Goal: Information Seeking & Learning: Learn about a topic

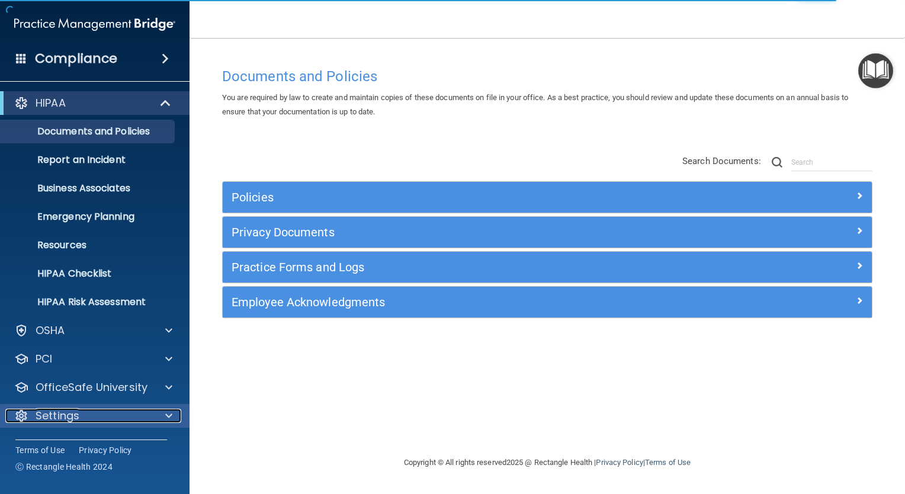
click at [149, 413] on div "Settings" at bounding box center [78, 416] width 147 height 14
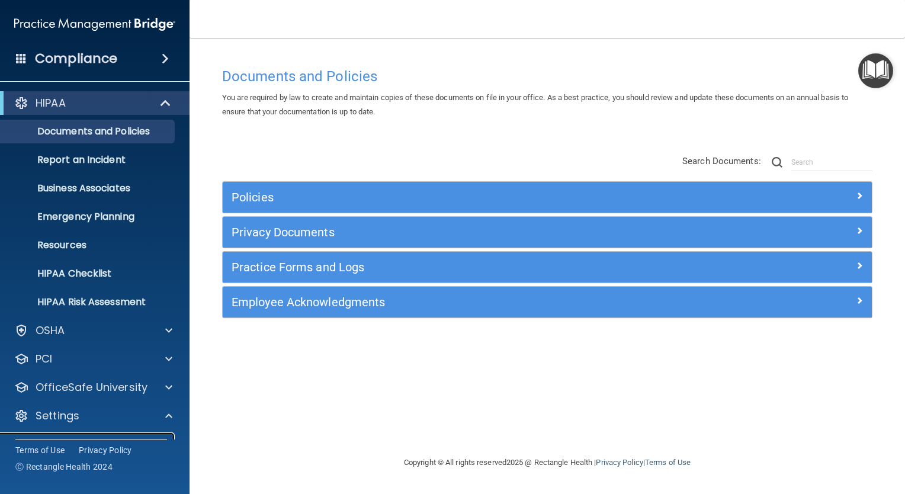
click at [145, 435] on link "My Account" at bounding box center [81, 444] width 187 height 24
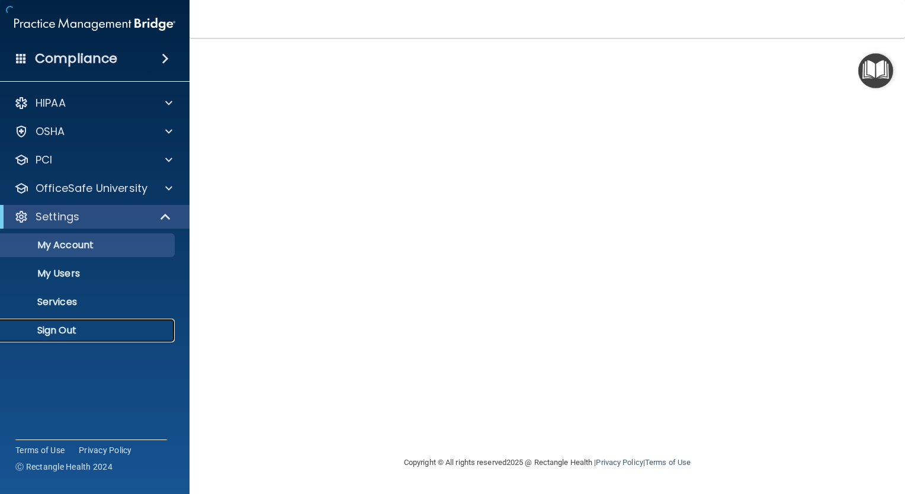
click at [88, 326] on p "Sign Out" at bounding box center [89, 331] width 162 height 12
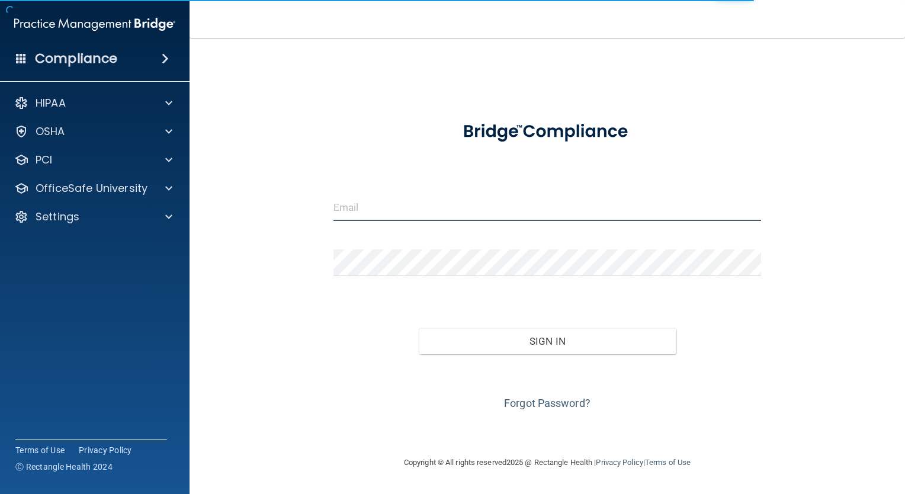
type input "[EMAIL_ADDRESS][DOMAIN_NAME]"
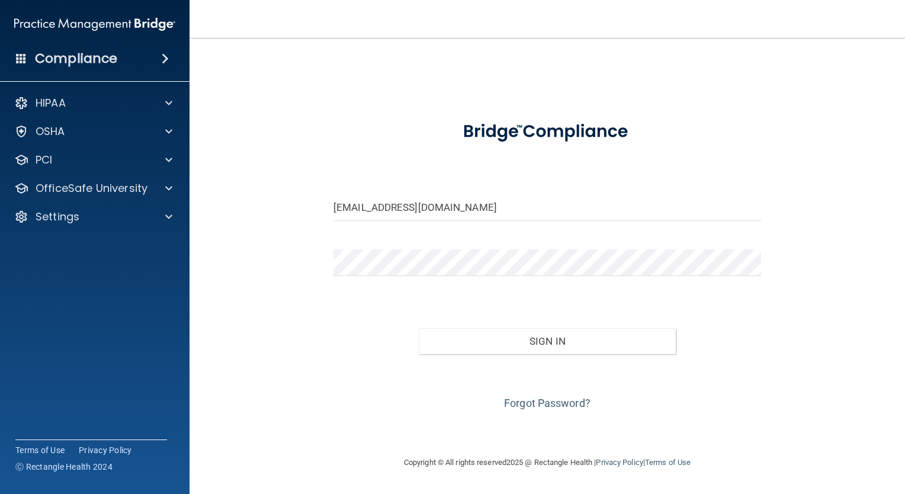
drag, startPoint x: 415, startPoint y: 203, endPoint x: 381, endPoint y: 192, distance: 34.7
click at [381, 192] on form "[EMAIL_ADDRESS][DOMAIN_NAME] Invalid email/password. You don't have permission …" at bounding box center [547, 261] width 428 height 304
drag, startPoint x: 507, startPoint y: 204, endPoint x: 196, endPoint y: 242, distance: 313.2
click at [196, 242] on main "[EMAIL_ADDRESS][DOMAIN_NAME] Invalid email/password. You don't have permission …" at bounding box center [547, 266] width 715 height 456
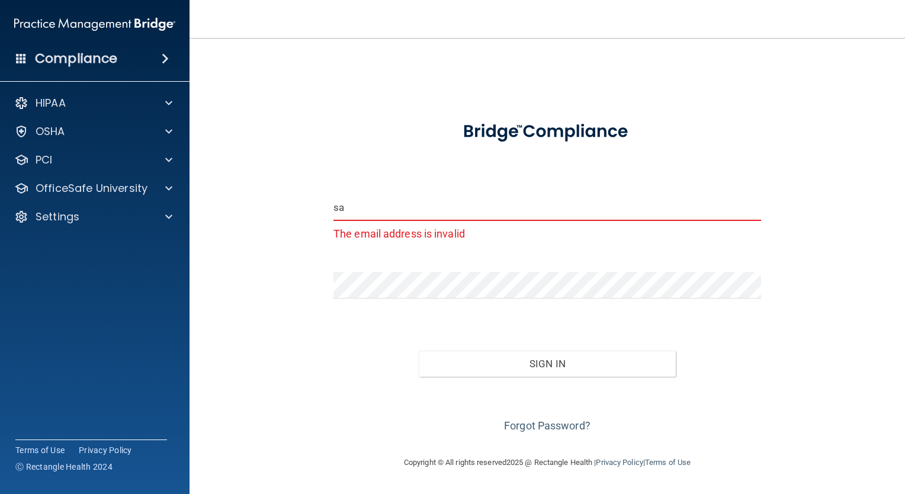
type input "[EMAIL_ADDRESS][PERSON_NAME][DOMAIN_NAME]"
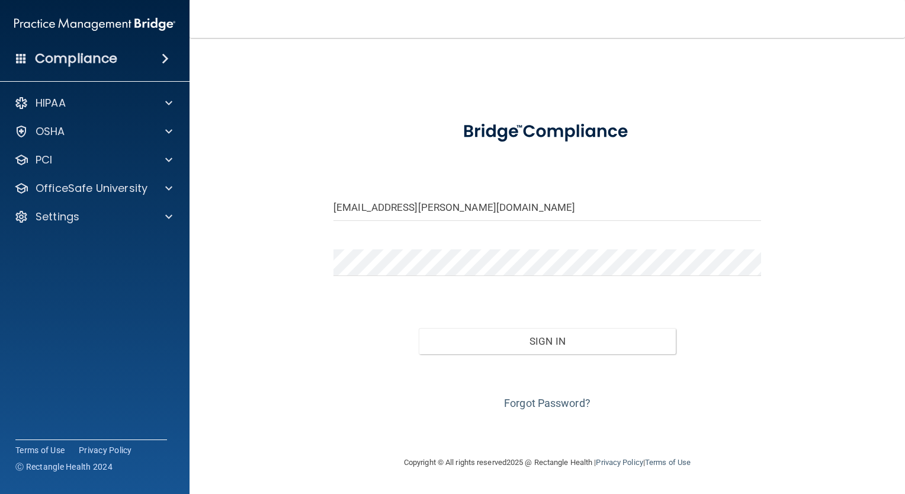
click at [852, 203] on div "[EMAIL_ADDRESS][PERSON_NAME][DOMAIN_NAME] Invalid email/password. You don't hav…" at bounding box center [547, 247] width 668 height 394
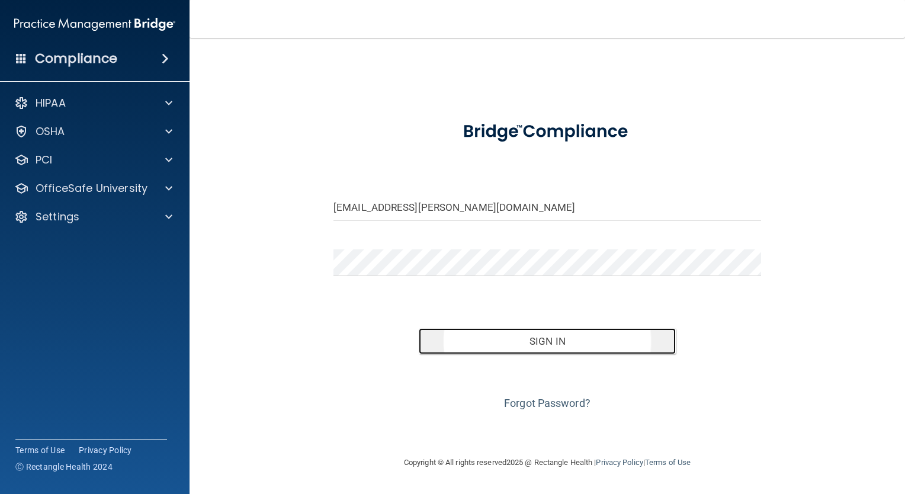
click at [541, 334] on button "Sign In" at bounding box center [547, 341] width 256 height 26
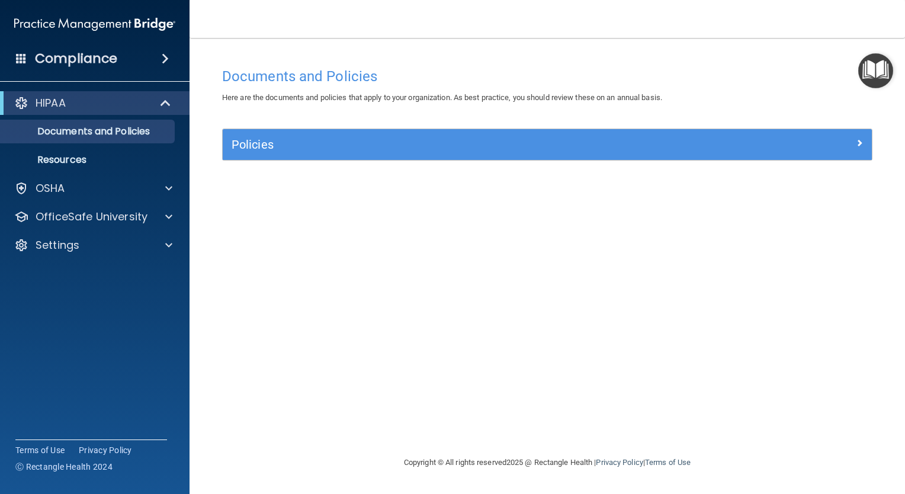
click at [720, 161] on div "Policies Select All (Unselect 0) Unselect All Print Selected (0) Acceptable Use…" at bounding box center [547, 152] width 668 height 46
drag, startPoint x: 851, startPoint y: 140, endPoint x: 681, endPoint y: 95, distance: 176.6
click at [681, 95] on div "Documents and Policies Here are the documents and policies that apply to your o…" at bounding box center [547, 83] width 668 height 43
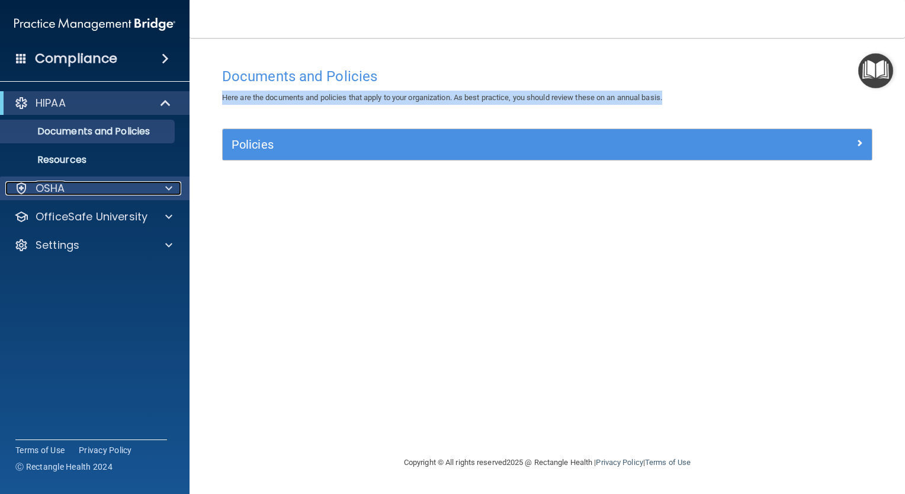
click at [165, 193] on span at bounding box center [168, 188] width 7 height 14
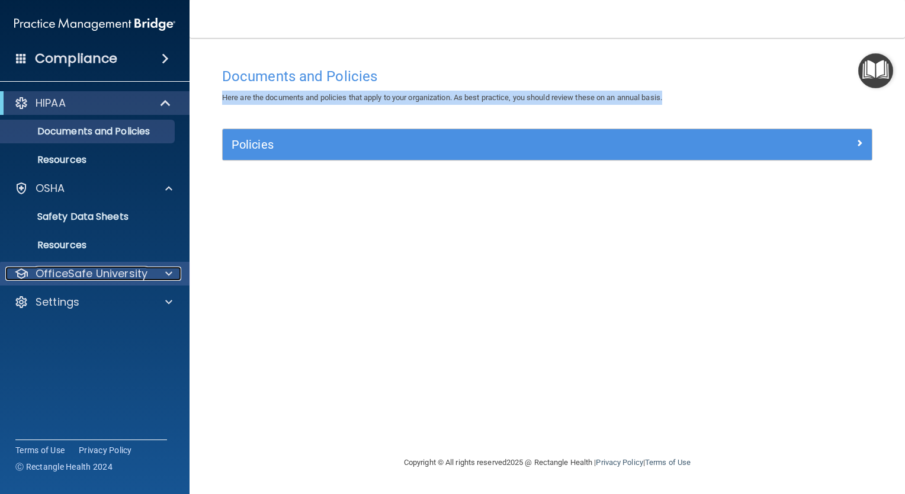
click at [167, 279] on span at bounding box center [168, 274] width 7 height 14
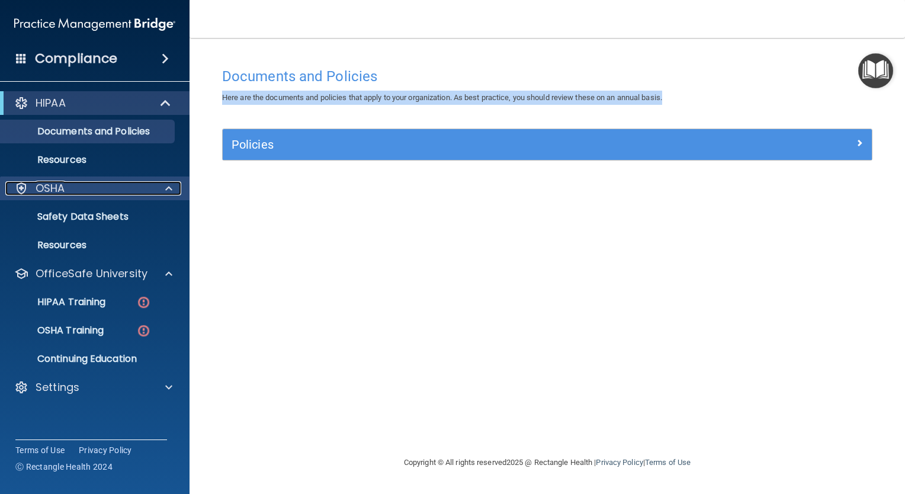
click at [161, 194] on div at bounding box center [167, 188] width 30 height 14
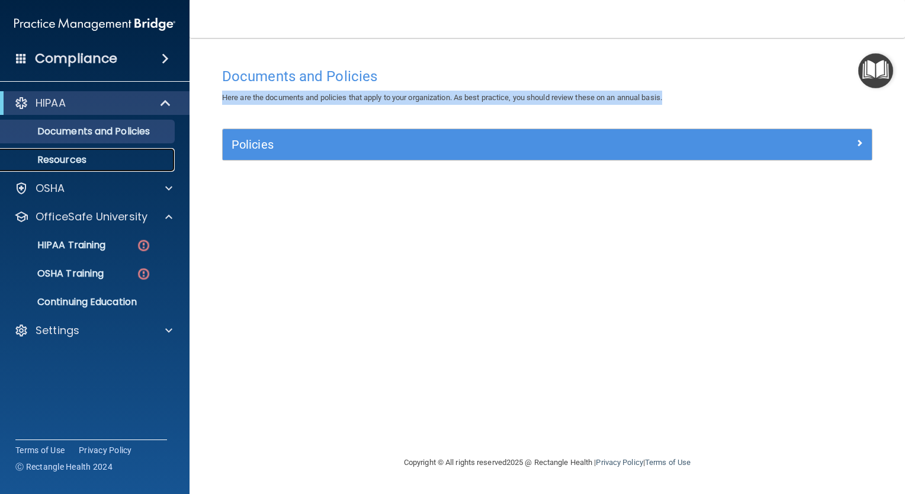
click at [168, 162] on p "Resources" at bounding box center [89, 160] width 162 height 12
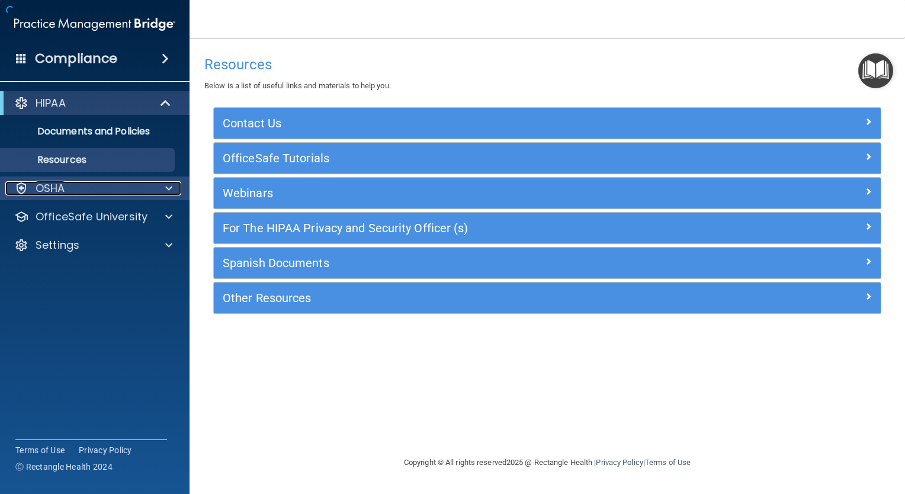
click at [158, 190] on div at bounding box center [167, 188] width 30 height 14
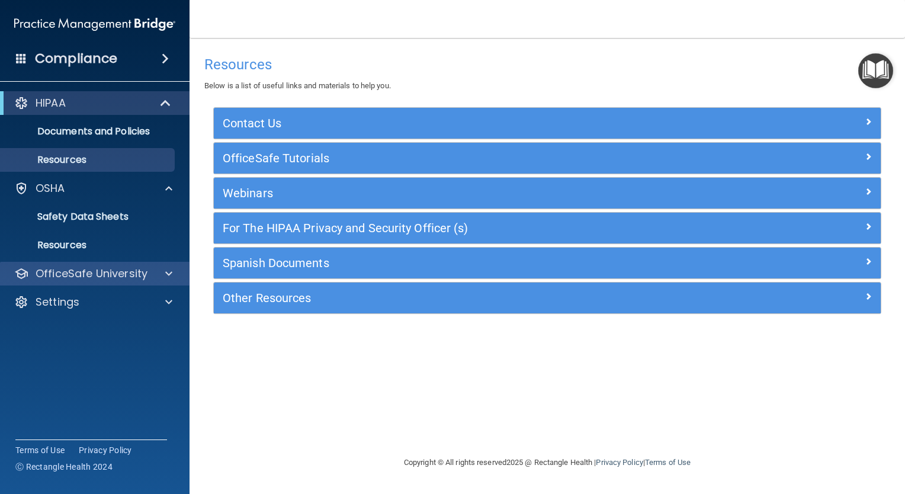
click at [159, 282] on div "OfficeSafe University" at bounding box center [95, 274] width 190 height 24
click at [169, 270] on span at bounding box center [168, 274] width 7 height 14
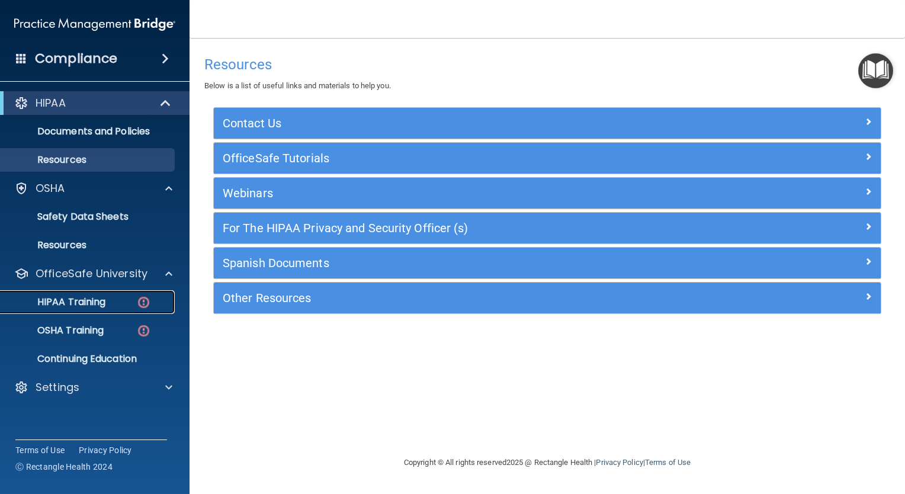
click at [130, 308] on link "HIPAA Training" at bounding box center [81, 302] width 187 height 24
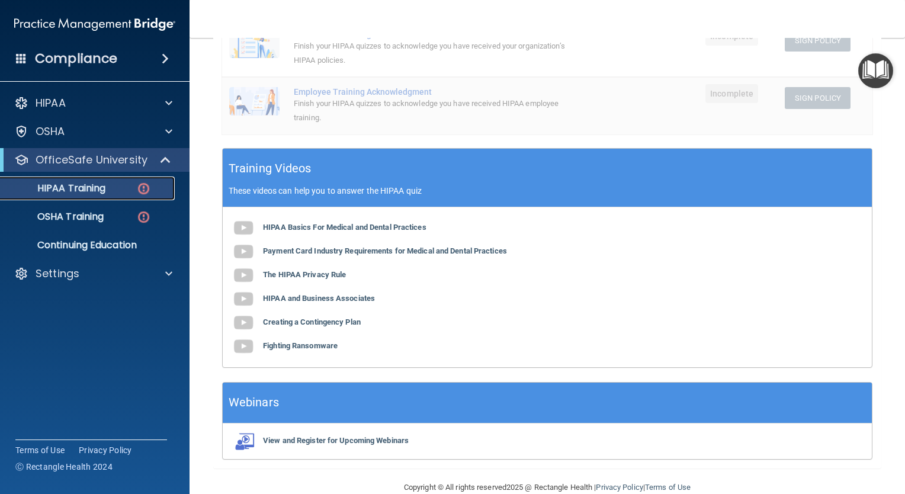
scroll to position [336, 0]
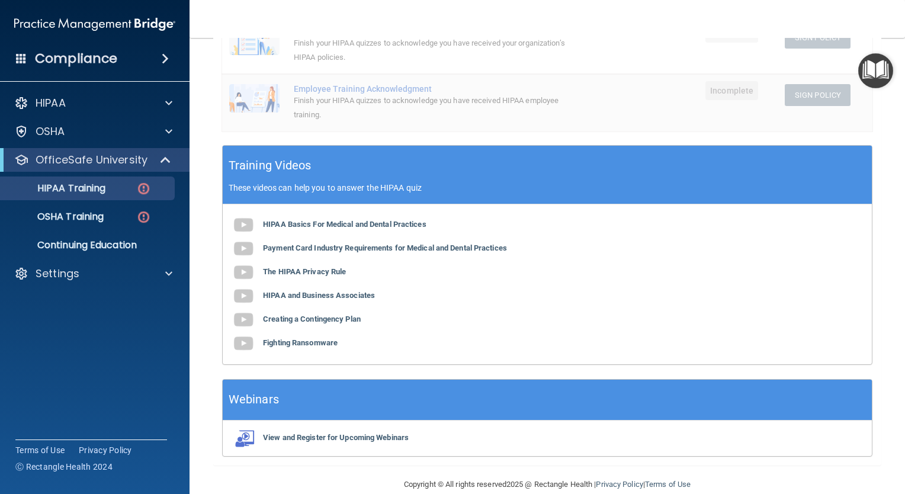
click at [325, 339] on b "Fighting Ransomware" at bounding box center [300, 342] width 75 height 9
click at [355, 222] on b "HIPAA Basics For Medical and Dental Practices" at bounding box center [344, 224] width 163 height 9
click at [344, 248] on b "Payment Card Industry Requirements for Medical and Dental Practices" at bounding box center [385, 247] width 244 height 9
click at [307, 272] on b "The HIPAA Privacy Rule" at bounding box center [304, 271] width 83 height 9
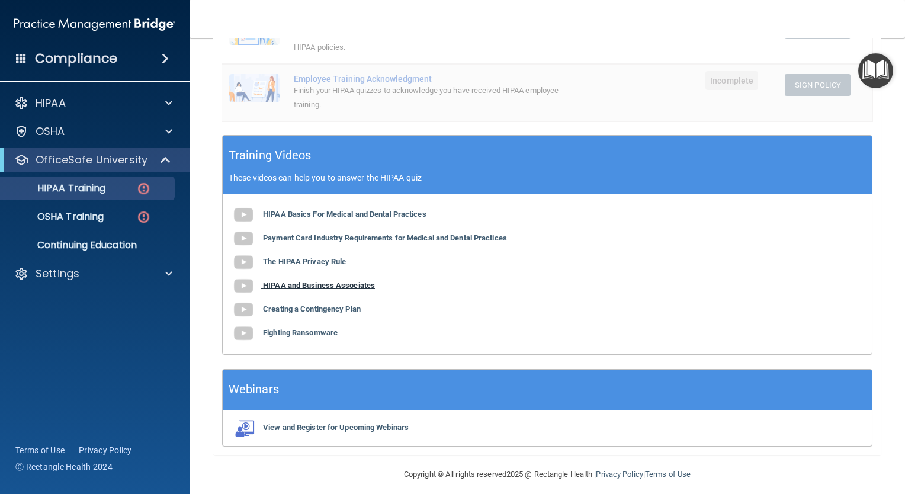
scroll to position [346, 0]
click at [339, 278] on div "HIPAA Basics For Medical and Dental Practices Payment Card Industry Requirement…" at bounding box center [547, 274] width 649 height 160
click at [331, 283] on b "HIPAA and Business Associates" at bounding box center [319, 285] width 112 height 9
click at [311, 306] on b "Creating a Contingency Plan" at bounding box center [312, 308] width 98 height 9
click at [312, 328] on b "Fighting Ransomware" at bounding box center [300, 332] width 75 height 9
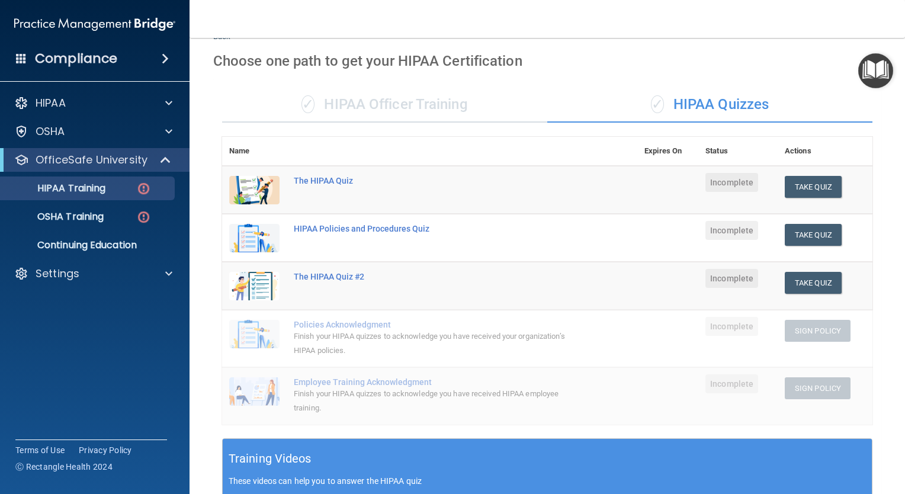
scroll to position [47, 0]
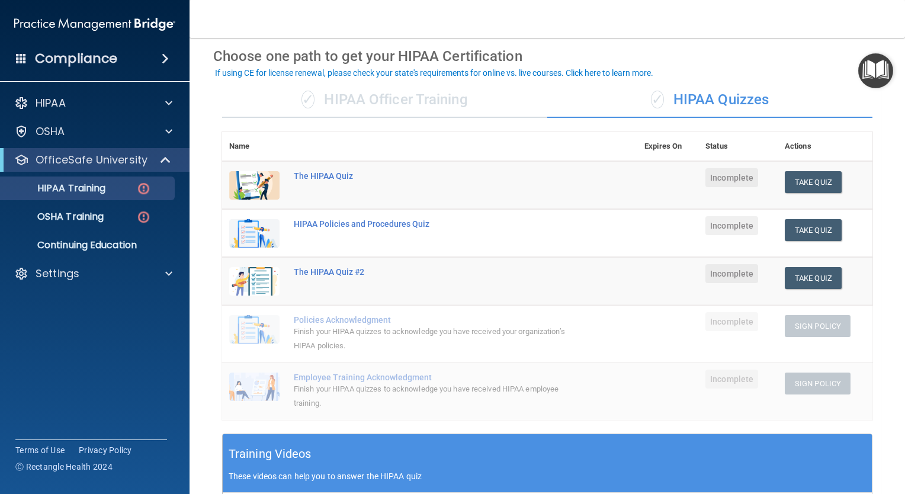
click at [300, 176] on div "The HIPAA Quiz" at bounding box center [436, 175] width 284 height 9
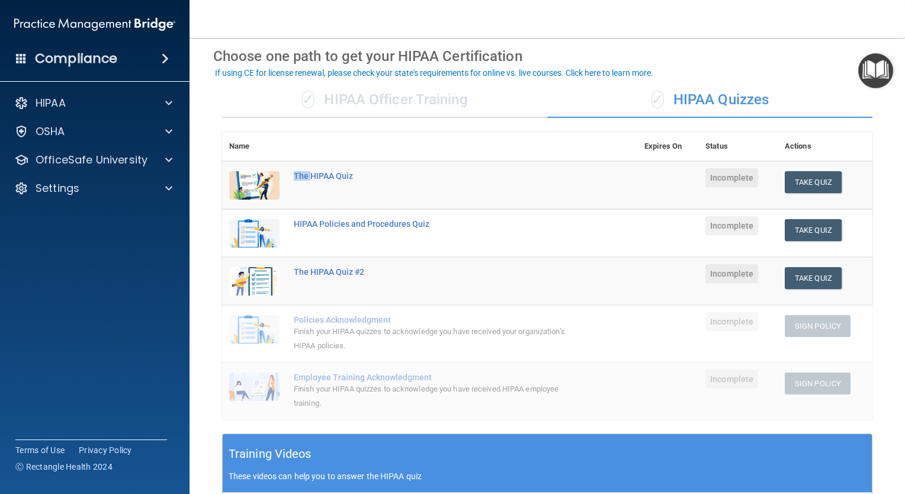
click at [300, 176] on div "The HIPAA Quiz" at bounding box center [436, 175] width 284 height 9
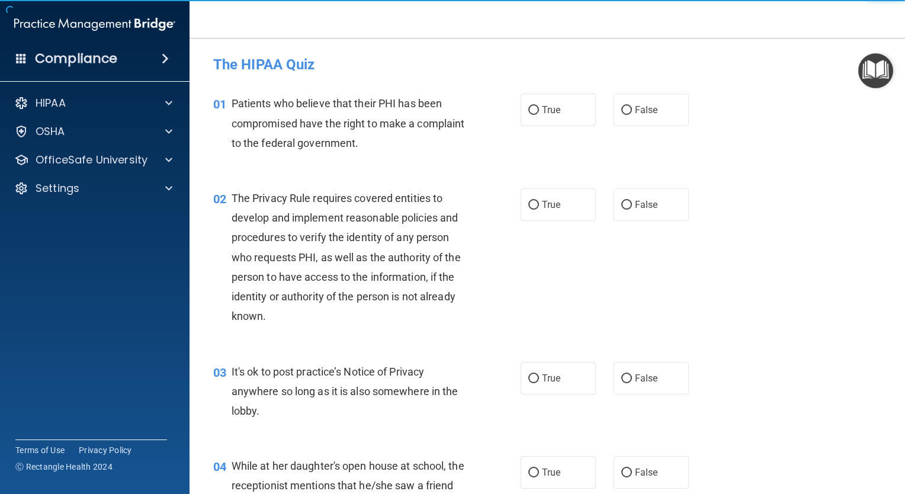
drag, startPoint x: 300, startPoint y: 176, endPoint x: 426, endPoint y: 53, distance: 176.7
click at [426, 53] on div "The HIPAA Quiz" at bounding box center [547, 64] width 686 height 29
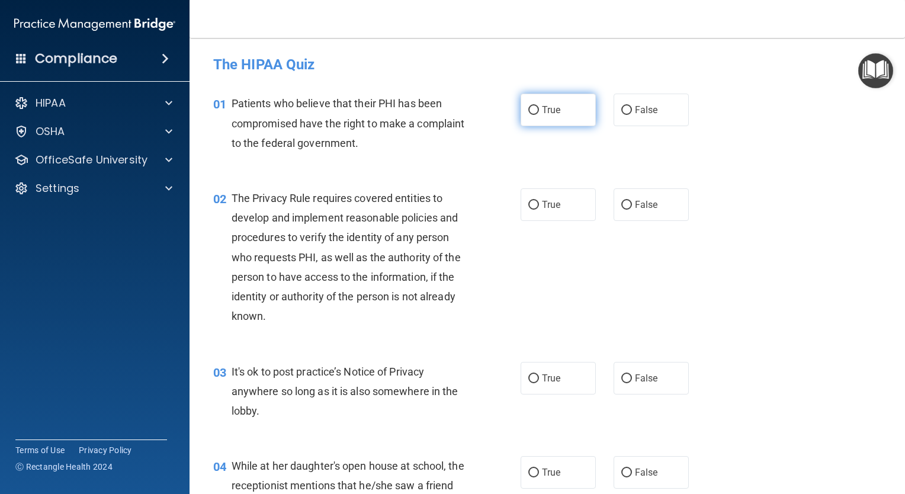
click at [551, 122] on label "True" at bounding box center [558, 110] width 75 height 33
click at [539, 115] on input "True" at bounding box center [533, 110] width 11 height 9
radio input "true"
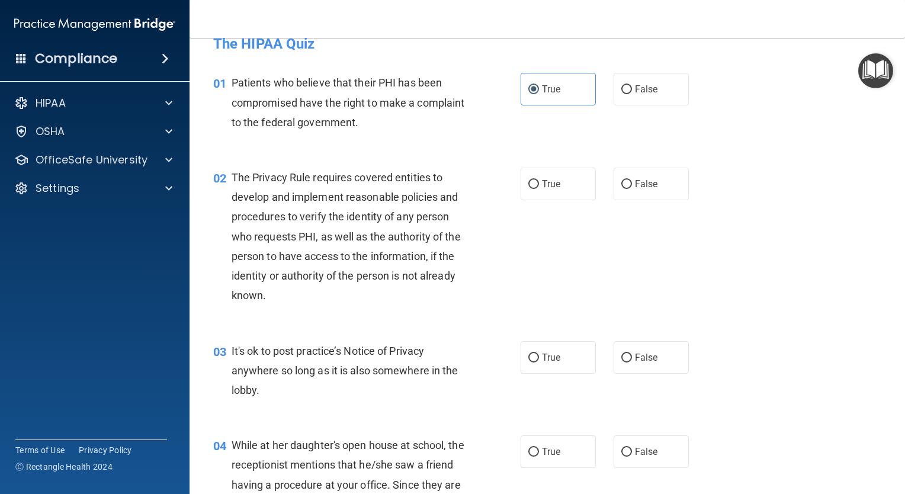
scroll to position [21, 0]
click at [521, 183] on label "True" at bounding box center [558, 183] width 75 height 33
click at [528, 183] on input "True" at bounding box center [533, 183] width 11 height 9
radio input "true"
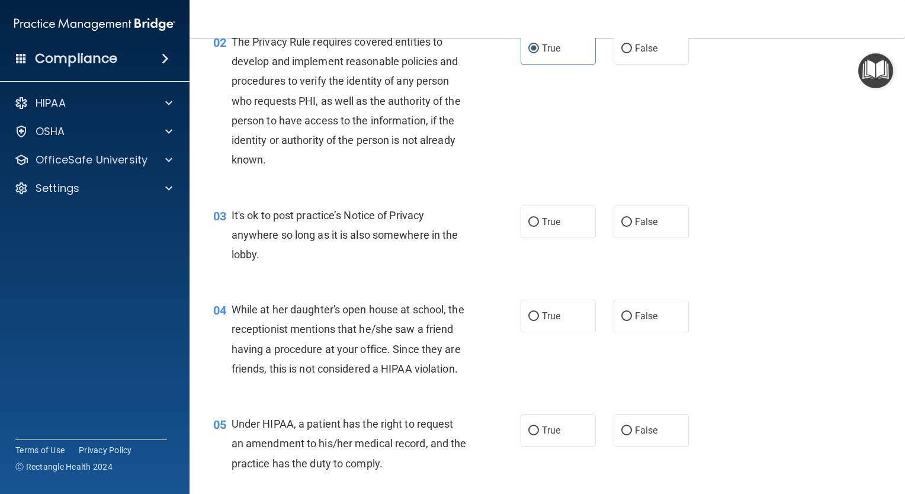
scroll to position [172, 0]
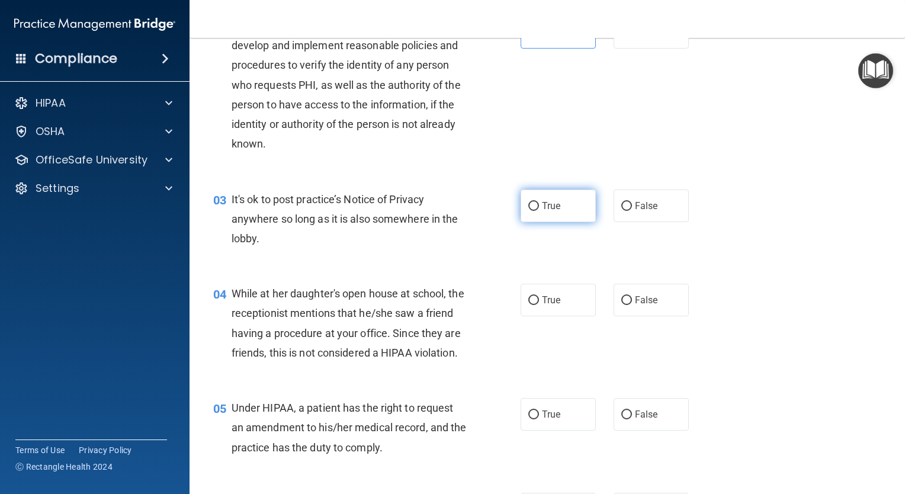
click at [548, 214] on label "True" at bounding box center [558, 206] width 75 height 33
click at [539, 211] on input "True" at bounding box center [533, 206] width 11 height 9
radio input "true"
click at [630, 290] on label "False" at bounding box center [651, 300] width 75 height 33
click at [630, 296] on input "False" at bounding box center [626, 300] width 11 height 9
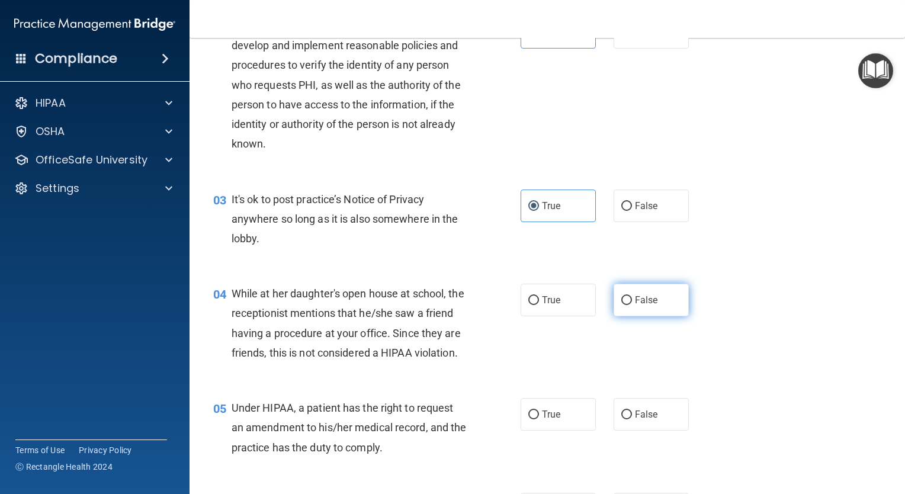
radio input "true"
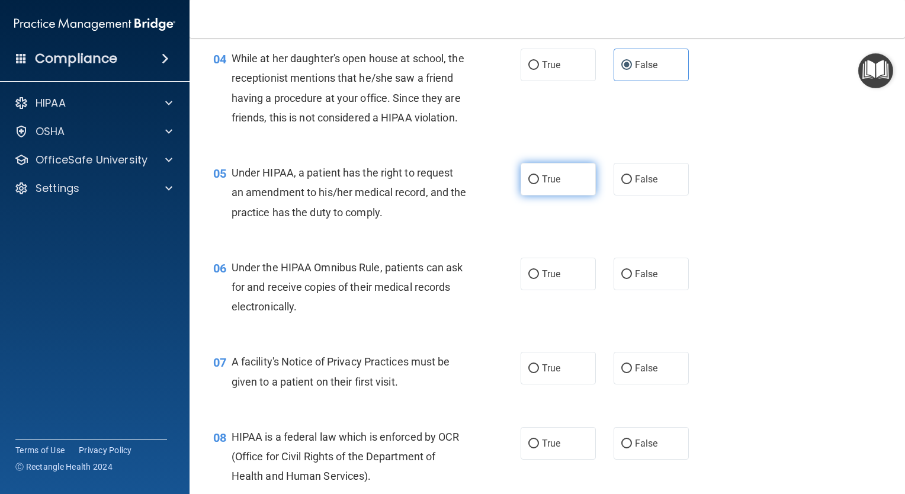
scroll to position [409, 0]
click at [561, 190] on label "True" at bounding box center [558, 178] width 75 height 33
click at [539, 183] on input "True" at bounding box center [533, 178] width 11 height 9
radio input "true"
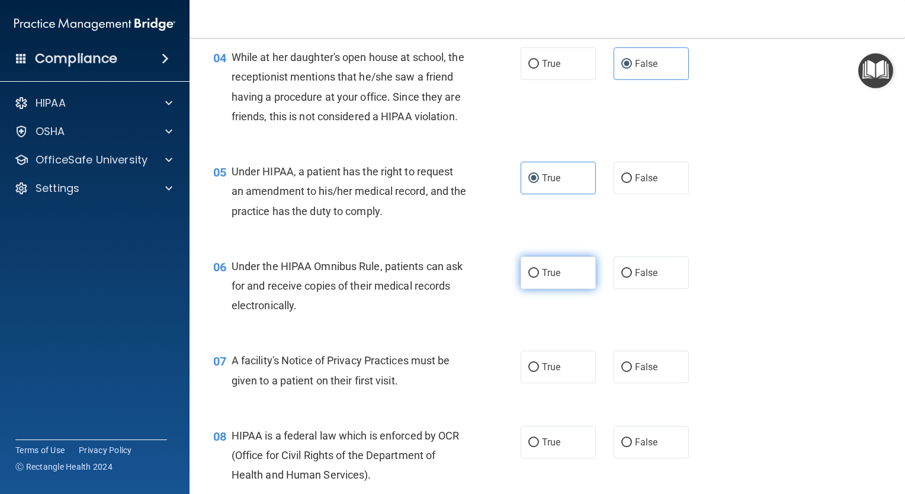
click at [545, 278] on span "True" at bounding box center [551, 272] width 18 height 11
click at [539, 278] on input "True" at bounding box center [533, 273] width 11 height 9
radio input "true"
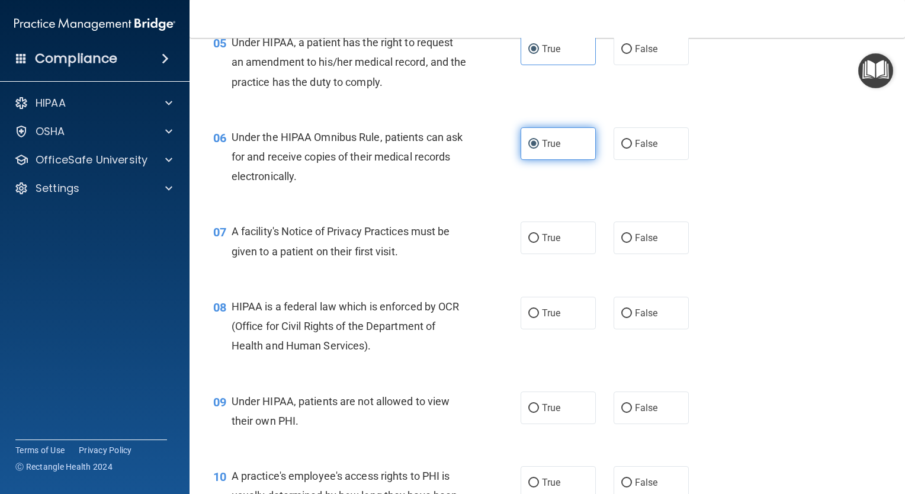
scroll to position [539, 0]
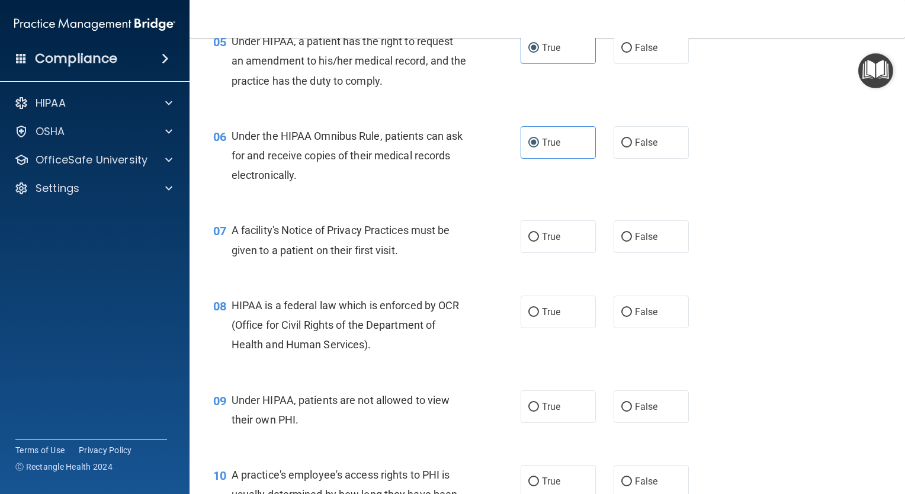
click at [571, 238] on div "07 A facility's Notice of Privacy Practices must be given to a patient on their…" at bounding box center [547, 243] width 686 height 75
click at [570, 244] on label "True" at bounding box center [558, 236] width 75 height 33
click at [539, 242] on input "True" at bounding box center [533, 237] width 11 height 9
radio input "true"
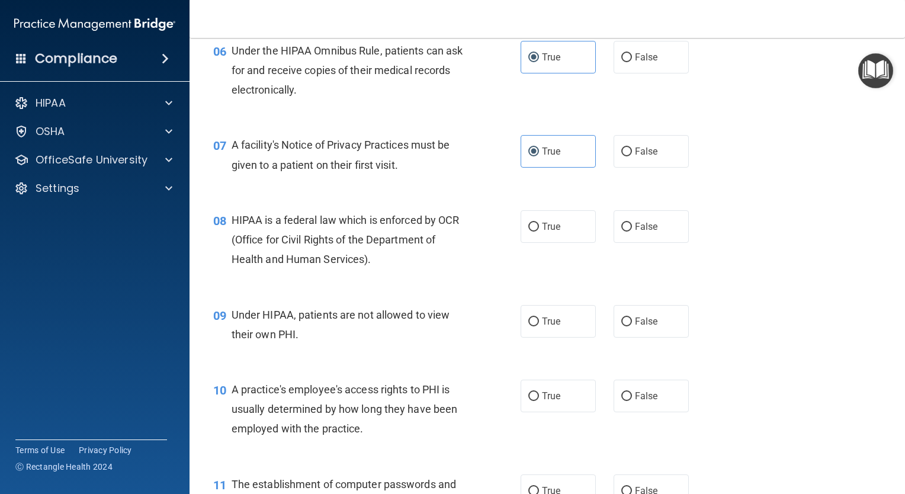
scroll to position [624, 0]
click at [642, 327] on span "False" at bounding box center [646, 321] width 23 height 11
click at [632, 326] on input "False" at bounding box center [626, 321] width 11 height 9
radio input "true"
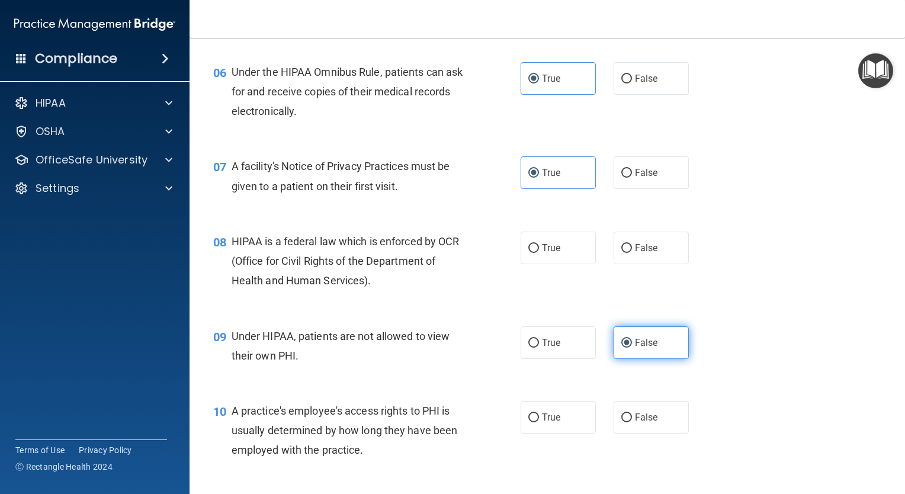
scroll to position [604, 0]
click at [518, 245] on div "08 HIPAA is a federal law which is enforced by OCR (Office for Civil Rights of …" at bounding box center [547, 263] width 686 height 95
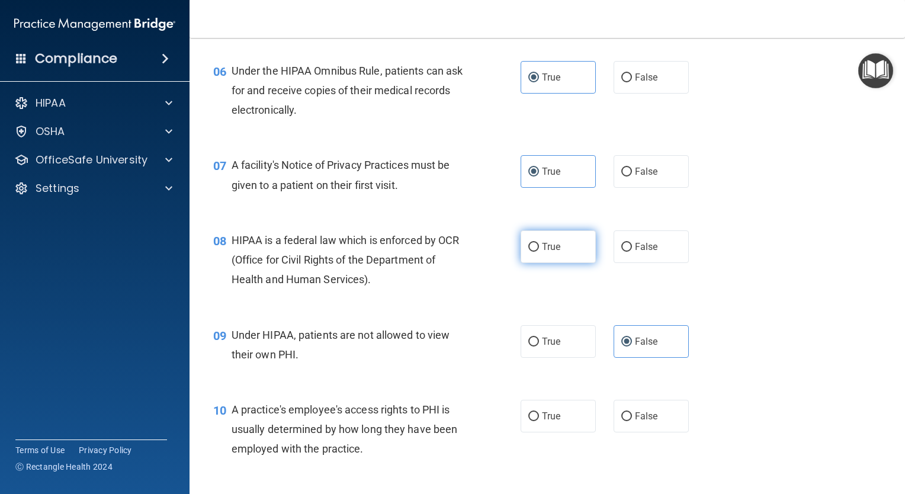
click at [536, 263] on label "True" at bounding box center [558, 246] width 75 height 33
click at [536, 252] on input "True" at bounding box center [533, 247] width 11 height 9
radio input "true"
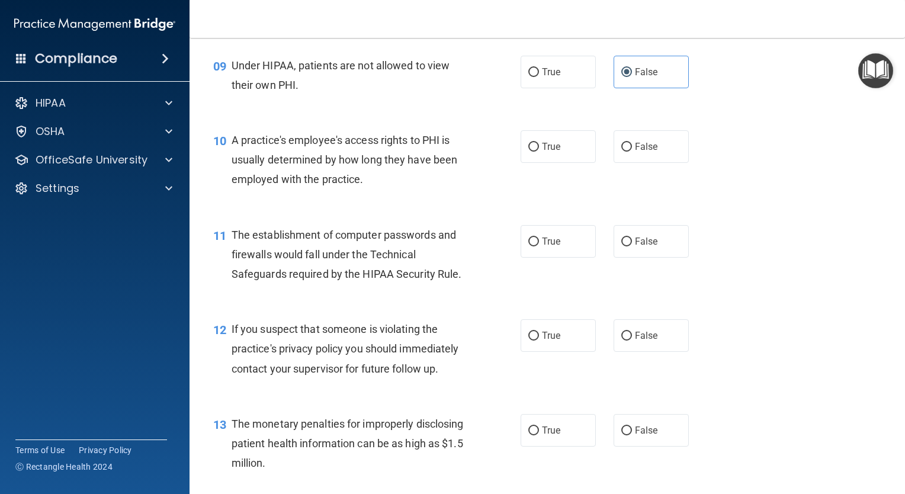
scroll to position [874, 0]
click at [644, 162] on label "False" at bounding box center [651, 146] width 75 height 33
click at [632, 151] on input "False" at bounding box center [626, 146] width 11 height 9
radio input "true"
click at [542, 246] on span "True" at bounding box center [551, 240] width 18 height 11
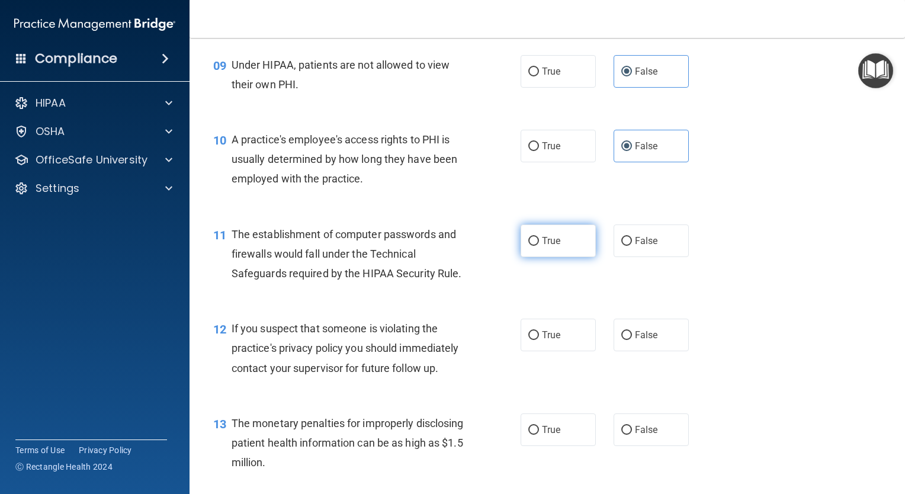
click at [539, 246] on input "True" at bounding box center [533, 241] width 11 height 9
radio input "true"
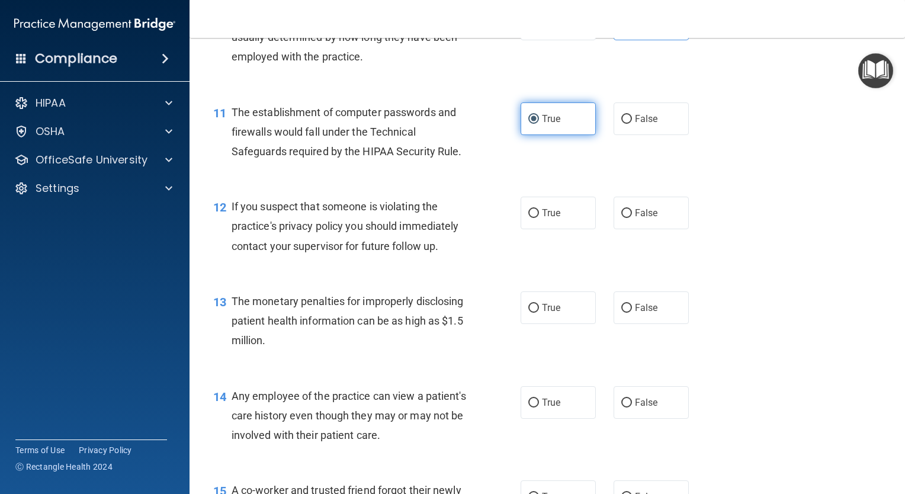
scroll to position [997, 0]
click at [543, 218] on span "True" at bounding box center [551, 212] width 18 height 11
click at [539, 217] on input "True" at bounding box center [533, 212] width 11 height 9
radio input "true"
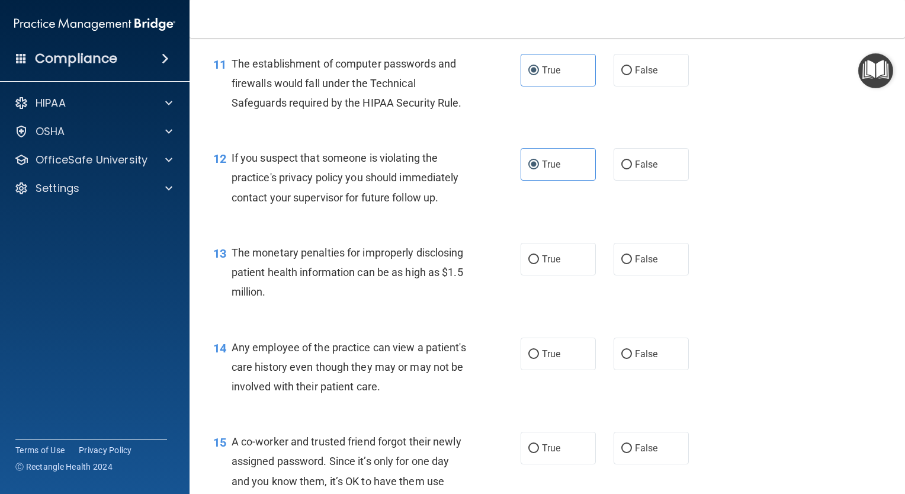
scroll to position [1047, 0]
click at [823, 183] on div "12 If you suspect that someone is violating the practice's privacy policy you s…" at bounding box center [547, 178] width 686 height 95
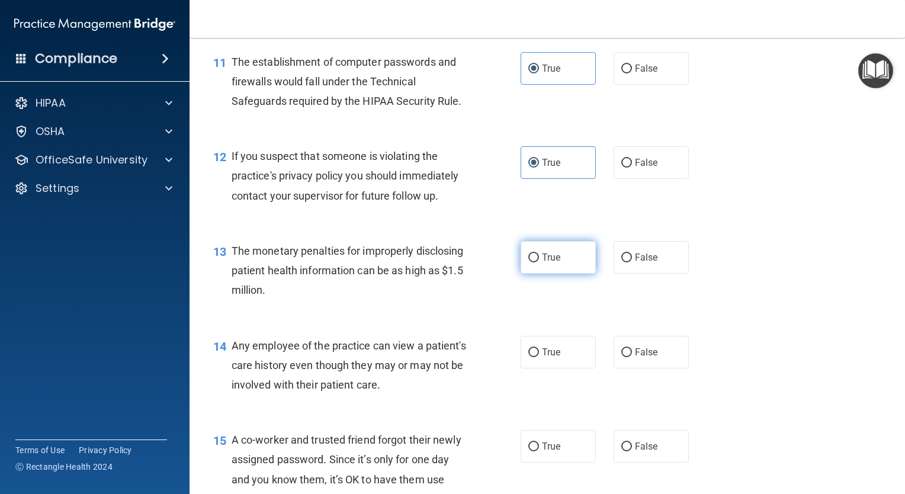
click at [566, 270] on label "True" at bounding box center [558, 257] width 75 height 33
click at [539, 262] on input "True" at bounding box center [533, 257] width 11 height 9
radio input "true"
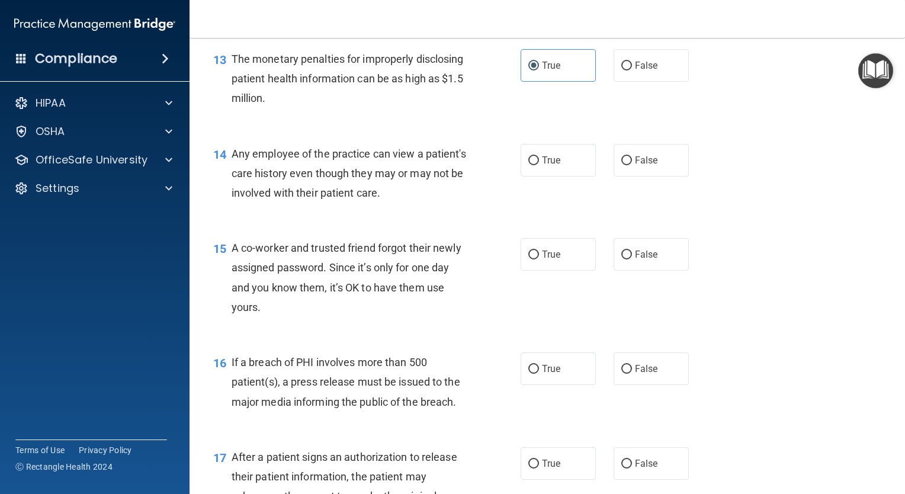
scroll to position [1241, 0]
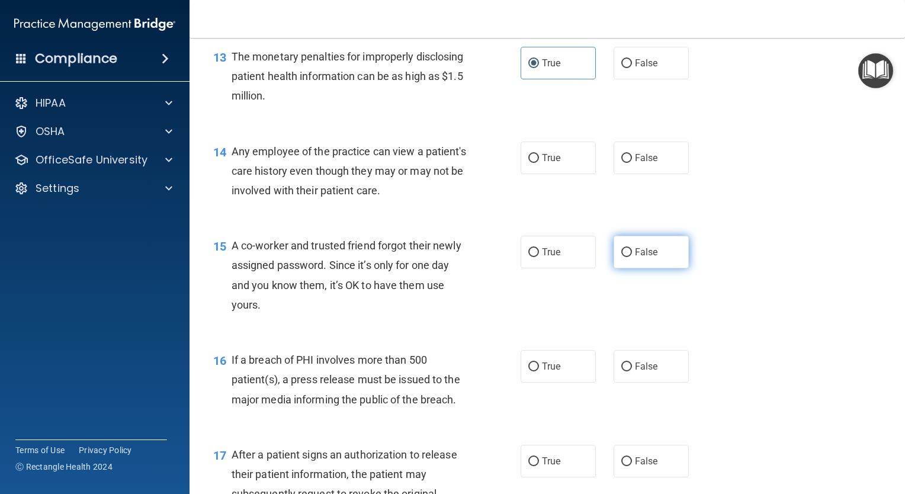
click at [622, 268] on label "False" at bounding box center [651, 252] width 75 height 33
click at [622, 257] on input "False" at bounding box center [626, 252] width 11 height 9
radio input "true"
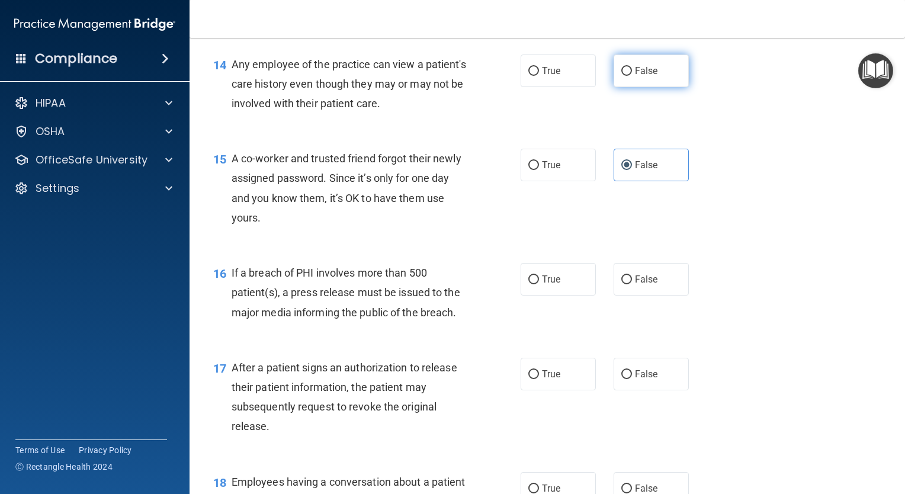
click at [654, 80] on label "False" at bounding box center [651, 70] width 75 height 33
click at [632, 76] on input "False" at bounding box center [626, 71] width 11 height 9
radio input "true"
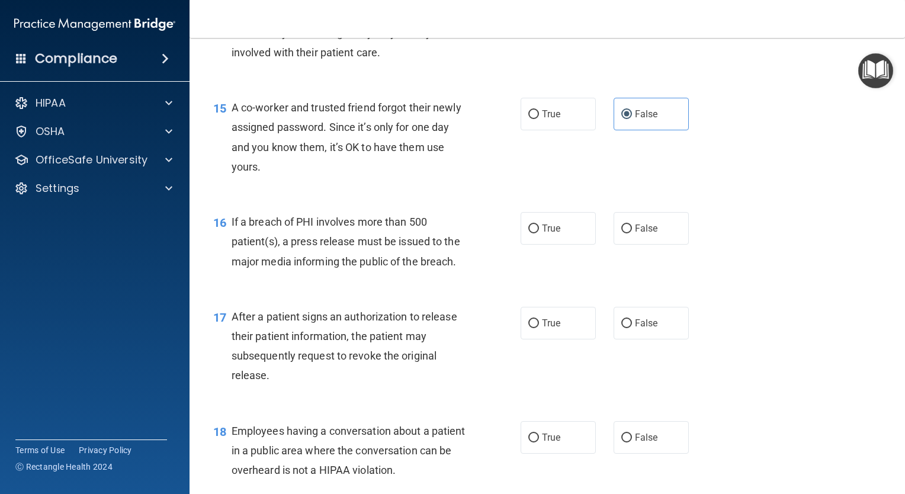
scroll to position [1379, 0]
click at [543, 234] on span "True" at bounding box center [551, 228] width 18 height 11
click at [539, 233] on input "True" at bounding box center [533, 228] width 11 height 9
radio input "true"
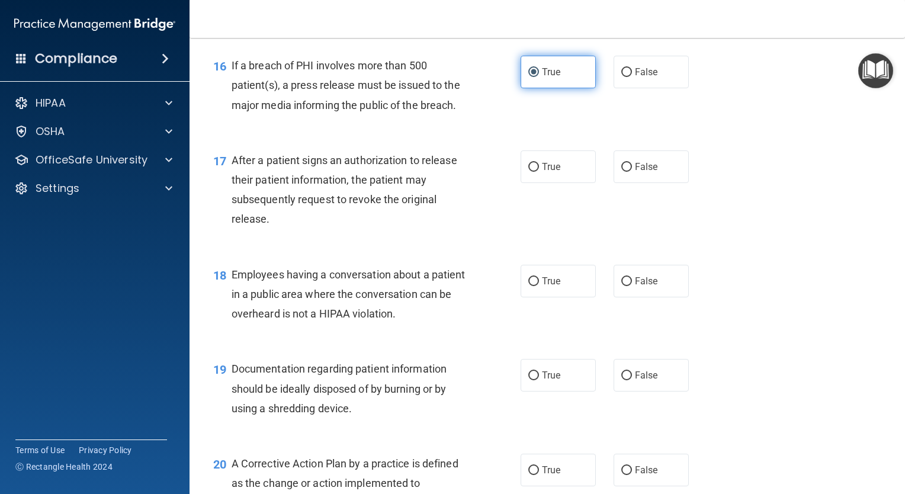
scroll to position [1539, 0]
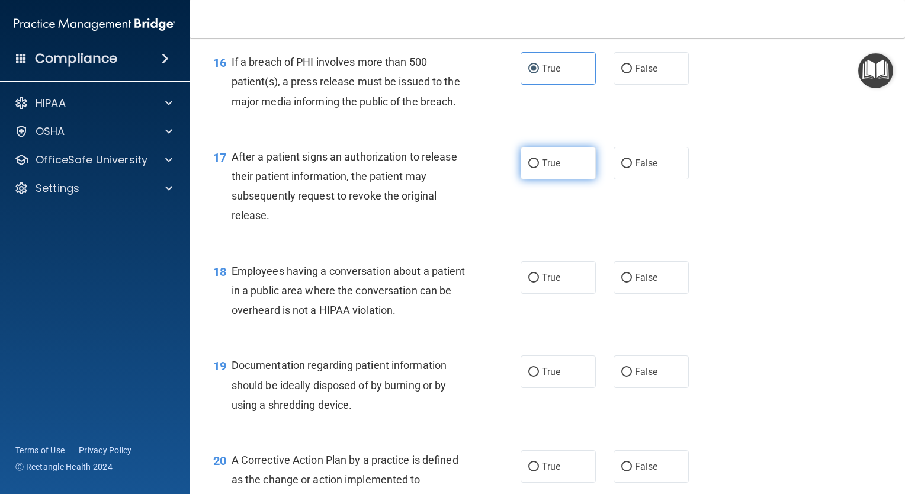
click at [534, 172] on label "True" at bounding box center [558, 163] width 75 height 33
click at [534, 168] on input "True" at bounding box center [533, 163] width 11 height 9
radio input "true"
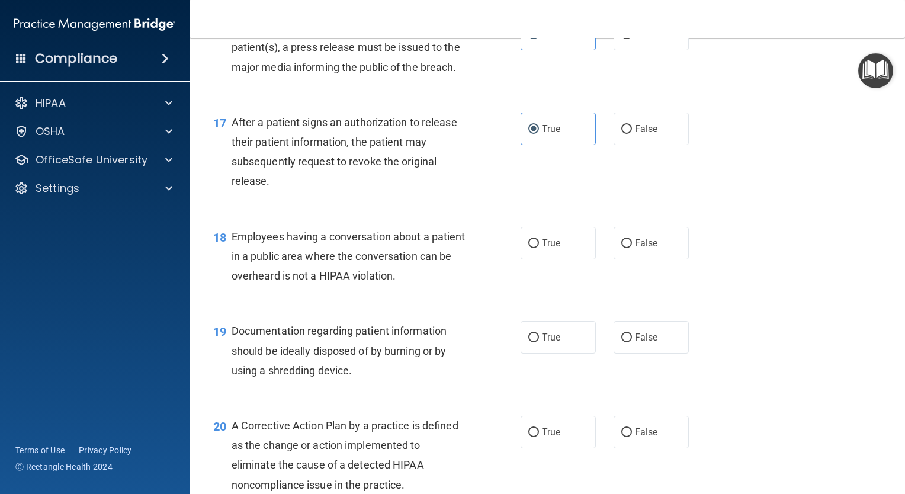
scroll to position [1661, 0]
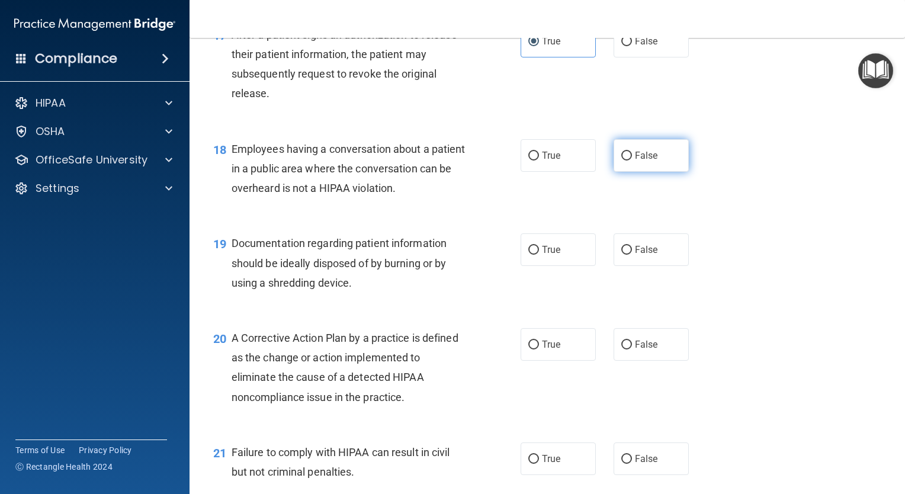
click at [647, 162] on label "False" at bounding box center [651, 155] width 75 height 33
click at [632, 161] on input "False" at bounding box center [626, 156] width 11 height 9
radio input "true"
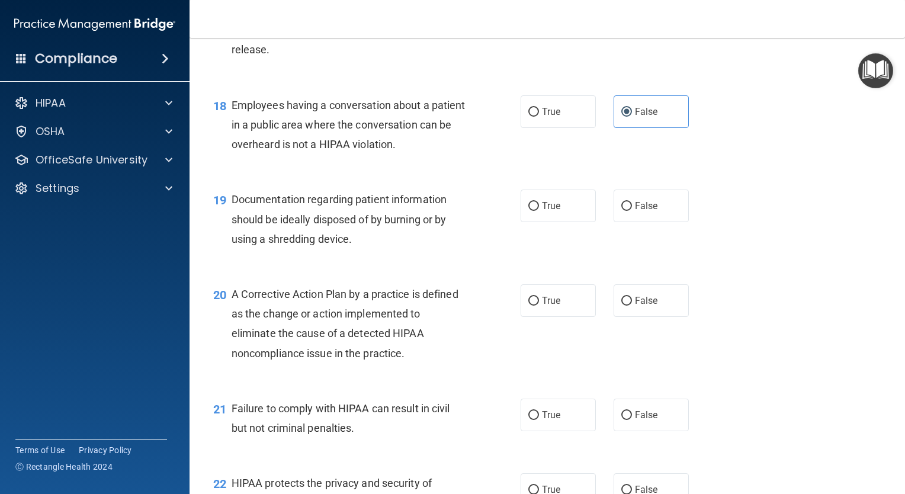
scroll to position [1705, 0]
click at [527, 209] on label "True" at bounding box center [558, 206] width 75 height 33
click at [528, 209] on input "True" at bounding box center [533, 206] width 11 height 9
radio input "true"
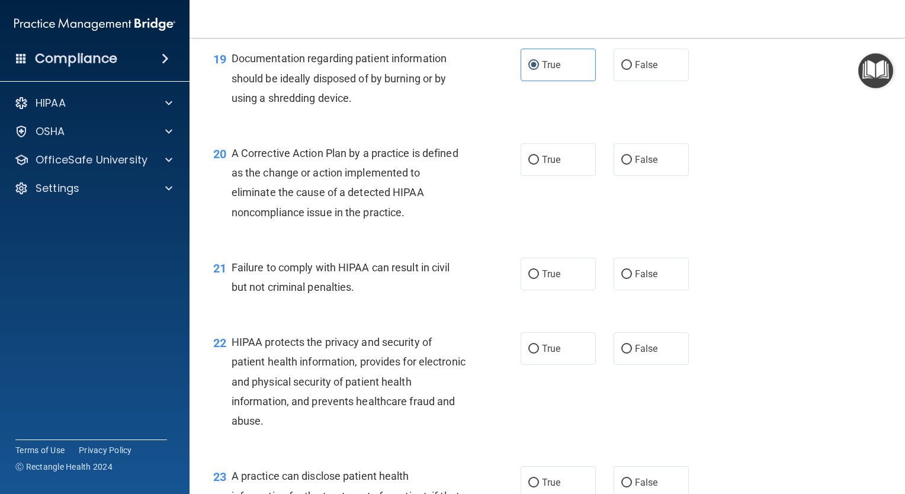
scroll to position [1845, 0]
click at [528, 176] on label "True" at bounding box center [558, 159] width 75 height 33
click at [528, 165] on input "True" at bounding box center [533, 160] width 11 height 9
radio input "true"
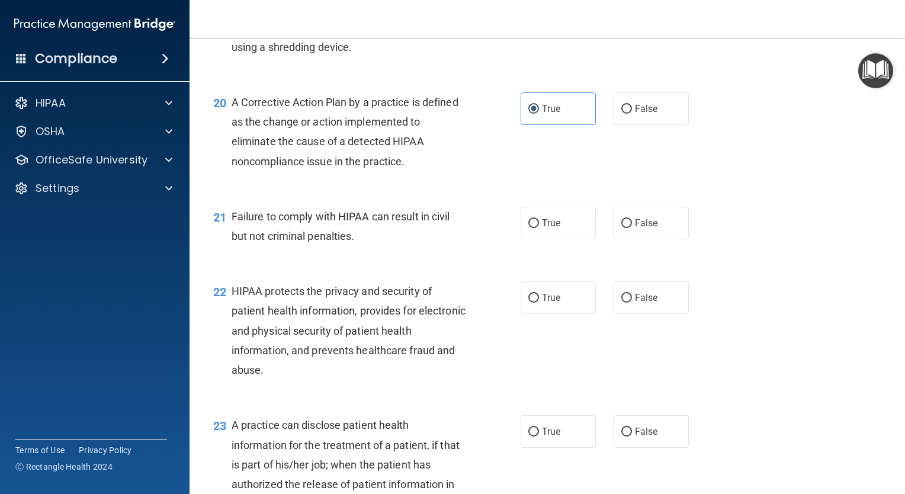
scroll to position [1898, 0]
click at [627, 238] on label "False" at bounding box center [651, 222] width 75 height 33
click at [627, 227] on input "False" at bounding box center [626, 222] width 11 height 9
radio input "true"
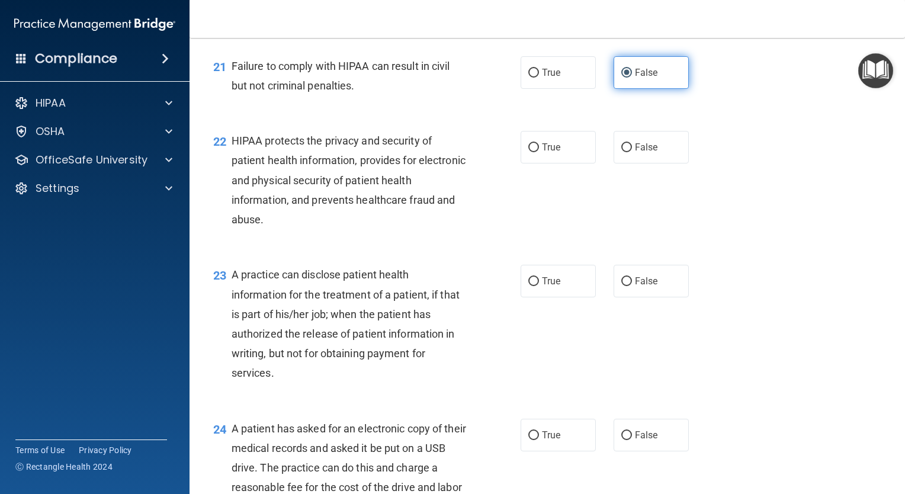
scroll to position [2049, 0]
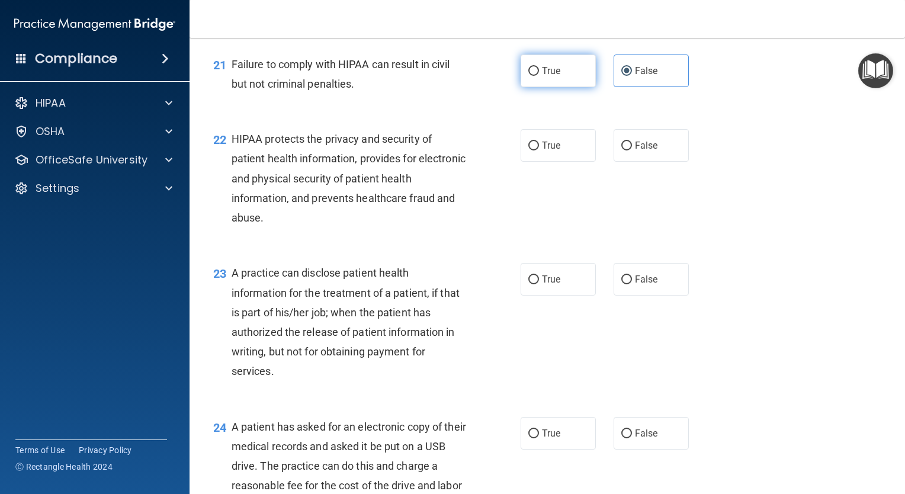
click at [538, 87] on label "True" at bounding box center [558, 70] width 75 height 33
click at [538, 76] on input "True" at bounding box center [533, 71] width 11 height 9
radio input "true"
radio input "false"
click at [537, 188] on div "22 HIPAA protects the privacy and security of patient health information, provi…" at bounding box center [547, 181] width 686 height 134
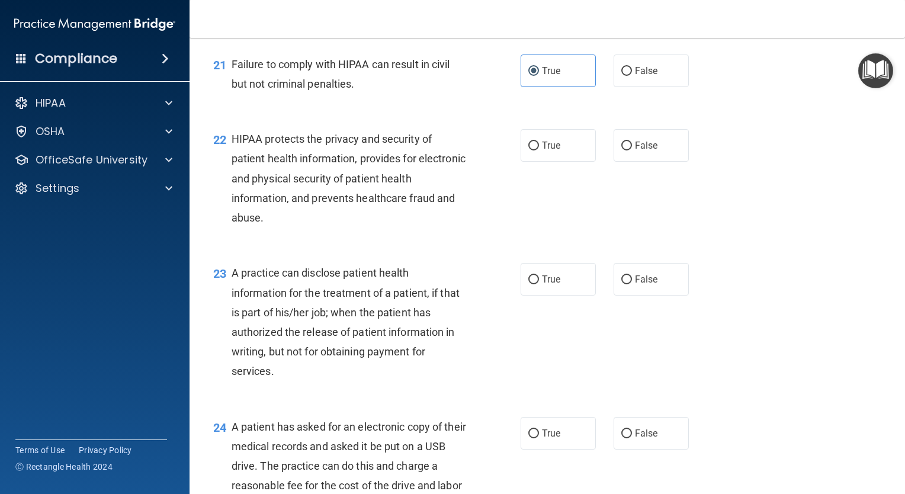
click at [537, 183] on div "22 HIPAA protects the privacy and security of patient health information, provi…" at bounding box center [547, 181] width 686 height 134
click at [536, 162] on label "True" at bounding box center [558, 145] width 75 height 33
click at [536, 150] on input "True" at bounding box center [533, 146] width 11 height 9
radio input "true"
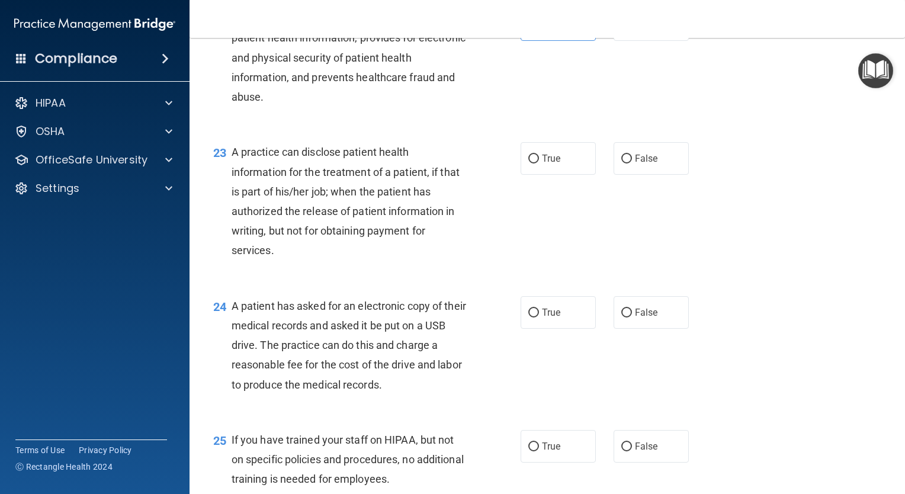
scroll to position [2182, 0]
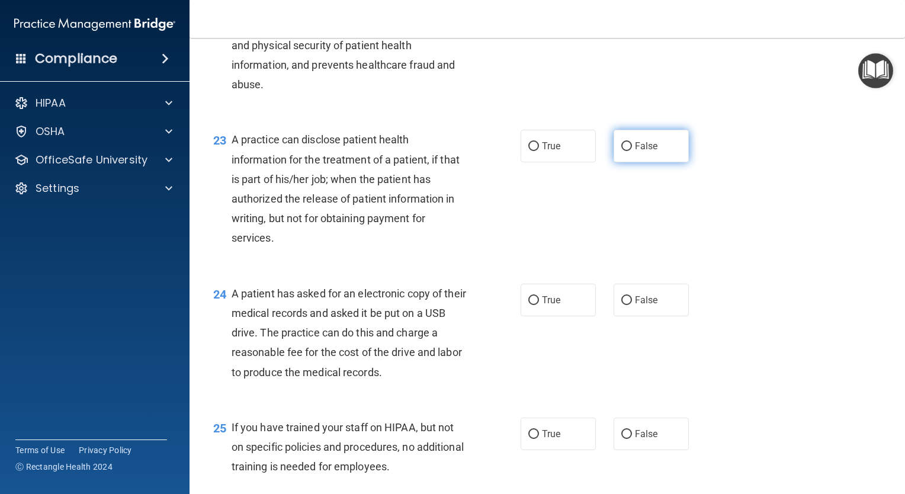
click at [680, 162] on label "False" at bounding box center [651, 146] width 75 height 33
click at [632, 151] on input "False" at bounding box center [626, 146] width 11 height 9
radio input "true"
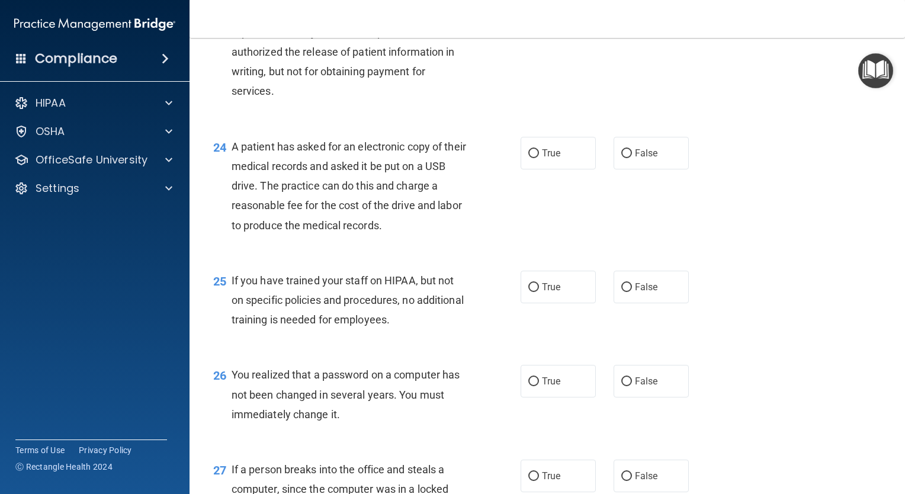
scroll to position [2330, 0]
click at [554, 168] on label "True" at bounding box center [558, 152] width 75 height 33
click at [539, 157] on input "True" at bounding box center [533, 152] width 11 height 9
radio input "true"
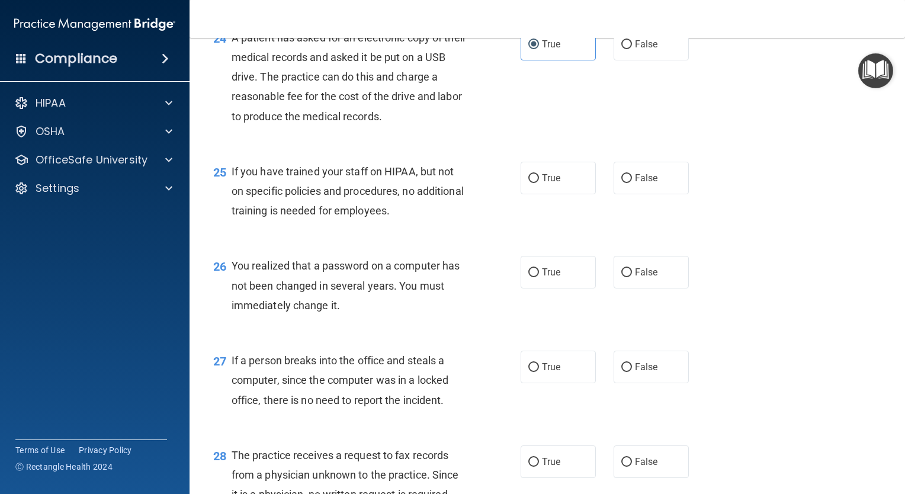
scroll to position [2440, 0]
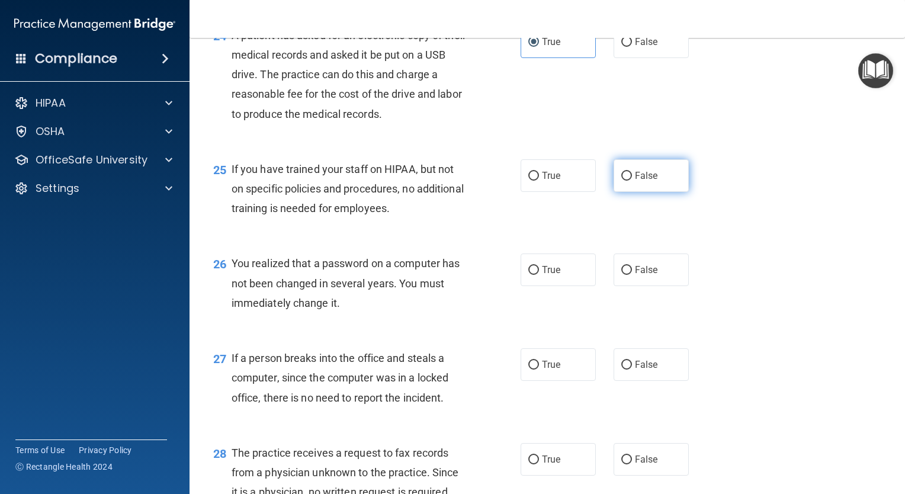
click at [633, 192] on label "False" at bounding box center [651, 175] width 75 height 33
click at [632, 181] on input "False" at bounding box center [626, 176] width 11 height 9
radio input "true"
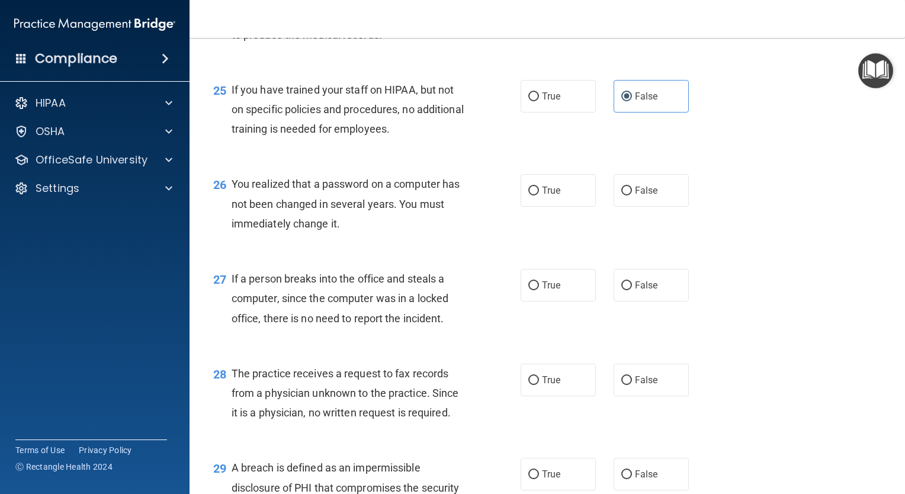
scroll to position [2521, 0]
click at [535, 206] on label "True" at bounding box center [558, 189] width 75 height 33
click at [535, 194] on input "True" at bounding box center [533, 189] width 11 height 9
radio input "true"
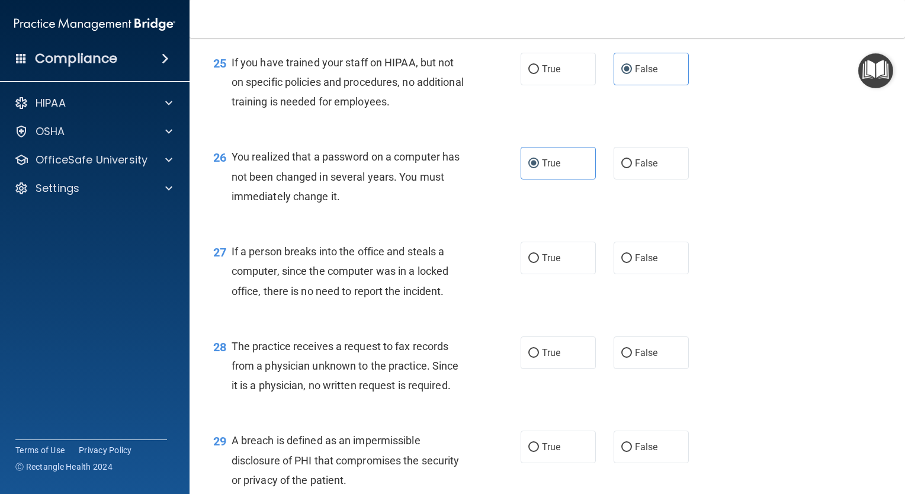
scroll to position [2636, 0]
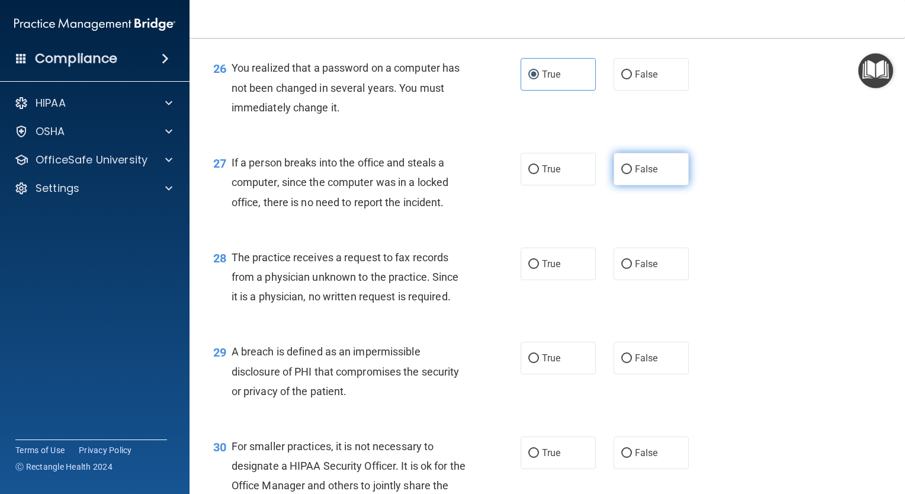
click at [642, 185] on label "False" at bounding box center [651, 169] width 75 height 33
click at [632, 174] on input "False" at bounding box center [626, 169] width 11 height 9
radio input "true"
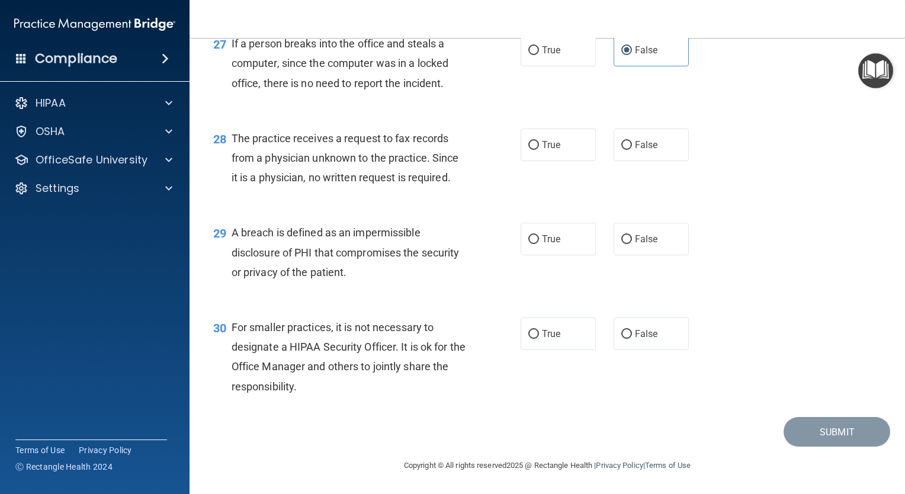
scroll to position [2767, 0]
click at [560, 161] on label "True" at bounding box center [558, 145] width 75 height 33
click at [539, 150] on input "True" at bounding box center [533, 145] width 11 height 9
radio input "true"
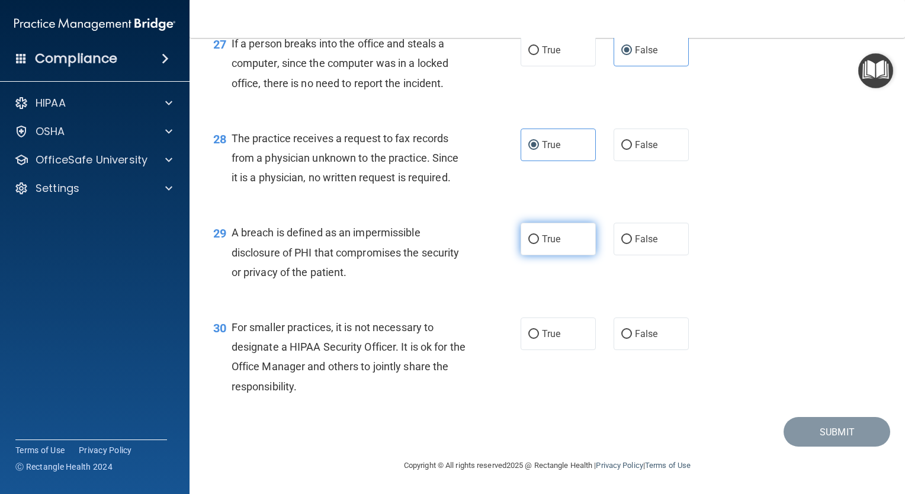
click at [535, 241] on label "True" at bounding box center [558, 239] width 75 height 33
click at [535, 241] on input "True" at bounding box center [533, 239] width 11 height 9
radio input "true"
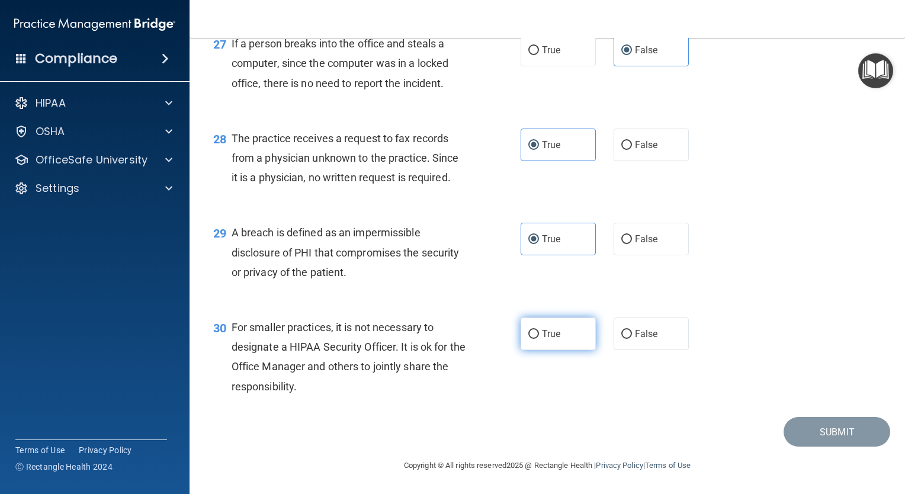
click at [548, 336] on span "True" at bounding box center [551, 333] width 18 height 11
click at [539, 336] on input "True" at bounding box center [533, 334] width 11 height 9
radio input "true"
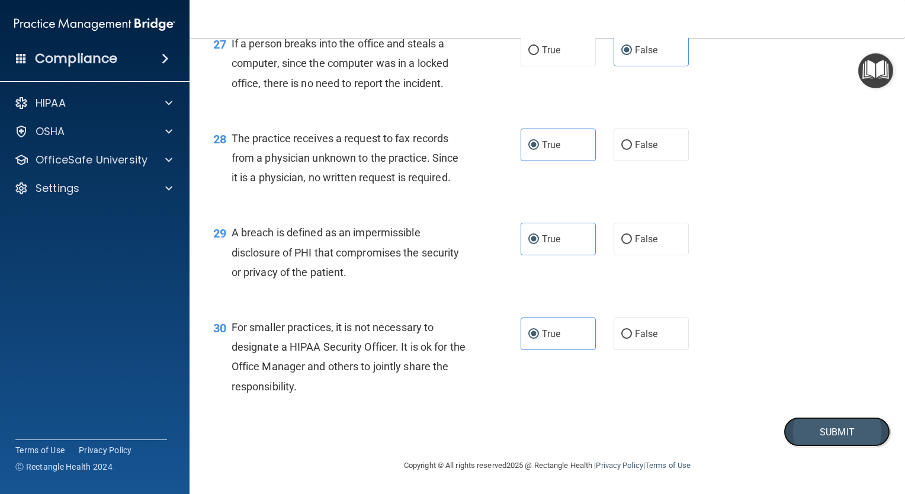
click at [796, 432] on button "Submit" at bounding box center [837, 432] width 107 height 30
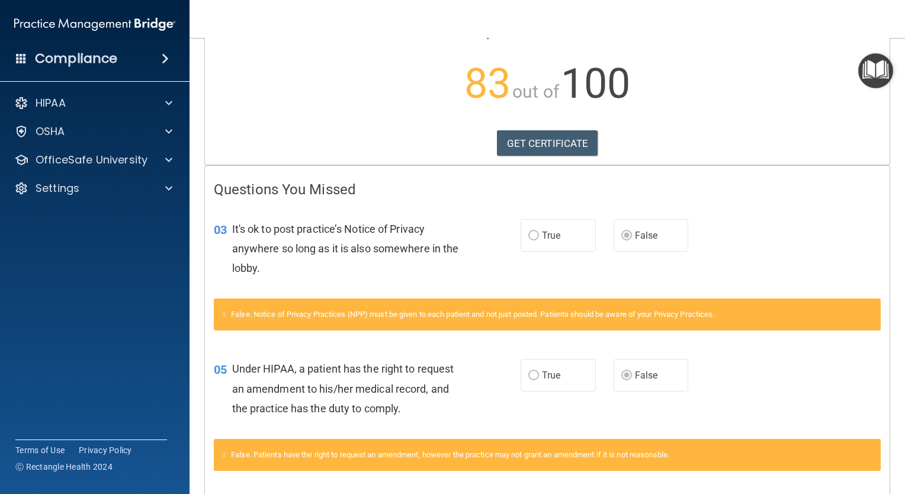
scroll to position [91, 0]
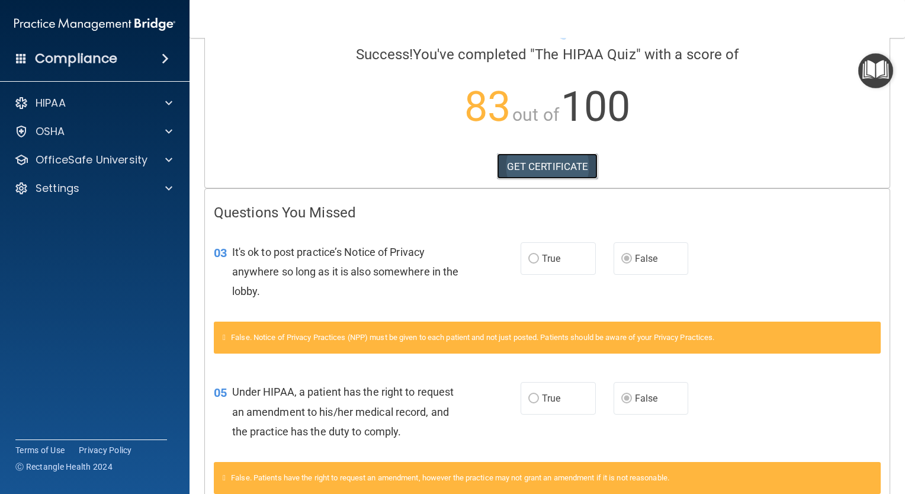
click at [535, 168] on link "GET CERTIFICATE" at bounding box center [547, 166] width 101 height 26
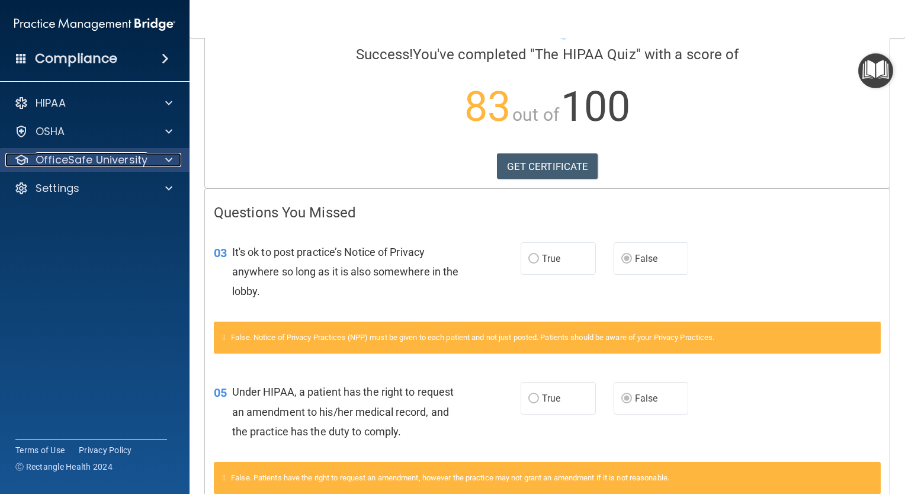
click at [106, 156] on p "OfficeSafe University" at bounding box center [92, 160] width 112 height 14
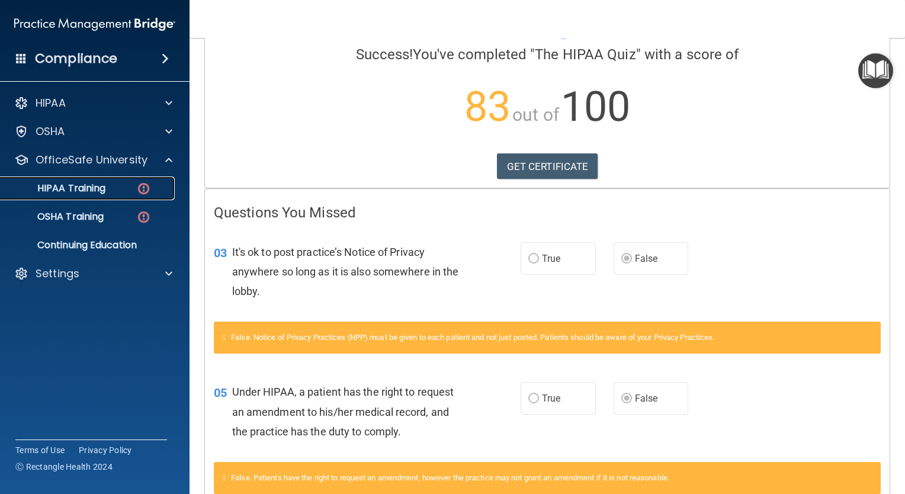
click at [116, 188] on div "HIPAA Training" at bounding box center [89, 188] width 162 height 12
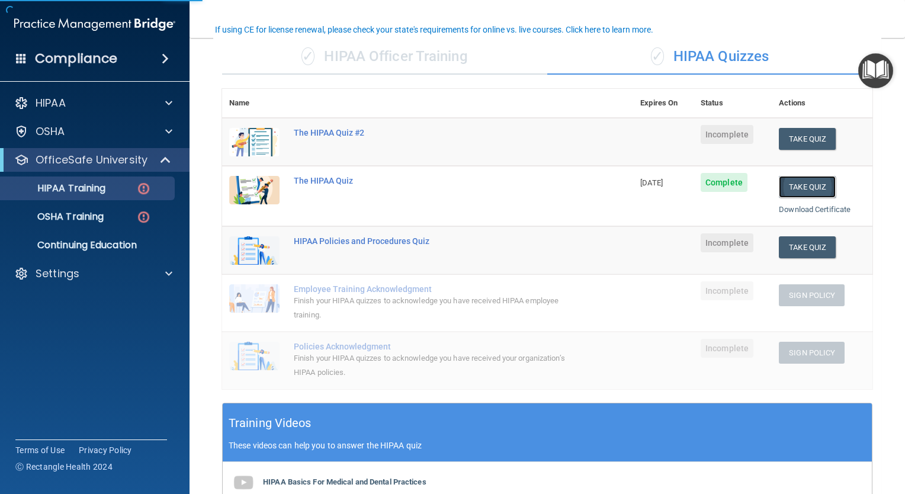
click at [815, 186] on button "Take Quiz" at bounding box center [807, 187] width 57 height 22
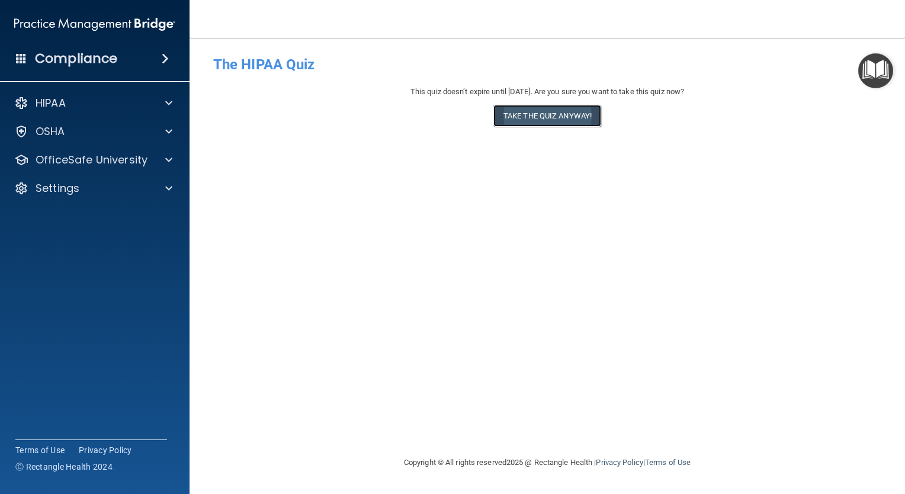
click at [545, 124] on button "Take the quiz anyway!" at bounding box center [547, 116] width 108 height 22
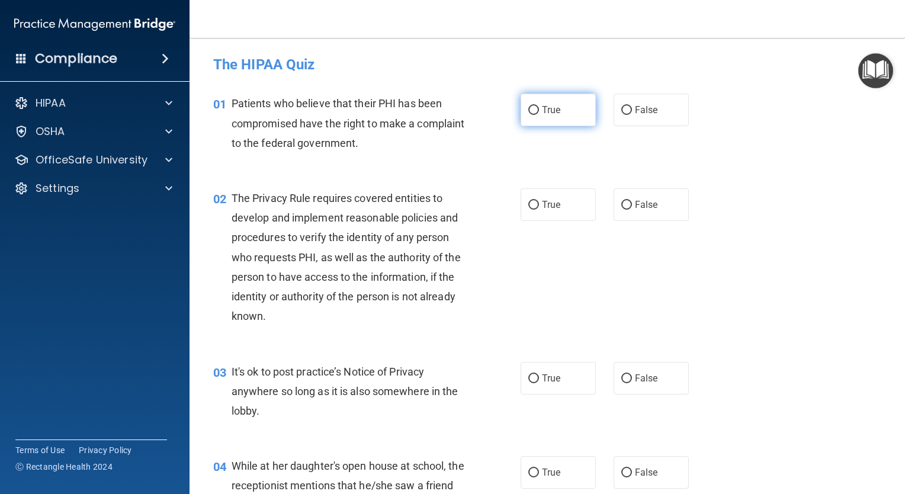
click at [529, 111] on input "True" at bounding box center [533, 110] width 11 height 9
radio input "true"
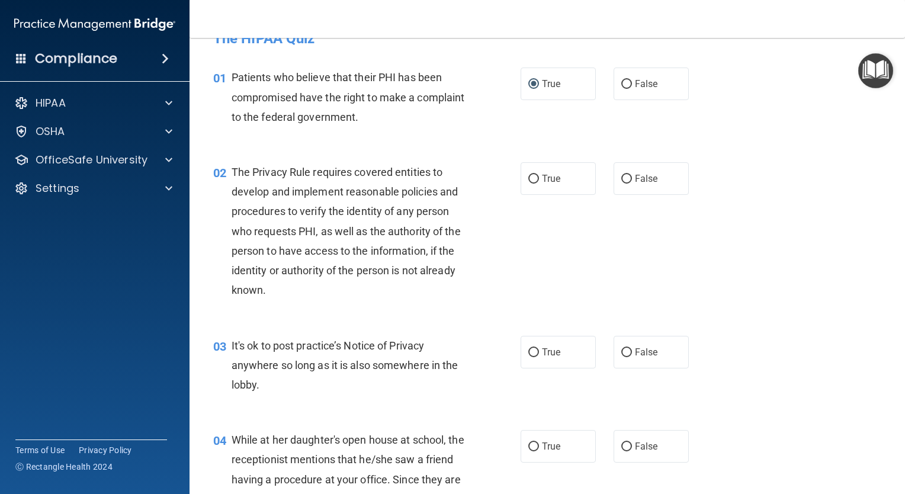
scroll to position [30, 0]
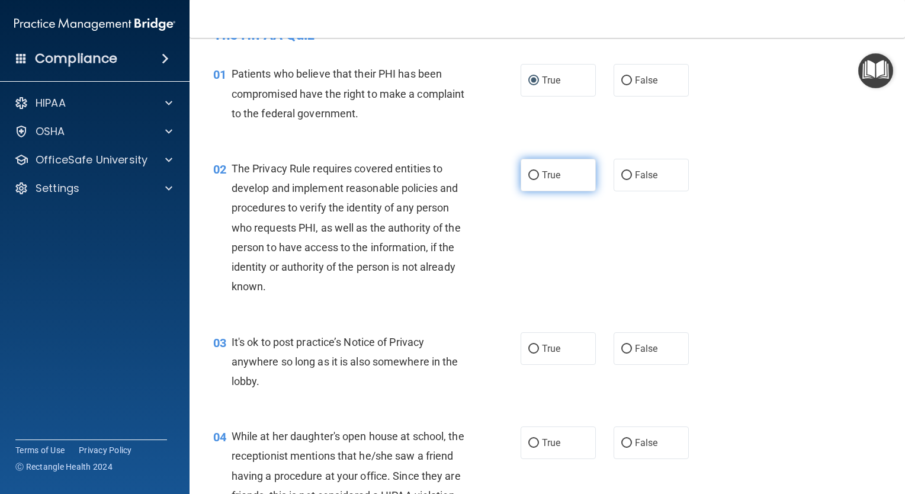
click at [541, 184] on label "True" at bounding box center [558, 175] width 75 height 33
click at [539, 180] on input "True" at bounding box center [533, 175] width 11 height 9
radio input "true"
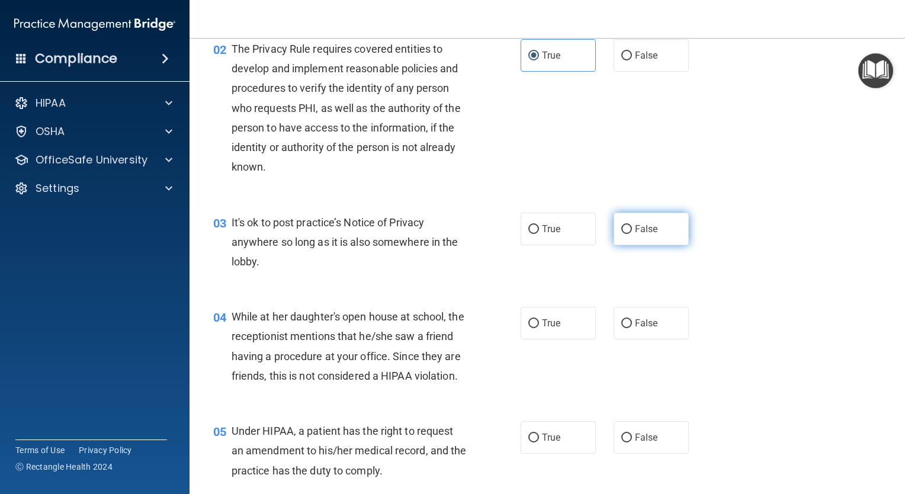
click at [653, 217] on label "False" at bounding box center [651, 229] width 75 height 33
click at [632, 225] on input "False" at bounding box center [626, 229] width 11 height 9
radio input "true"
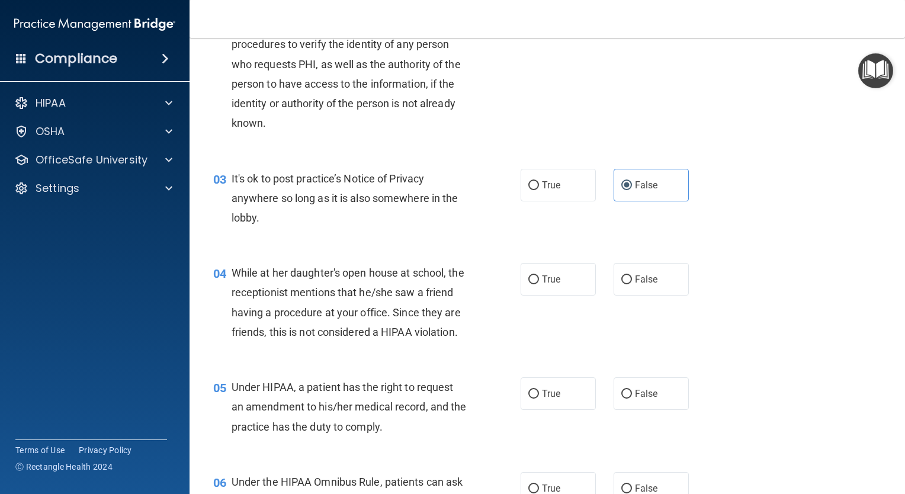
scroll to position [194, 0]
click at [635, 274] on span "False" at bounding box center [646, 278] width 23 height 11
click at [632, 275] on input "False" at bounding box center [626, 279] width 11 height 9
radio input "true"
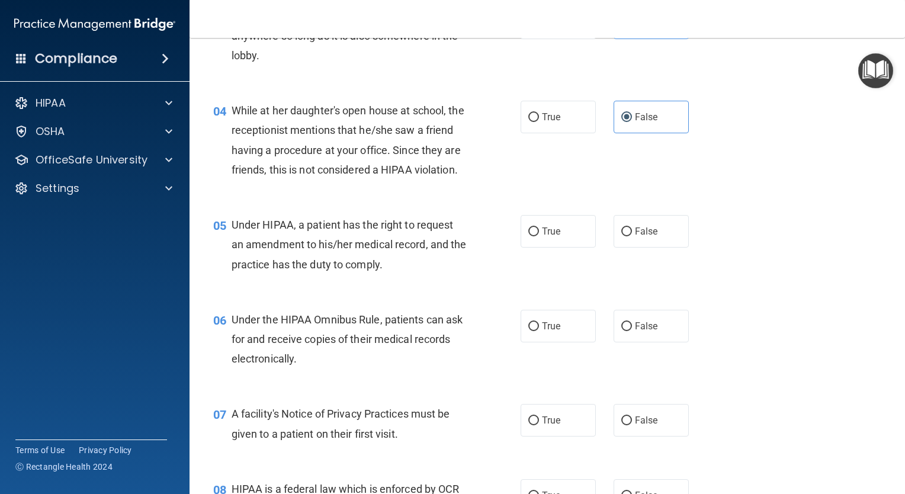
scroll to position [369, 0]
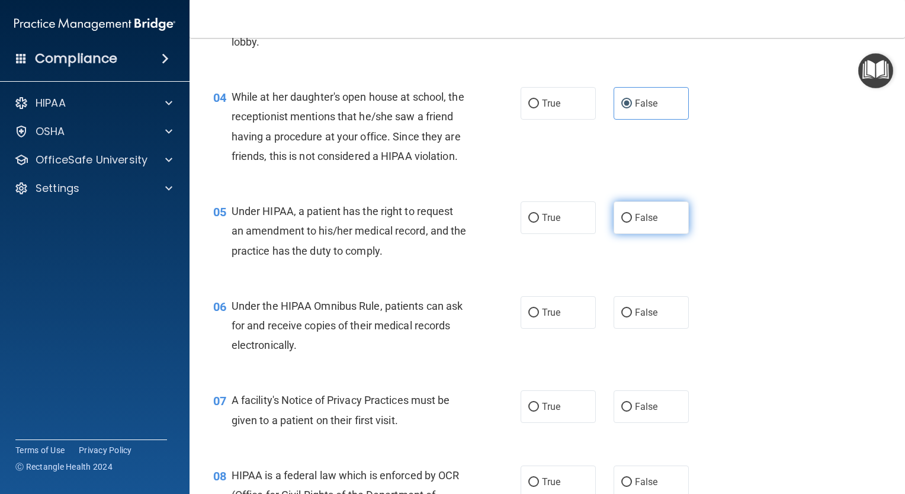
click at [627, 234] on label "False" at bounding box center [651, 217] width 75 height 33
click at [627, 223] on input "False" at bounding box center [626, 218] width 11 height 9
radio input "true"
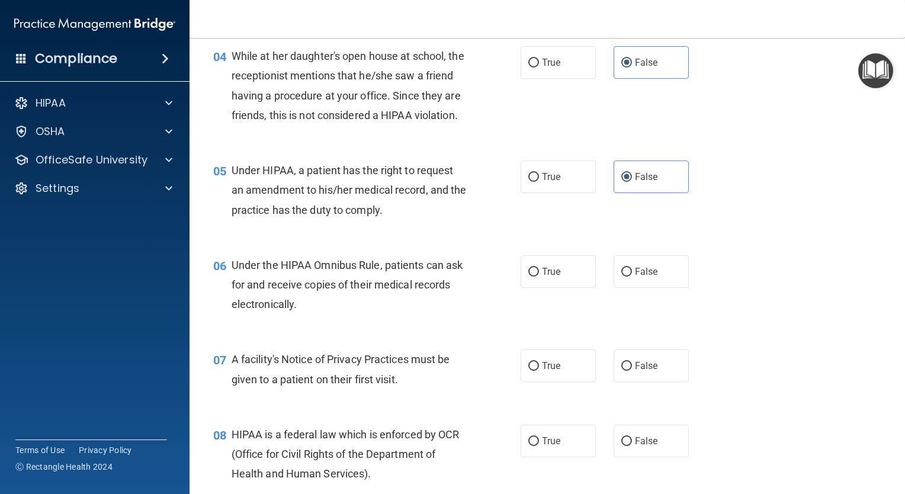
scroll to position [403, 0]
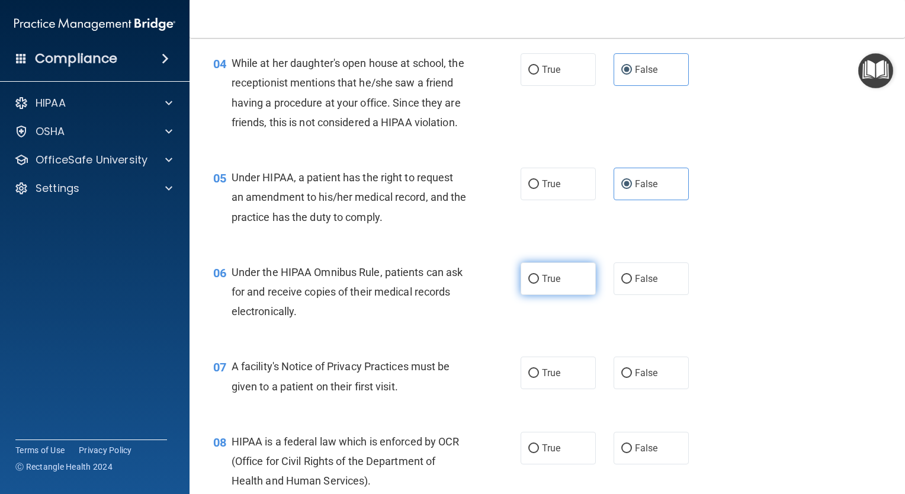
click at [535, 295] on label "True" at bounding box center [558, 278] width 75 height 33
click at [535, 284] on input "True" at bounding box center [533, 279] width 11 height 9
radio input "true"
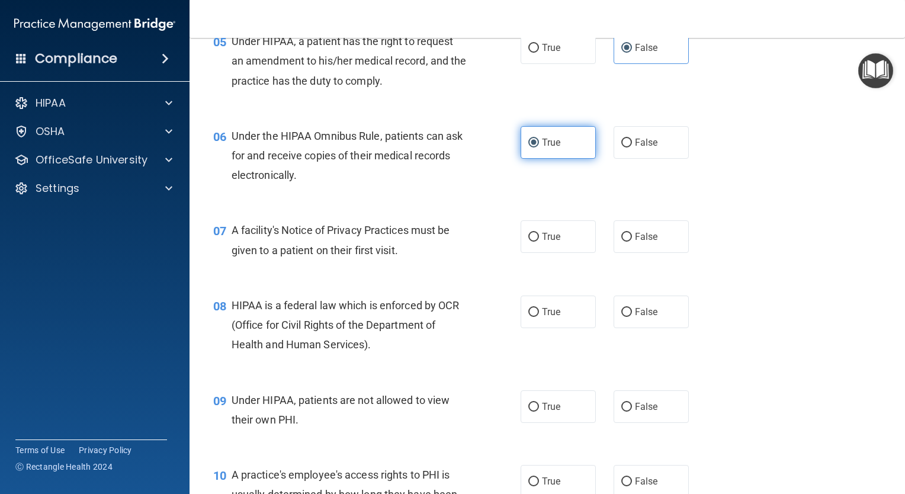
scroll to position [540, 0]
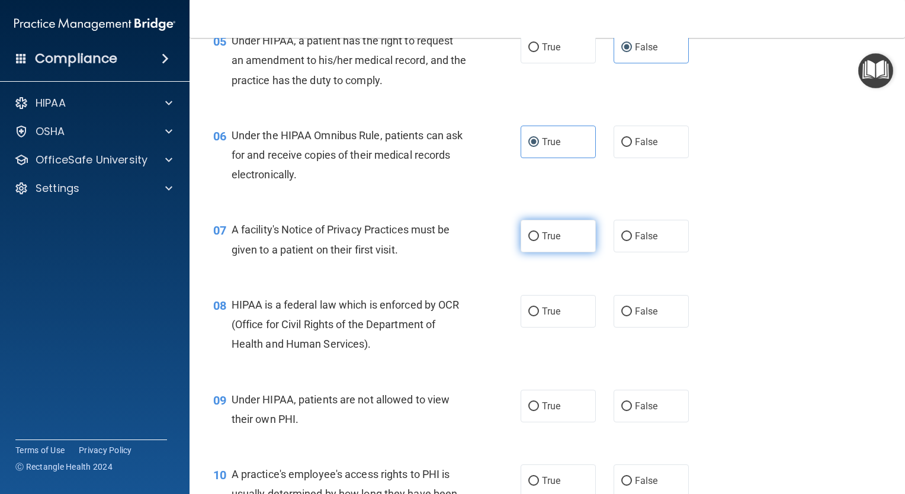
click at [554, 242] on span "True" at bounding box center [551, 235] width 18 height 11
click at [539, 241] on input "True" at bounding box center [533, 236] width 11 height 9
radio input "true"
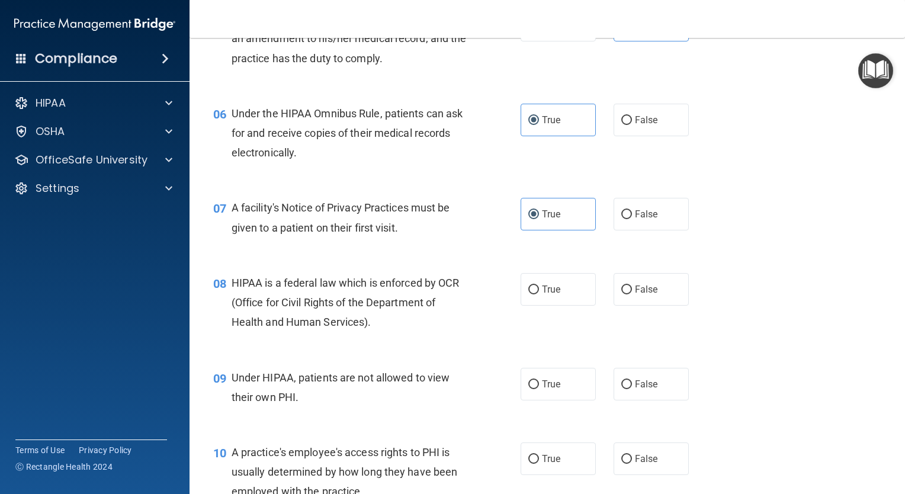
scroll to position [561, 0]
click at [551, 296] on span "True" at bounding box center [551, 289] width 18 height 11
click at [539, 295] on input "True" at bounding box center [533, 290] width 11 height 9
radio input "true"
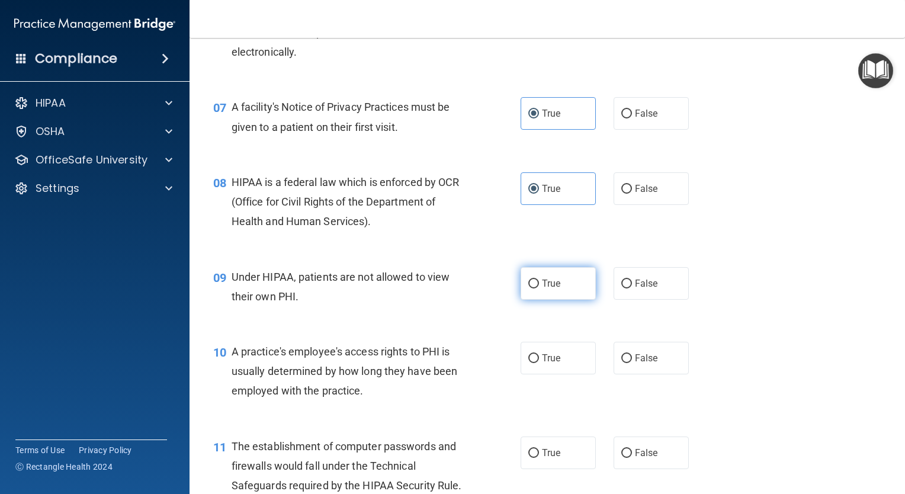
scroll to position [663, 0]
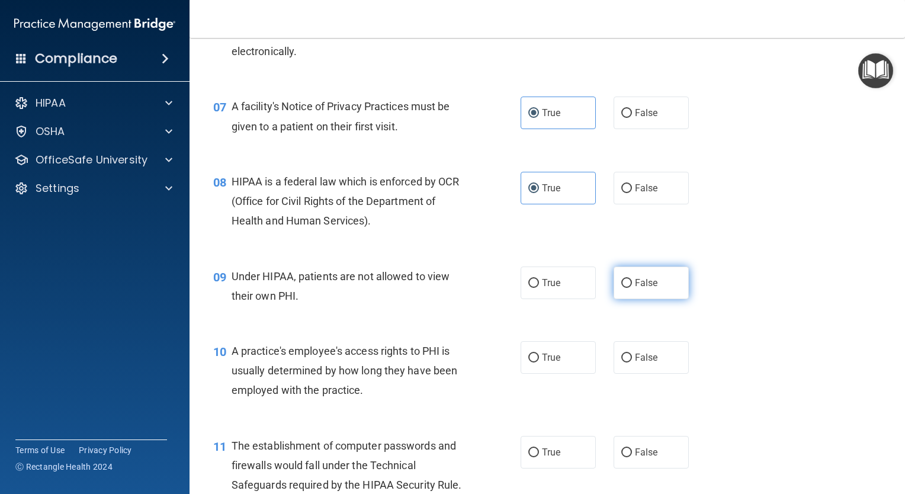
click at [634, 299] on label "False" at bounding box center [651, 283] width 75 height 33
click at [632, 288] on input "False" at bounding box center [626, 283] width 11 height 9
radio input "true"
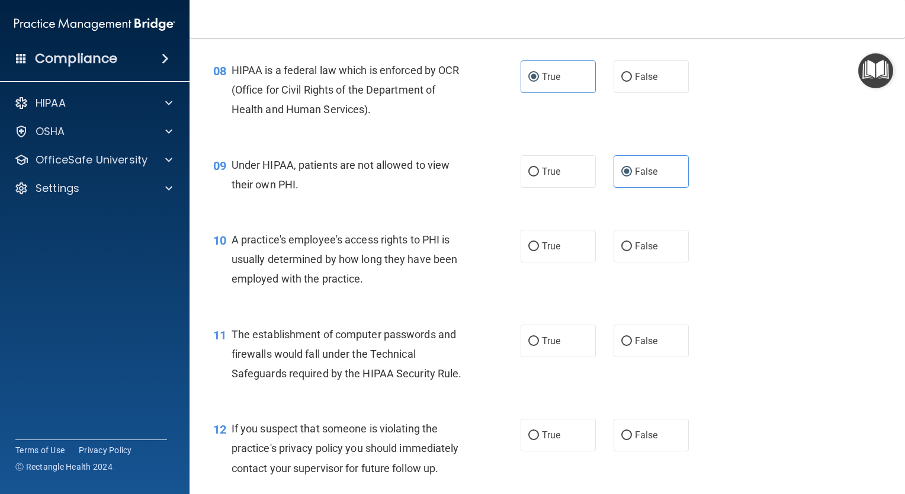
scroll to position [775, 0]
click at [628, 262] on label "False" at bounding box center [651, 245] width 75 height 33
click at [628, 251] on input "False" at bounding box center [626, 246] width 11 height 9
radio input "true"
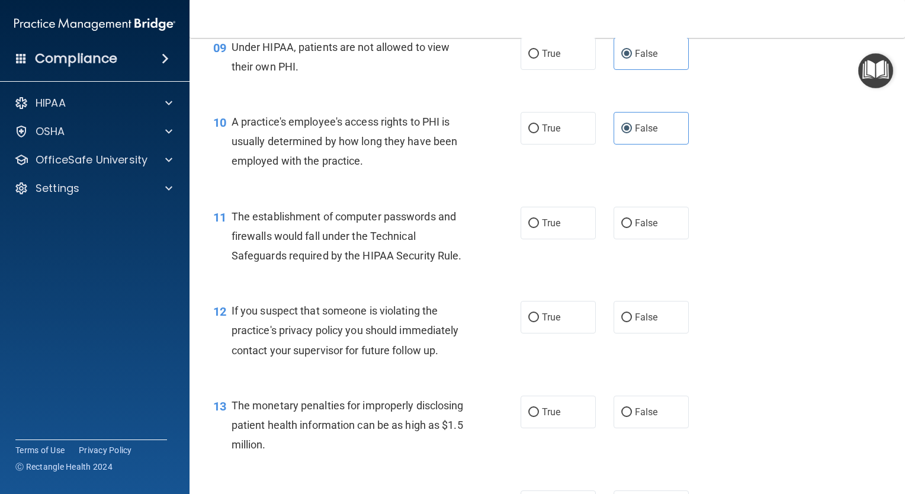
scroll to position [898, 0]
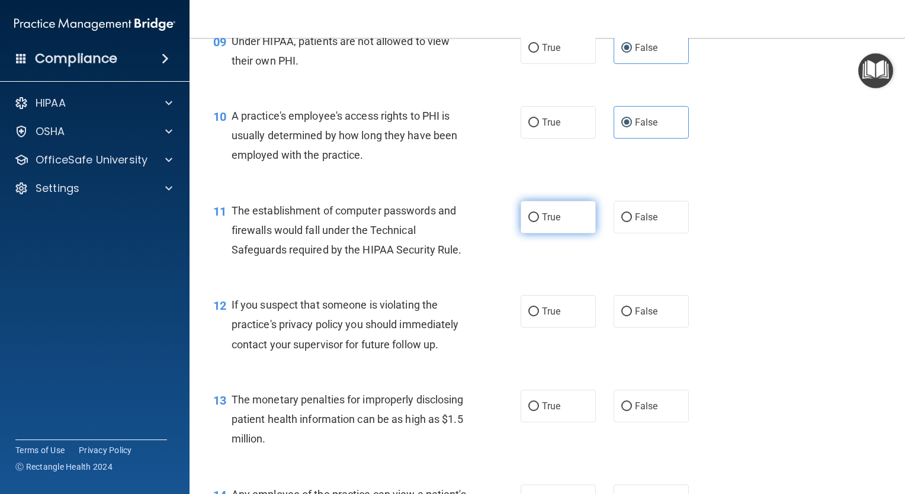
click at [553, 227] on label "True" at bounding box center [558, 217] width 75 height 33
click at [539, 222] on input "True" at bounding box center [533, 217] width 11 height 9
radio input "true"
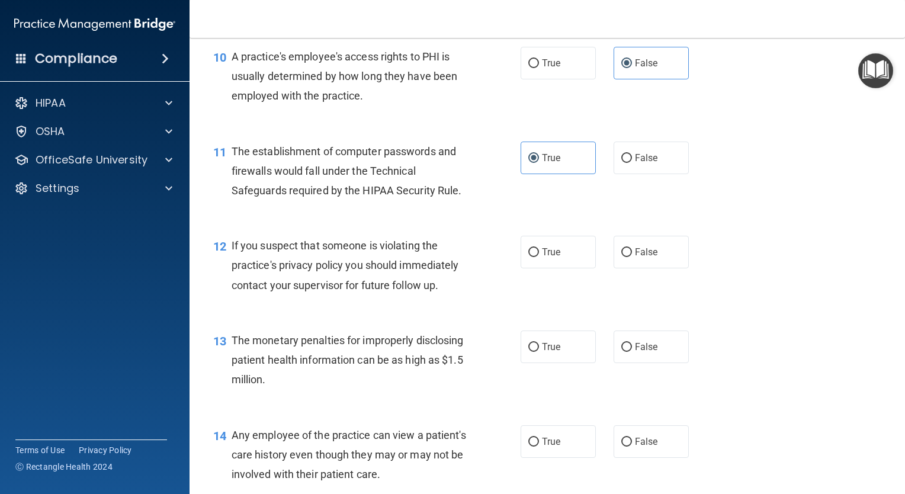
scroll to position [958, 0]
click at [552, 252] on div "12 If you suspect that someone is violating the practice's privacy policy you s…" at bounding box center [547, 267] width 686 height 95
click at [508, 280] on div "12 If you suspect that someone is violating the practice's privacy policy you s…" at bounding box center [366, 267] width 343 height 65
click at [526, 261] on label "True" at bounding box center [558, 251] width 75 height 33
click at [528, 256] on input "True" at bounding box center [533, 251] width 11 height 9
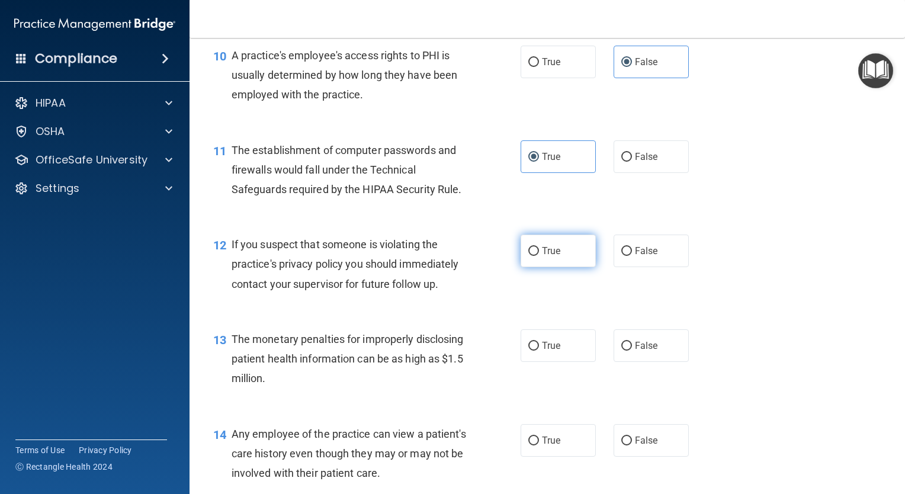
radio input "true"
click at [544, 360] on label "True" at bounding box center [558, 345] width 75 height 33
click at [539, 351] on input "True" at bounding box center [533, 346] width 11 height 9
radio input "true"
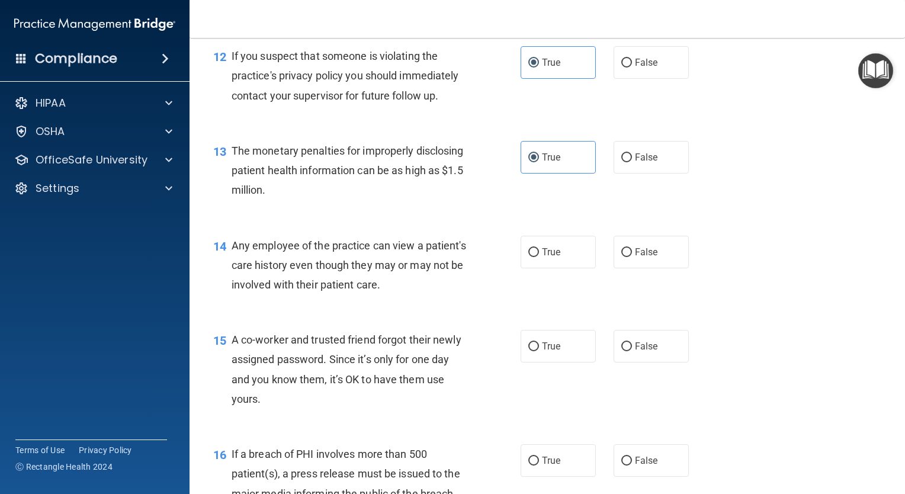
scroll to position [1163, 0]
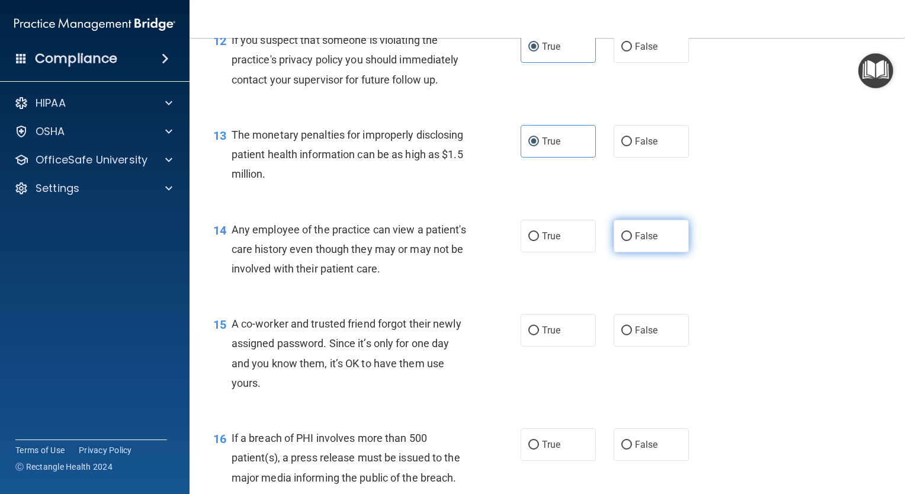
click at [644, 242] on span "False" at bounding box center [646, 235] width 23 height 11
click at [632, 241] on input "False" at bounding box center [626, 236] width 11 height 9
radio input "true"
click at [546, 252] on label "True" at bounding box center [558, 236] width 75 height 33
click at [539, 241] on input "True" at bounding box center [533, 236] width 11 height 9
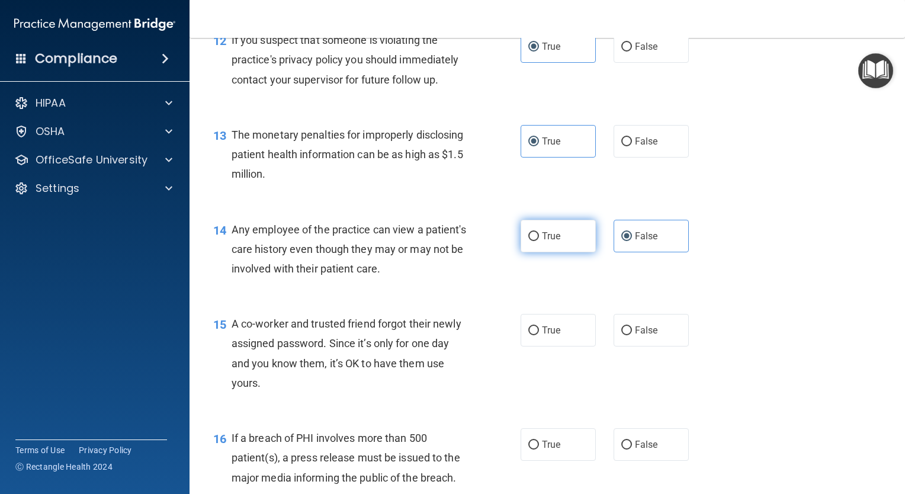
radio input "true"
radio input "false"
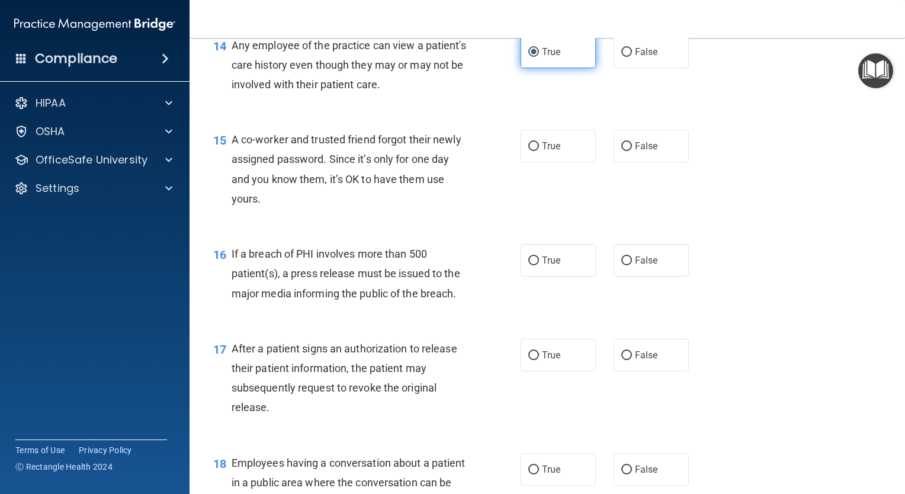
scroll to position [1376, 0]
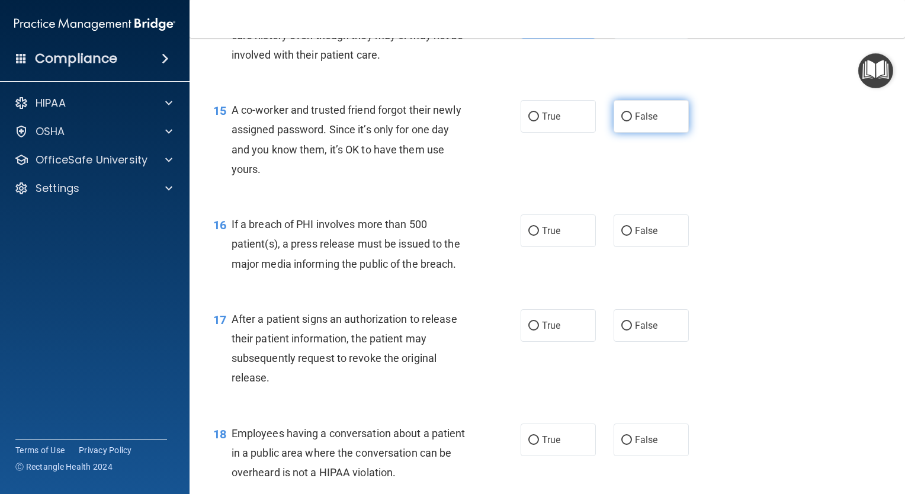
click at [660, 127] on label "False" at bounding box center [651, 116] width 75 height 33
click at [632, 121] on input "False" at bounding box center [626, 117] width 11 height 9
radio input "true"
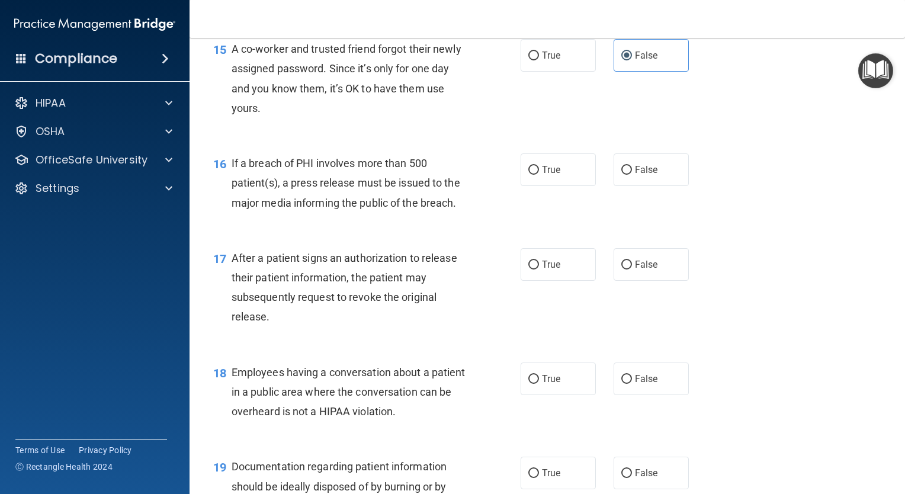
scroll to position [1439, 0]
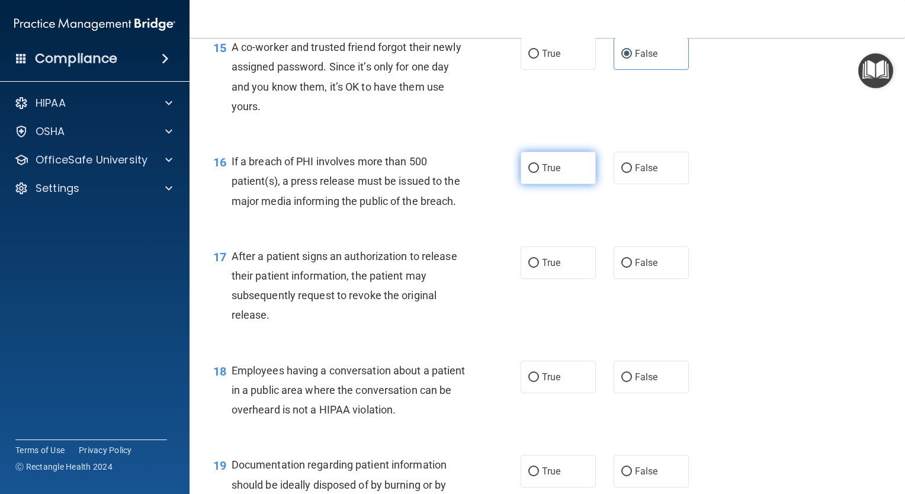
click at [522, 184] on label "True" at bounding box center [558, 168] width 75 height 33
click at [528, 173] on input "True" at bounding box center [533, 168] width 11 height 9
radio input "true"
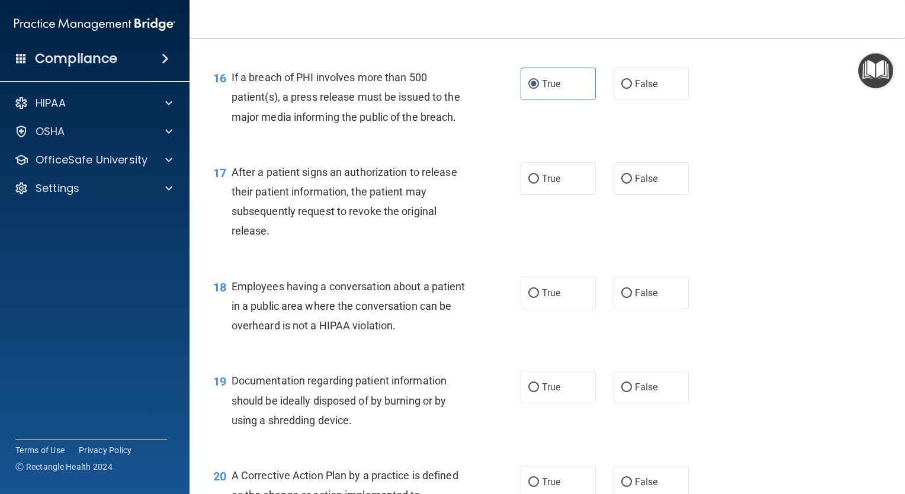
scroll to position [1579, 0]
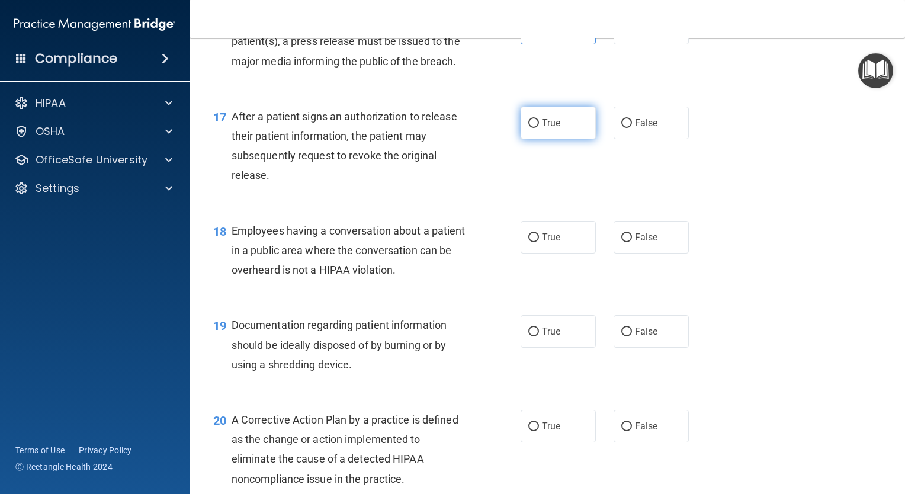
click at [526, 139] on label "True" at bounding box center [558, 123] width 75 height 33
click at [528, 128] on input "True" at bounding box center [533, 123] width 11 height 9
radio input "true"
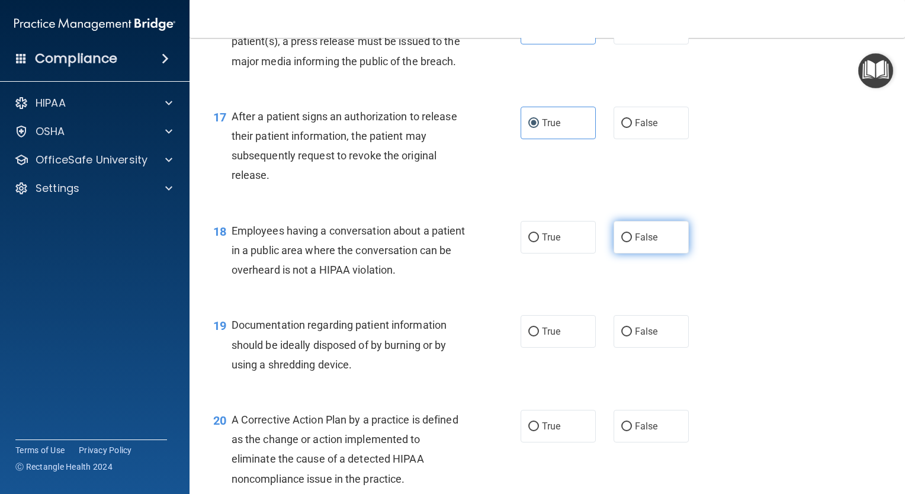
click at [647, 243] on span "False" at bounding box center [646, 237] width 23 height 11
click at [632, 242] on input "False" at bounding box center [626, 237] width 11 height 9
radio input "true"
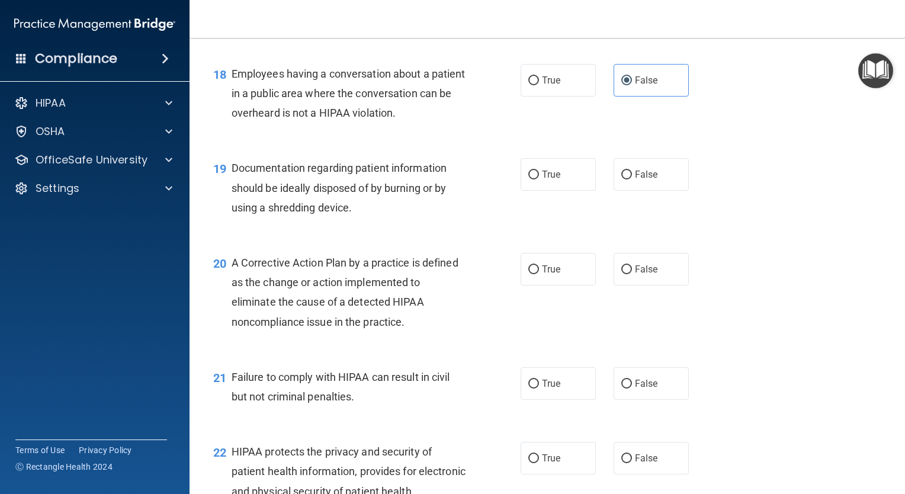
scroll to position [1739, 0]
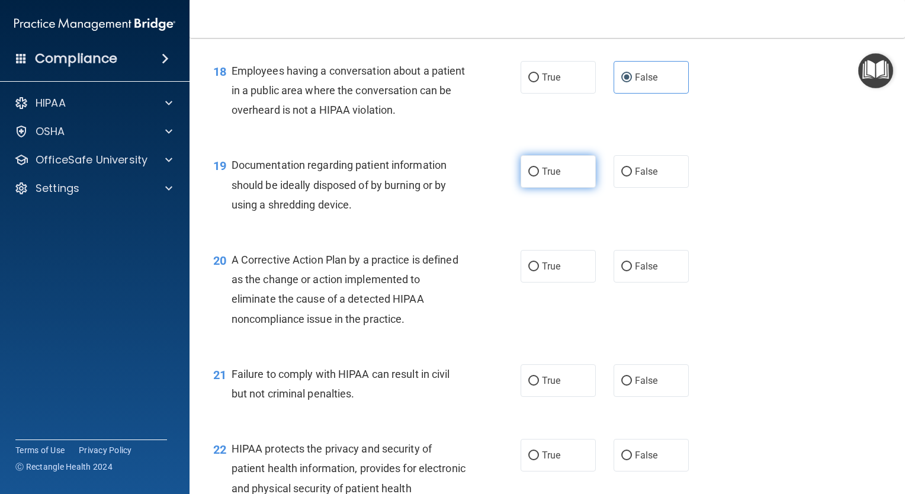
click at [571, 188] on label "True" at bounding box center [558, 171] width 75 height 33
click at [539, 176] on input "True" at bounding box center [533, 172] width 11 height 9
radio input "true"
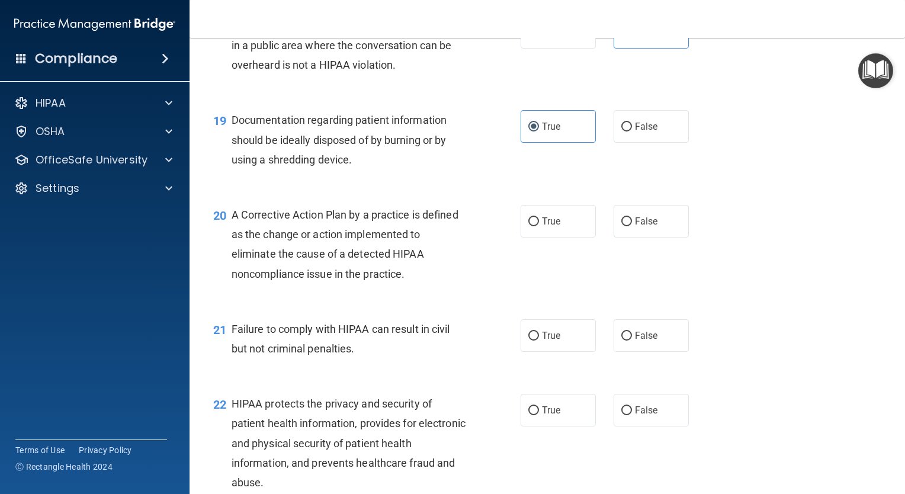
scroll to position [1788, 0]
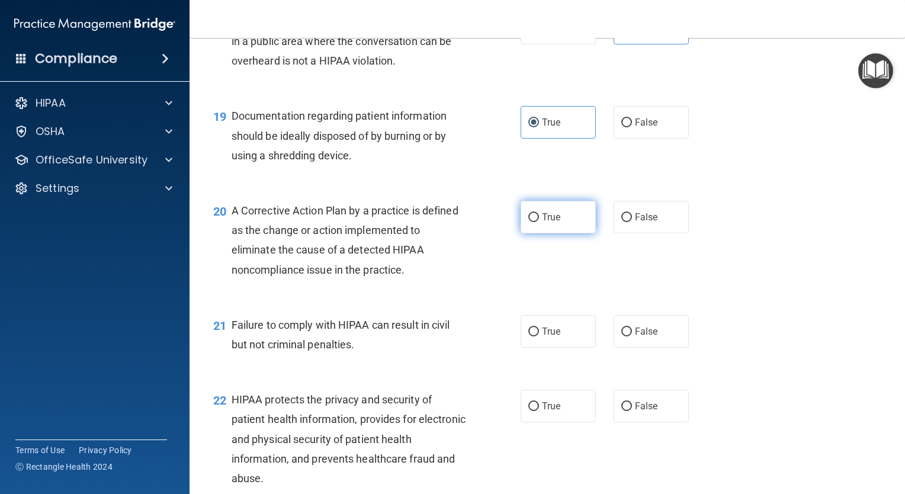
click at [542, 223] on span "True" at bounding box center [551, 216] width 18 height 11
click at [538, 222] on input "True" at bounding box center [533, 217] width 11 height 9
radio input "true"
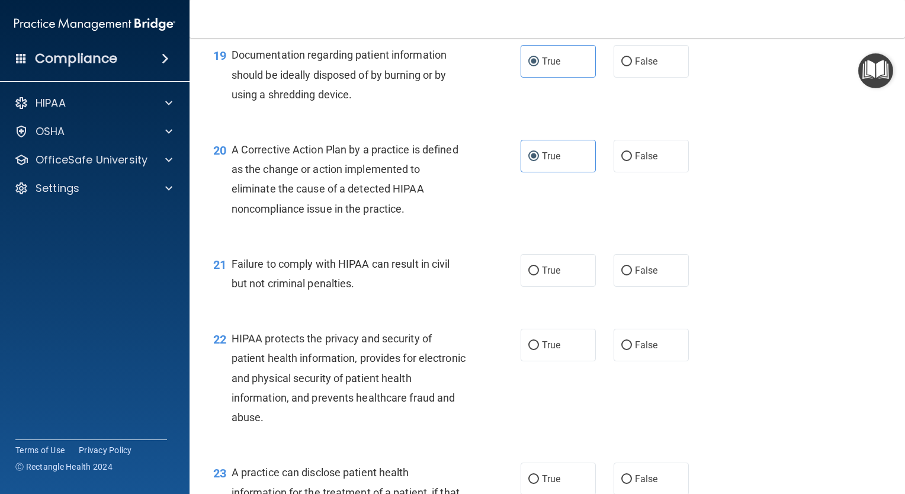
scroll to position [1851, 0]
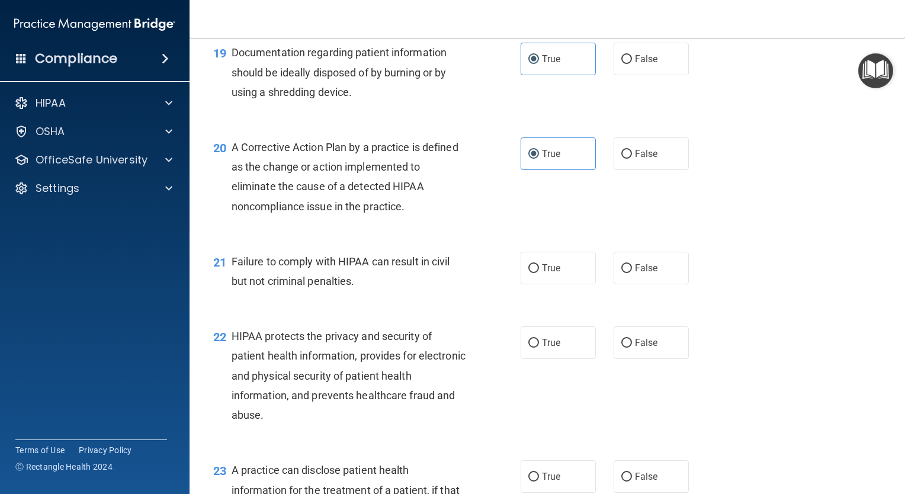
click at [638, 304] on div "21 Failure to comply with HIPAA can result in civil but not criminal penalties.…" at bounding box center [547, 274] width 686 height 75
click at [637, 284] on label "False" at bounding box center [651, 268] width 75 height 33
click at [632, 273] on input "False" at bounding box center [626, 268] width 11 height 9
radio input "true"
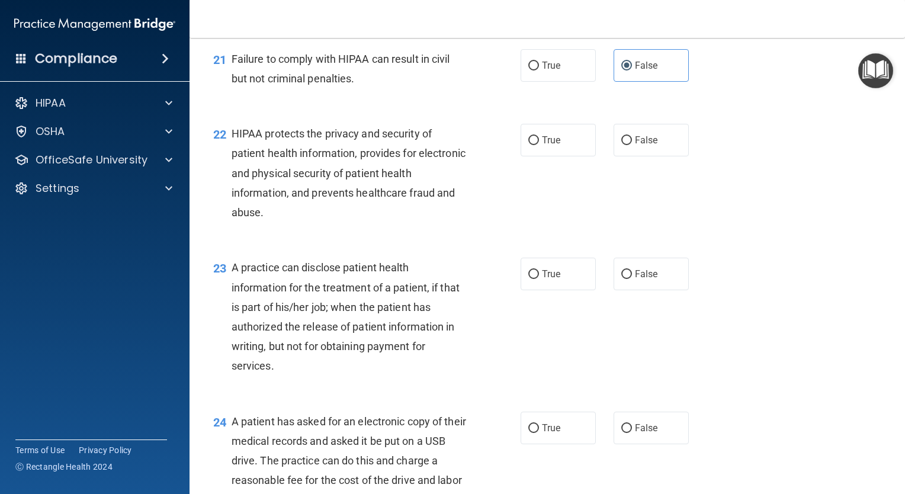
scroll to position [2055, 0]
click at [540, 155] on label "True" at bounding box center [558, 139] width 75 height 33
click at [539, 144] on input "True" at bounding box center [533, 139] width 11 height 9
radio input "true"
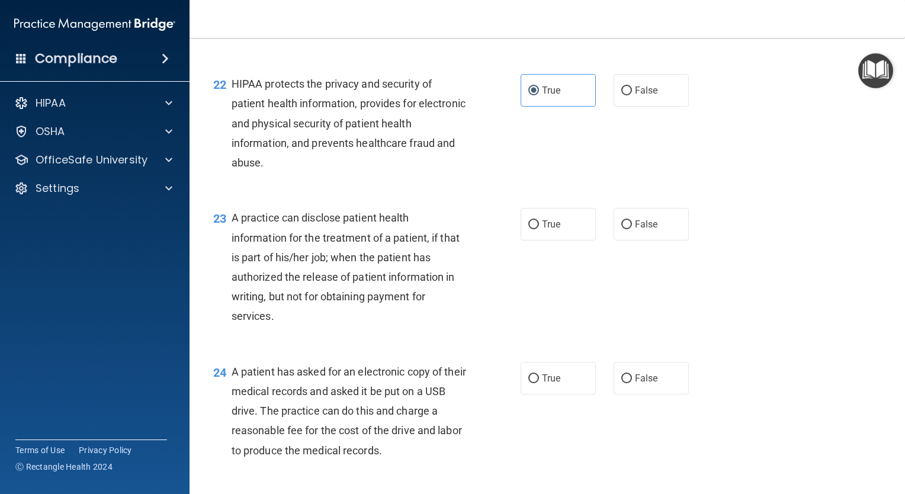
scroll to position [2141, 0]
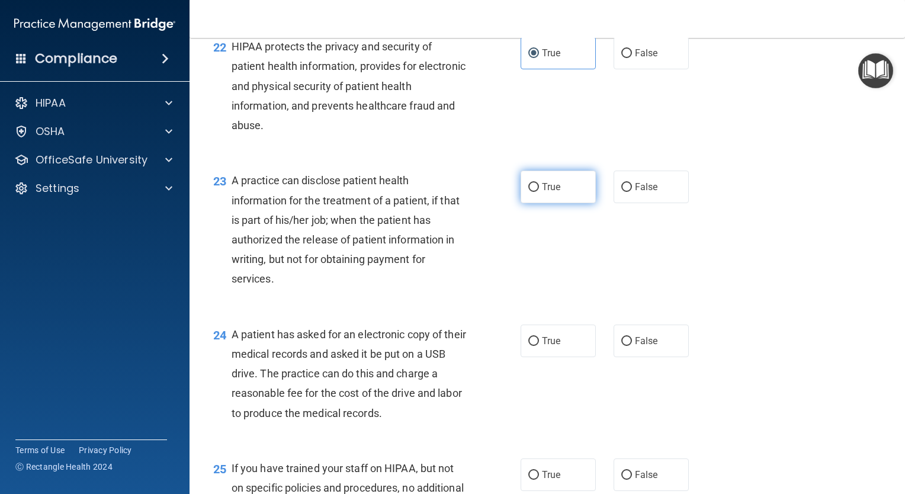
click at [557, 201] on label "True" at bounding box center [558, 187] width 75 height 33
click at [539, 192] on input "True" at bounding box center [533, 187] width 11 height 9
radio input "true"
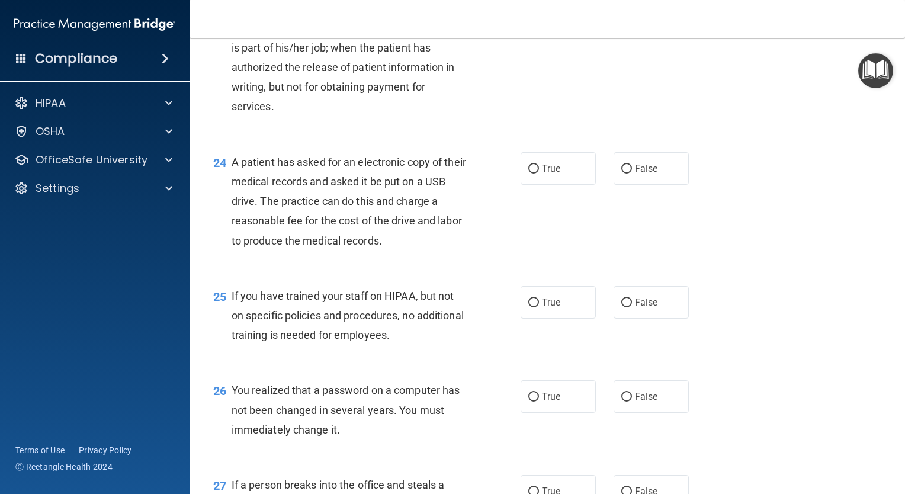
scroll to position [2314, 0]
click at [550, 174] on span "True" at bounding box center [551, 167] width 18 height 11
click at [539, 173] on input "True" at bounding box center [533, 168] width 11 height 9
radio input "true"
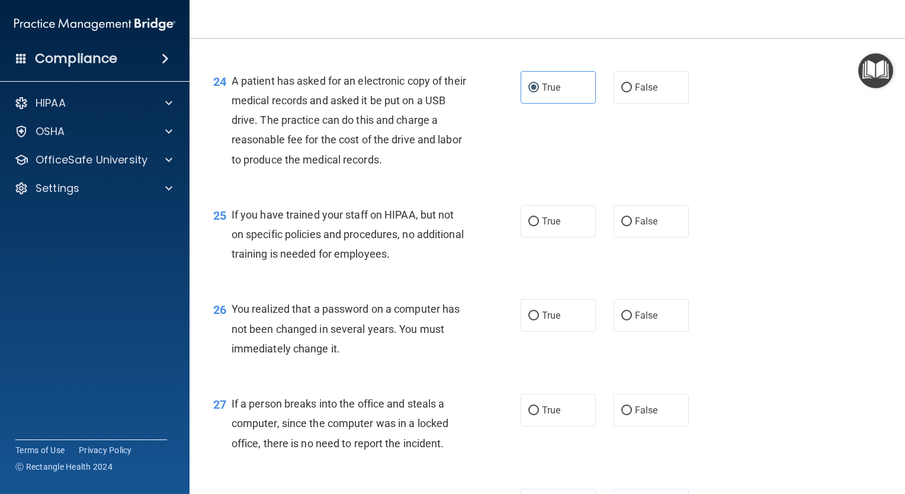
scroll to position [2402, 0]
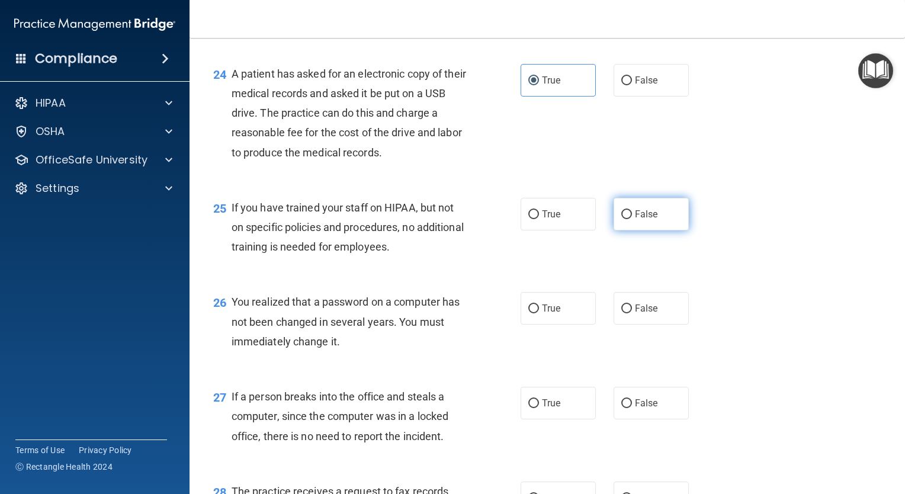
click at [679, 228] on label "False" at bounding box center [651, 214] width 75 height 33
click at [632, 219] on input "False" at bounding box center [626, 214] width 11 height 9
radio input "true"
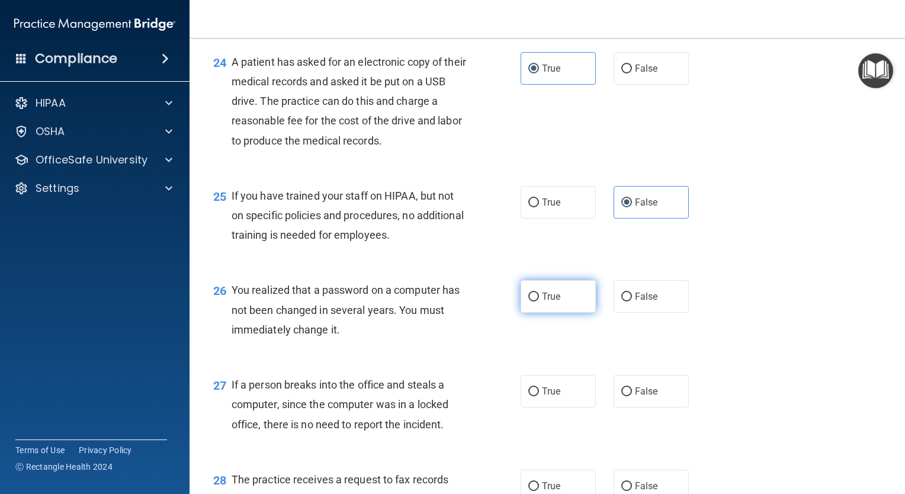
click at [535, 313] on label "True" at bounding box center [558, 296] width 75 height 33
click at [535, 301] on input "True" at bounding box center [533, 297] width 11 height 9
radio input "true"
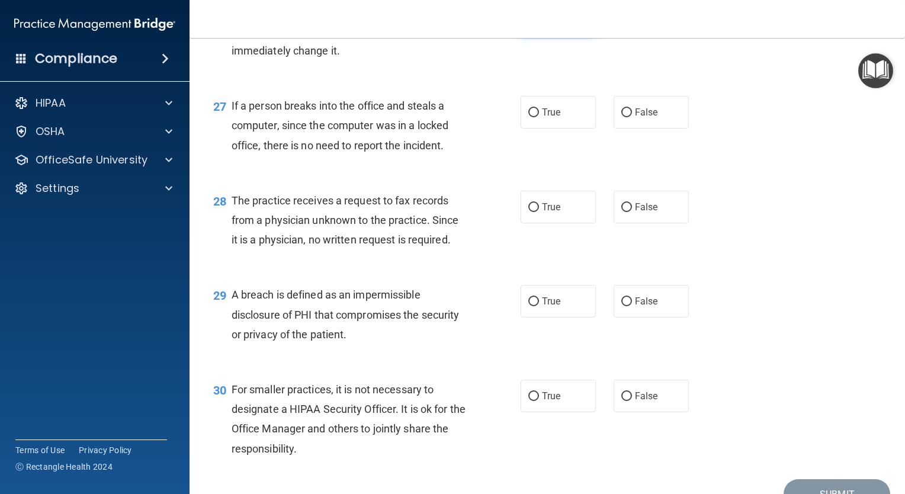
scroll to position [2693, 0]
click at [649, 117] on span "False" at bounding box center [646, 111] width 23 height 11
click at [632, 117] on input "False" at bounding box center [626, 112] width 11 height 9
radio input "true"
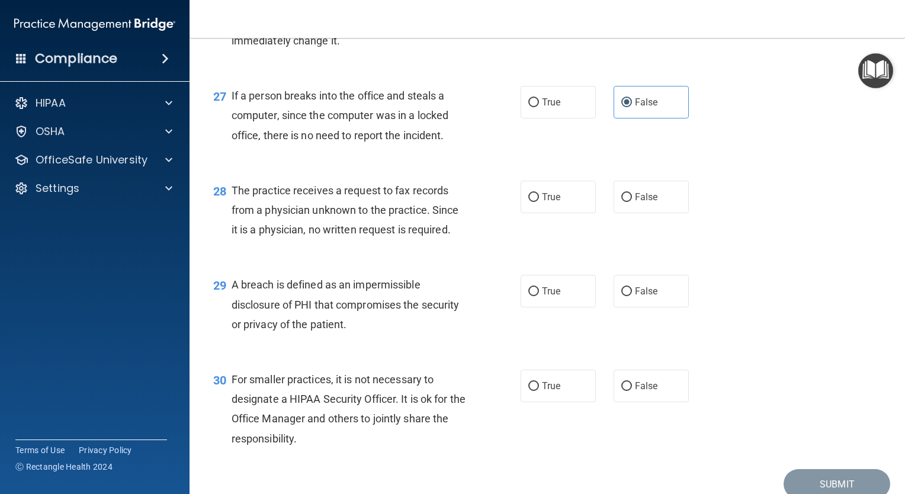
scroll to position [2703, 0]
click at [638, 203] on span "False" at bounding box center [646, 196] width 23 height 11
click at [632, 202] on input "False" at bounding box center [626, 197] width 11 height 9
radio input "true"
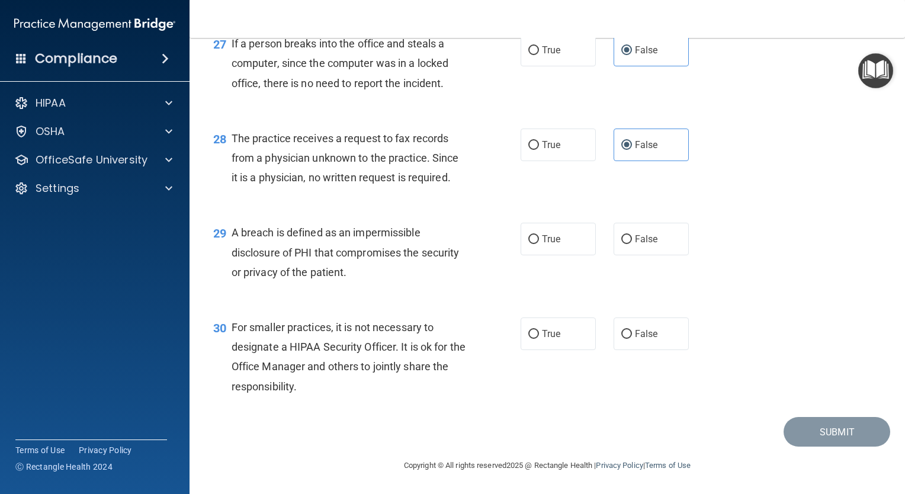
scroll to position [2774, 0]
click at [529, 236] on input "True" at bounding box center [533, 239] width 11 height 9
radio input "true"
click at [628, 345] on label "False" at bounding box center [651, 333] width 75 height 33
click at [628, 339] on input "False" at bounding box center [626, 334] width 11 height 9
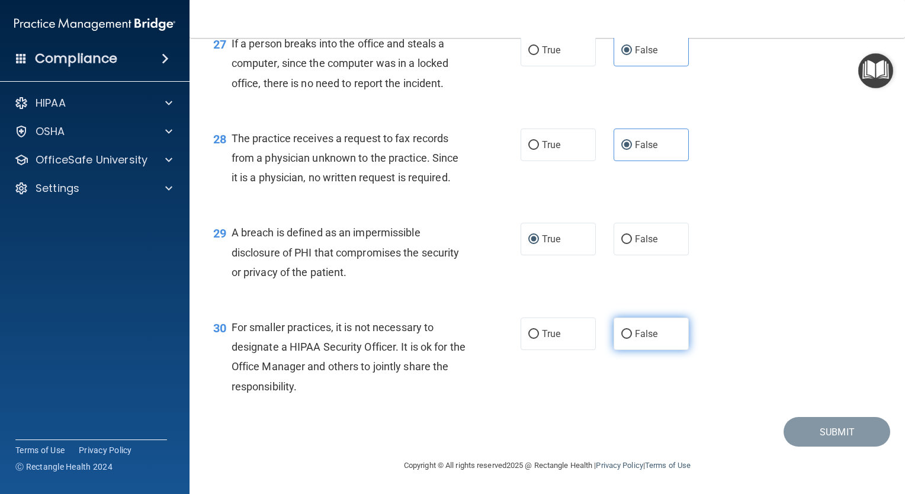
radio input "true"
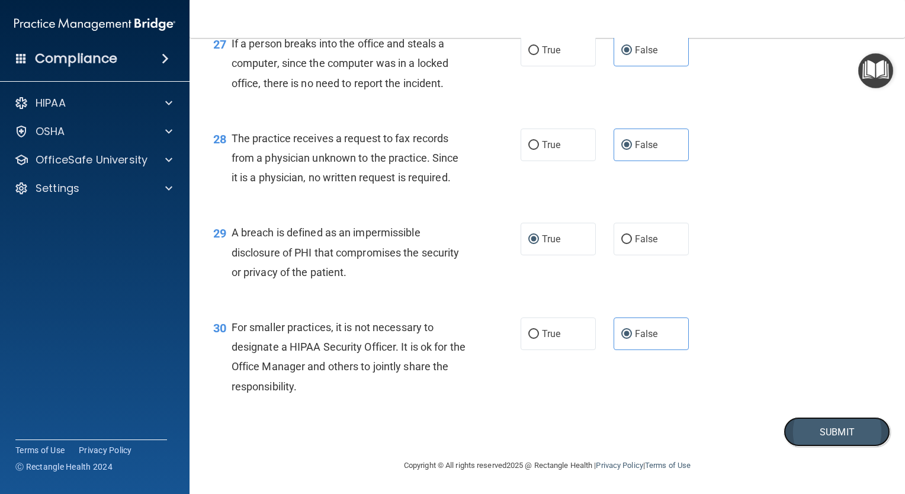
click at [795, 434] on button "Submit" at bounding box center [837, 432] width 107 height 30
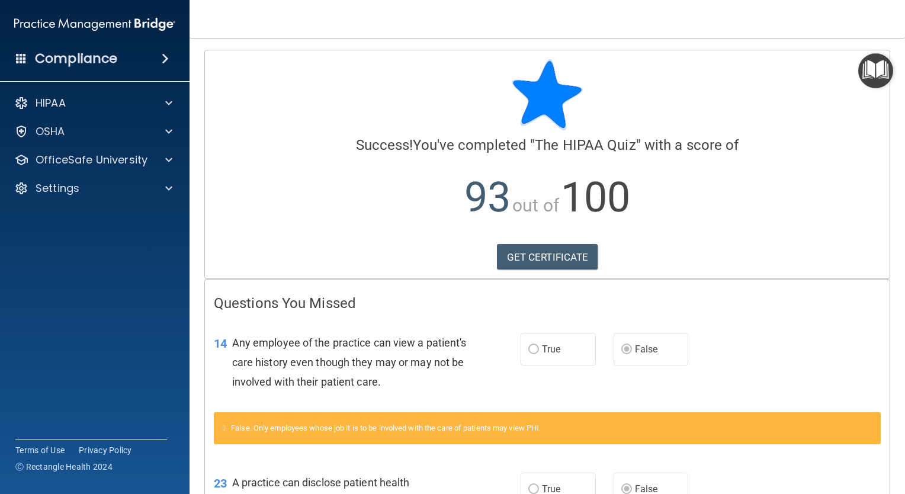
scroll to position [219, 0]
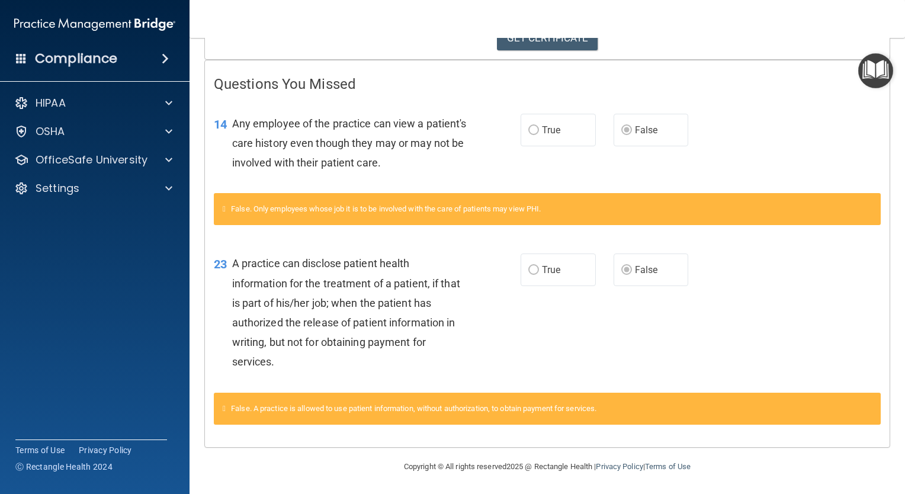
click at [604, 438] on div "Questions You Missed 14 Any employee of the practice can view a patient's care …" at bounding box center [547, 253] width 685 height 386
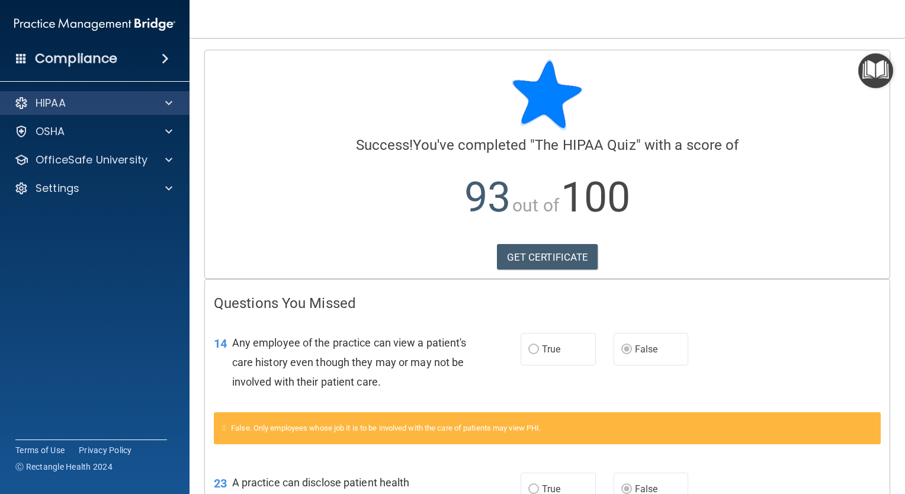
click at [95, 113] on div "HIPAA" at bounding box center [95, 103] width 190 height 24
drag, startPoint x: 545, startPoint y: 269, endPoint x: 502, endPoint y: 250, distance: 47.4
click at [502, 250] on link "GET CERTIFICATE" at bounding box center [547, 257] width 101 height 26
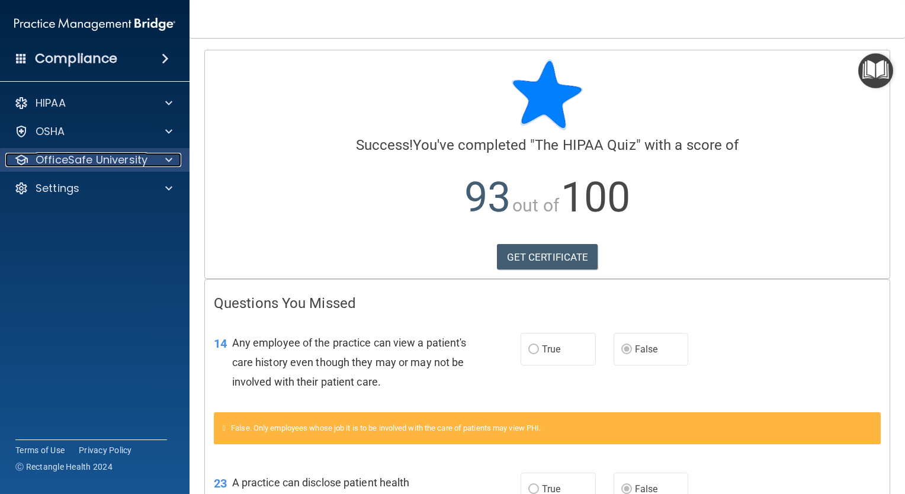
click at [152, 162] on div at bounding box center [167, 160] width 30 height 14
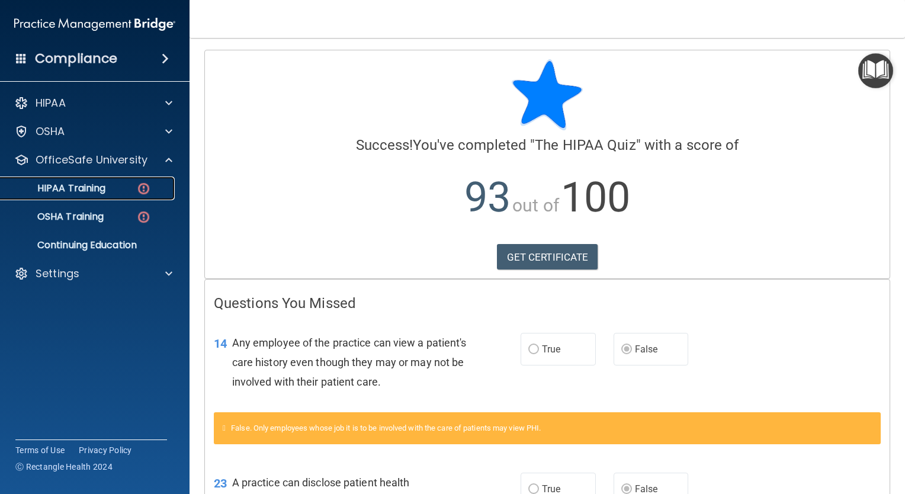
click at [124, 196] on link "HIPAA Training" at bounding box center [81, 188] width 187 height 24
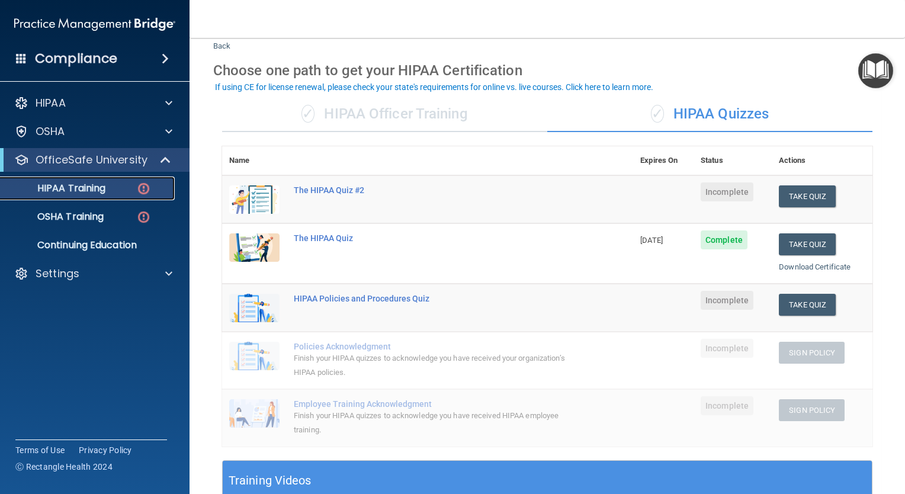
scroll to position [37, 0]
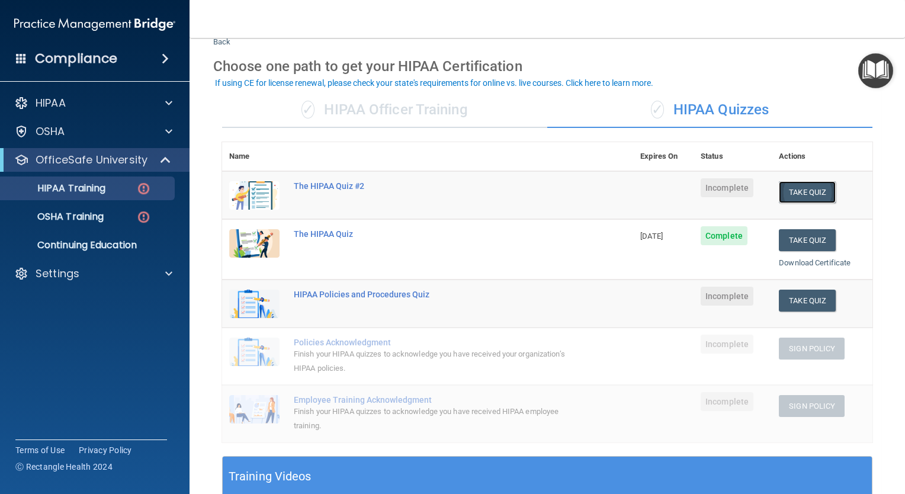
click at [798, 188] on button "Take Quiz" at bounding box center [807, 192] width 57 height 22
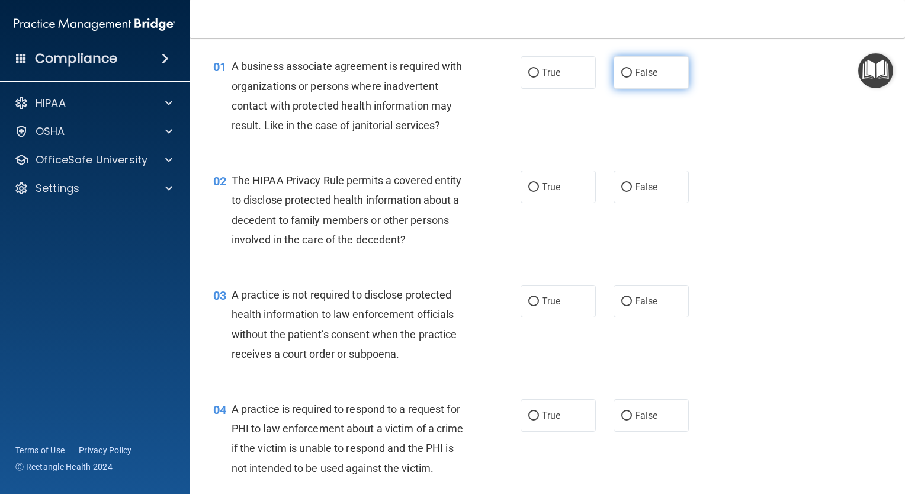
click at [630, 57] on label "False" at bounding box center [651, 72] width 75 height 33
click at [630, 69] on input "False" at bounding box center [626, 73] width 11 height 9
radio input "true"
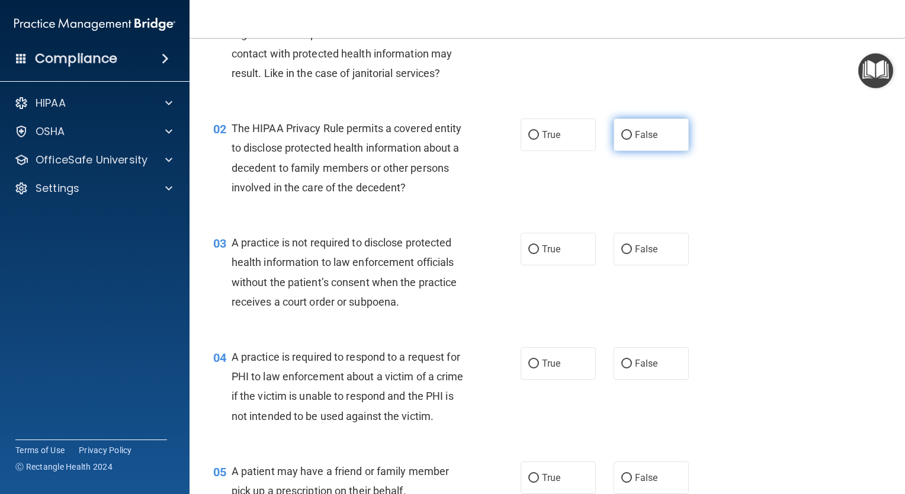
scroll to position [90, 0]
click at [651, 120] on label "False" at bounding box center [651, 134] width 75 height 33
click at [632, 130] on input "False" at bounding box center [626, 134] width 11 height 9
radio input "true"
click at [640, 243] on span "False" at bounding box center [646, 248] width 23 height 11
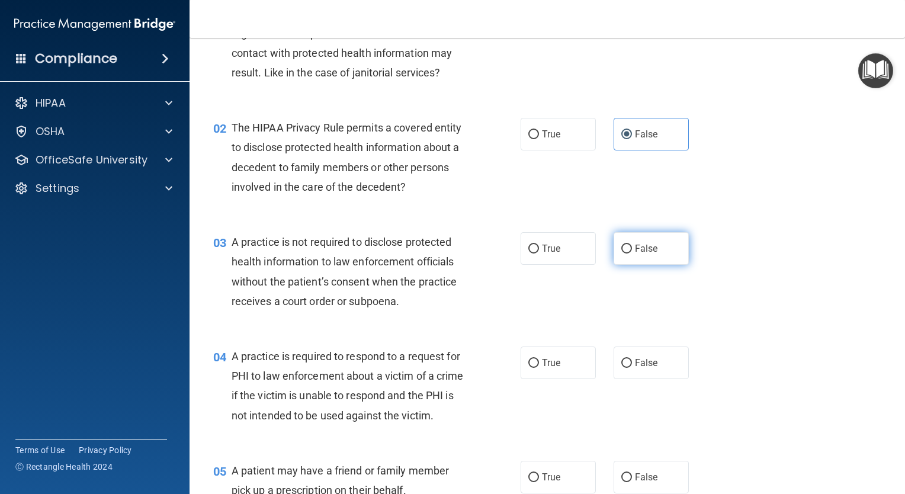
click at [632, 245] on input "False" at bounding box center [626, 249] width 11 height 9
radio input "true"
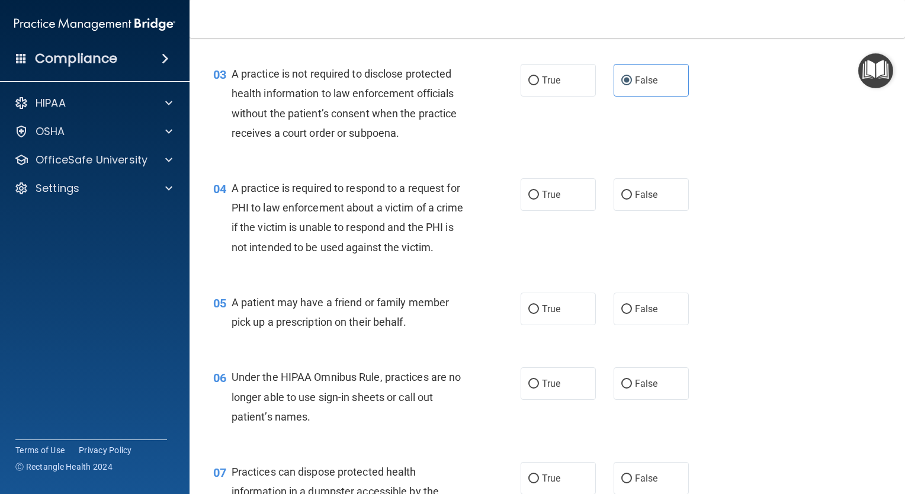
scroll to position [259, 0]
click at [554, 174] on div "04 A practice is required to respond to a request for PHI to law enforcement ab…" at bounding box center [547, 219] width 686 height 114
click at [553, 195] on span "True" at bounding box center [551, 193] width 18 height 11
click at [539, 195] on input "True" at bounding box center [533, 194] width 11 height 9
radio input "true"
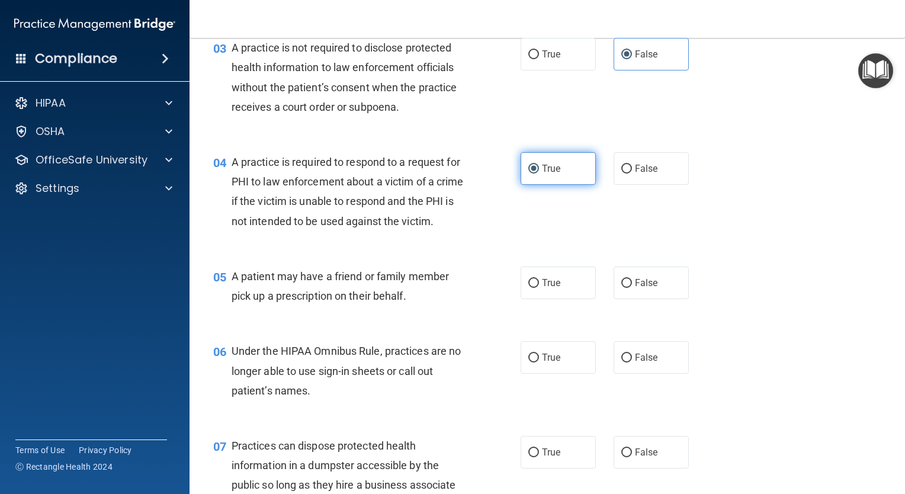
scroll to position [287, 0]
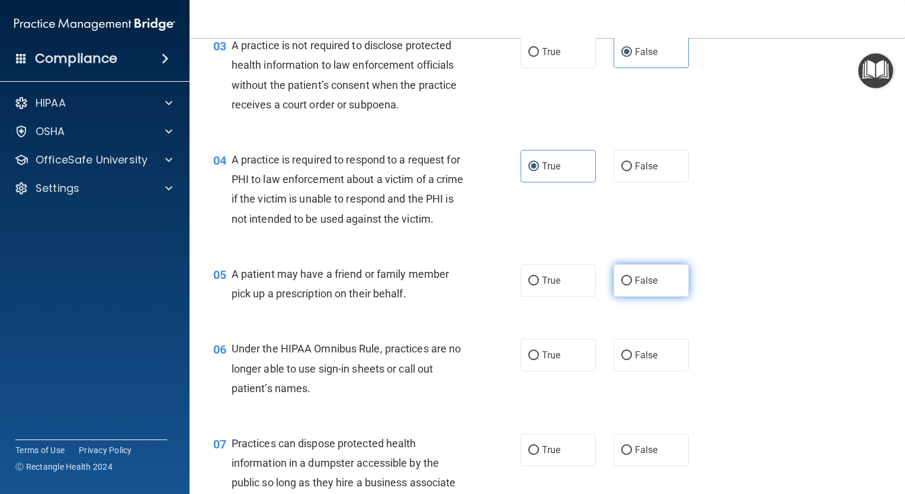
click at [640, 286] on span "False" at bounding box center [646, 280] width 23 height 11
click at [632, 285] on input "False" at bounding box center [626, 281] width 11 height 9
radio input "true"
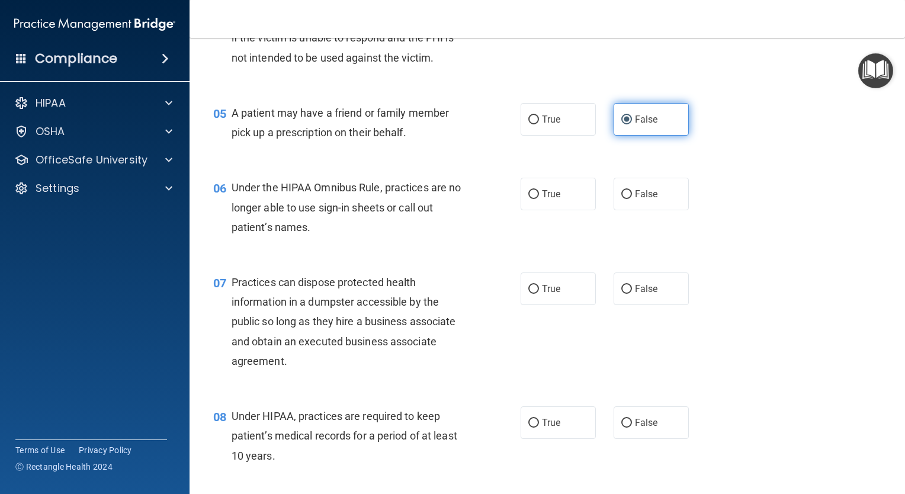
scroll to position [455, 0]
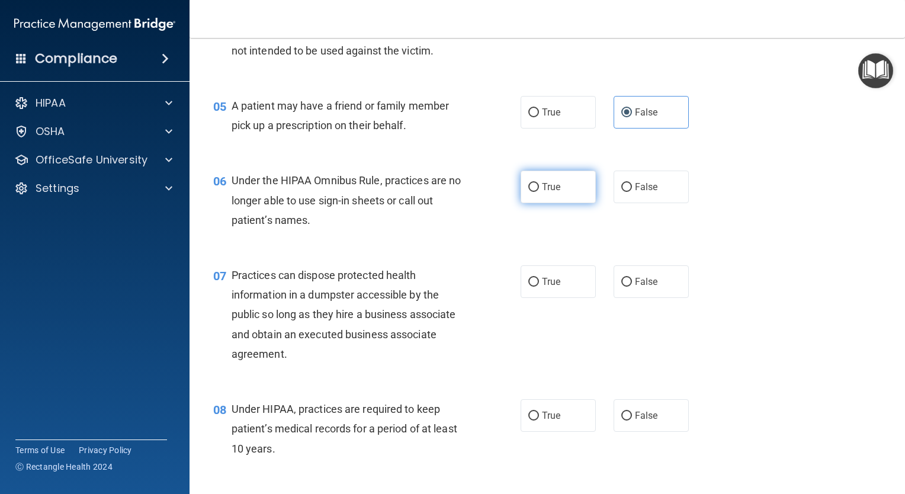
click at [537, 203] on label "True" at bounding box center [558, 187] width 75 height 33
click at [537, 192] on input "True" at bounding box center [533, 187] width 11 height 9
radio input "true"
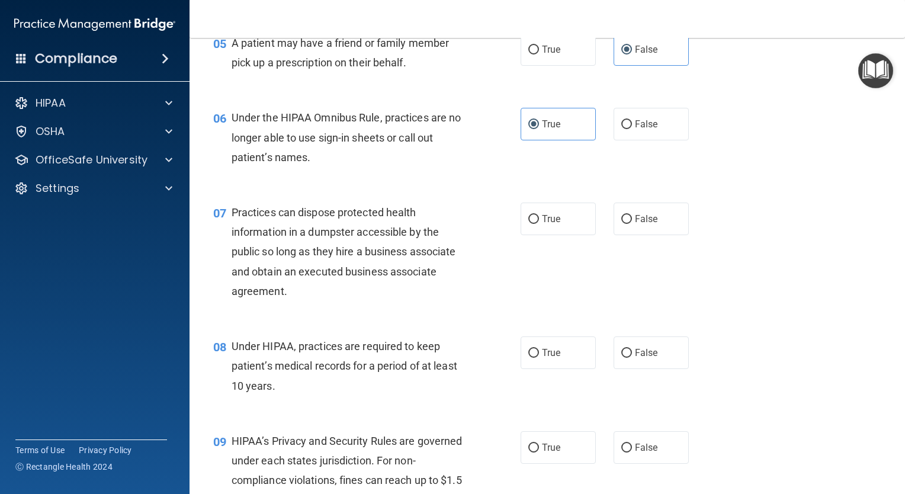
scroll to position [513, 0]
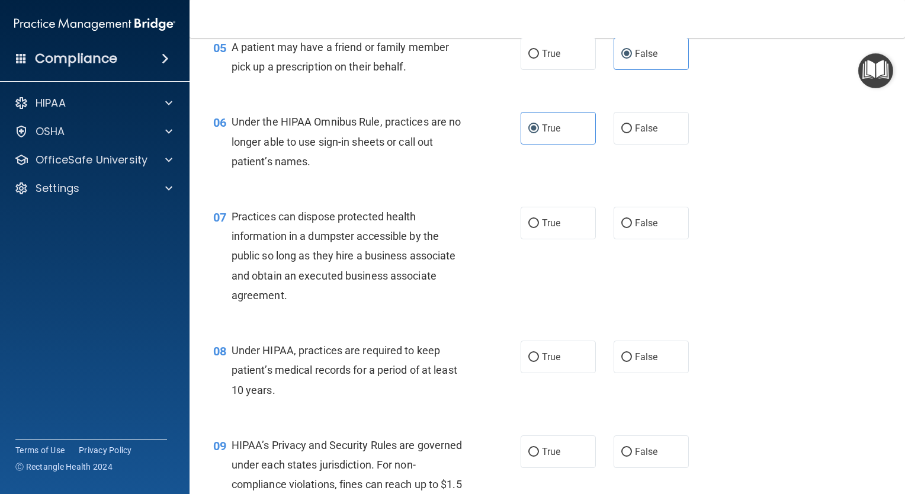
drag, startPoint x: 622, startPoint y: 142, endPoint x: 638, endPoint y: 126, distance: 22.6
click at [636, 145] on label "False" at bounding box center [651, 128] width 75 height 33
click at [632, 133] on input "False" at bounding box center [626, 128] width 11 height 9
radio input "true"
radio input "false"
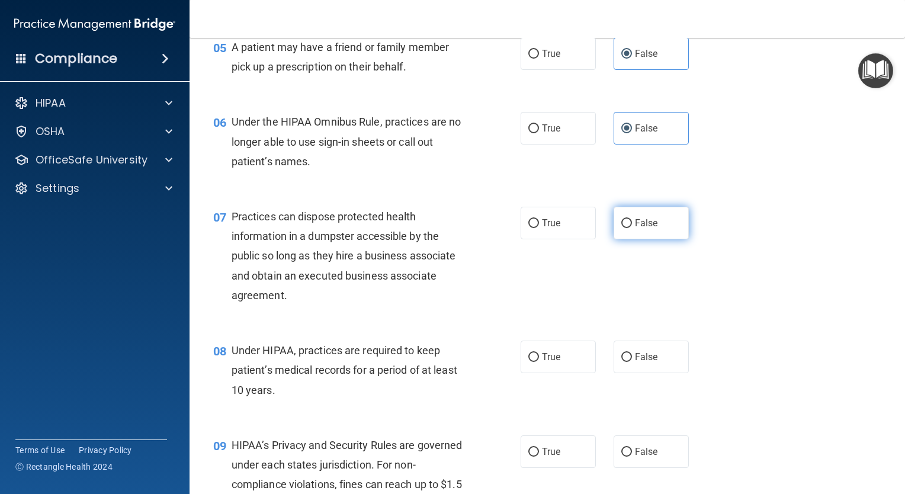
click at [649, 229] on span "False" at bounding box center [646, 222] width 23 height 11
click at [632, 228] on input "False" at bounding box center [626, 223] width 11 height 9
radio input "true"
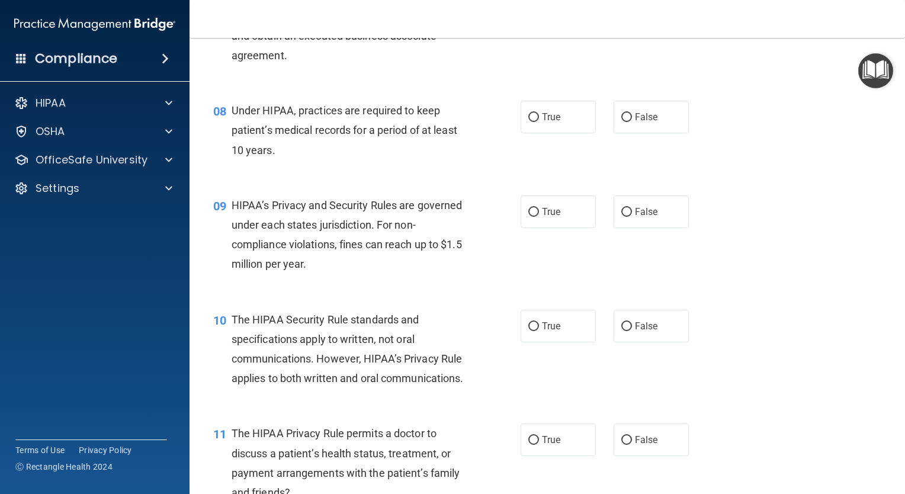
scroll to position [756, 0]
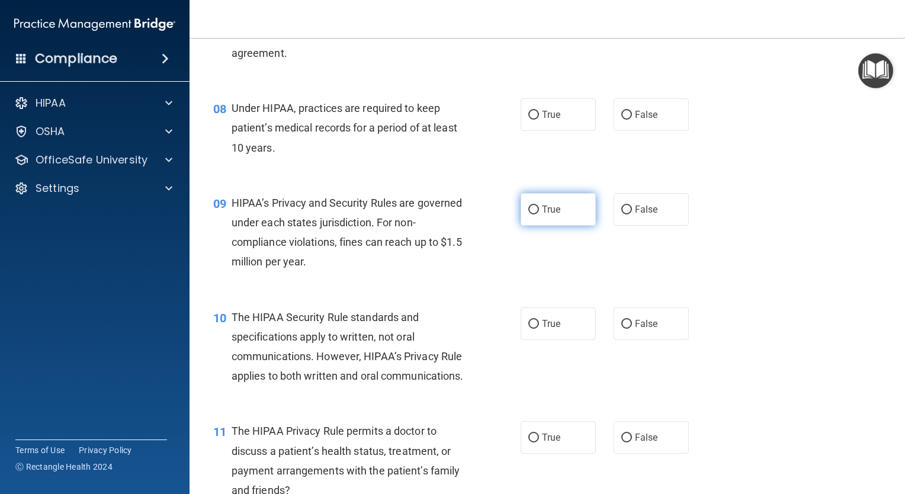
click at [556, 215] on span "True" at bounding box center [551, 209] width 18 height 11
click at [539, 214] on input "True" at bounding box center [533, 210] width 11 height 9
radio input "true"
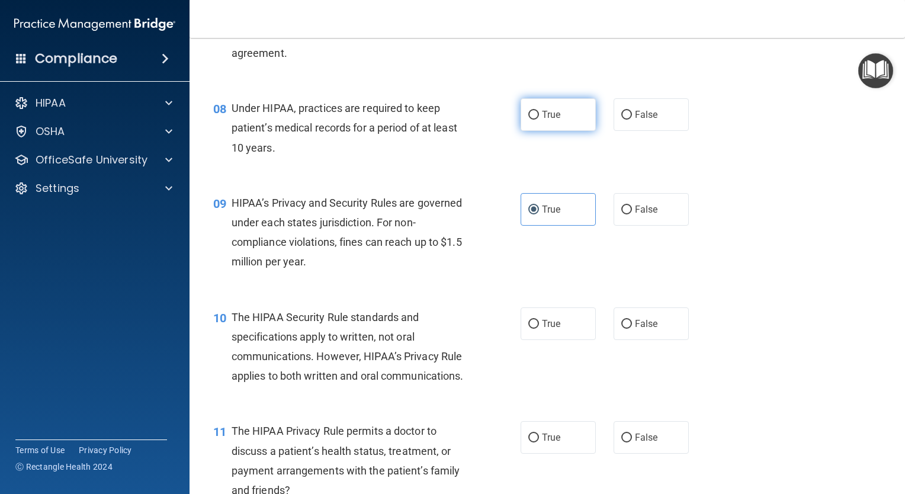
click at [554, 131] on label "True" at bounding box center [558, 114] width 75 height 33
click at [539, 120] on input "True" at bounding box center [533, 115] width 11 height 9
radio input "true"
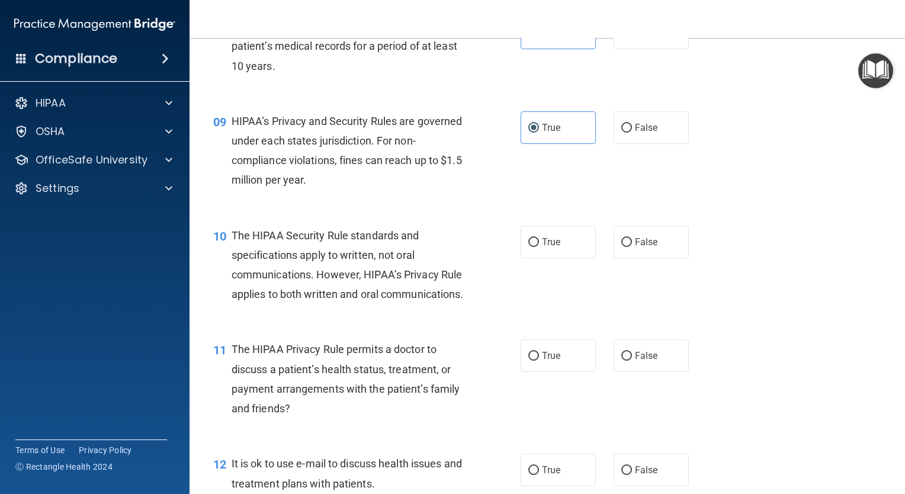
scroll to position [840, 0]
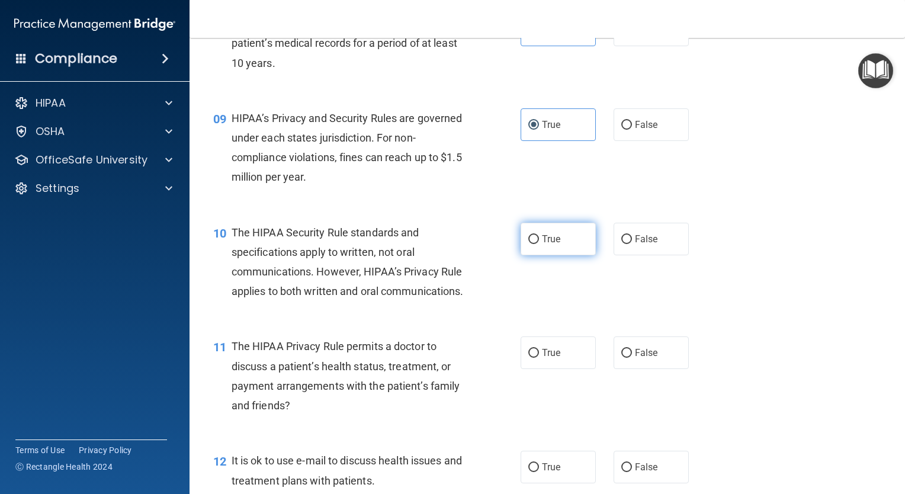
click at [521, 255] on label "True" at bounding box center [558, 239] width 75 height 33
click at [528, 244] on input "True" at bounding box center [533, 239] width 11 height 9
radio input "true"
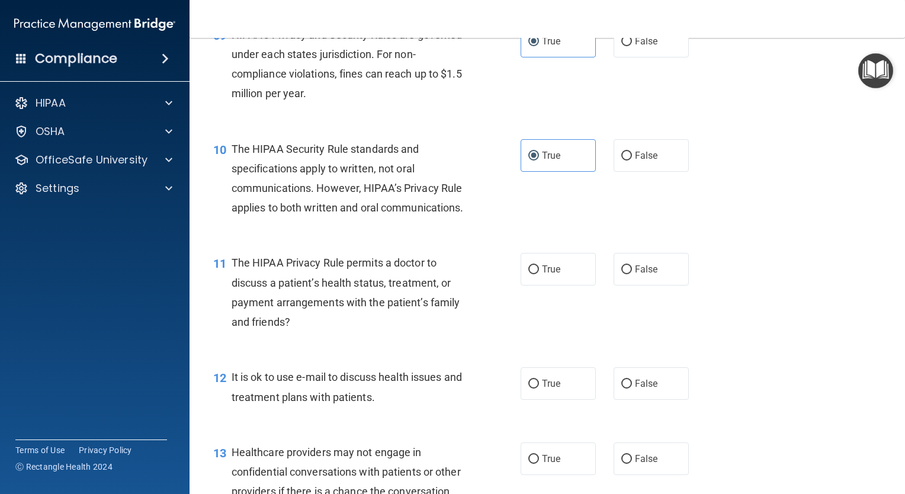
scroll to position [924, 0]
click at [640, 275] on span "False" at bounding box center [646, 269] width 23 height 11
click at [632, 274] on input "False" at bounding box center [626, 269] width 11 height 9
radio input "true"
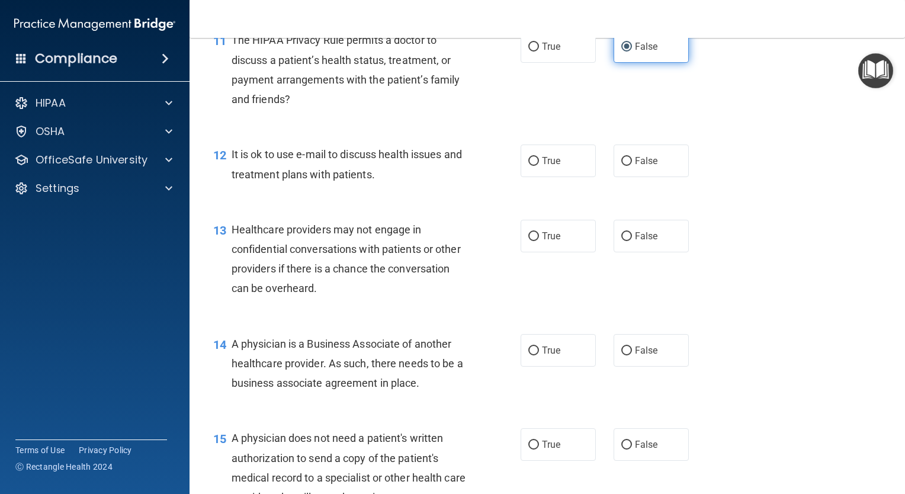
scroll to position [1160, 0]
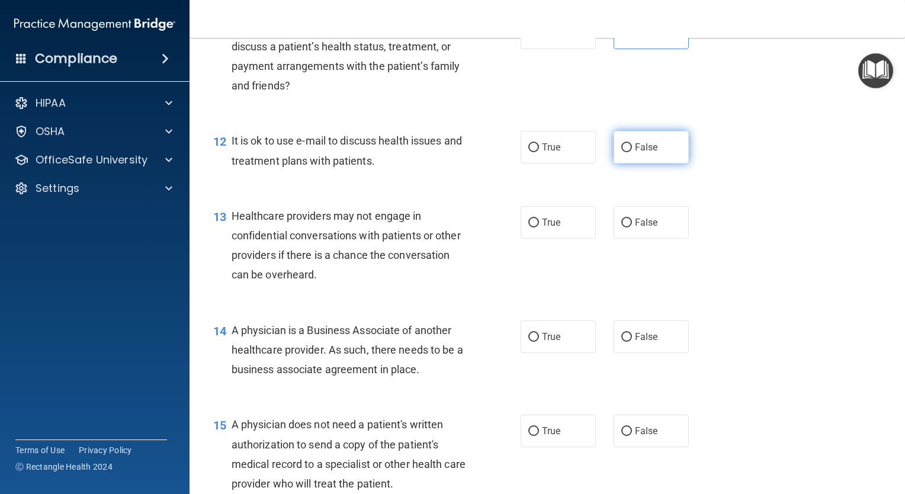
click at [635, 153] on span "False" at bounding box center [646, 147] width 23 height 11
click at [632, 152] on input "False" at bounding box center [626, 147] width 11 height 9
radio input "true"
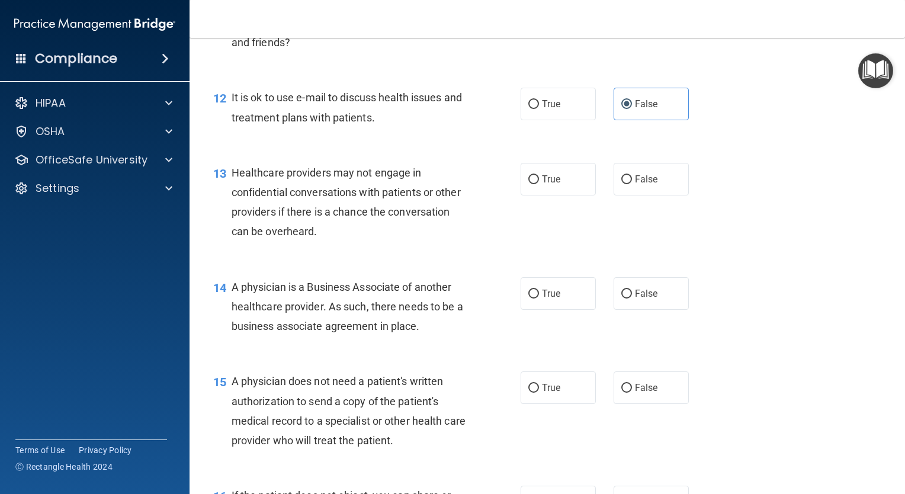
scroll to position [1205, 0]
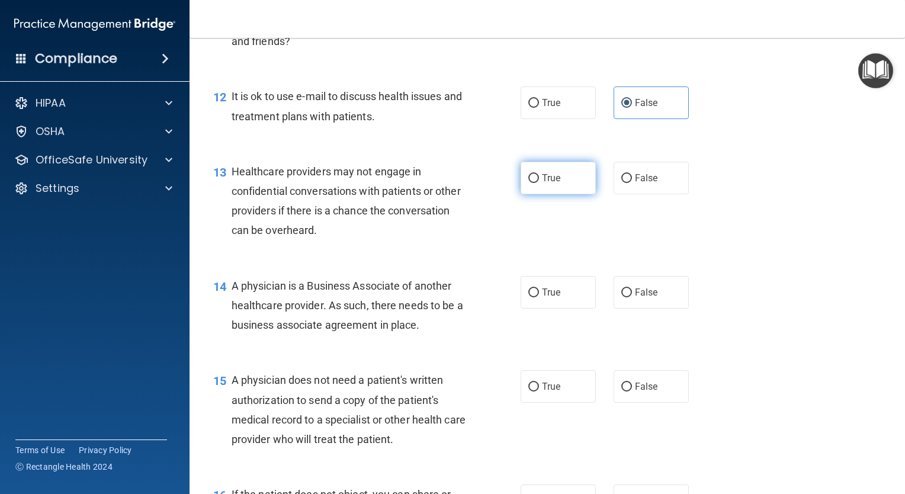
click at [550, 184] on span "True" at bounding box center [551, 177] width 18 height 11
click at [539, 183] on input "True" at bounding box center [533, 178] width 11 height 9
radio input "true"
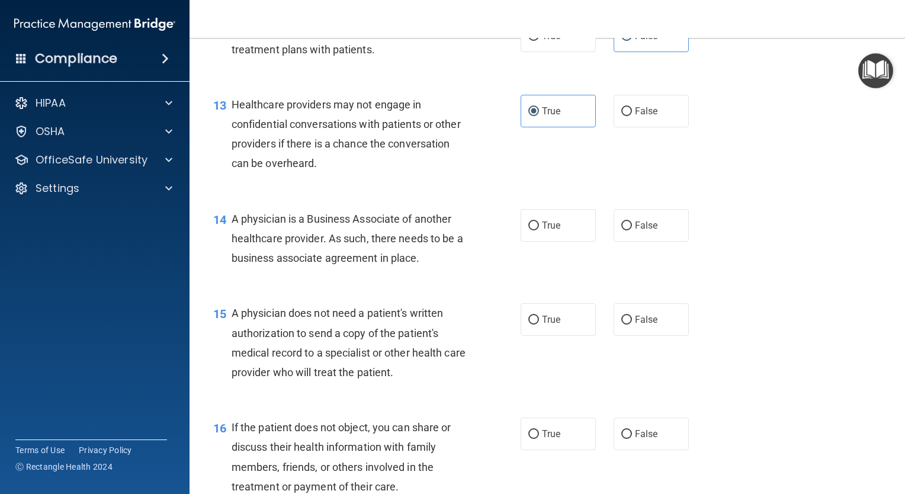
scroll to position [1275, 0]
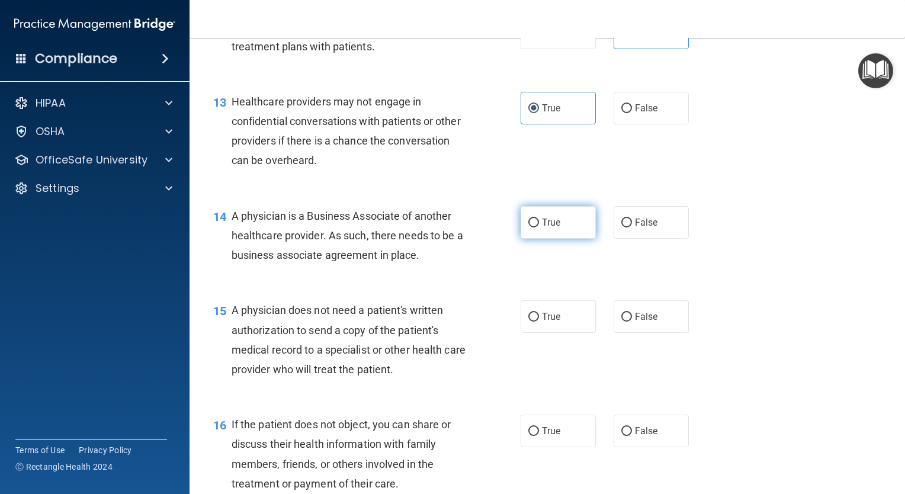
click at [550, 239] on label "True" at bounding box center [558, 222] width 75 height 33
click at [539, 227] on input "True" at bounding box center [533, 223] width 11 height 9
radio input "true"
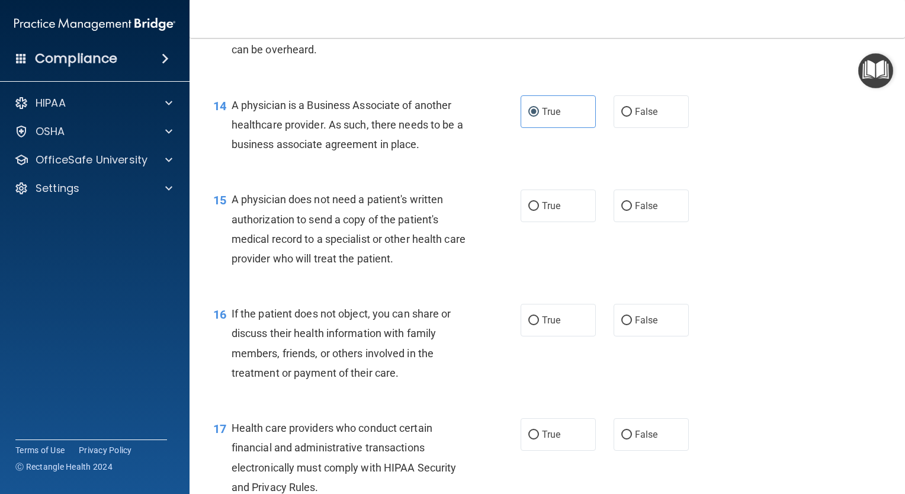
scroll to position [1386, 0]
click at [653, 222] on label "False" at bounding box center [651, 205] width 75 height 33
click at [632, 210] on input "False" at bounding box center [626, 205] width 11 height 9
radio input "true"
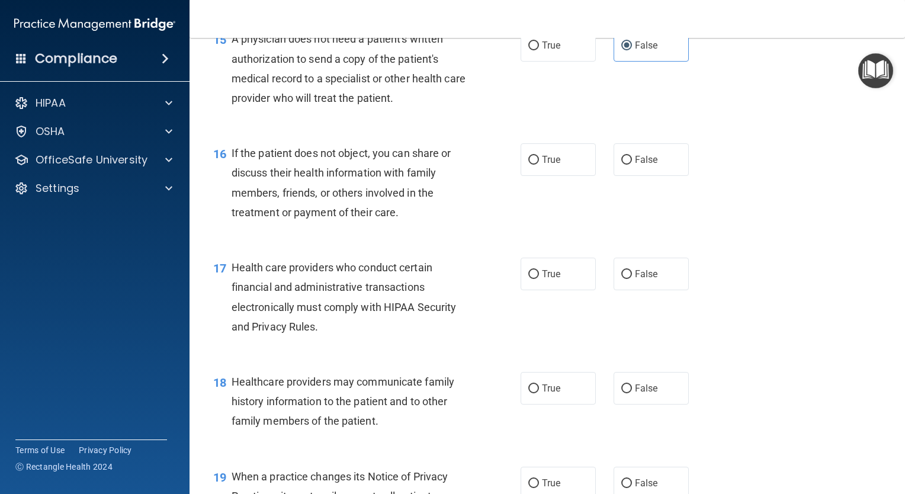
scroll to position [1549, 0]
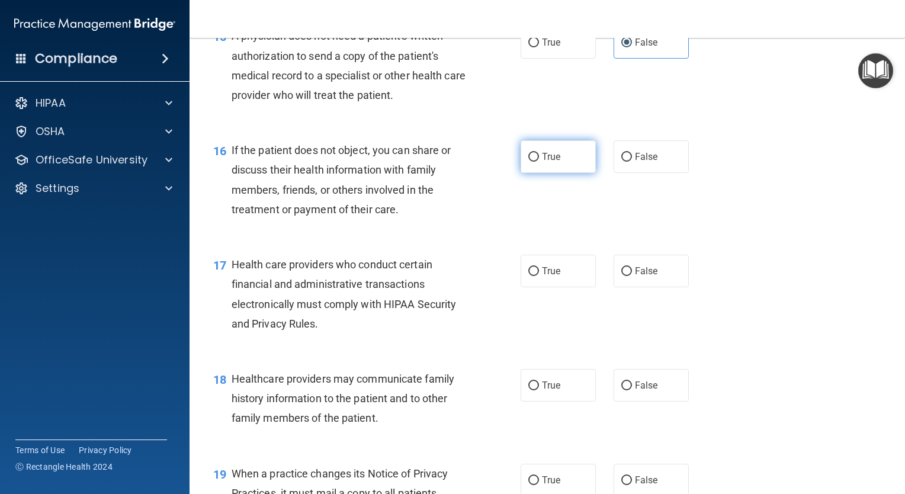
click at [585, 173] on label "True" at bounding box center [558, 156] width 75 height 33
click at [539, 162] on input "True" at bounding box center [533, 157] width 11 height 9
radio input "true"
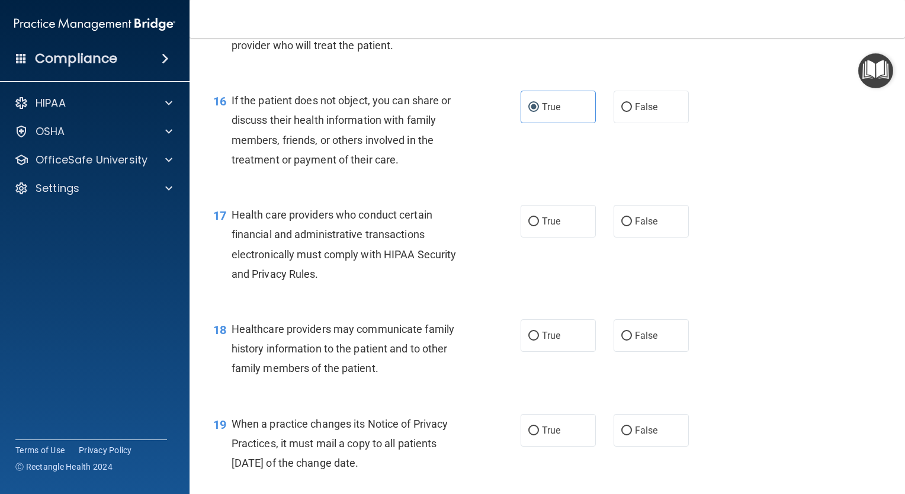
scroll to position [1599, 0]
click at [541, 237] on label "True" at bounding box center [558, 220] width 75 height 33
click at [539, 226] on input "True" at bounding box center [533, 221] width 11 height 9
radio input "true"
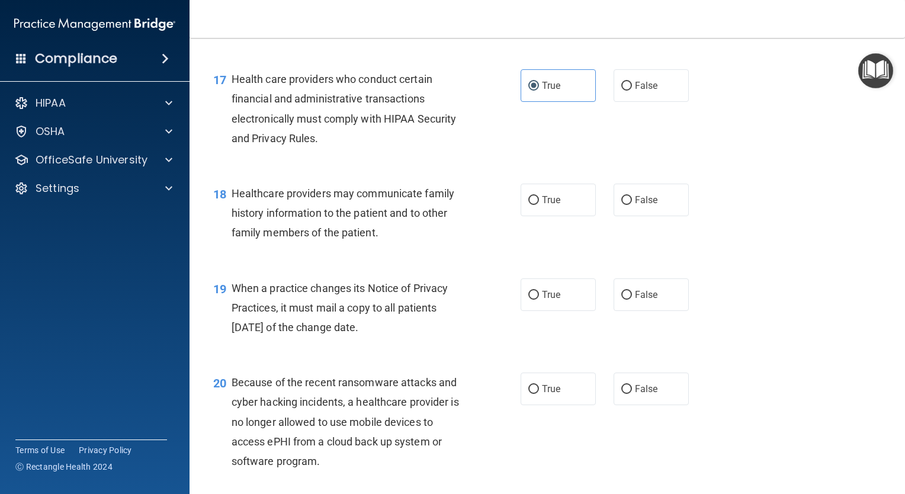
scroll to position [1734, 0]
click at [654, 216] on label "False" at bounding box center [651, 200] width 75 height 33
click at [632, 205] on input "False" at bounding box center [626, 200] width 11 height 9
radio input "true"
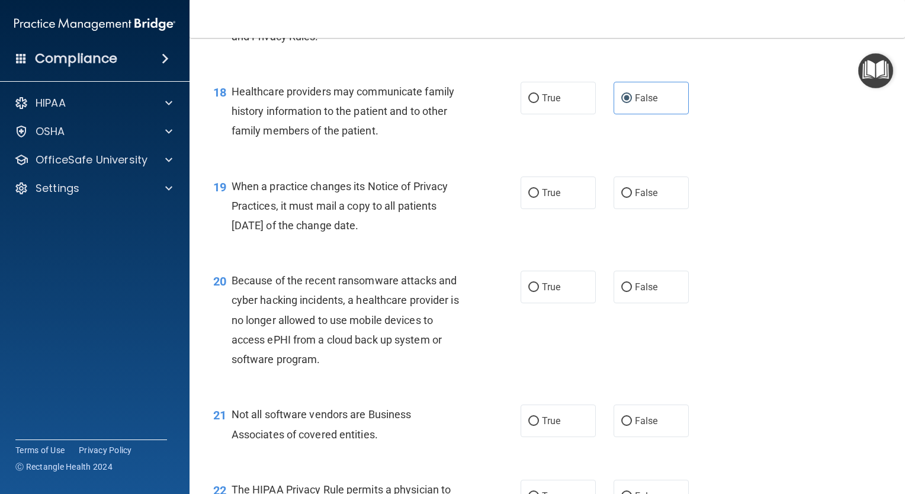
scroll to position [1838, 0]
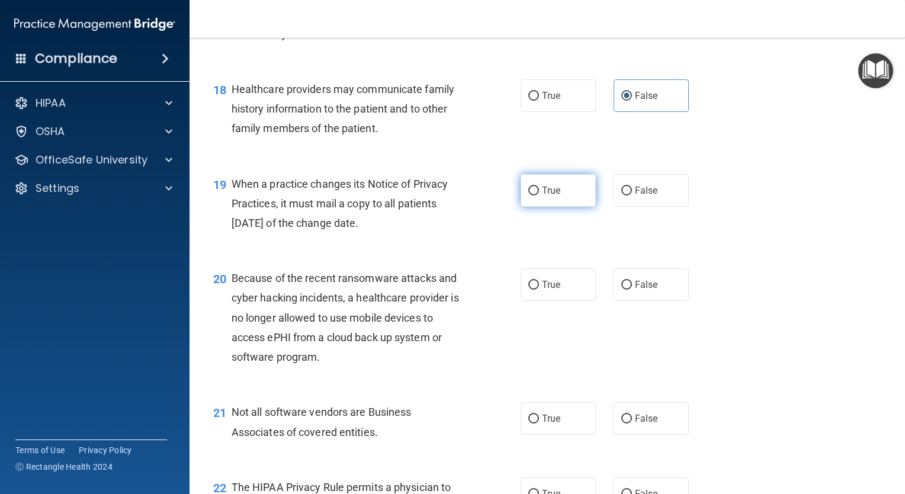
click at [531, 207] on label "True" at bounding box center [558, 190] width 75 height 33
click at [531, 195] on input "True" at bounding box center [533, 191] width 11 height 9
radio input "true"
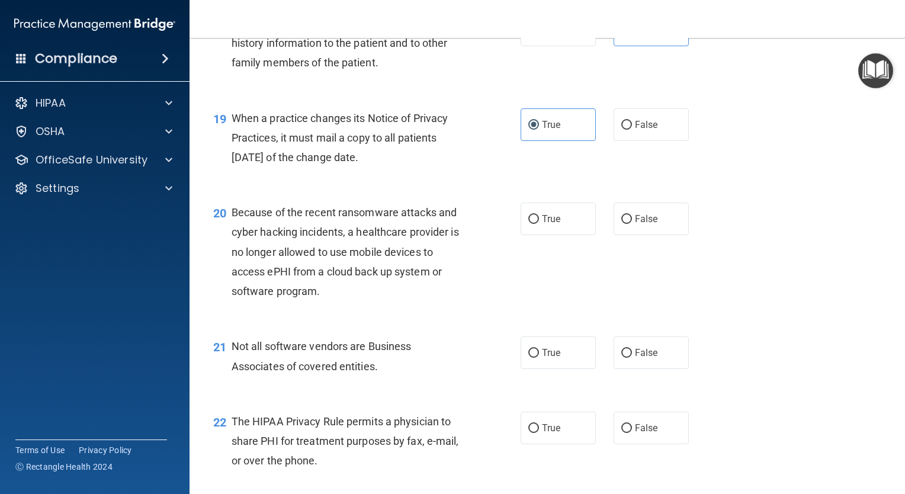
scroll to position [1905, 0]
click at [614, 235] on label "False" at bounding box center [651, 218] width 75 height 33
click at [621, 223] on input "False" at bounding box center [626, 218] width 11 height 9
radio input "true"
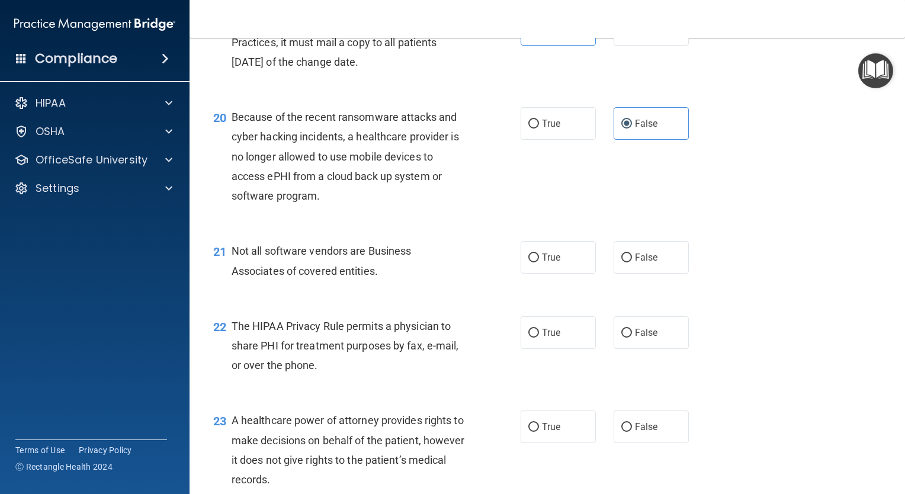
scroll to position [1998, 0]
click at [534, 275] on label "True" at bounding box center [558, 258] width 75 height 33
click at [534, 264] on input "True" at bounding box center [533, 259] width 11 height 9
radio input "true"
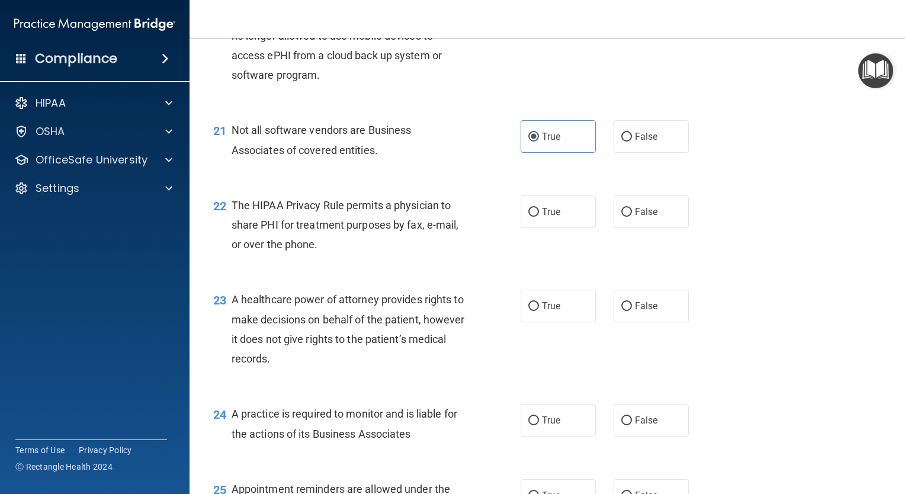
scroll to position [2121, 0]
click at [545, 227] on label "True" at bounding box center [558, 210] width 75 height 33
click at [539, 216] on input "True" at bounding box center [533, 211] width 11 height 9
radio input "true"
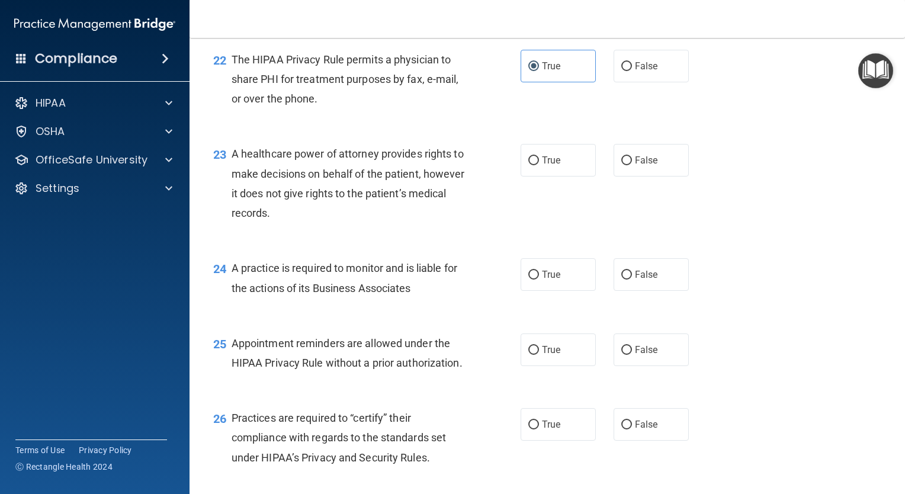
scroll to position [2267, 0]
click at [559, 176] on label "True" at bounding box center [558, 159] width 75 height 33
click at [539, 165] on input "True" at bounding box center [533, 160] width 11 height 9
radio input "true"
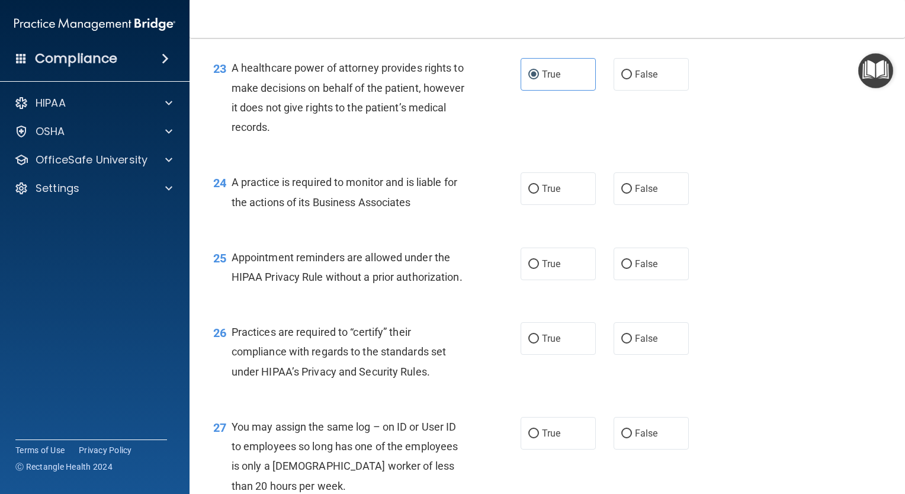
scroll to position [2354, 0]
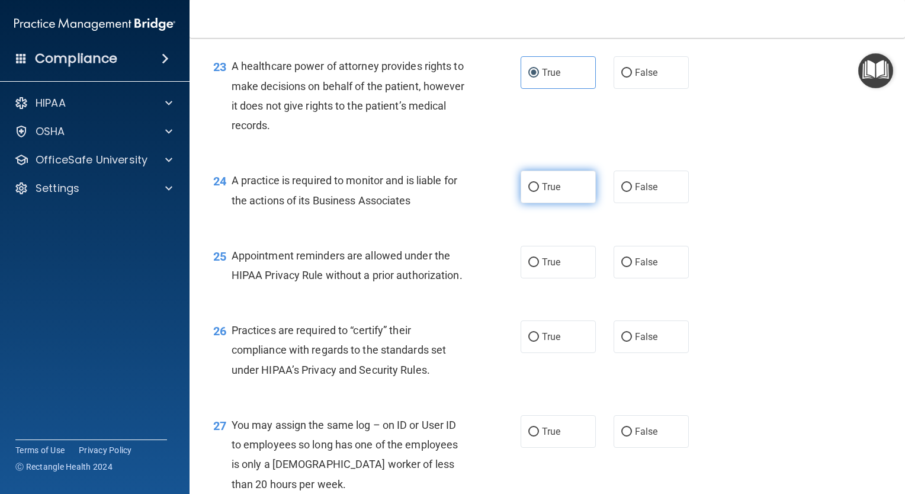
click at [570, 203] on label "True" at bounding box center [558, 187] width 75 height 33
click at [539, 192] on input "True" at bounding box center [533, 187] width 11 height 9
radio input "true"
drag, startPoint x: 609, startPoint y: 227, endPoint x: 601, endPoint y: 210, distance: 19.4
click at [601, 210] on div "24 A practice is required to monitor and is liable for the actions of its Busin…" at bounding box center [547, 193] width 686 height 75
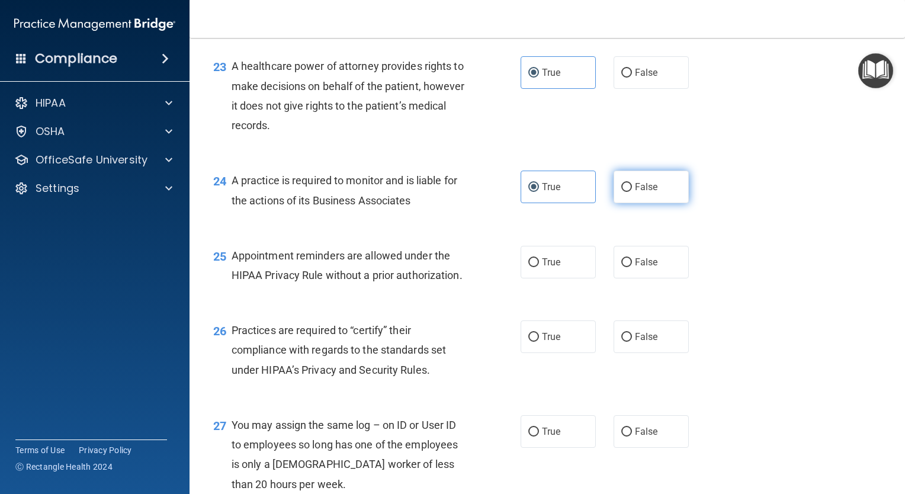
click at [646, 192] on span "False" at bounding box center [646, 186] width 23 height 11
click at [632, 192] on input "False" at bounding box center [626, 187] width 11 height 9
radio input "true"
radio input "false"
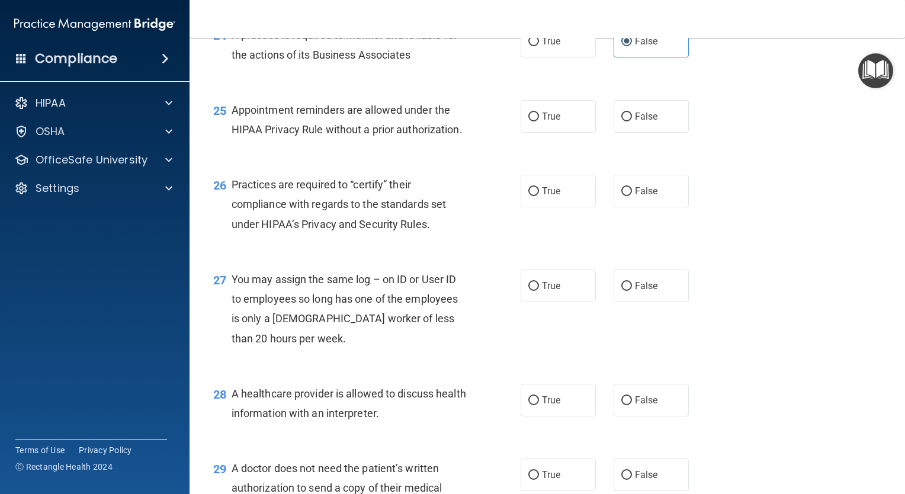
scroll to position [2501, 0]
click at [562, 131] on label "True" at bounding box center [558, 115] width 75 height 33
click at [539, 120] on input "True" at bounding box center [533, 115] width 11 height 9
radio input "true"
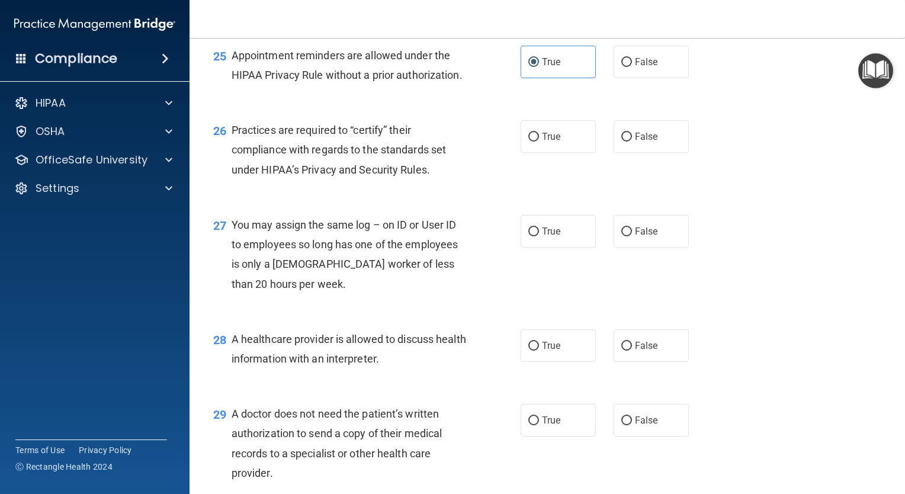
scroll to position [2560, 0]
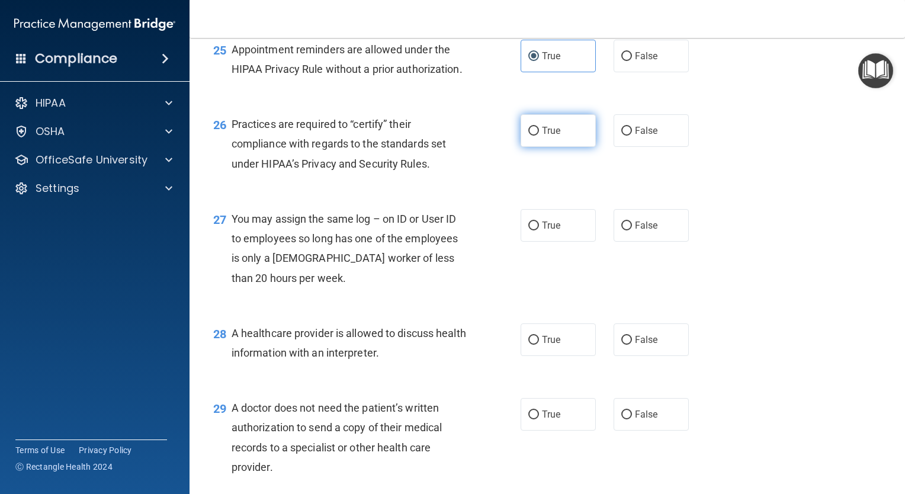
click at [567, 147] on label "True" at bounding box center [558, 130] width 75 height 33
click at [539, 136] on input "True" at bounding box center [533, 131] width 11 height 9
radio input "true"
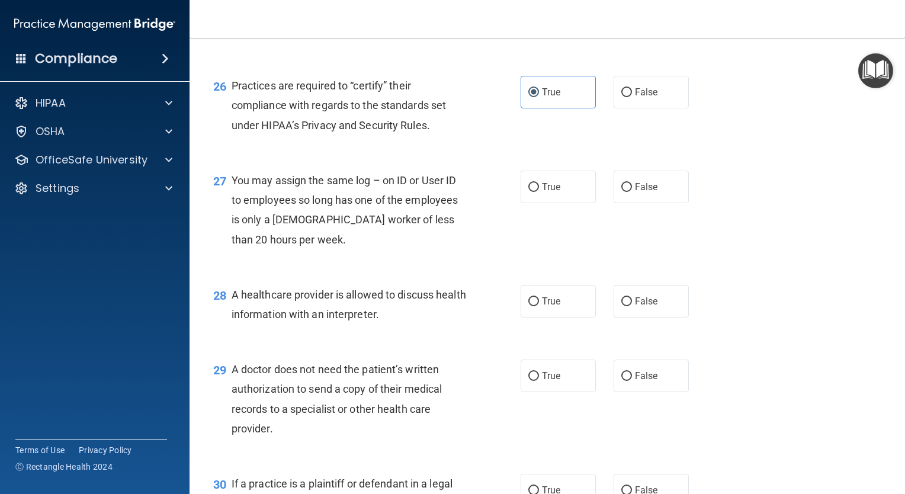
scroll to position [2599, 0]
click at [639, 192] on span "False" at bounding box center [646, 186] width 23 height 11
click at [632, 191] on input "False" at bounding box center [626, 186] width 11 height 9
radio input "true"
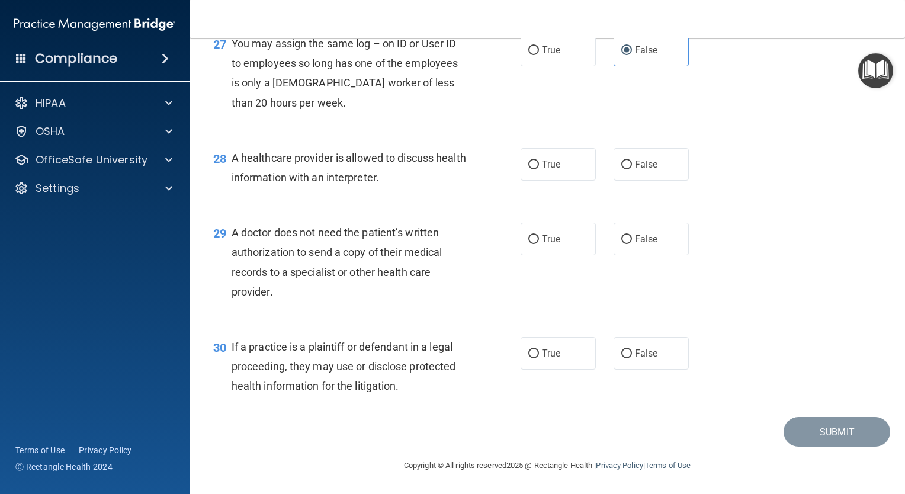
scroll to position [2758, 0]
click at [587, 181] on label "True" at bounding box center [558, 164] width 75 height 33
click at [539, 169] on input "True" at bounding box center [533, 165] width 11 height 9
radio input "true"
click at [621, 255] on label "False" at bounding box center [651, 239] width 75 height 33
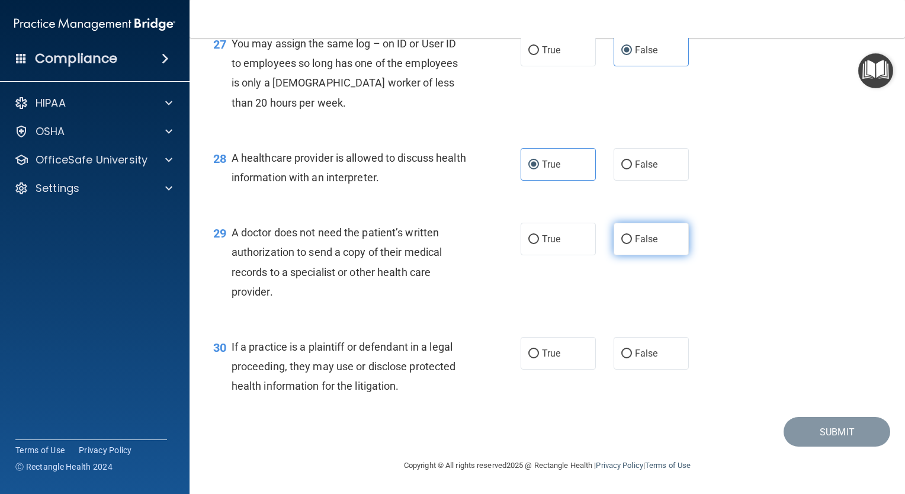
click at [621, 244] on input "False" at bounding box center [626, 239] width 11 height 9
radio input "true"
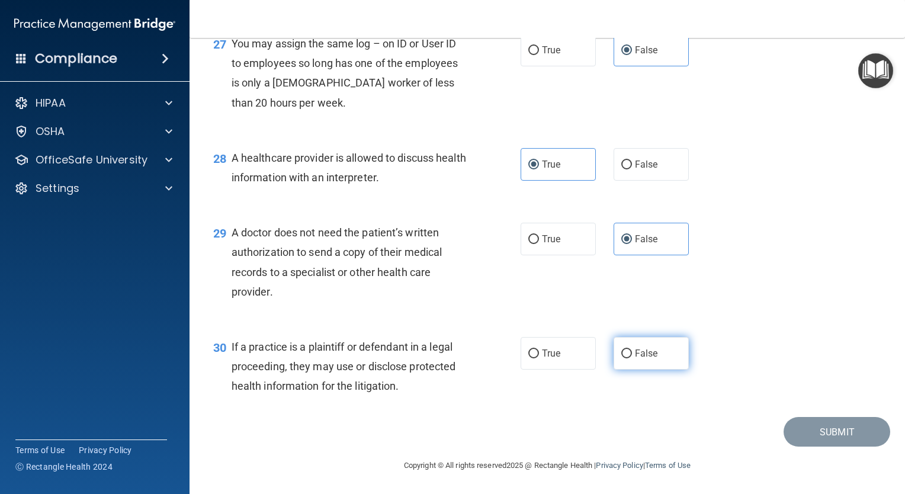
click at [651, 358] on span "False" at bounding box center [646, 353] width 23 height 11
click at [632, 358] on input "False" at bounding box center [626, 353] width 11 height 9
radio input "true"
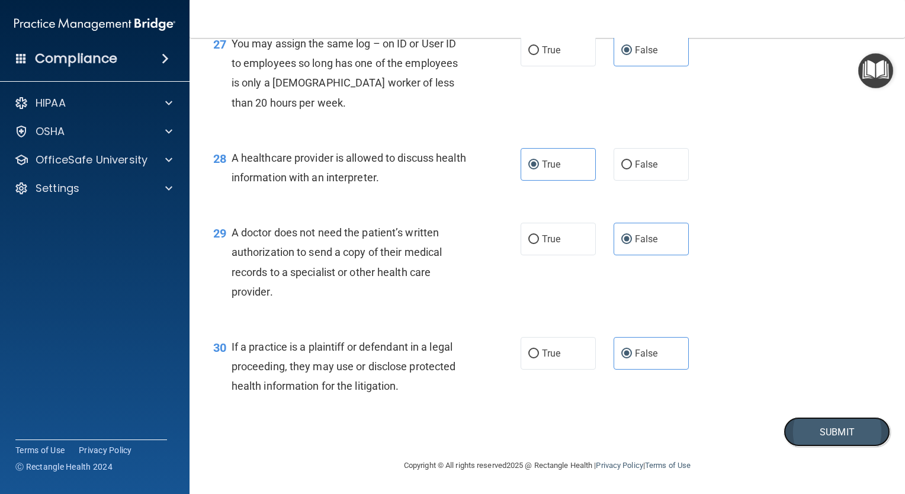
click at [839, 428] on button "Submit" at bounding box center [837, 432] width 107 height 30
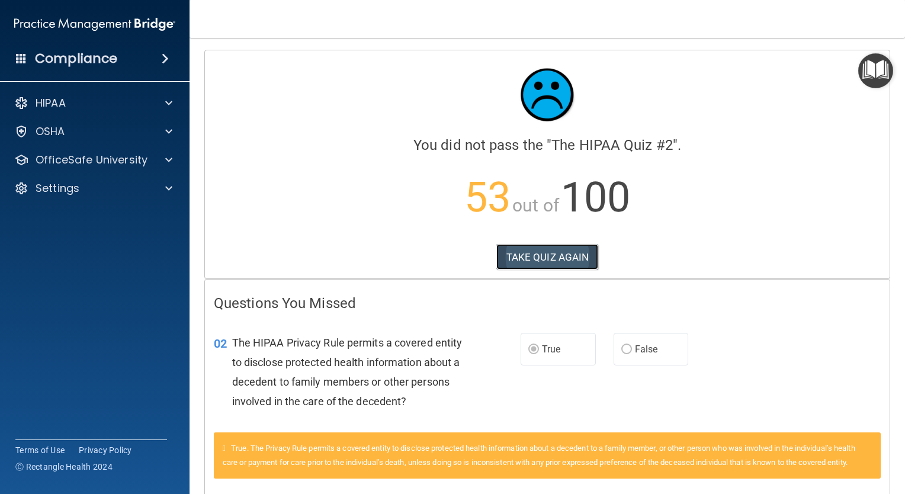
click at [531, 251] on button "TAKE QUIZ AGAIN" at bounding box center [547, 257] width 102 height 26
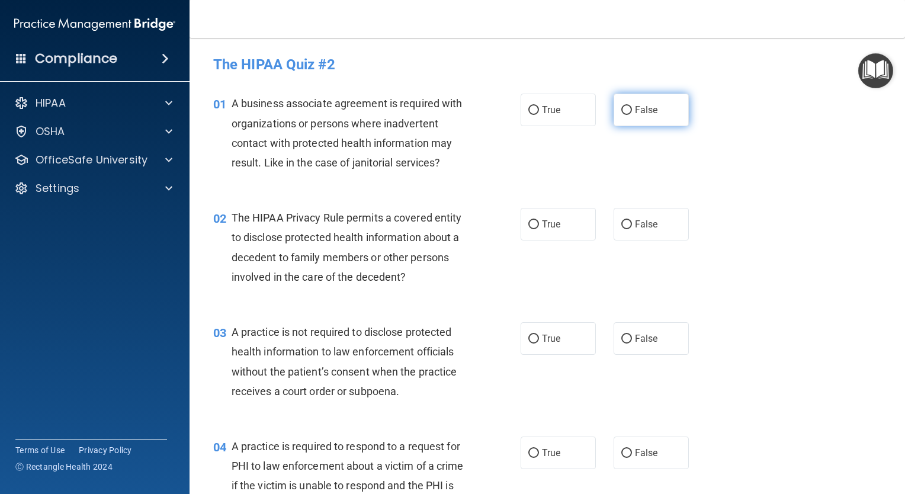
click at [644, 111] on span "False" at bounding box center [646, 109] width 23 height 11
click at [632, 111] on input "False" at bounding box center [626, 110] width 11 height 9
radio input "true"
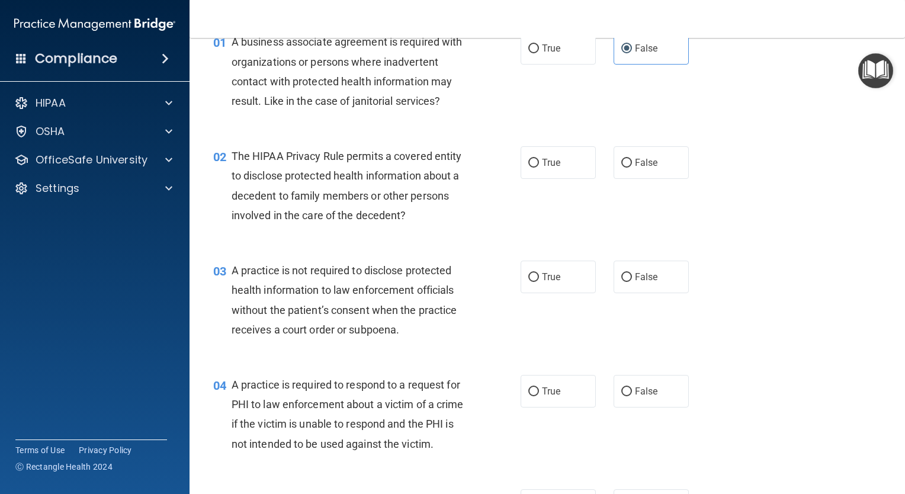
scroll to position [63, 0]
click at [629, 169] on label "False" at bounding box center [651, 161] width 75 height 33
click at [629, 166] on input "False" at bounding box center [626, 161] width 11 height 9
radio input "true"
click at [566, 162] on label "True" at bounding box center [558, 161] width 75 height 33
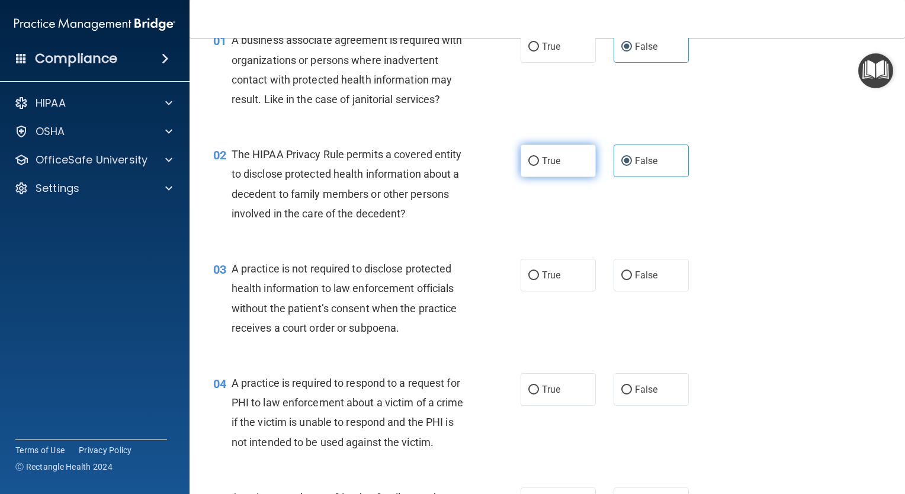
click at [539, 162] on input "True" at bounding box center [533, 161] width 11 height 9
radio input "true"
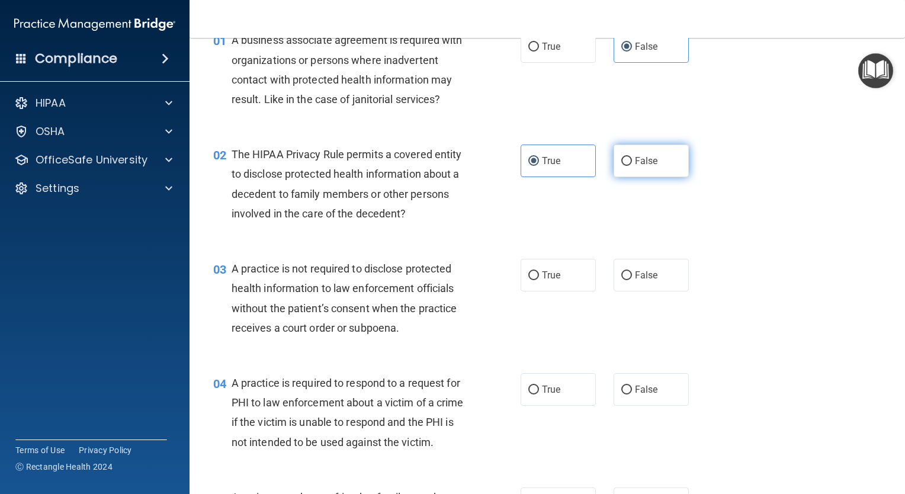
click at [628, 159] on label "False" at bounding box center [651, 161] width 75 height 33
click at [628, 159] on input "False" at bounding box center [626, 161] width 11 height 9
radio input "true"
radio input "false"
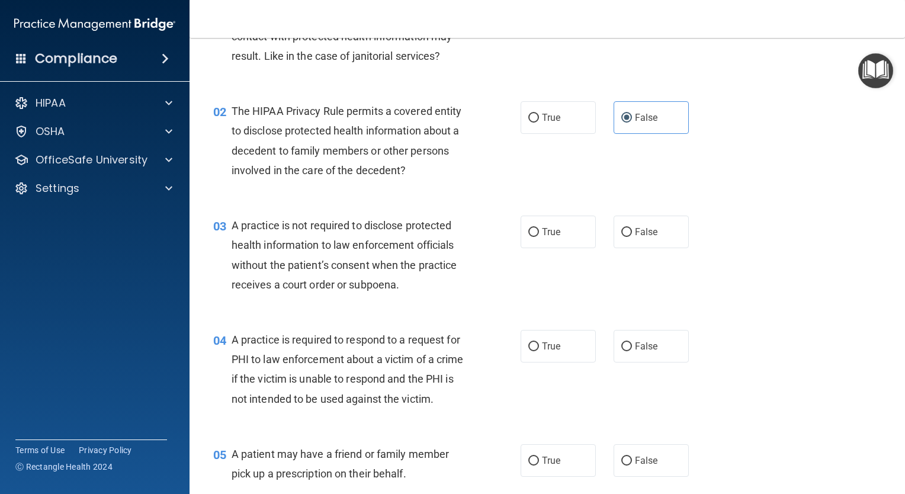
scroll to position [114, 0]
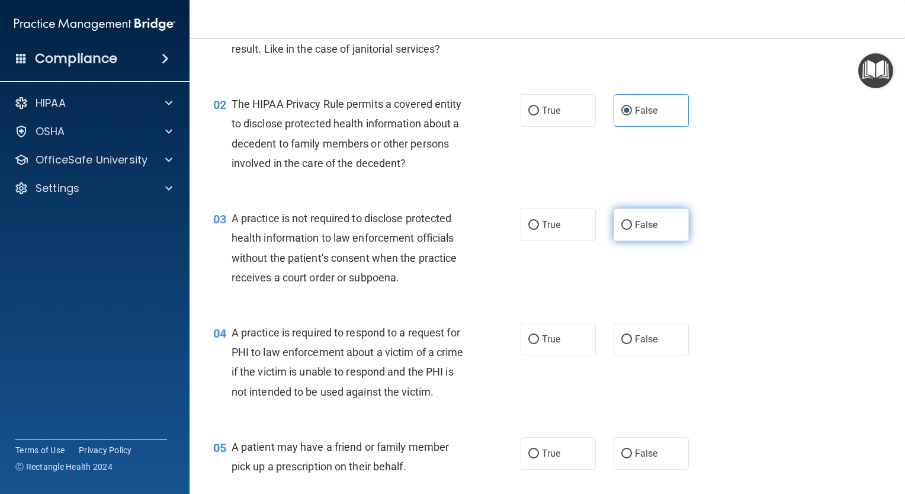
click at [621, 224] on input "False" at bounding box center [626, 225] width 11 height 9
radio input "true"
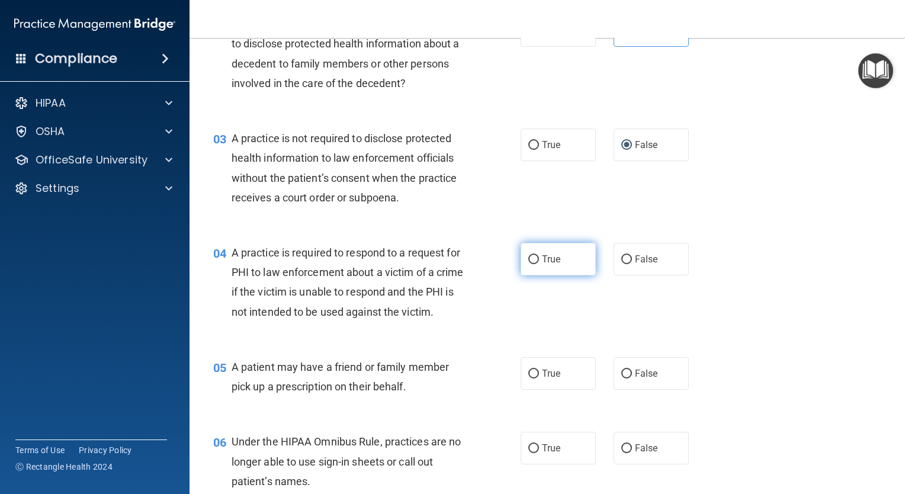
scroll to position [197, 0]
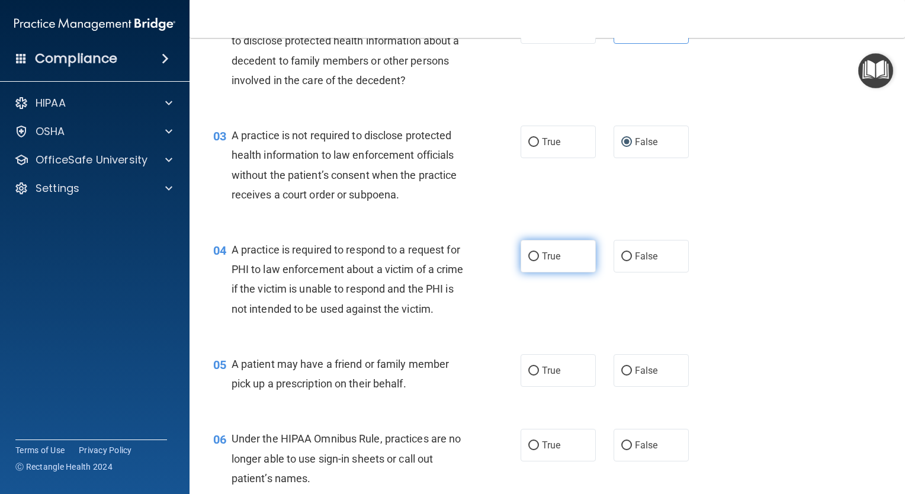
click at [569, 251] on label "True" at bounding box center [558, 256] width 75 height 33
click at [539, 252] on input "True" at bounding box center [533, 256] width 11 height 9
radio input "true"
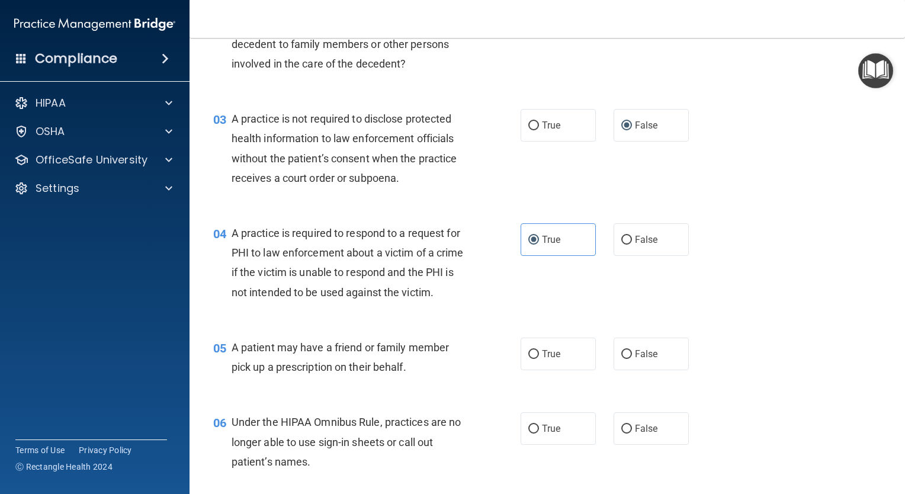
scroll to position [216, 0]
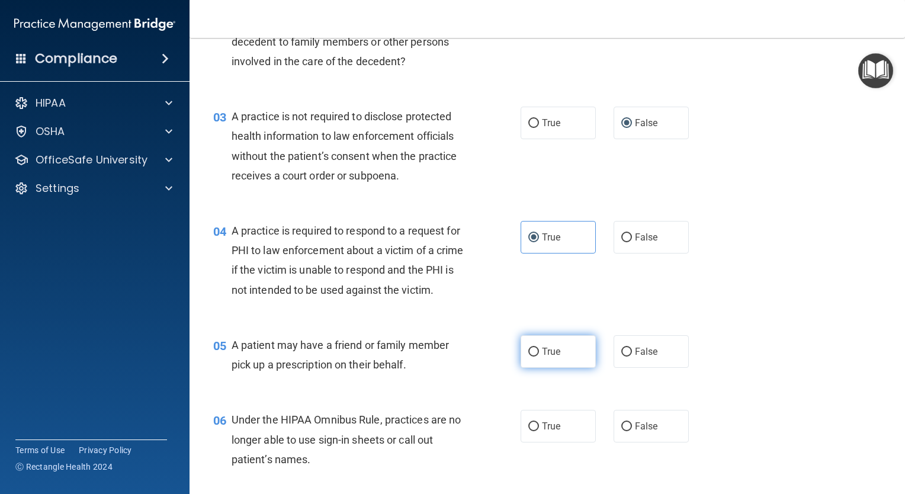
click at [542, 357] on span "True" at bounding box center [551, 351] width 18 height 11
click at [537, 357] on input "True" at bounding box center [533, 352] width 11 height 9
radio input "true"
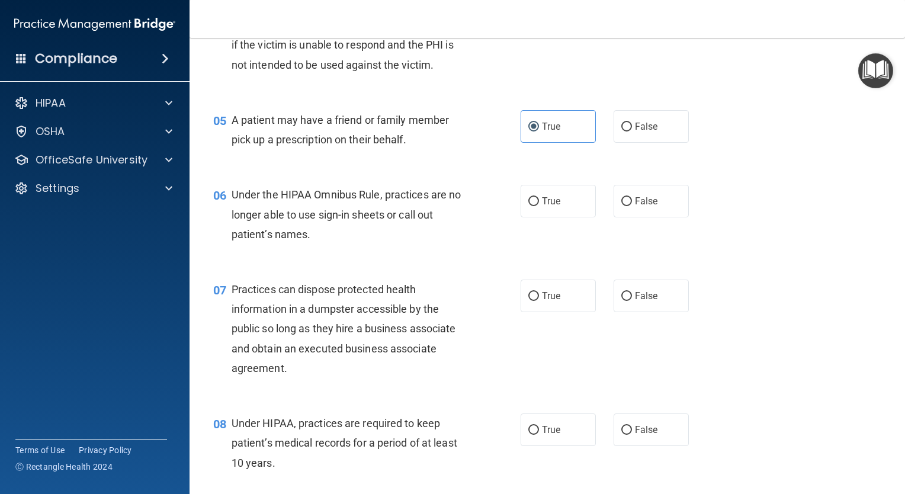
scroll to position [441, 0]
click at [651, 207] on span "False" at bounding box center [646, 200] width 23 height 11
click at [632, 206] on input "False" at bounding box center [626, 201] width 11 height 9
radio input "true"
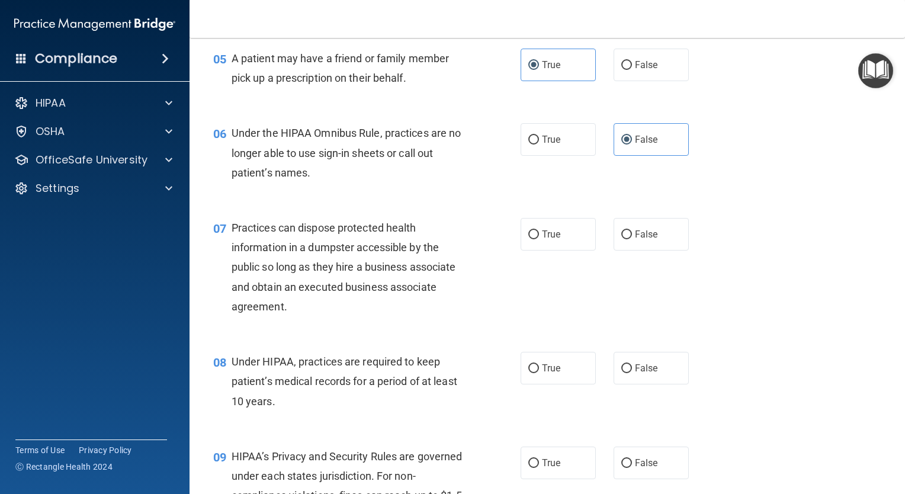
scroll to position [512, 0]
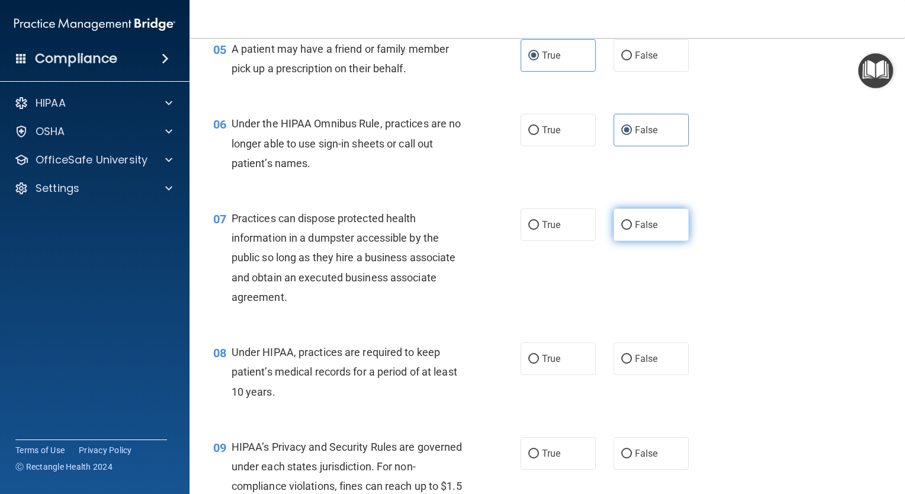
click at [646, 230] on span "False" at bounding box center [646, 224] width 23 height 11
click at [632, 230] on input "False" at bounding box center [626, 225] width 11 height 9
radio input "true"
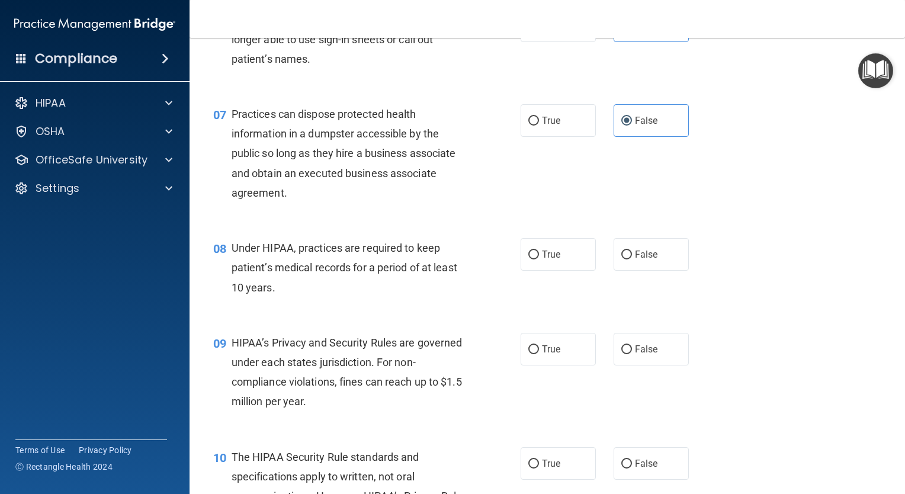
scroll to position [616, 0]
click at [570, 271] on label "True" at bounding box center [558, 254] width 75 height 33
click at [539, 259] on input "True" at bounding box center [533, 255] width 11 height 9
radio input "true"
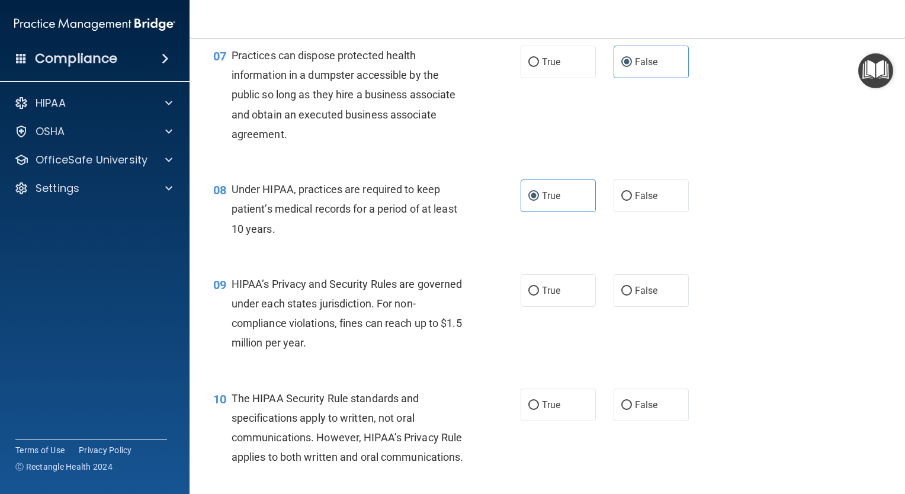
scroll to position [675, 0]
click at [521, 306] on label "True" at bounding box center [558, 290] width 75 height 33
click at [528, 295] on input "True" at bounding box center [533, 290] width 11 height 9
radio input "true"
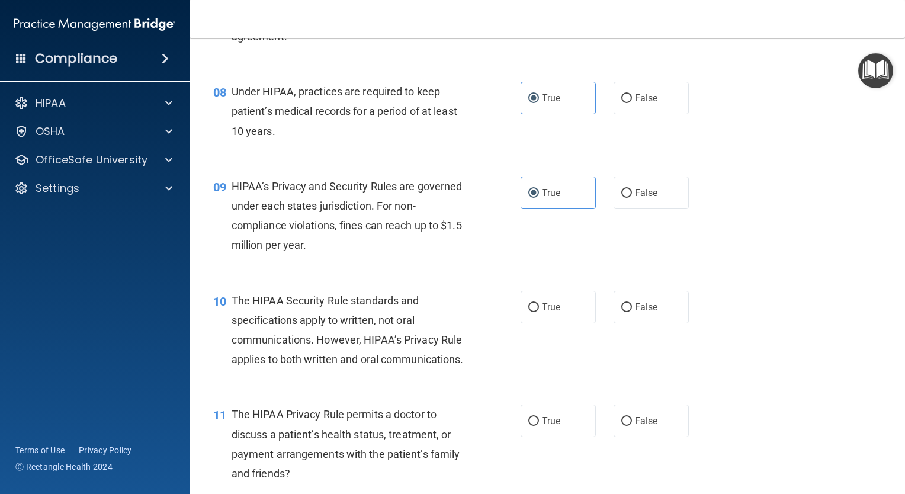
scroll to position [776, 0]
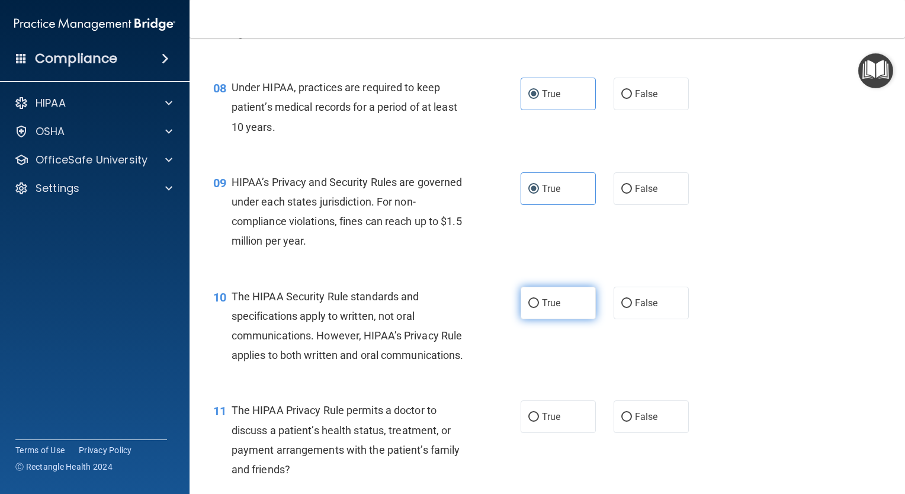
click at [557, 319] on label "True" at bounding box center [558, 303] width 75 height 33
click at [539, 308] on input "True" at bounding box center [533, 303] width 11 height 9
radio input "true"
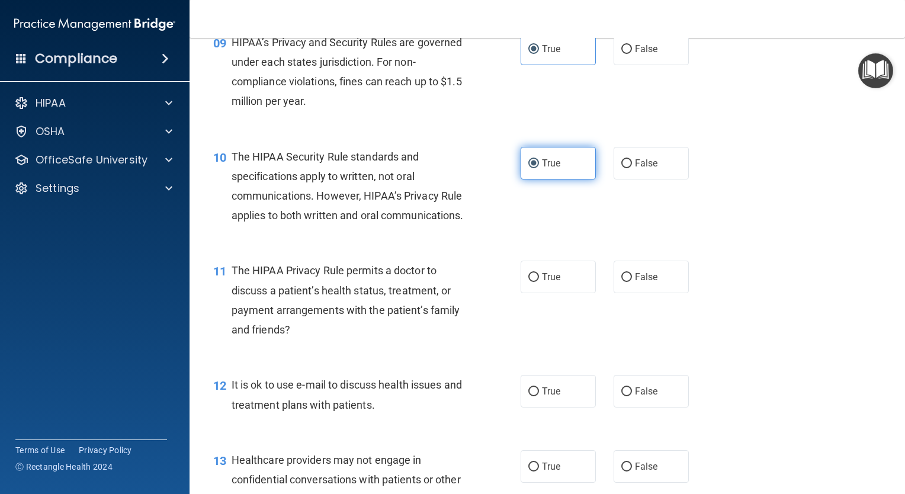
scroll to position [919, 0]
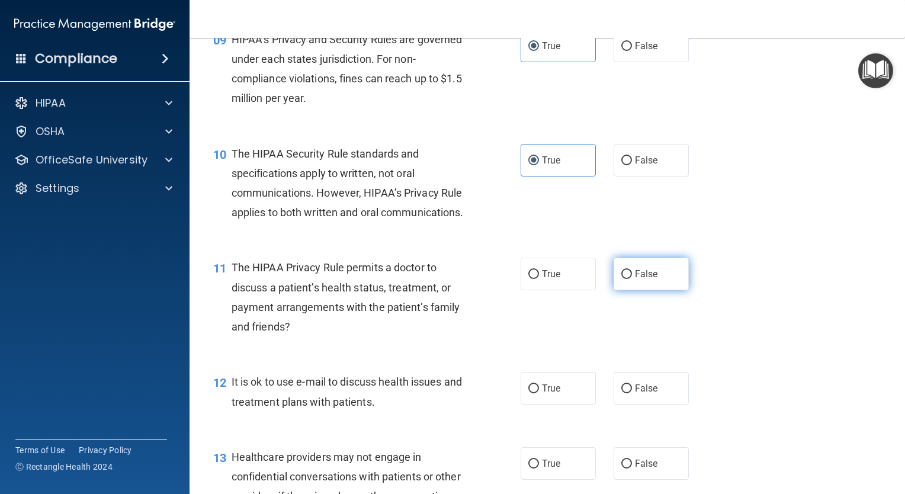
click at [655, 290] on label "False" at bounding box center [651, 274] width 75 height 33
click at [632, 279] on input "False" at bounding box center [626, 274] width 11 height 9
radio input "true"
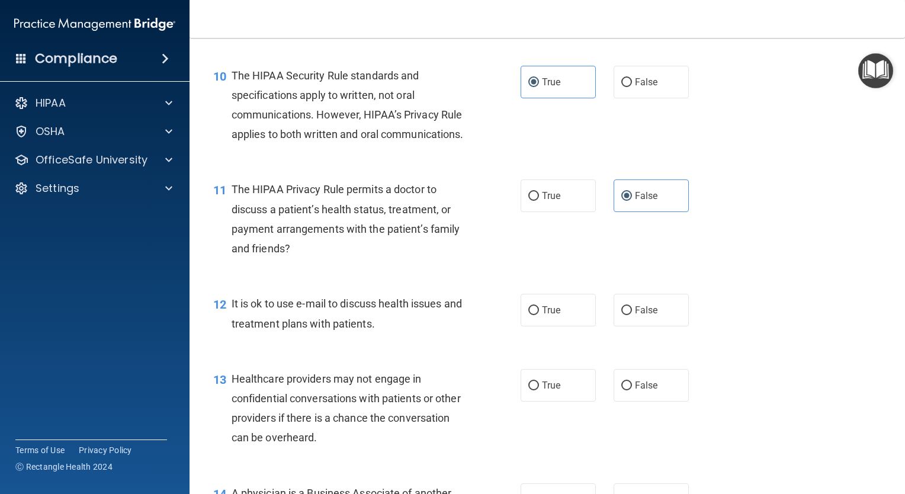
scroll to position [997, 0]
click at [570, 326] on label "True" at bounding box center [558, 310] width 75 height 33
click at [539, 315] on input "True" at bounding box center [533, 310] width 11 height 9
radio input "true"
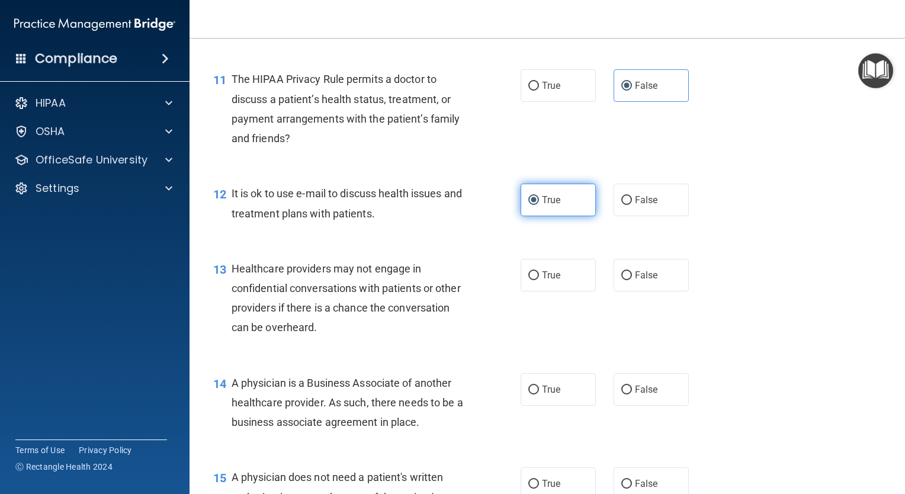
scroll to position [1108, 0]
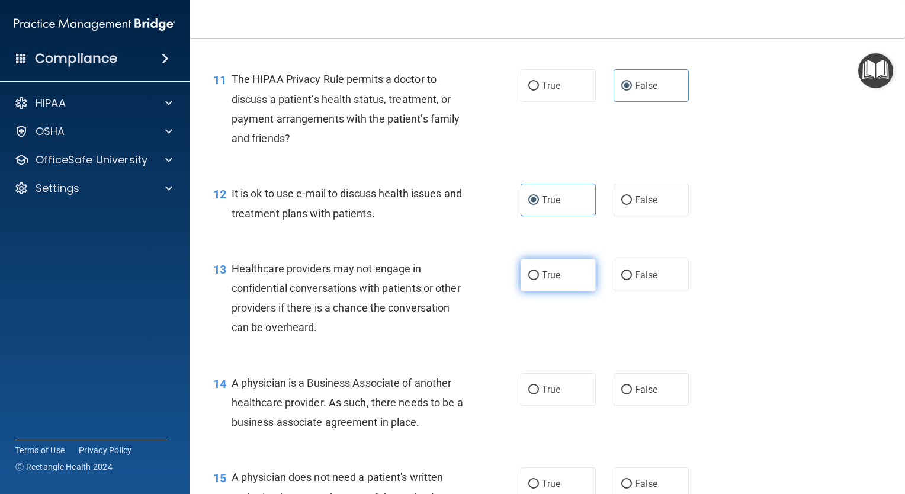
click at [536, 291] on label "True" at bounding box center [558, 275] width 75 height 33
click at [536, 280] on input "True" at bounding box center [533, 275] width 11 height 9
radio input "true"
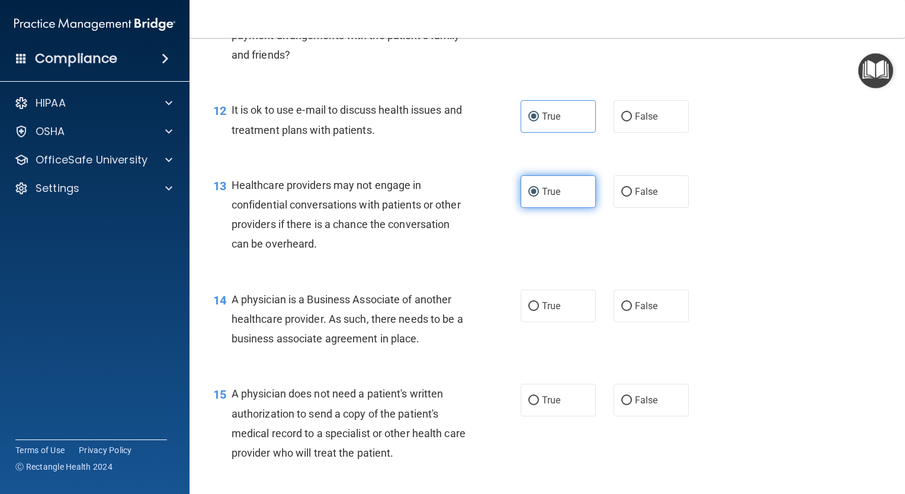
scroll to position [1196, 0]
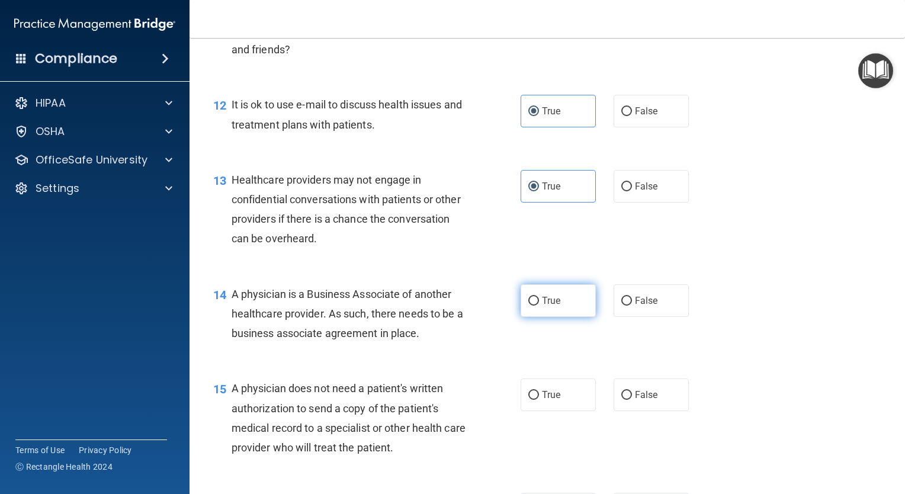
click at [550, 317] on label "True" at bounding box center [558, 300] width 75 height 33
click at [539, 306] on input "True" at bounding box center [533, 301] width 11 height 9
radio input "true"
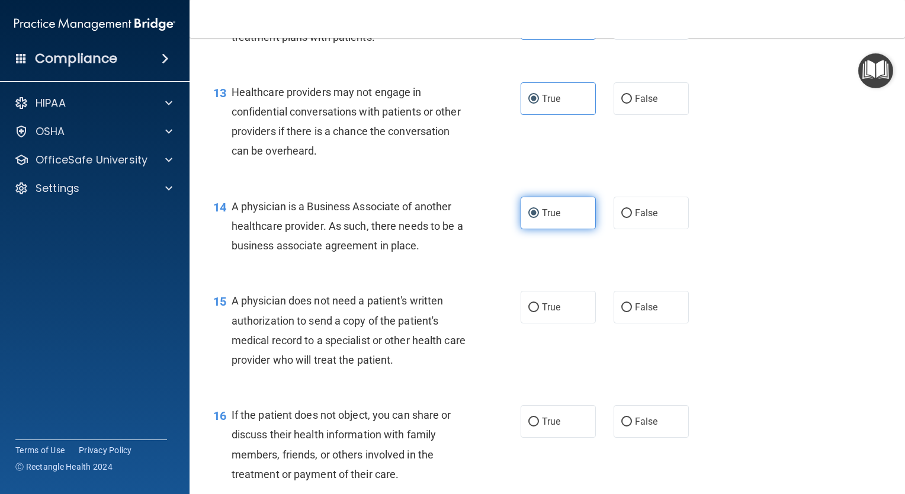
scroll to position [1337, 0]
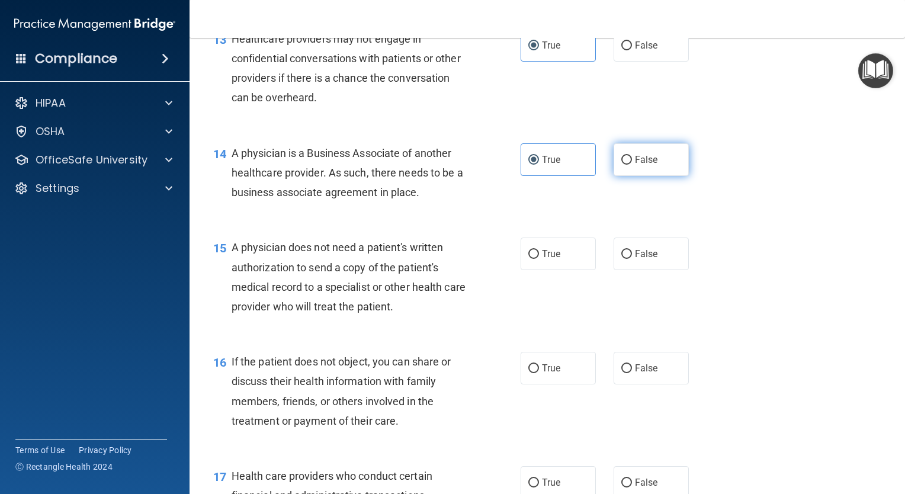
click at [647, 176] on label "False" at bounding box center [651, 159] width 75 height 33
click at [632, 165] on input "False" at bounding box center [626, 160] width 11 height 9
radio input "true"
radio input "false"
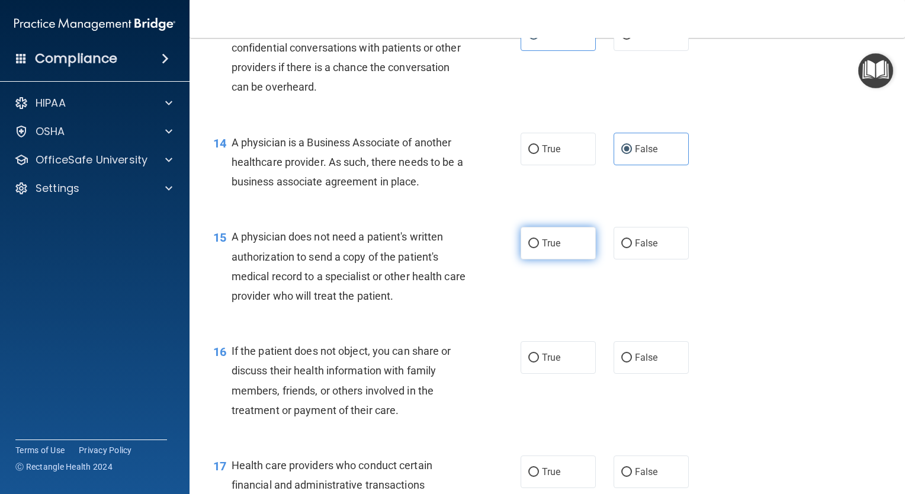
scroll to position [1348, 0]
click at [556, 259] on label "True" at bounding box center [558, 243] width 75 height 33
click at [539, 248] on input "True" at bounding box center [533, 243] width 11 height 9
radio input "true"
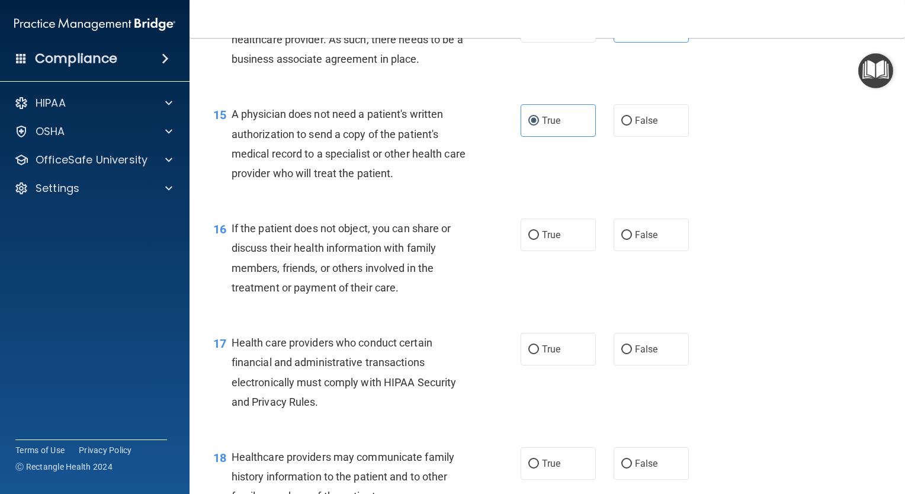
scroll to position [1478, 0]
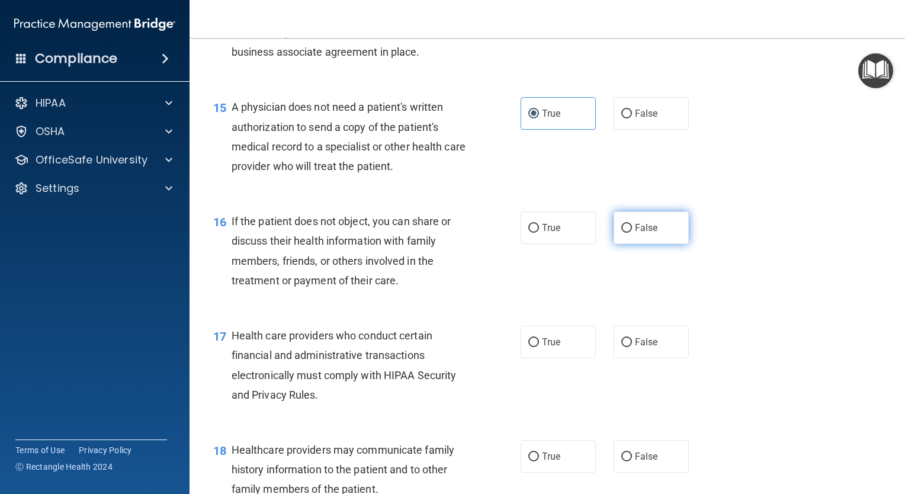
click at [650, 233] on span "False" at bounding box center [646, 227] width 23 height 11
click at [632, 233] on input "False" at bounding box center [626, 228] width 11 height 9
radio input "true"
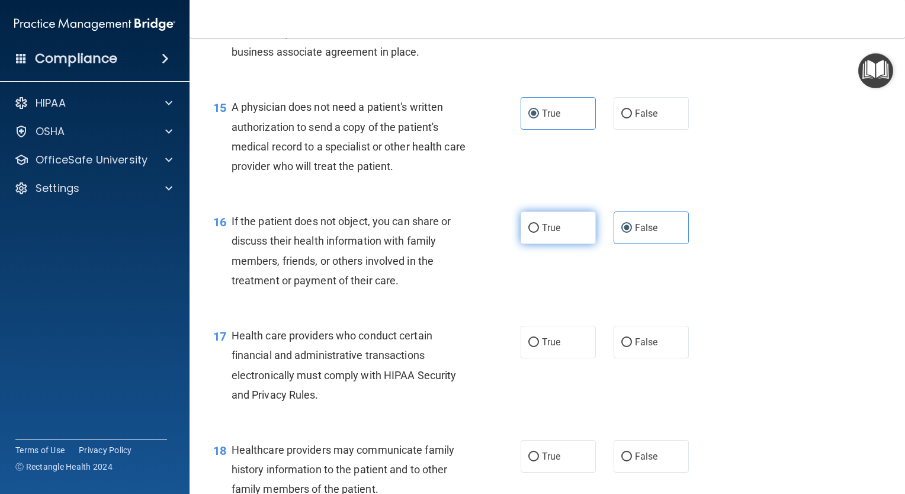
click at [531, 233] on input "True" at bounding box center [533, 228] width 11 height 9
radio input "true"
radio input "false"
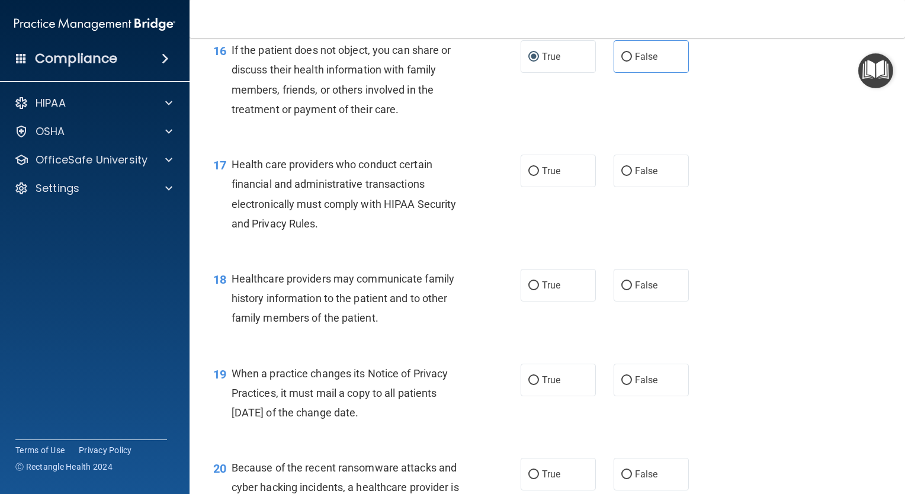
scroll to position [1650, 0]
click at [576, 186] on label "True" at bounding box center [558, 169] width 75 height 33
click at [539, 175] on input "True" at bounding box center [533, 170] width 11 height 9
radio input "true"
click at [554, 175] on span "True" at bounding box center [551, 169] width 18 height 11
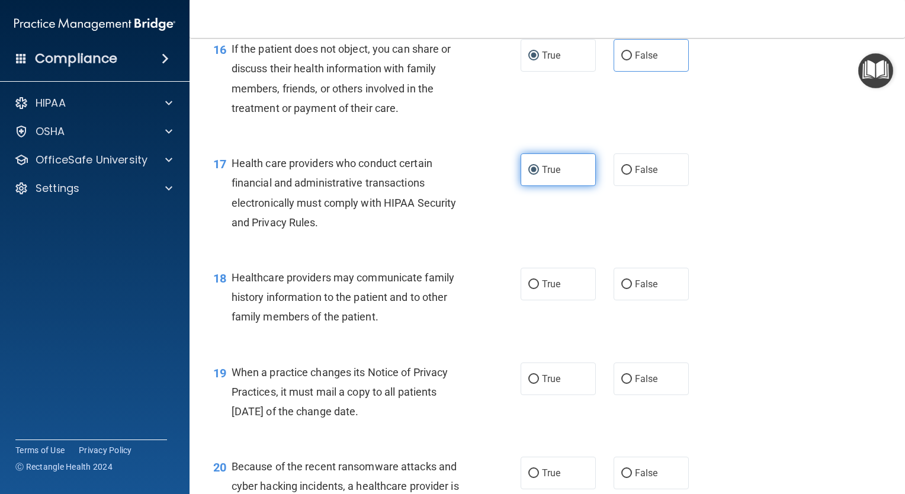
click at [539, 175] on input "True" at bounding box center [533, 170] width 11 height 9
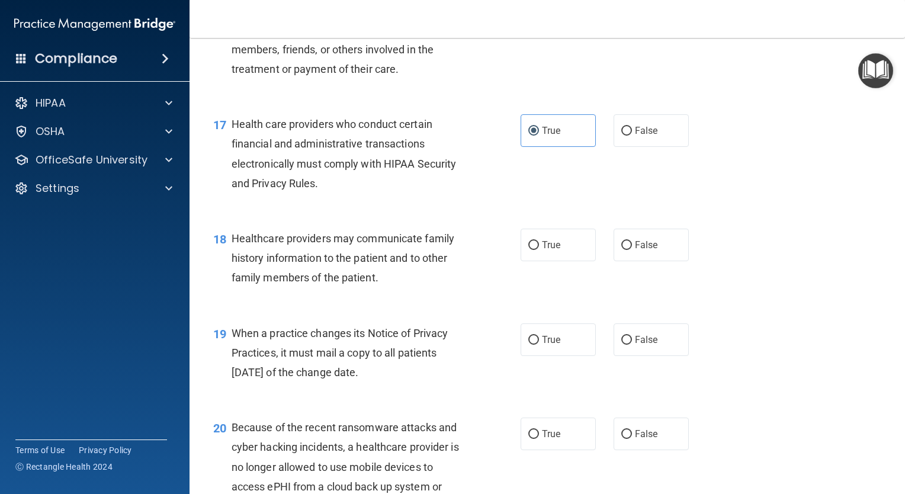
scroll to position [1690, 0]
click at [619, 300] on div "18 Healthcare providers may communicate family history information to the patie…" at bounding box center [547, 260] width 686 height 95
click at [643, 249] on span "False" at bounding box center [646, 243] width 23 height 11
click at [632, 249] on input "False" at bounding box center [626, 244] width 11 height 9
radio input "true"
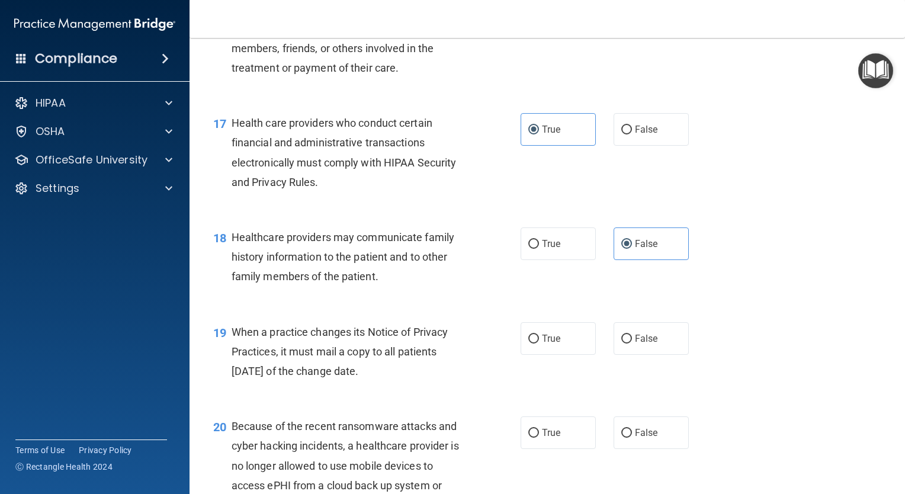
click at [628, 402] on div "19 When a practice changes its Notice of Privacy Practices, it must mail a copy…" at bounding box center [547, 354] width 686 height 95
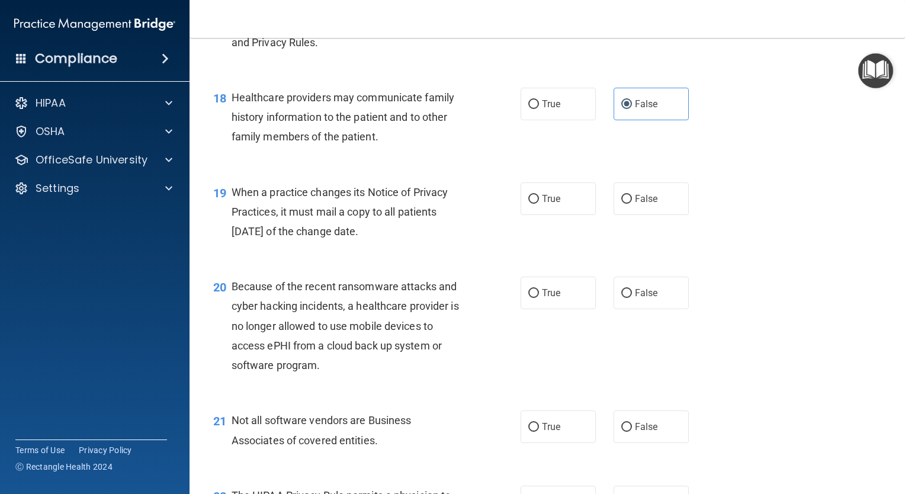
scroll to position [1843, 0]
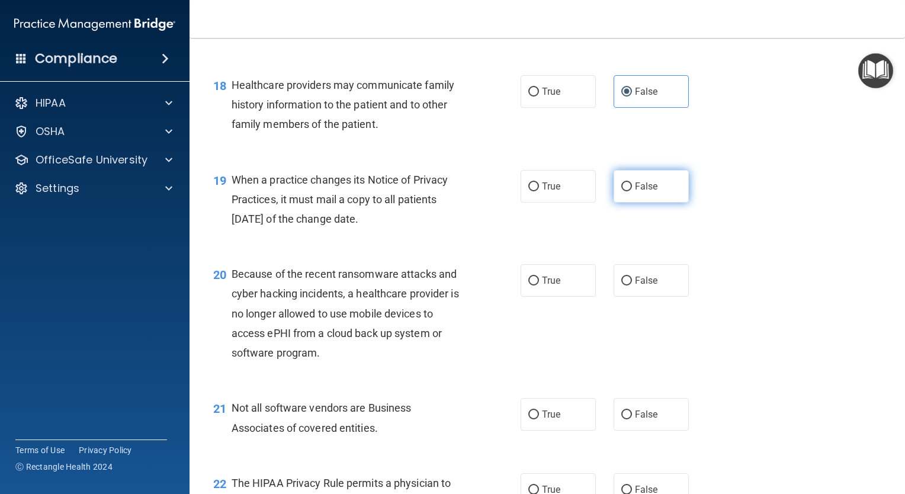
click at [634, 203] on label "False" at bounding box center [651, 186] width 75 height 33
click at [632, 191] on input "False" at bounding box center [626, 186] width 11 height 9
radio input "true"
click at [542, 286] on span "True" at bounding box center [551, 280] width 18 height 11
click at [539, 285] on input "True" at bounding box center [533, 281] width 11 height 9
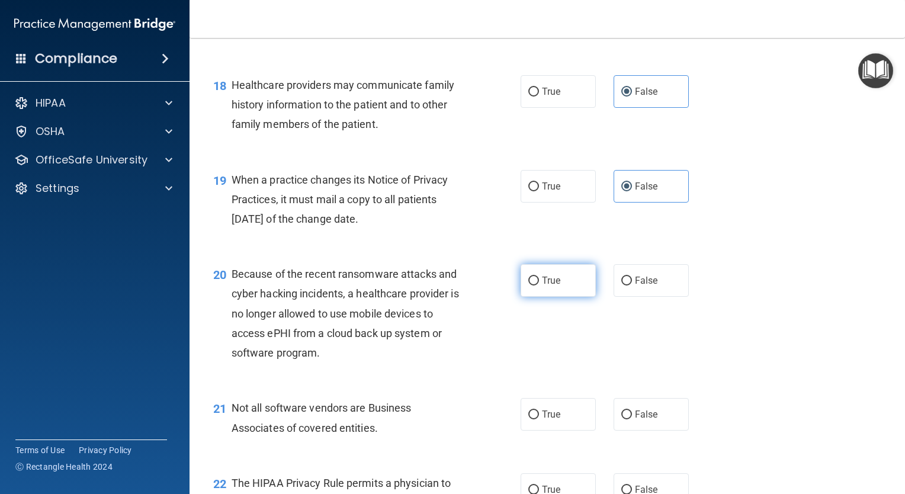
radio input "true"
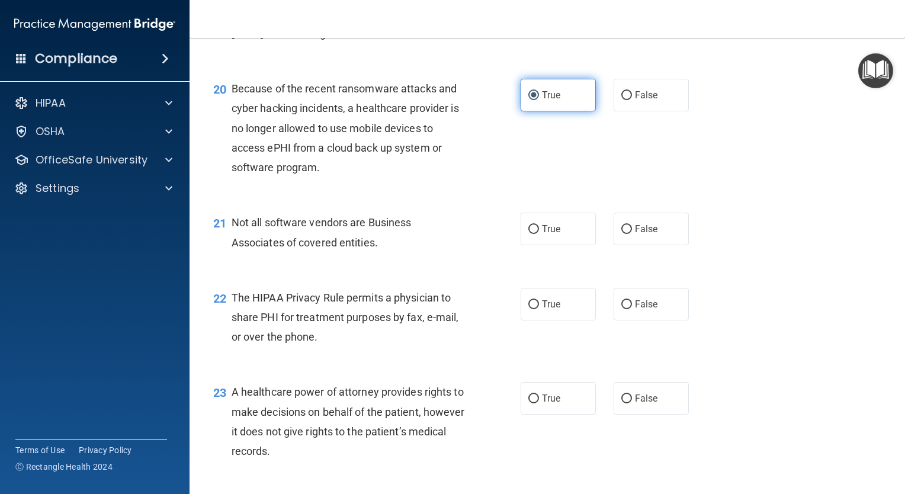
scroll to position [2053, 0]
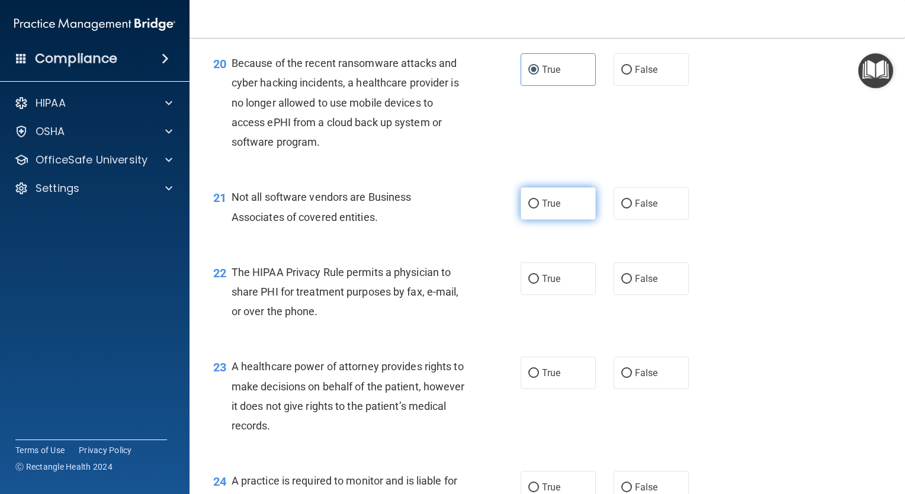
click at [522, 220] on label "True" at bounding box center [558, 203] width 75 height 33
click at [528, 208] on input "True" at bounding box center [533, 204] width 11 height 9
radio input "true"
click at [522, 220] on label "True" at bounding box center [558, 203] width 75 height 33
click at [528, 208] on input "True" at bounding box center [533, 204] width 11 height 9
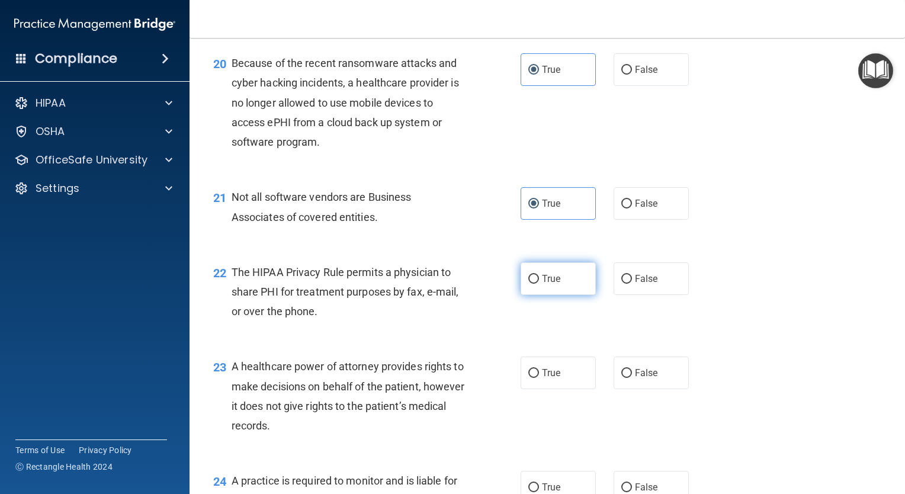
click at [538, 295] on label "True" at bounding box center [558, 278] width 75 height 33
click at [538, 284] on input "True" at bounding box center [533, 279] width 11 height 9
radio input "true"
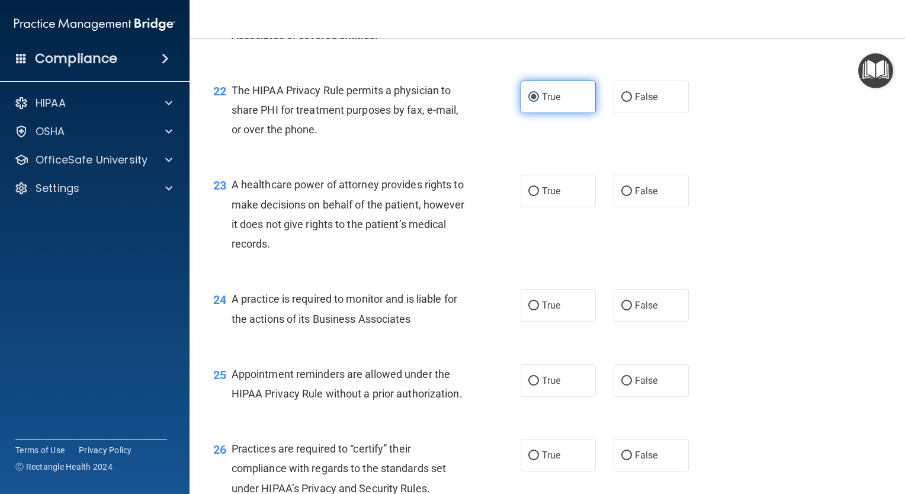
scroll to position [2292, 0]
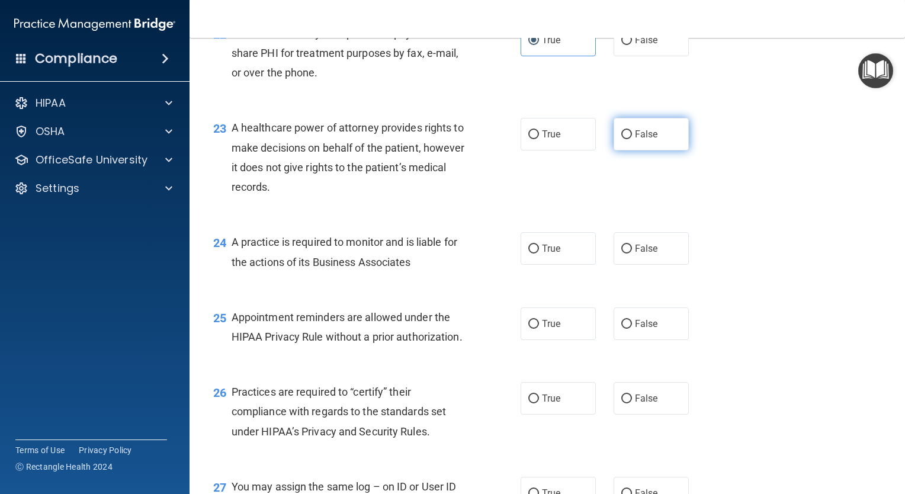
click at [619, 150] on label "False" at bounding box center [651, 134] width 75 height 33
click at [621, 139] on input "False" at bounding box center [626, 134] width 11 height 9
radio input "true"
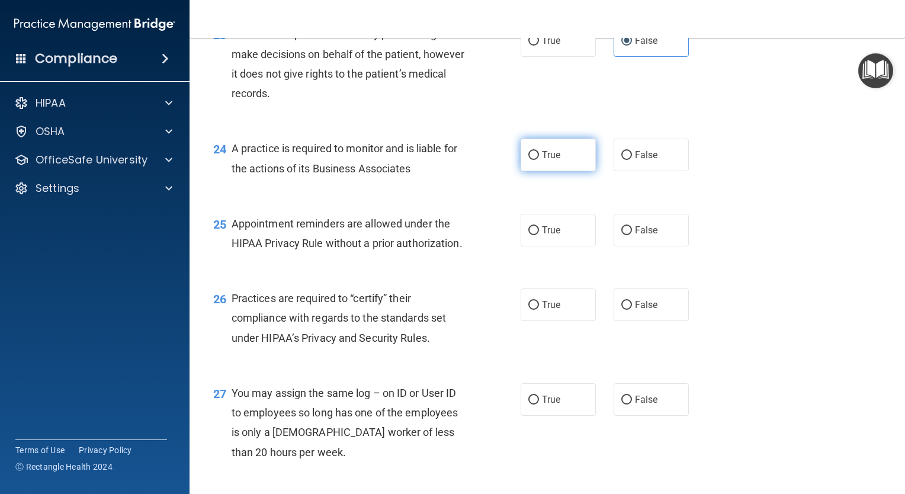
scroll to position [2388, 0]
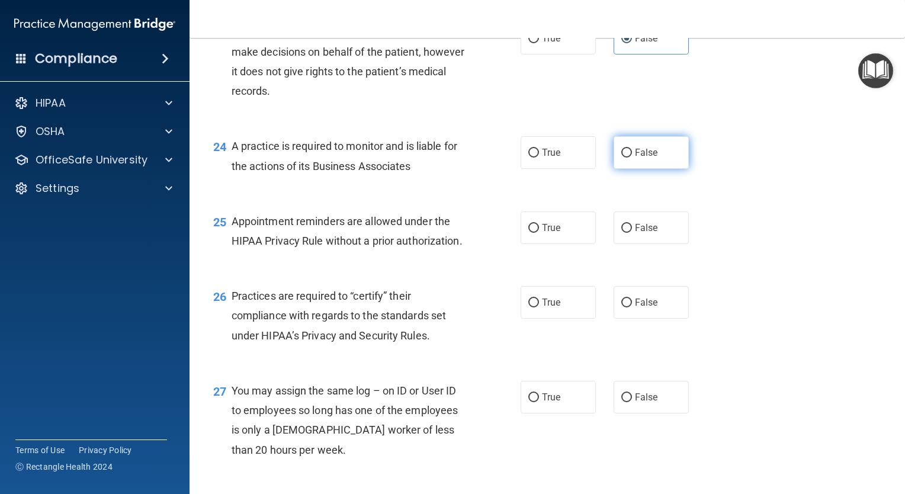
click at [651, 169] on label "False" at bounding box center [651, 152] width 75 height 33
click at [632, 158] on input "False" at bounding box center [626, 153] width 11 height 9
radio input "true"
click at [514, 181] on div "24 A practice is required to monitor and is liable for the actions of its Busin…" at bounding box center [366, 158] width 343 height 45
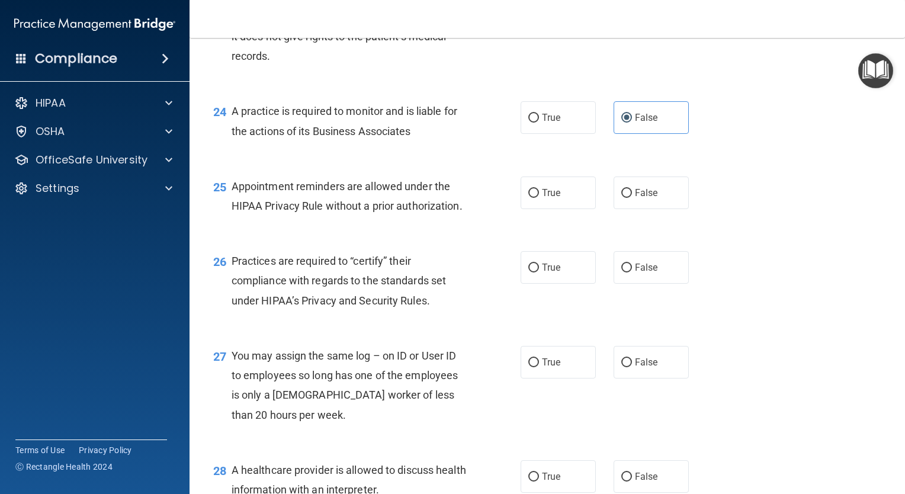
scroll to position [2415, 0]
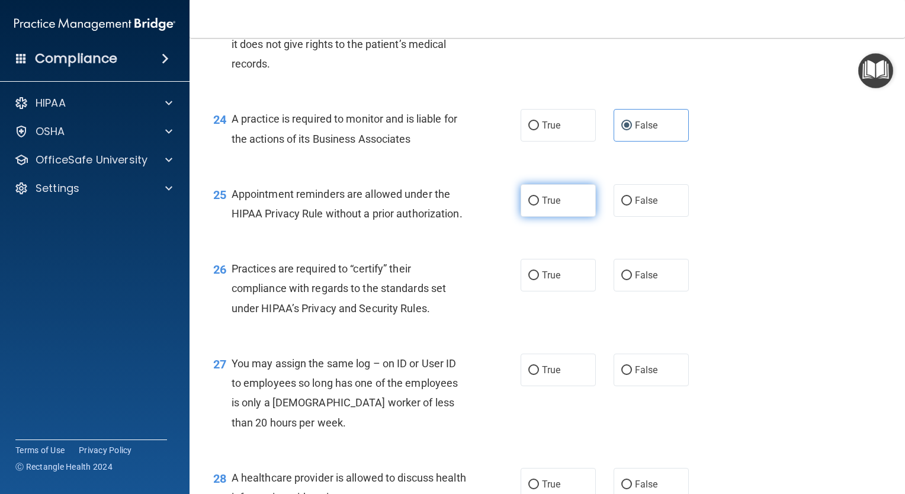
click at [564, 217] on label "True" at bounding box center [558, 200] width 75 height 33
click at [539, 206] on input "True" at bounding box center [533, 201] width 11 height 9
radio input "true"
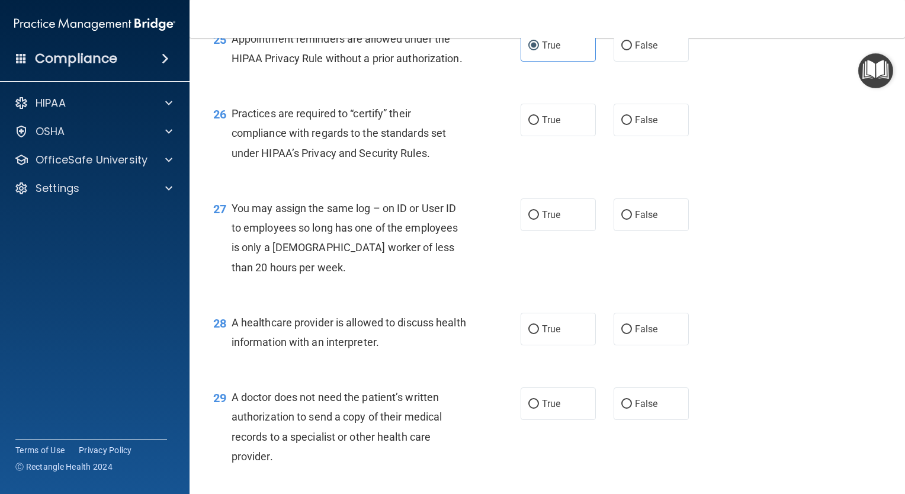
scroll to position [2586, 0]
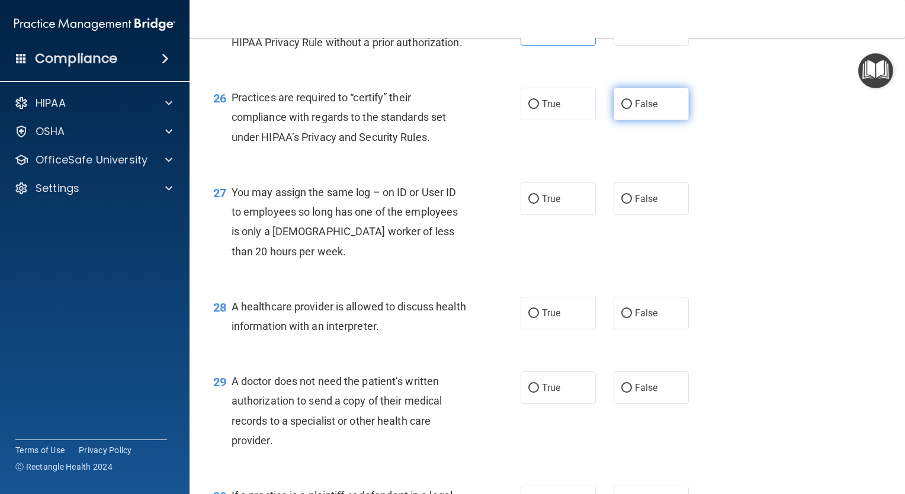
click at [645, 110] on span "False" at bounding box center [646, 103] width 23 height 11
click at [632, 109] on input "False" at bounding box center [626, 104] width 11 height 9
radio input "true"
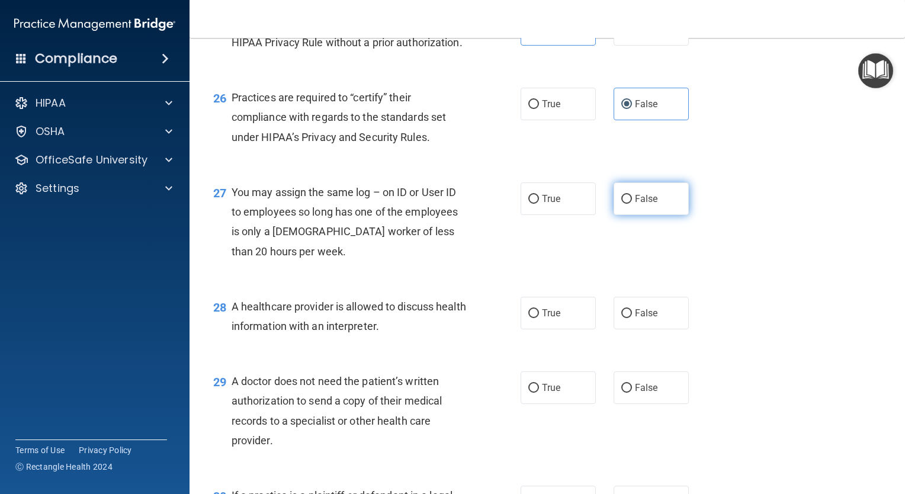
click at [615, 215] on label "False" at bounding box center [651, 198] width 75 height 33
click at [621, 204] on input "False" at bounding box center [626, 199] width 11 height 9
radio input "true"
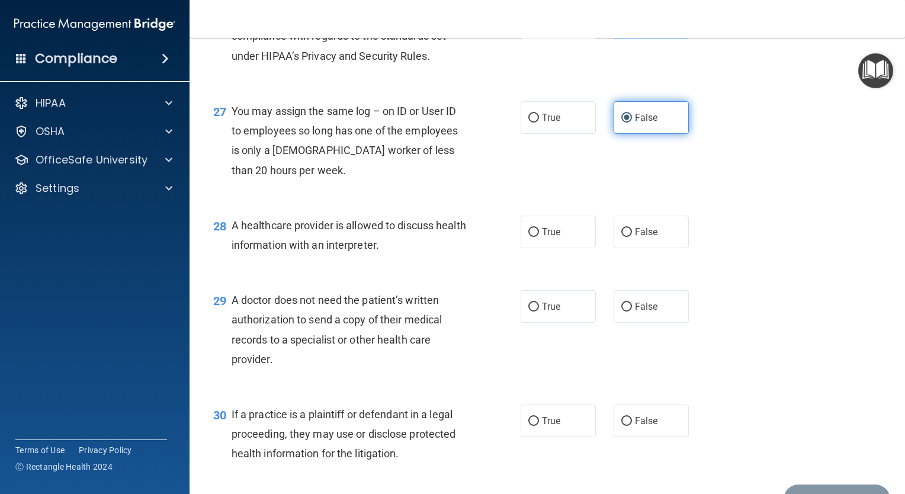
scroll to position [2722, 0]
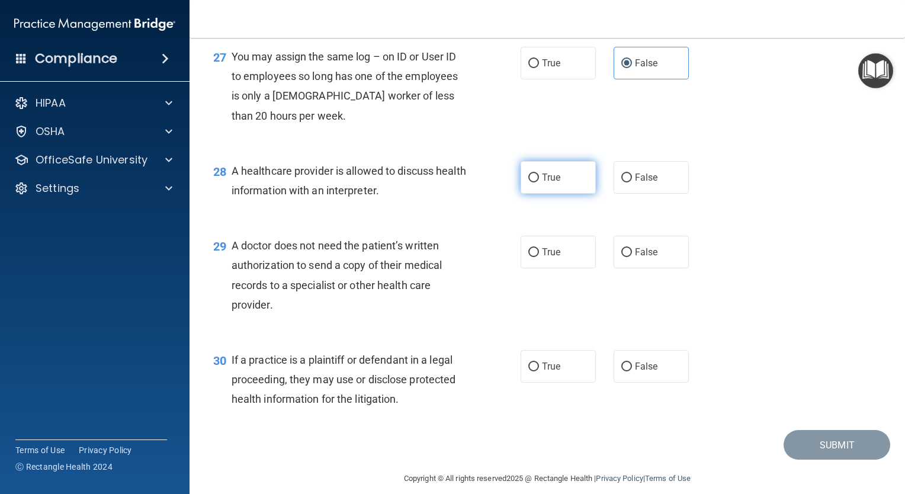
click at [530, 194] on label "True" at bounding box center [558, 177] width 75 height 33
click at [530, 182] on input "True" at bounding box center [533, 178] width 11 height 9
radio input "true"
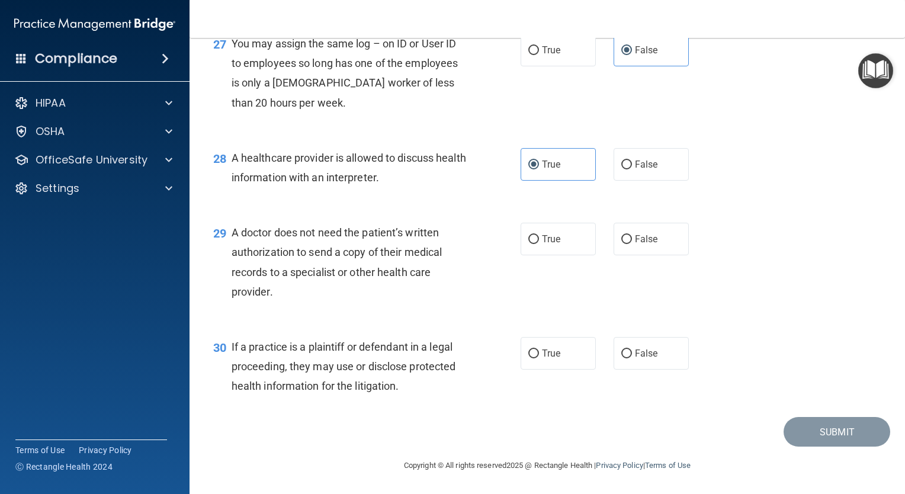
scroll to position [2784, 0]
click at [526, 255] on label "True" at bounding box center [558, 239] width 75 height 33
click at [528, 244] on input "True" at bounding box center [533, 239] width 11 height 9
radio input "true"
click at [547, 357] on label "True" at bounding box center [558, 353] width 75 height 33
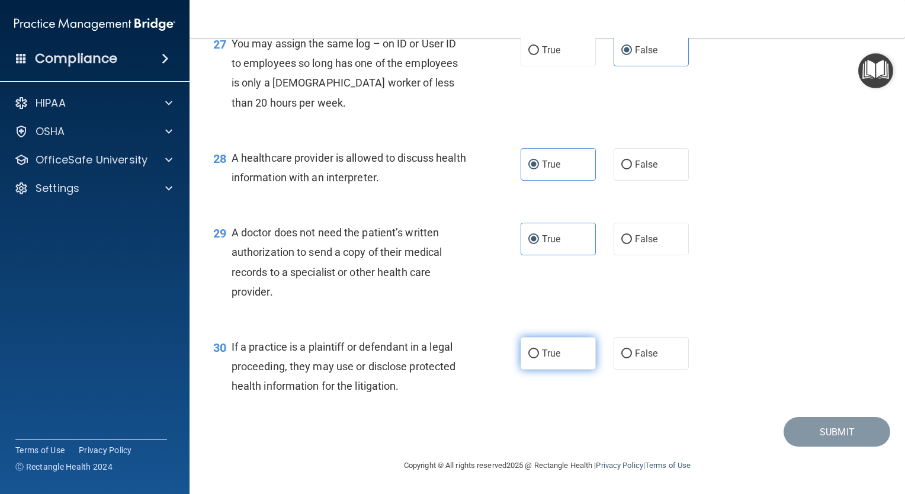
click at [539, 357] on input "True" at bounding box center [533, 353] width 11 height 9
radio input "true"
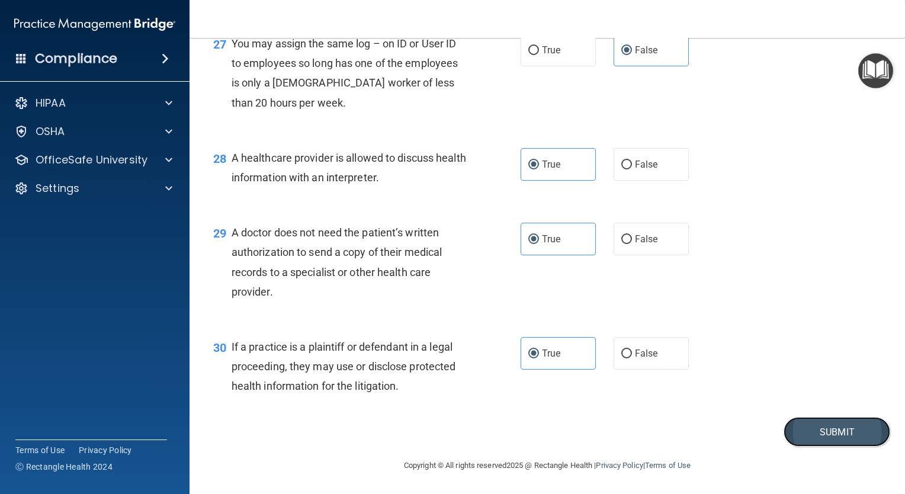
click at [820, 447] on button "Submit" at bounding box center [837, 432] width 107 height 30
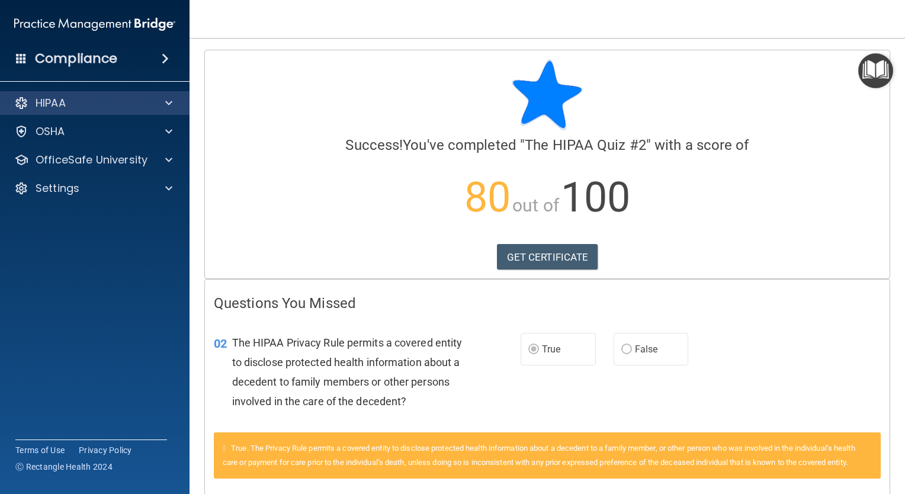
click at [163, 113] on div "HIPAA" at bounding box center [95, 103] width 190 height 24
click at [168, 111] on div "HIPAA" at bounding box center [95, 103] width 190 height 24
click at [173, 172] on div "HIPAA Documents and Policies Report an Incident Business Associates Emergency P…" at bounding box center [95, 147] width 190 height 123
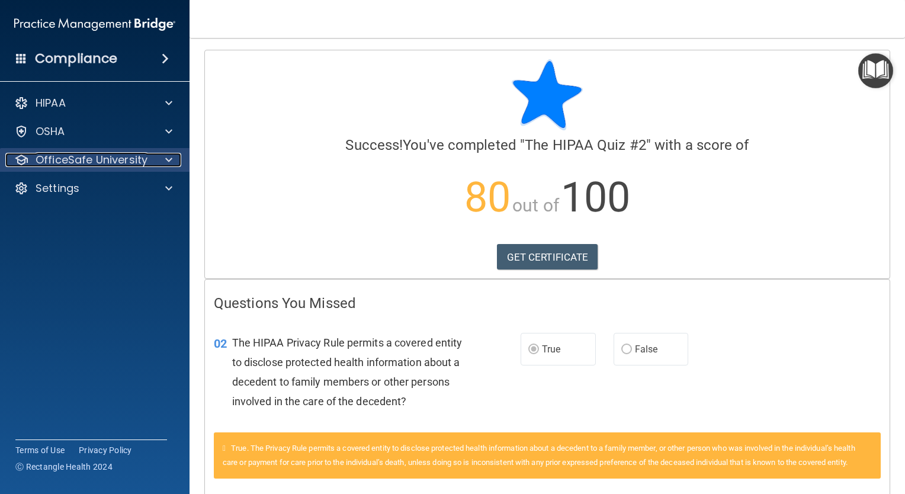
click at [170, 164] on span at bounding box center [168, 160] width 7 height 14
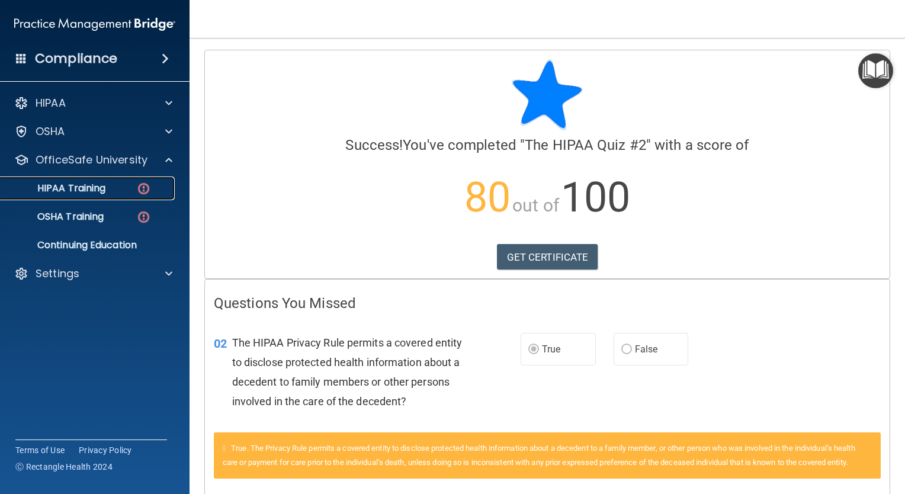
click at [123, 184] on div "HIPAA Training" at bounding box center [89, 188] width 162 height 12
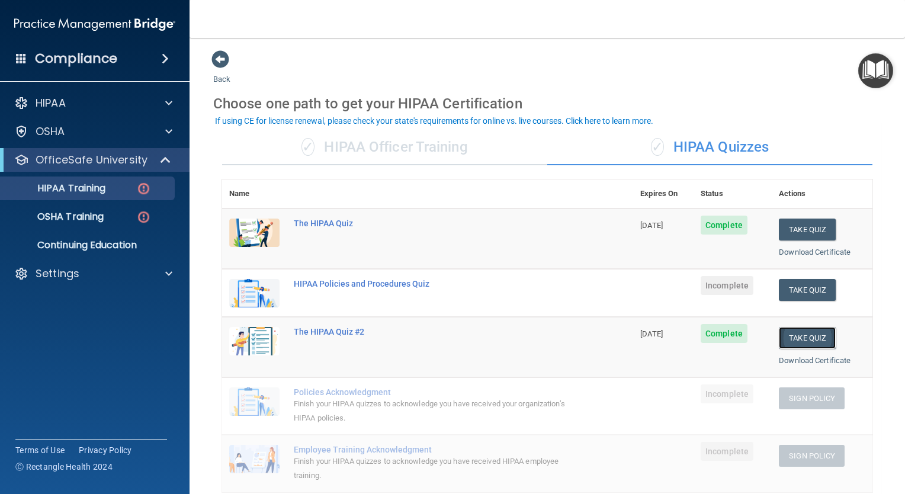
click at [812, 342] on button "Take Quiz" at bounding box center [807, 338] width 57 height 22
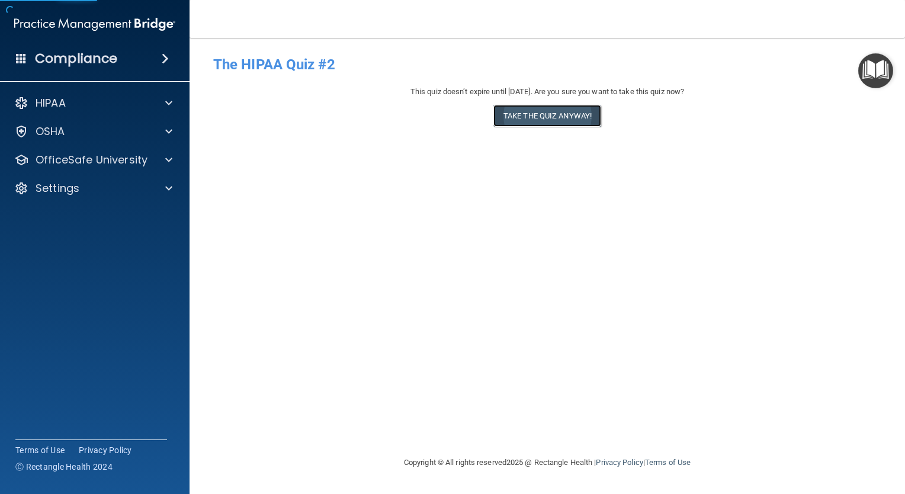
click at [550, 123] on button "Take the quiz anyway!" at bounding box center [547, 116] width 108 height 22
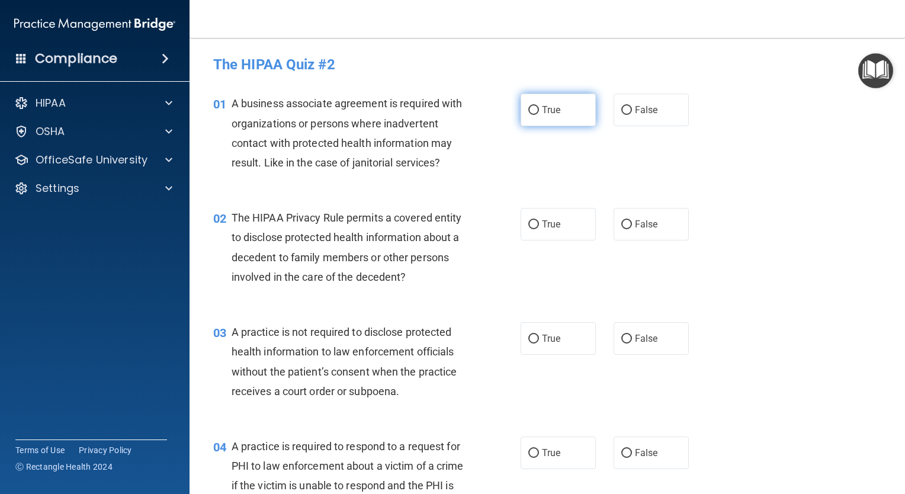
click at [548, 124] on label "True" at bounding box center [558, 110] width 75 height 33
drag, startPoint x: 548, startPoint y: 124, endPoint x: 675, endPoint y: 98, distance: 129.5
click at [675, 98] on label "False" at bounding box center [651, 110] width 75 height 33
click at [632, 106] on input "False" at bounding box center [626, 110] width 11 height 9
radio input "true"
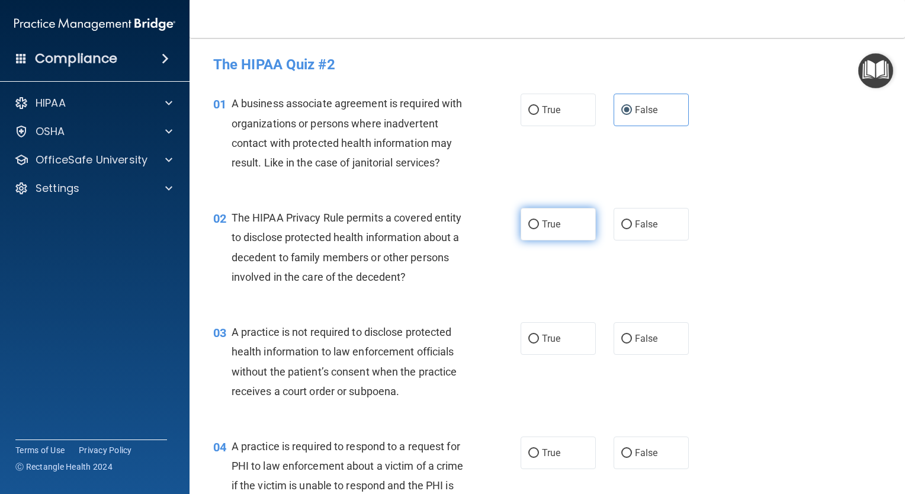
click at [521, 237] on label "True" at bounding box center [558, 224] width 75 height 33
click at [528, 229] on input "True" at bounding box center [533, 224] width 11 height 9
radio input "true"
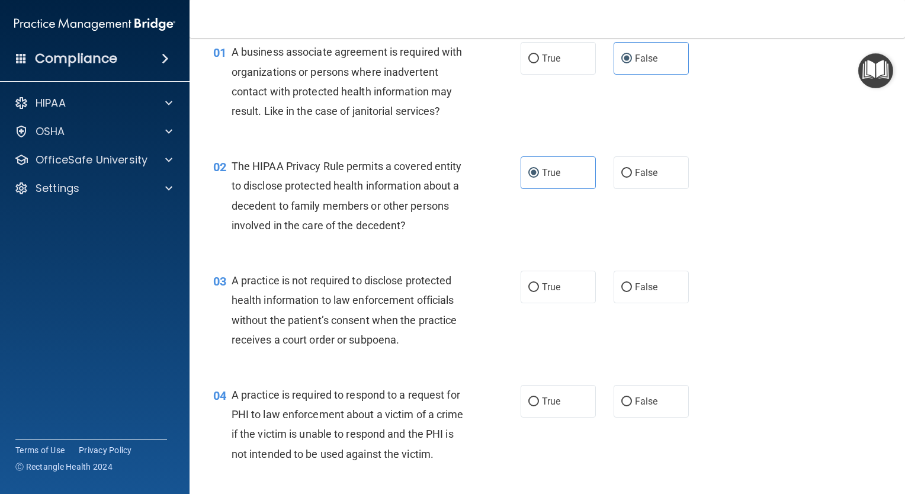
scroll to position [44, 0]
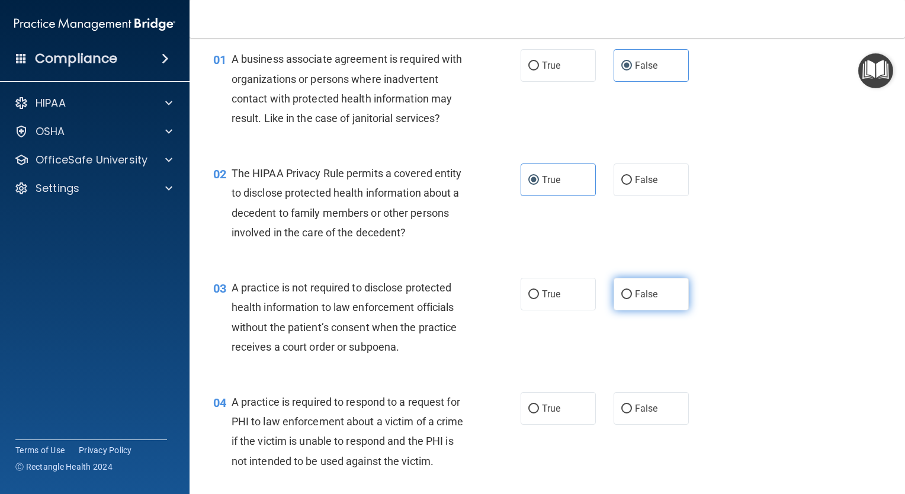
click at [619, 307] on label "False" at bounding box center [651, 294] width 75 height 33
click at [621, 299] on input "False" at bounding box center [626, 294] width 11 height 9
radio input "true"
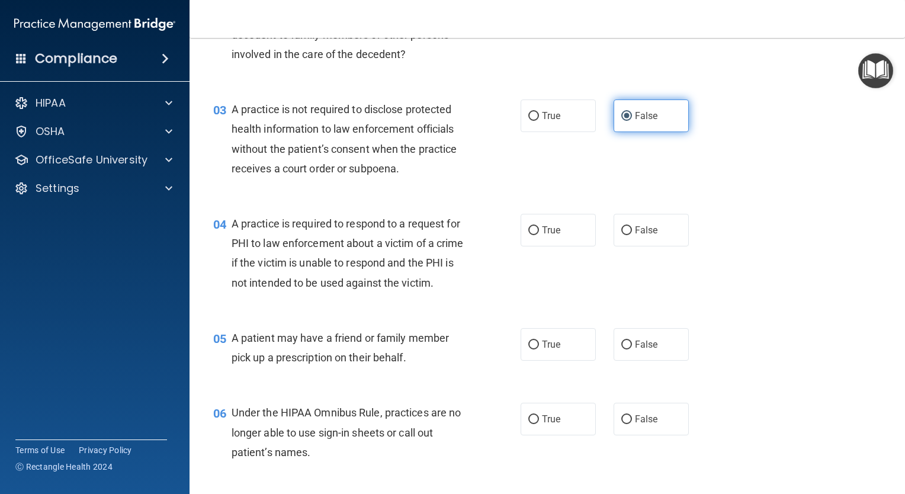
scroll to position [222, 0]
click at [507, 221] on div "04 A practice is required to respond to a request for PHI to law enforcement ab…" at bounding box center [366, 256] width 343 height 85
click at [526, 237] on label "True" at bounding box center [558, 230] width 75 height 33
click at [528, 236] on input "True" at bounding box center [533, 231] width 11 height 9
radio input "true"
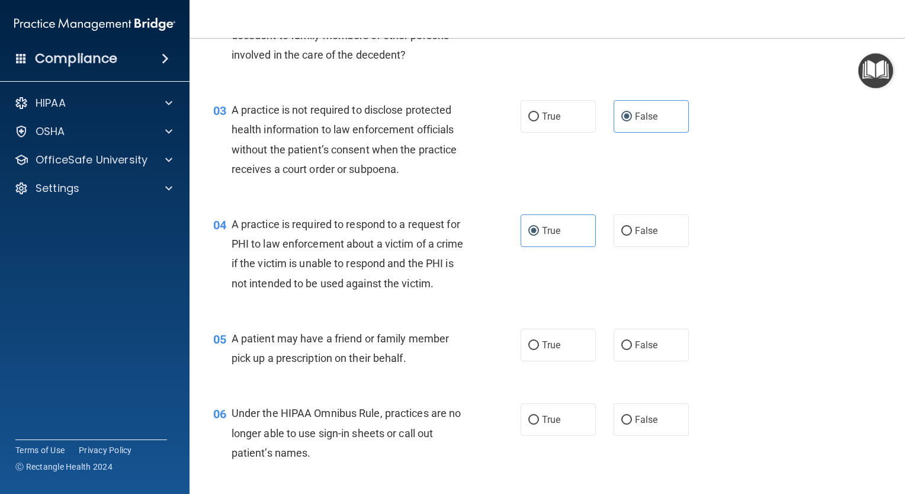
click at [532, 389] on div "05 A patient may have a friend or family member pick up a prescription on their…" at bounding box center [547, 351] width 686 height 75
click at [541, 361] on label "True" at bounding box center [558, 345] width 75 height 33
click at [539, 350] on input "True" at bounding box center [533, 345] width 11 height 9
radio input "true"
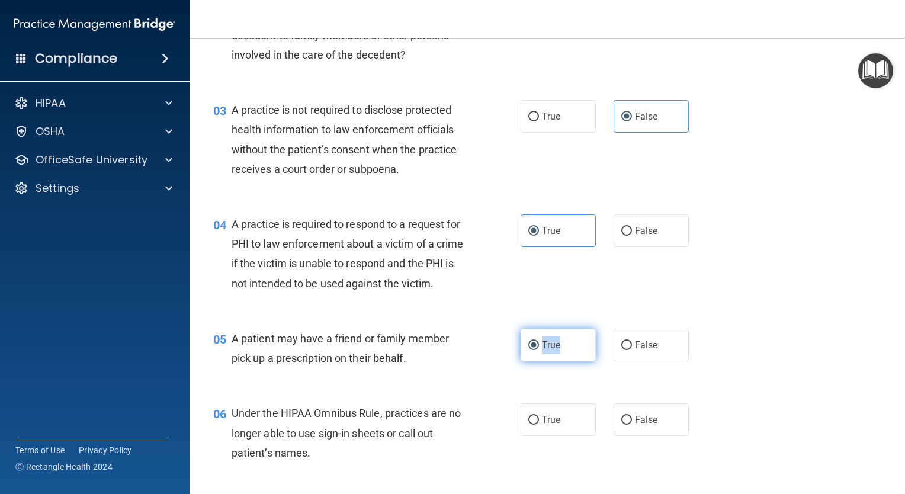
click at [541, 361] on label "True" at bounding box center [558, 345] width 75 height 33
click at [539, 350] on input "True" at bounding box center [533, 345] width 11 height 9
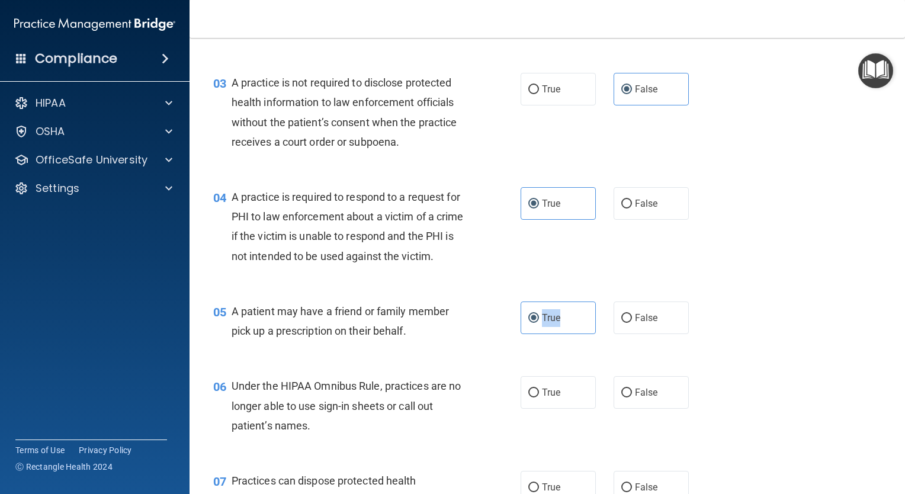
scroll to position [263, 0]
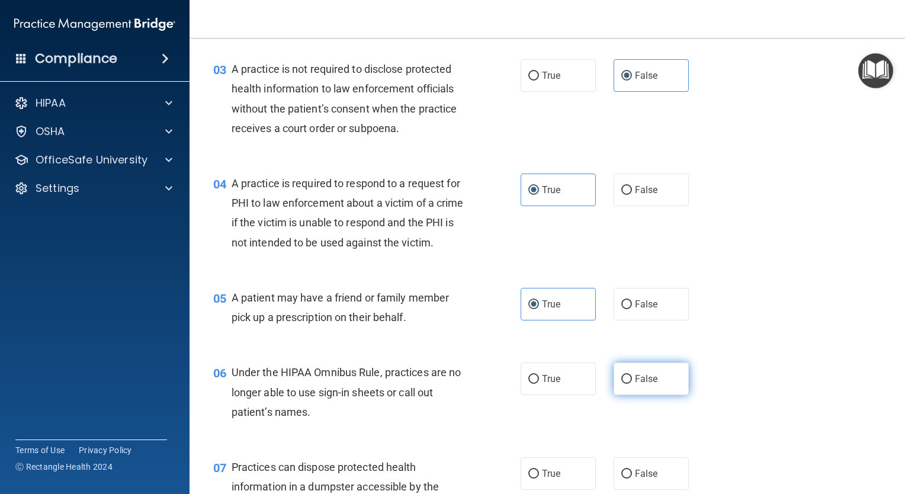
click at [625, 393] on label "False" at bounding box center [651, 378] width 75 height 33
click at [625, 384] on input "False" at bounding box center [626, 379] width 11 height 9
radio input "true"
click at [777, 320] on div "05 A patient may have a friend or family member pick up a prescription on their…" at bounding box center [547, 310] width 686 height 75
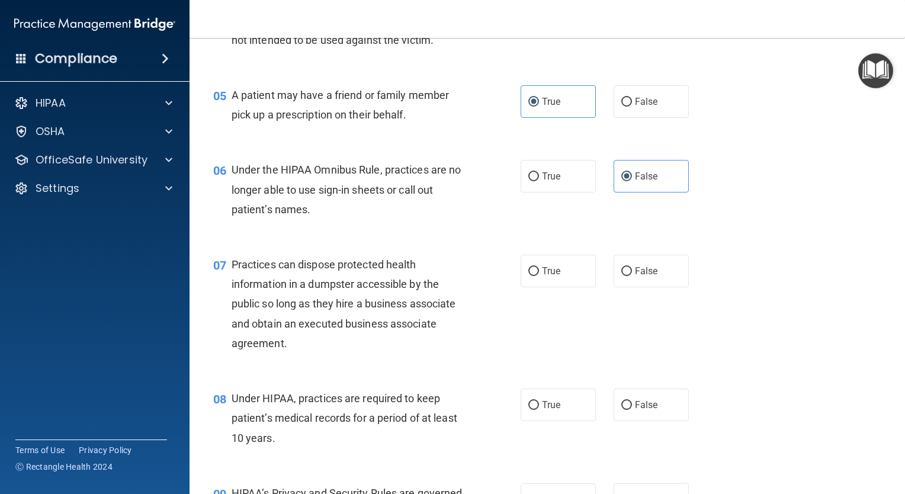
scroll to position [467, 0]
click at [627, 286] on label "False" at bounding box center [651, 269] width 75 height 33
click at [627, 275] on input "False" at bounding box center [626, 270] width 11 height 9
radio input "true"
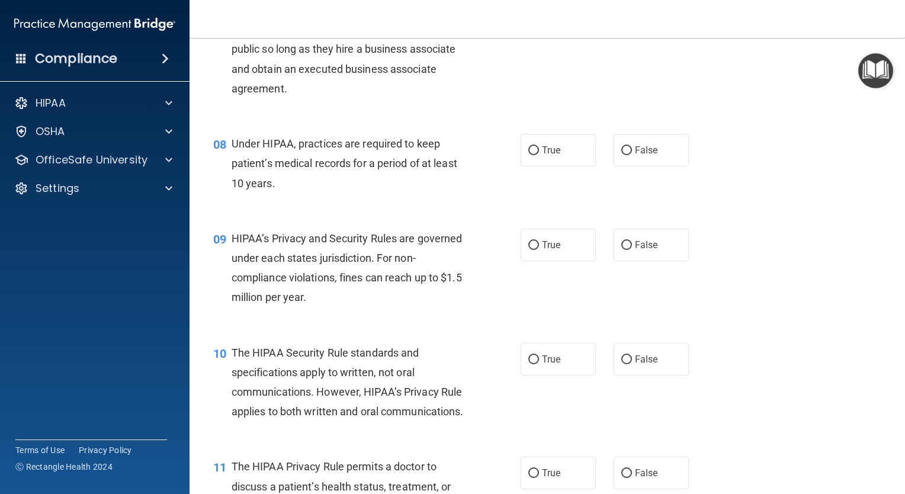
scroll to position [720, 0]
click at [630, 166] on label "False" at bounding box center [651, 150] width 75 height 33
click at [630, 155] on input "False" at bounding box center [626, 150] width 11 height 9
radio input "true"
click at [653, 285] on div "09 HIPAA’s Privacy and Security Rules are governed under each states jurisdicti…" at bounding box center [547, 271] width 686 height 114
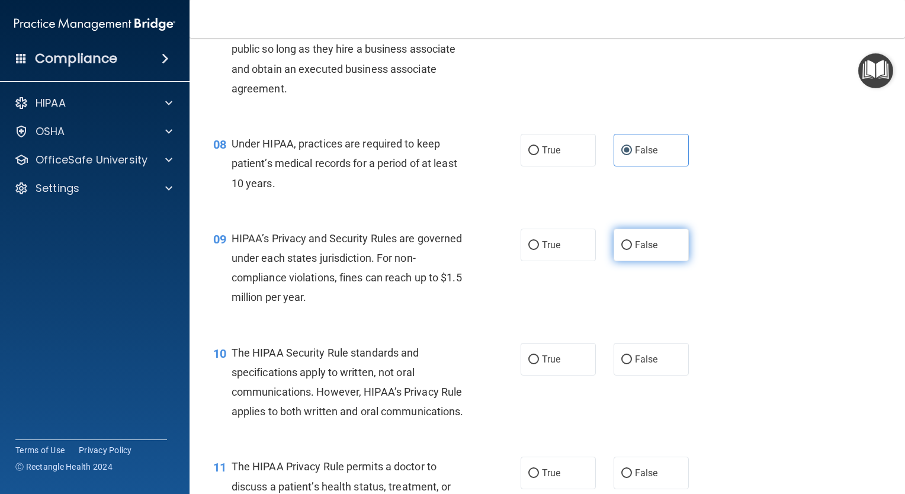
click at [646, 261] on label "False" at bounding box center [651, 245] width 75 height 33
click at [632, 250] on input "False" at bounding box center [626, 245] width 11 height 9
radio input "true"
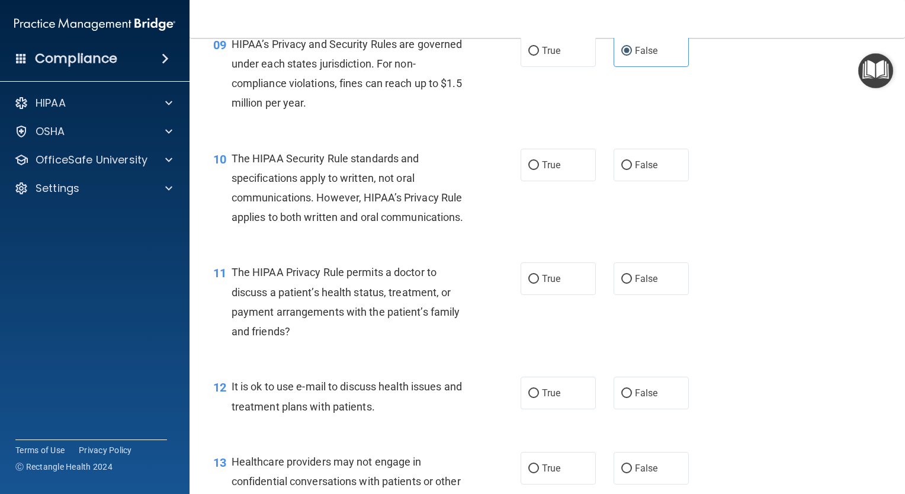
scroll to position [935, 0]
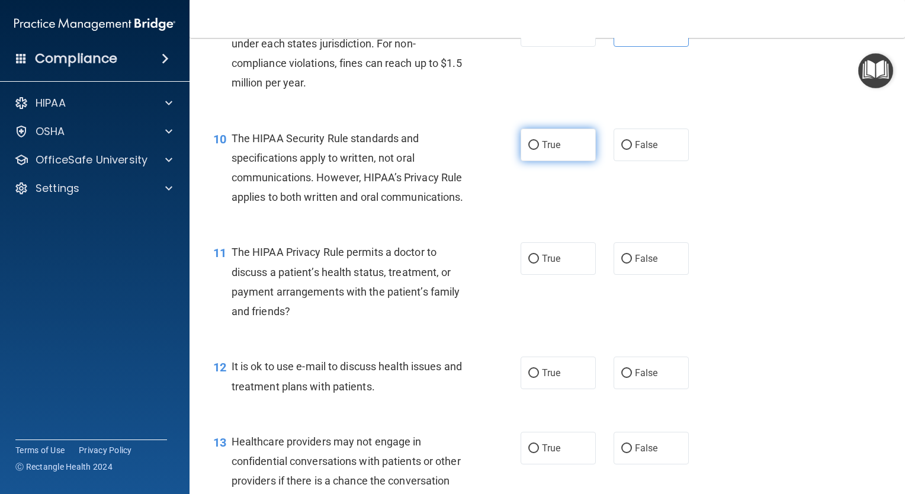
click at [572, 161] on label "True" at bounding box center [558, 145] width 75 height 33
click at [539, 150] on input "True" at bounding box center [533, 145] width 11 height 9
radio input "true"
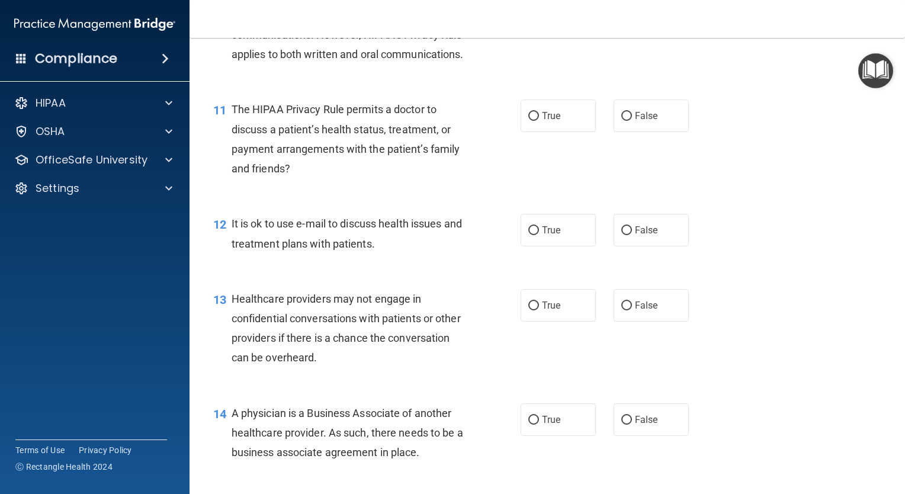
scroll to position [1078, 0]
click at [657, 171] on div "11 The HIPAA Privacy Rule permits a doctor to discuss a patient’s health status…" at bounding box center [547, 141] width 686 height 114
click at [664, 131] on label "False" at bounding box center [651, 115] width 75 height 33
click at [632, 120] on input "False" at bounding box center [626, 115] width 11 height 9
radio input "true"
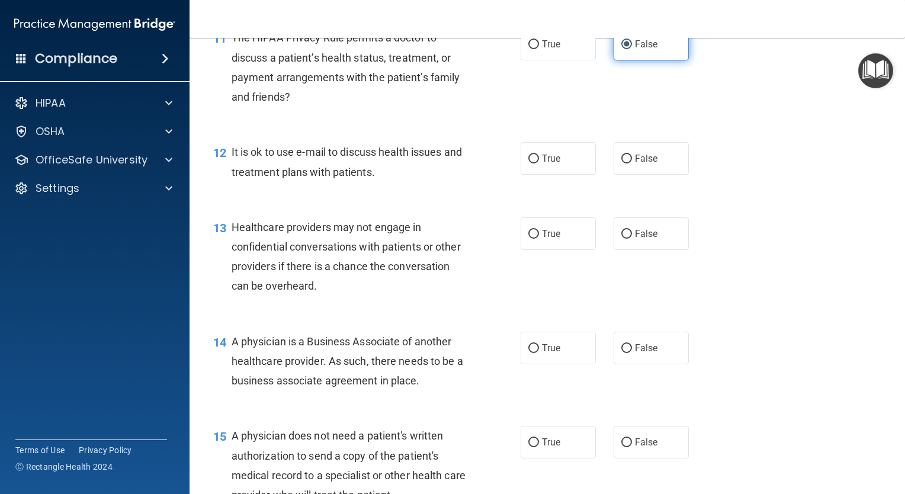
scroll to position [1150, 0]
click at [548, 201] on div "12 It is ok to use e-mail to discuss health issues and treatment plans with pat…" at bounding box center [547, 163] width 686 height 75
click at [563, 174] on label "True" at bounding box center [558, 157] width 75 height 33
click at [539, 162] on input "True" at bounding box center [533, 157] width 11 height 9
radio input "true"
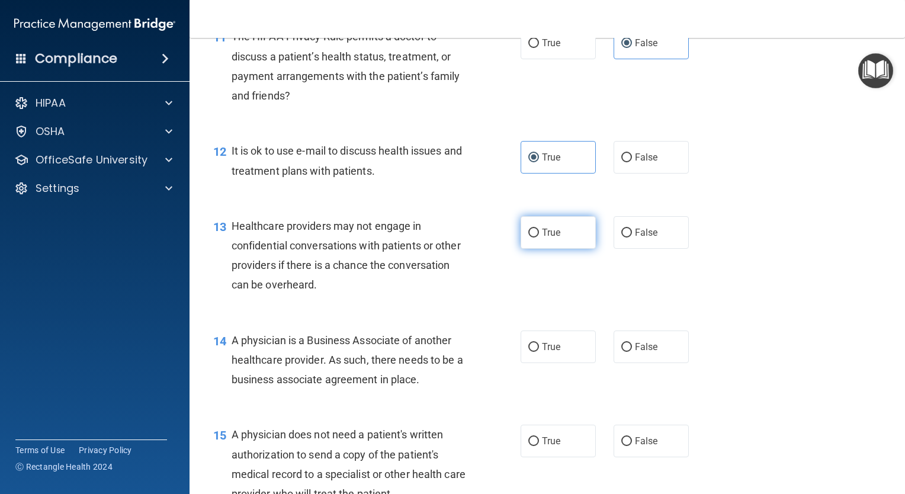
click at [522, 249] on label "True" at bounding box center [558, 232] width 75 height 33
click at [528, 237] on input "True" at bounding box center [533, 233] width 11 height 9
radio input "true"
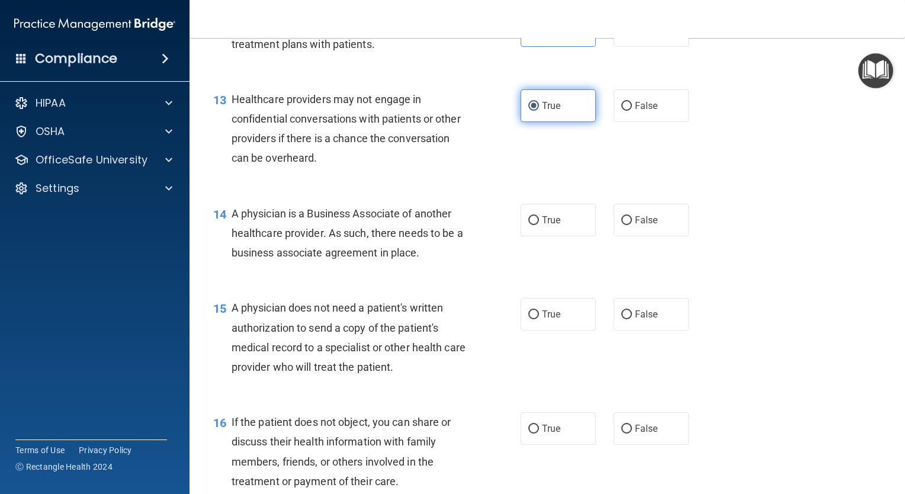
scroll to position [1301, 0]
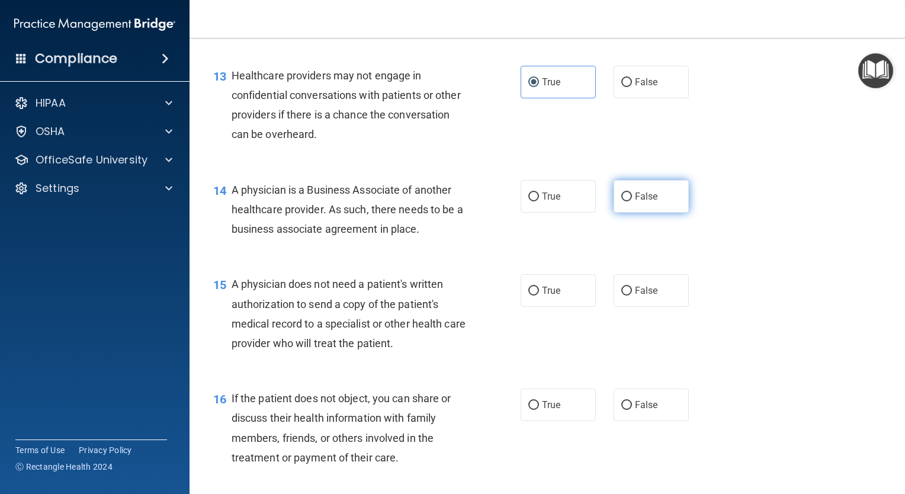
click at [643, 202] on span "False" at bounding box center [646, 196] width 23 height 11
click at [632, 201] on input "False" at bounding box center [626, 196] width 11 height 9
radio input "true"
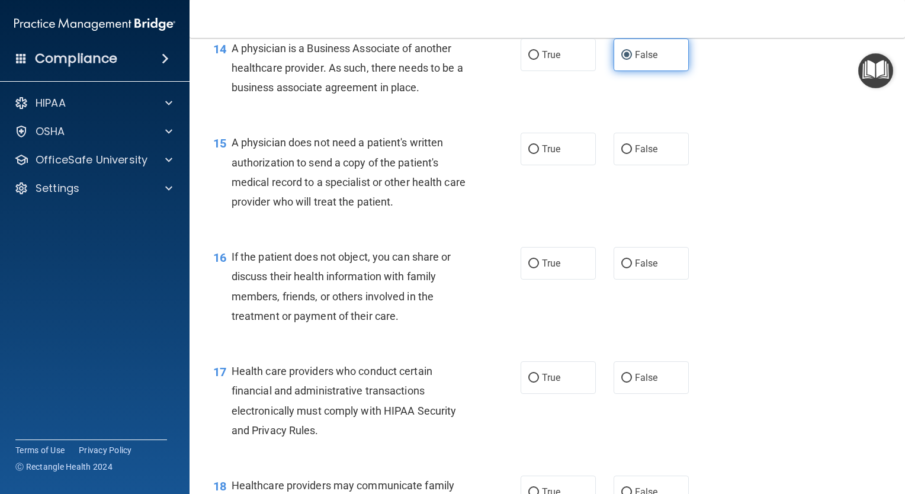
scroll to position [1443, 0]
click at [525, 165] on label "True" at bounding box center [558, 148] width 75 height 33
click at [528, 153] on input "True" at bounding box center [533, 149] width 11 height 9
radio input "true"
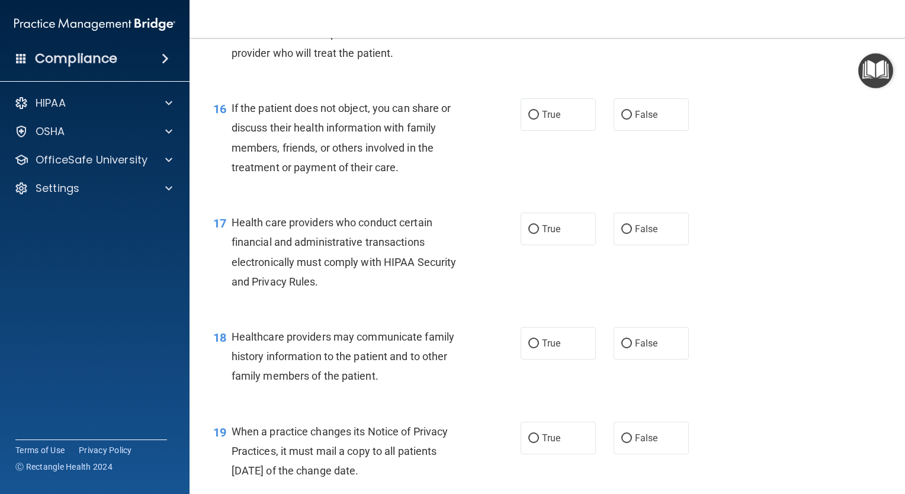
scroll to position [1591, 0]
click at [554, 120] on span "True" at bounding box center [551, 113] width 18 height 11
click at [539, 119] on input "True" at bounding box center [533, 114] width 11 height 9
radio input "true"
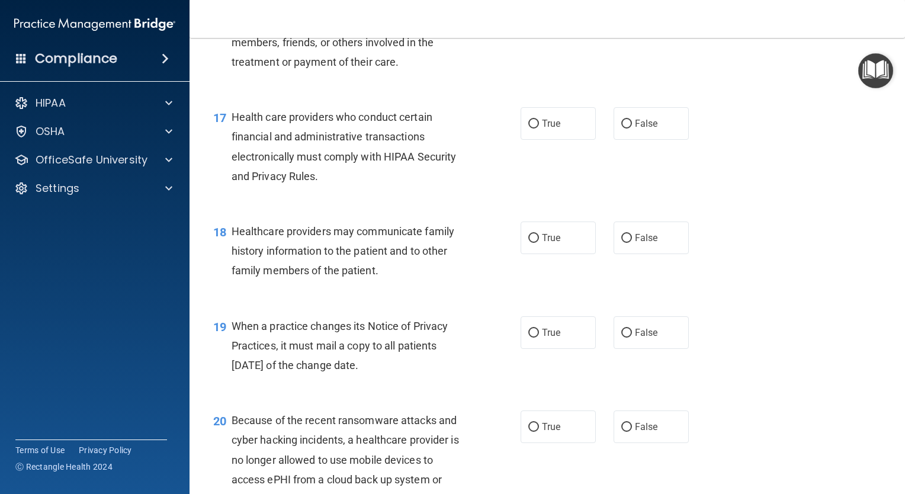
scroll to position [1713, 0]
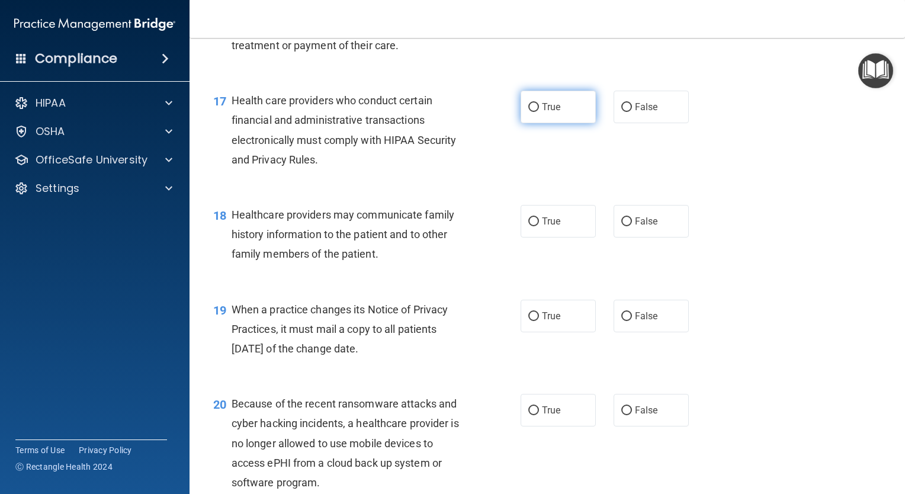
click at [571, 123] on label "True" at bounding box center [558, 107] width 75 height 33
click at [539, 112] on input "True" at bounding box center [533, 107] width 11 height 9
radio input "true"
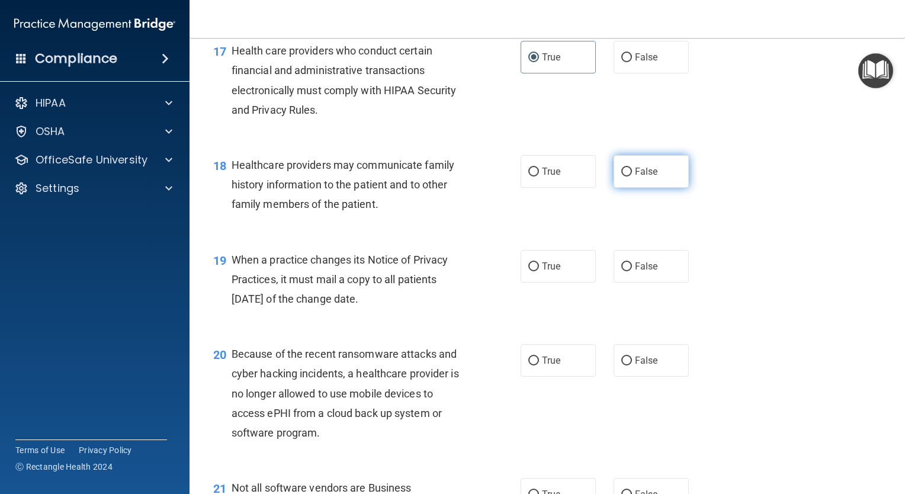
click at [640, 177] on span "False" at bounding box center [646, 171] width 23 height 11
click at [632, 176] on input "False" at bounding box center [626, 172] width 11 height 9
radio input "true"
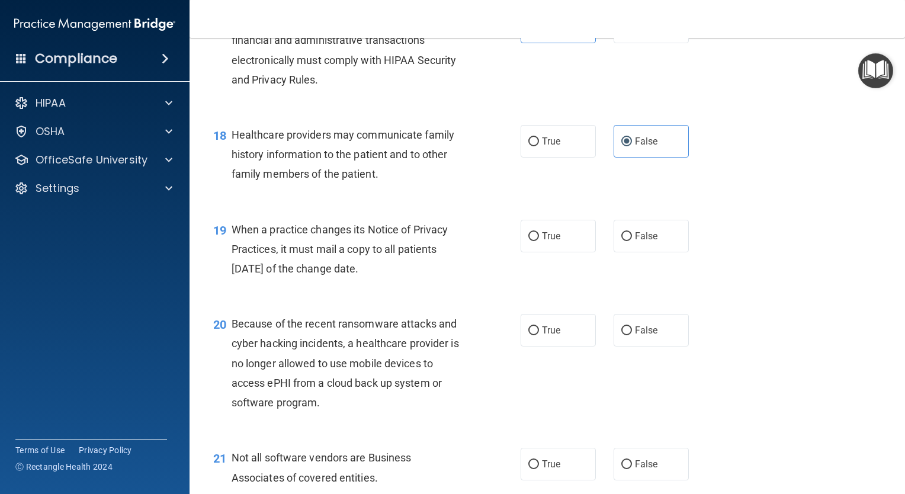
scroll to position [1793, 0]
click at [628, 252] on label "False" at bounding box center [651, 235] width 75 height 33
click at [628, 240] on input "False" at bounding box center [626, 236] width 11 height 9
radio input "true"
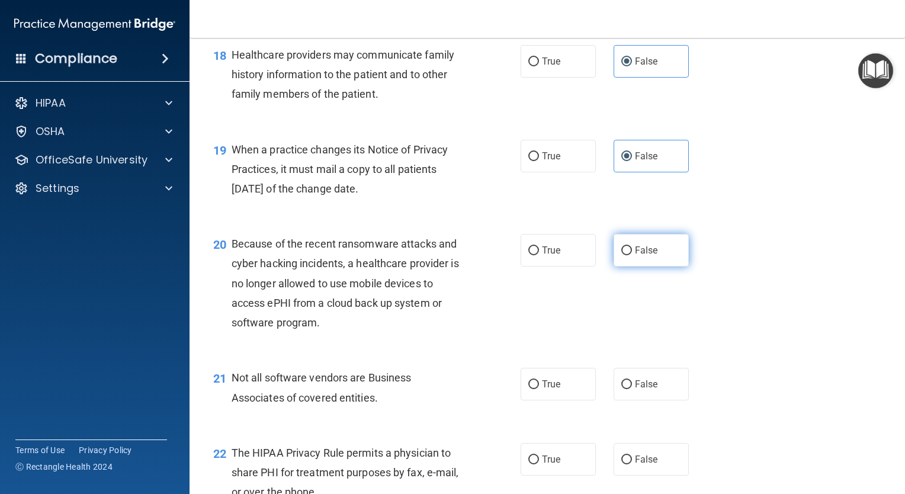
scroll to position [1877, 0]
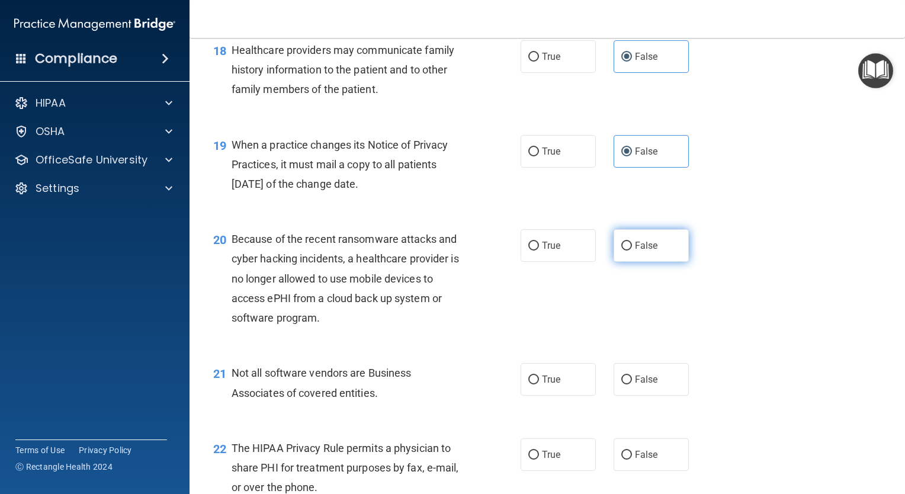
click at [651, 262] on label "False" at bounding box center [651, 245] width 75 height 33
click at [632, 251] on input "False" at bounding box center [626, 246] width 11 height 9
radio input "true"
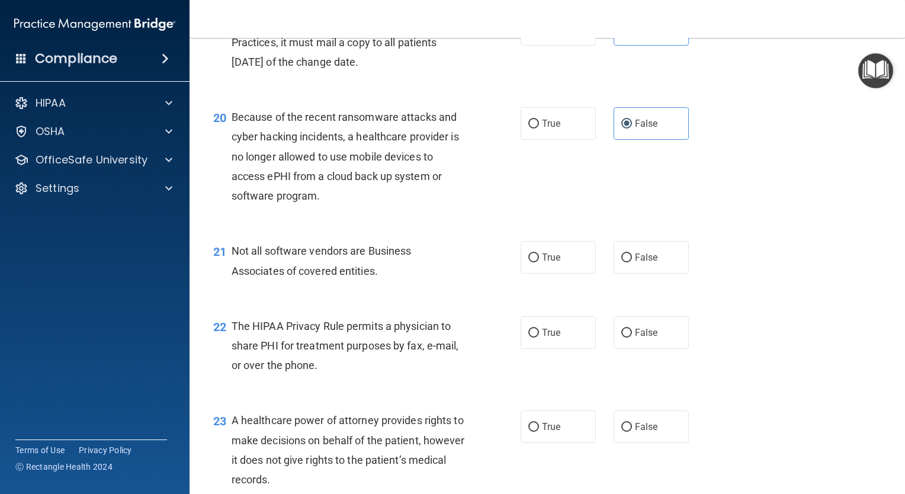
scroll to position [2036, 0]
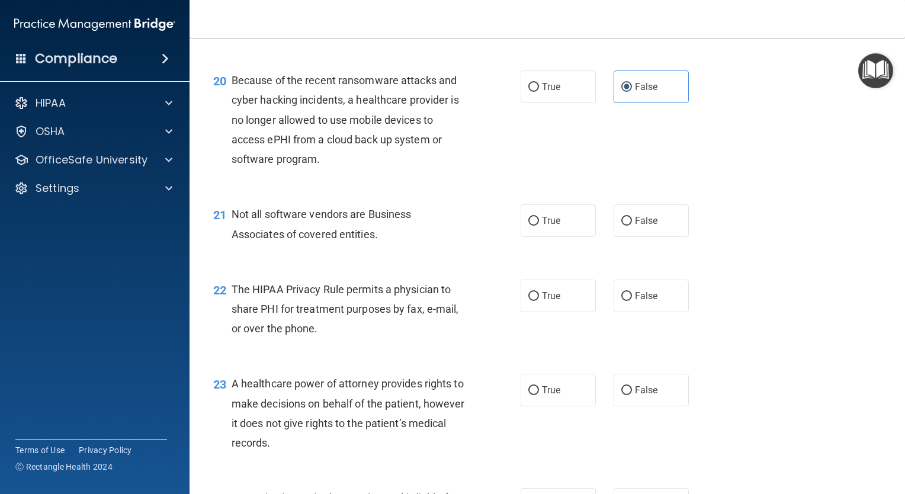
click at [543, 239] on div "21 Not all software vendors are Business Associates of covered entities. True F…" at bounding box center [547, 227] width 686 height 75
click at [541, 237] on label "True" at bounding box center [558, 220] width 75 height 33
click at [539, 226] on input "True" at bounding box center [533, 221] width 11 height 9
radio input "true"
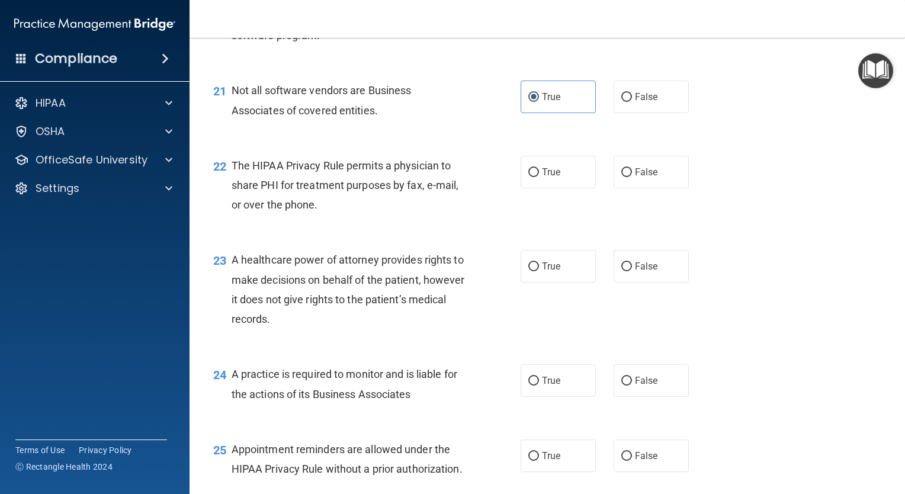
scroll to position [2165, 0]
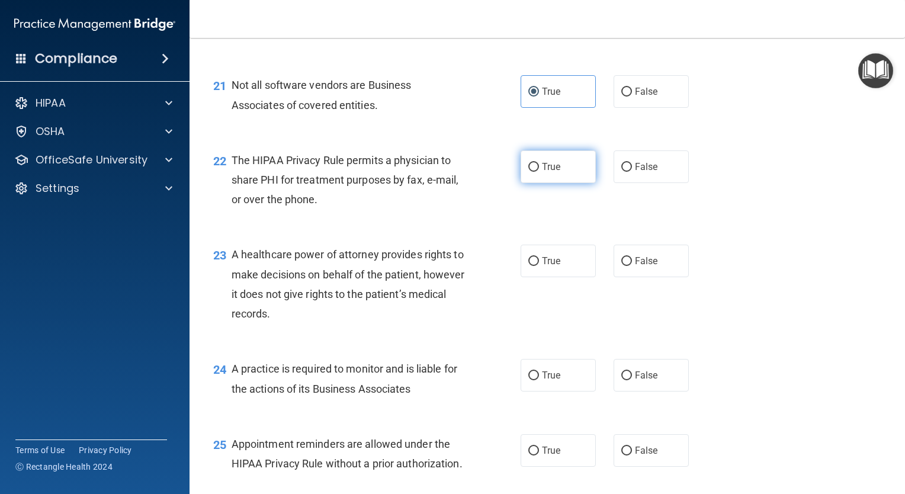
click at [551, 183] on label "True" at bounding box center [558, 166] width 75 height 33
click at [539, 172] on input "True" at bounding box center [533, 167] width 11 height 9
radio input "true"
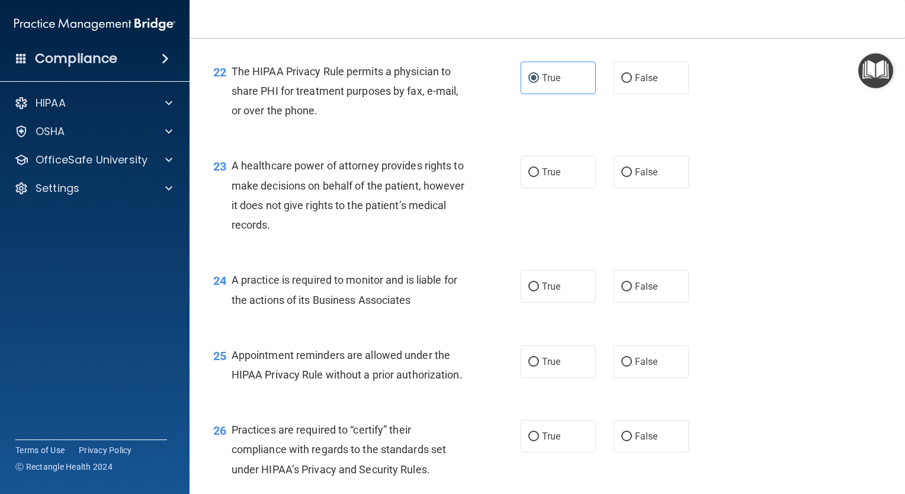
scroll to position [2255, 0]
click at [558, 188] on label "True" at bounding box center [558, 171] width 75 height 33
click at [539, 176] on input "True" at bounding box center [533, 172] width 11 height 9
radio input "true"
click at [667, 230] on div "23 A healthcare power of attorney provides rights to make decisions on behalf o…" at bounding box center [547, 197] width 686 height 114
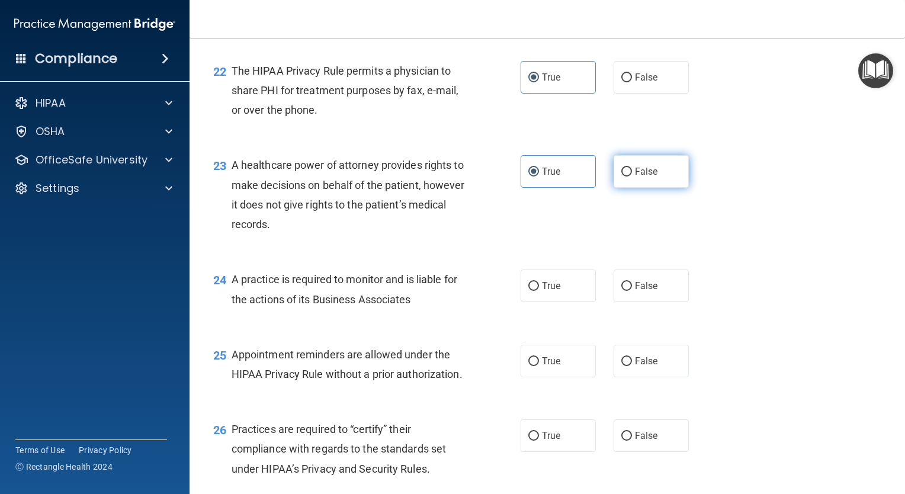
click at [647, 188] on label "False" at bounding box center [651, 171] width 75 height 33
click at [632, 176] on input "False" at bounding box center [626, 172] width 11 height 9
radio input "true"
radio input "false"
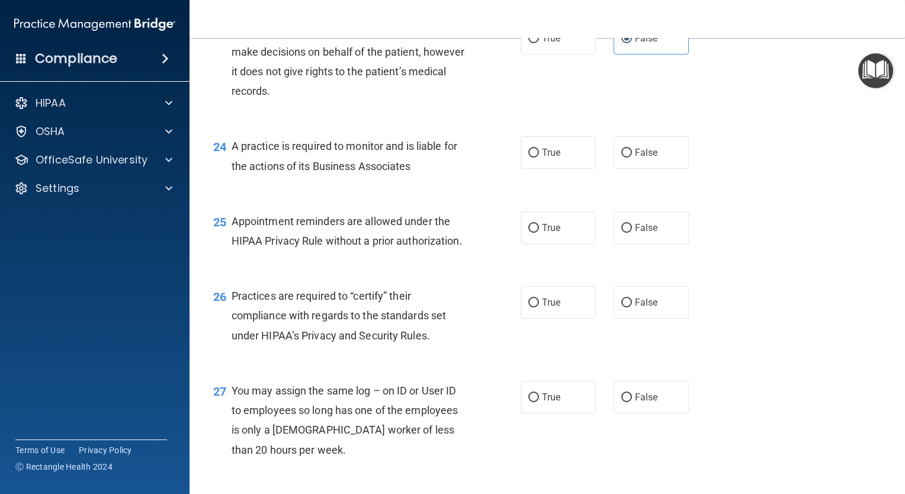
scroll to position [2421, 0]
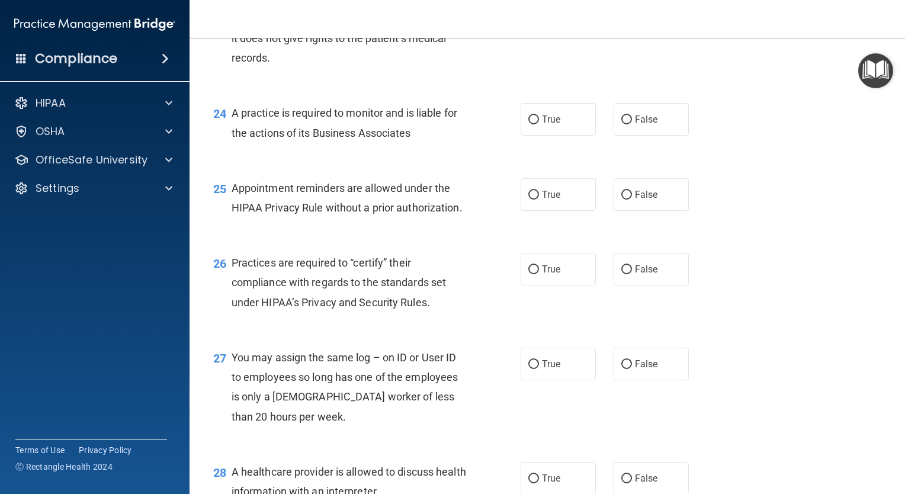
click at [651, 163] on div "24 A practice is required to monitor and is liable for the actions of its Busin…" at bounding box center [547, 125] width 686 height 75
click at [644, 125] on span "False" at bounding box center [646, 119] width 23 height 11
click at [632, 124] on input "False" at bounding box center [626, 119] width 11 height 9
radio input "true"
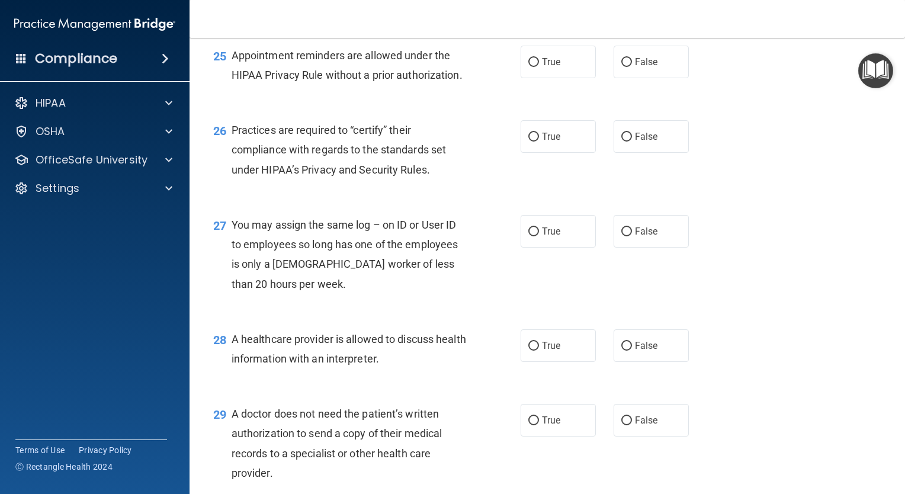
scroll to position [2555, 0]
click at [562, 77] on label "True" at bounding box center [558, 60] width 75 height 33
click at [539, 66] on input "True" at bounding box center [533, 61] width 11 height 9
radio input "true"
click at [635, 141] on span "False" at bounding box center [646, 135] width 23 height 11
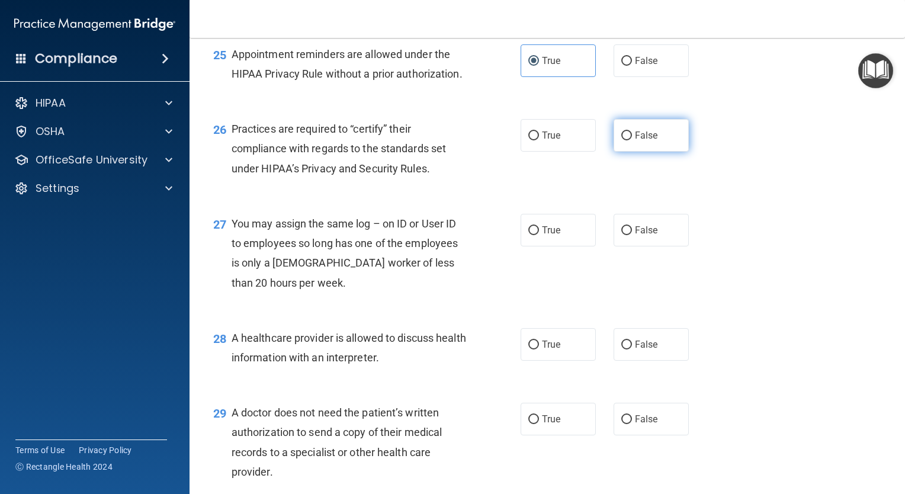
click at [632, 140] on input "False" at bounding box center [626, 135] width 11 height 9
radio input "true"
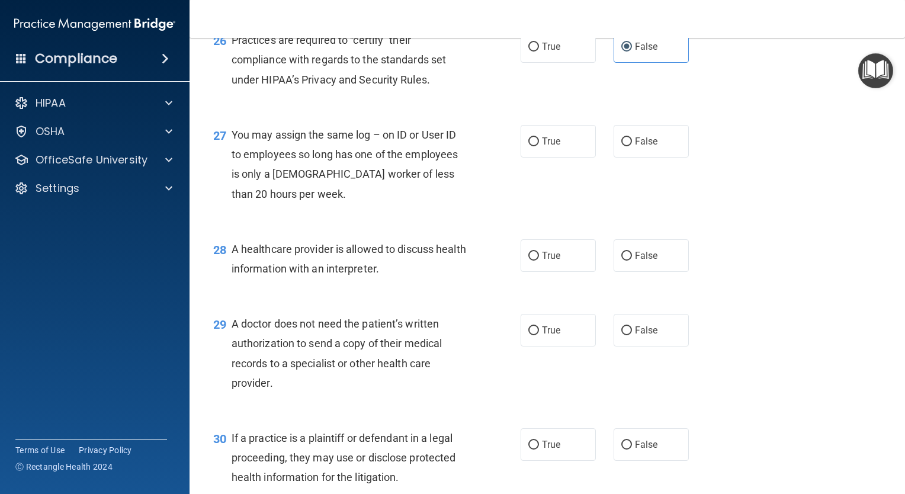
scroll to position [2663, 0]
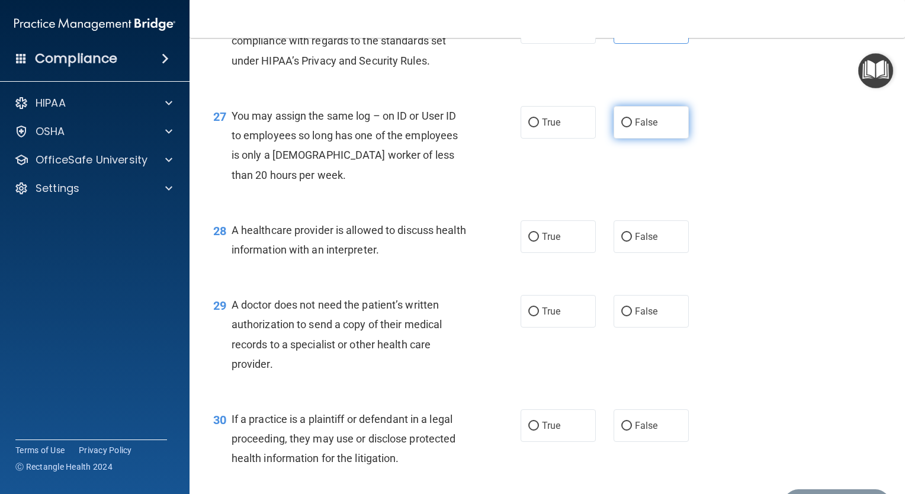
click at [646, 139] on label "False" at bounding box center [651, 122] width 75 height 33
click at [632, 127] on input "False" at bounding box center [626, 122] width 11 height 9
radio input "true"
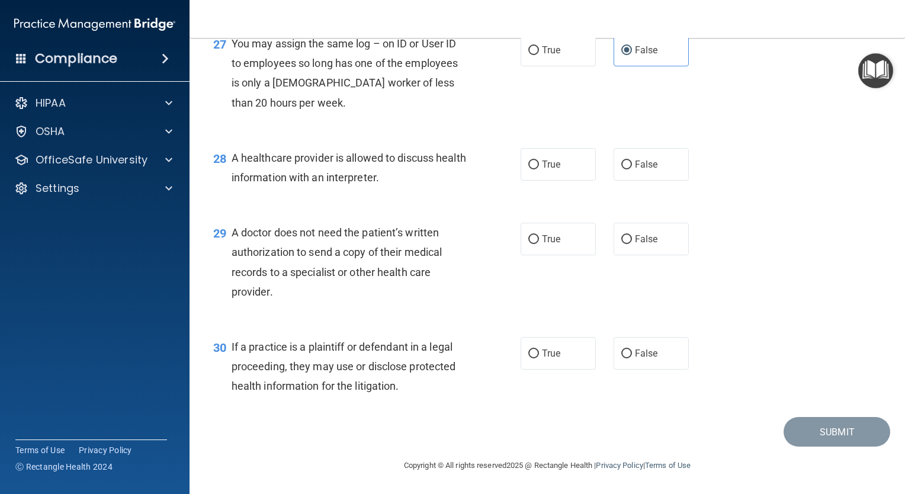
scroll to position [2750, 0]
click at [528, 169] on input "True" at bounding box center [533, 165] width 11 height 9
radio input "true"
click at [535, 255] on label "True" at bounding box center [558, 239] width 75 height 33
click at [535, 244] on input "True" at bounding box center [533, 239] width 11 height 9
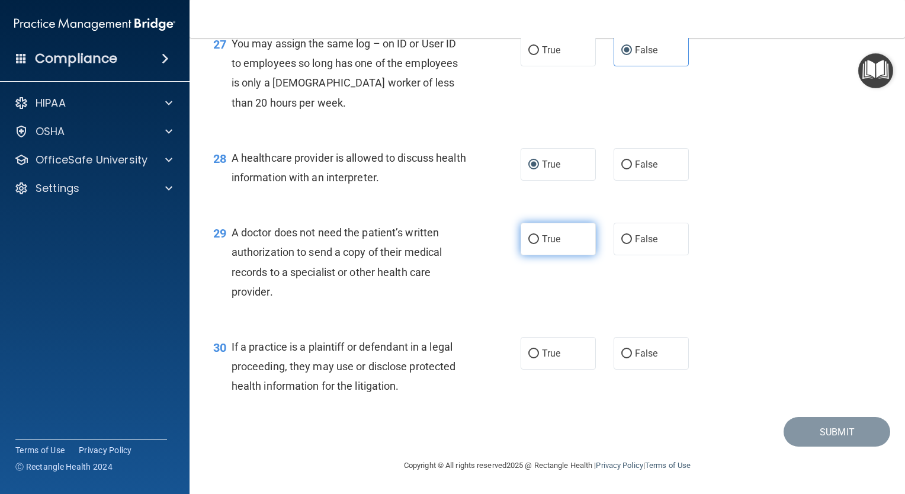
radio input "true"
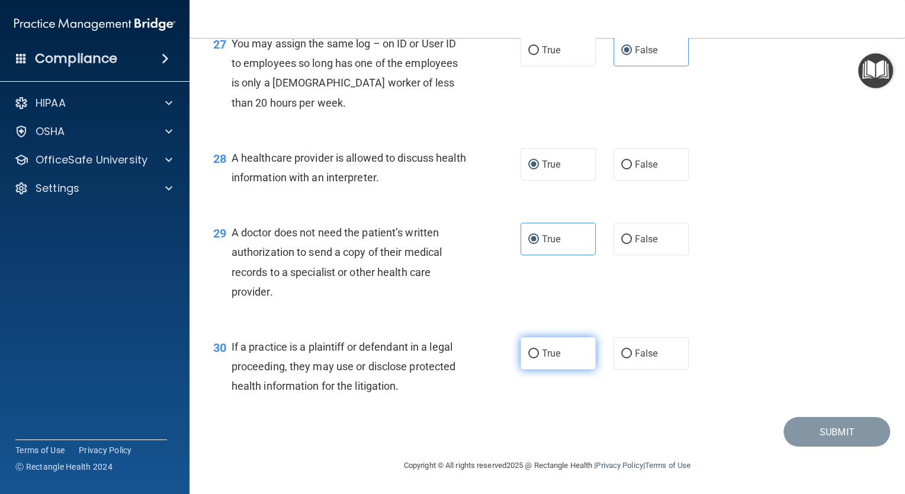
drag, startPoint x: 552, startPoint y: 399, endPoint x: 557, endPoint y: 405, distance: 8.0
click at [557, 370] on label "True" at bounding box center [558, 353] width 75 height 33
click at [556, 359] on span "True" at bounding box center [551, 353] width 18 height 11
click at [539, 358] on input "True" at bounding box center [533, 353] width 11 height 9
radio input "true"
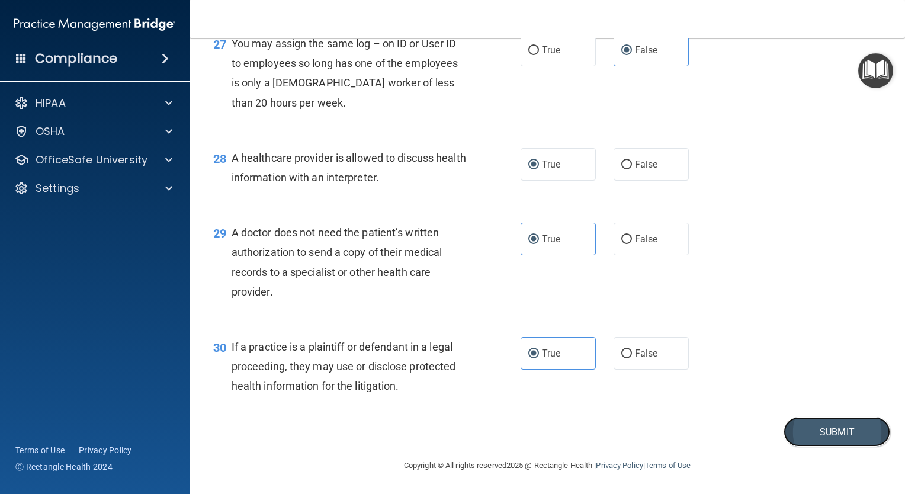
click at [820, 447] on button "Submit" at bounding box center [837, 432] width 107 height 30
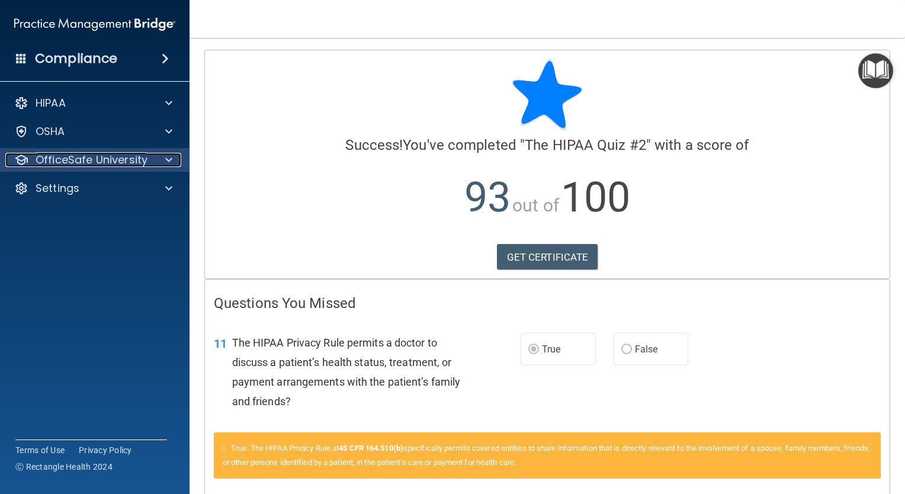
click at [162, 163] on div at bounding box center [167, 160] width 30 height 14
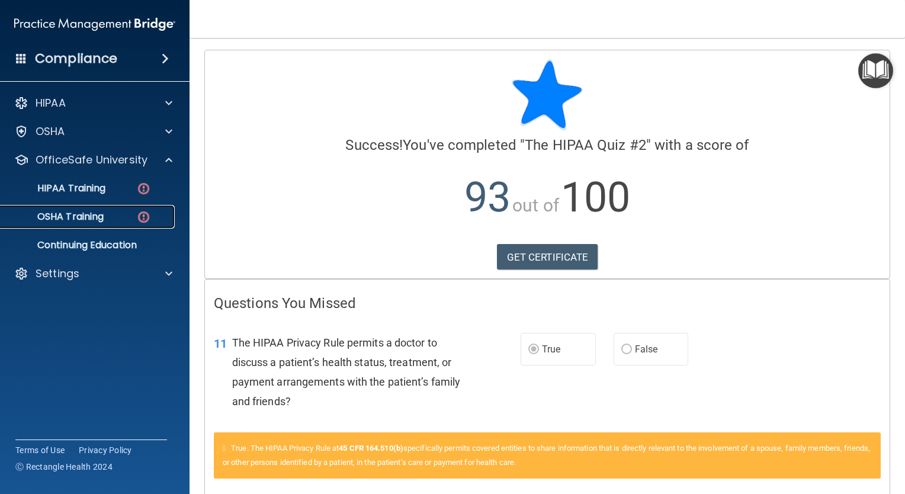
click at [128, 209] on link "OSHA Training" at bounding box center [81, 217] width 187 height 24
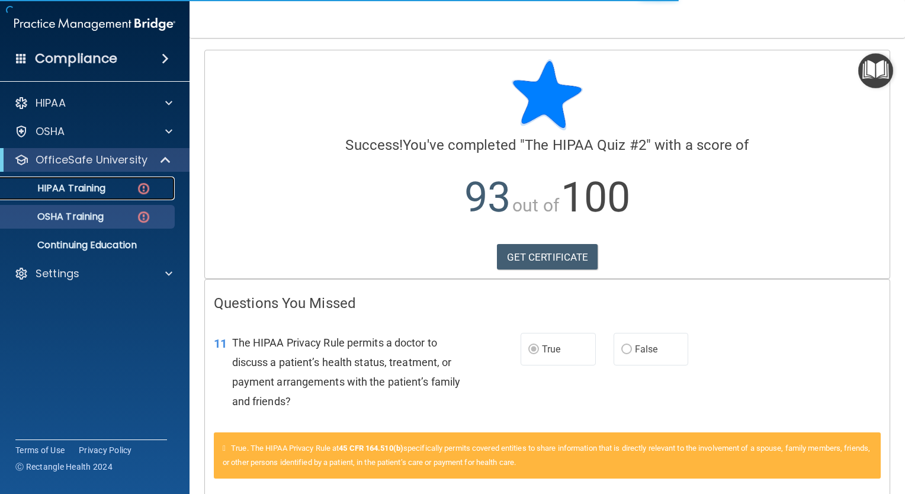
click at [116, 192] on div "HIPAA Training" at bounding box center [89, 188] width 162 height 12
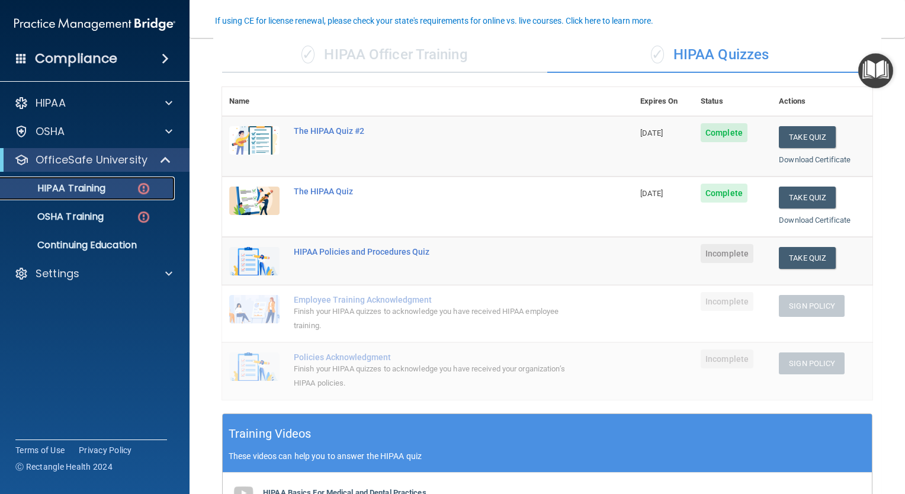
scroll to position [101, 0]
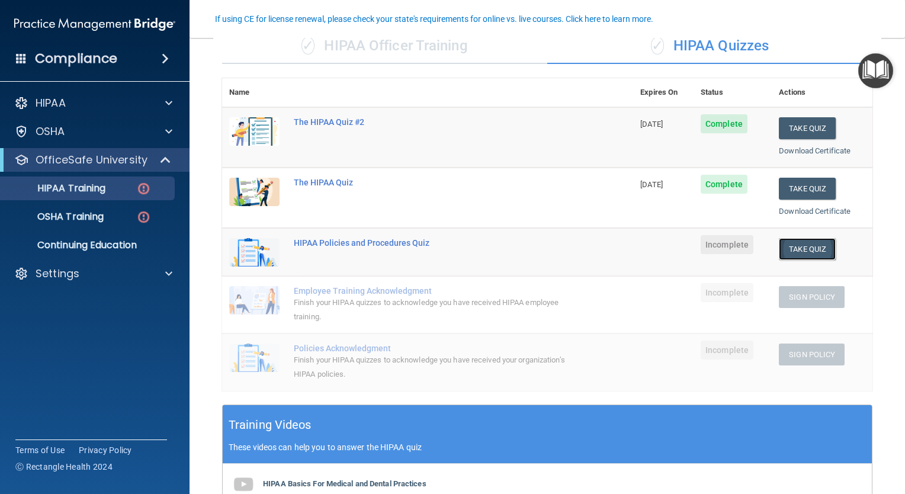
click at [805, 252] on button "Take Quiz" at bounding box center [807, 249] width 57 height 22
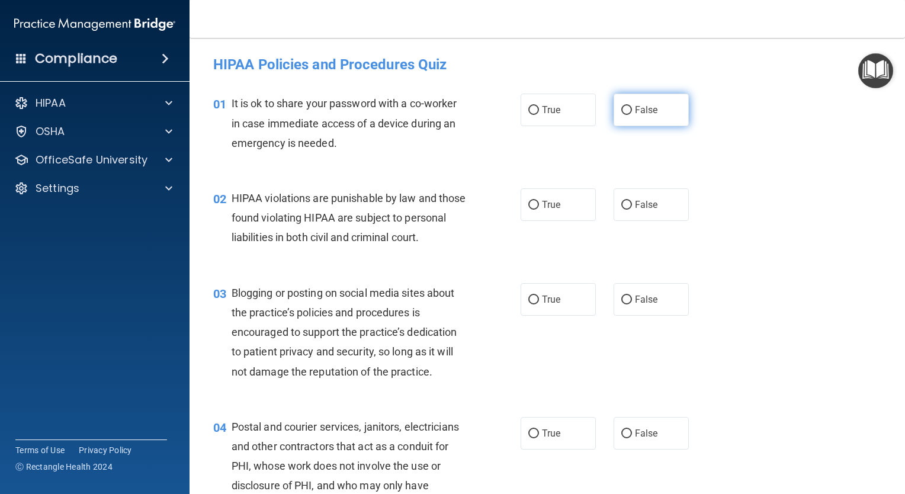
click at [647, 106] on span "False" at bounding box center [646, 109] width 23 height 11
click at [632, 106] on input "False" at bounding box center [626, 110] width 11 height 9
radio input "true"
click at [548, 201] on span "True" at bounding box center [551, 204] width 18 height 11
click at [539, 201] on input "True" at bounding box center [533, 205] width 11 height 9
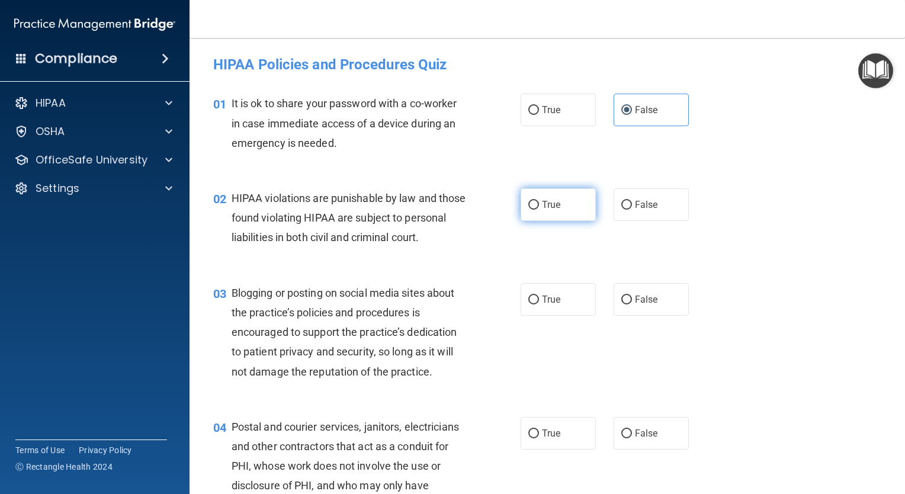
radio input "true"
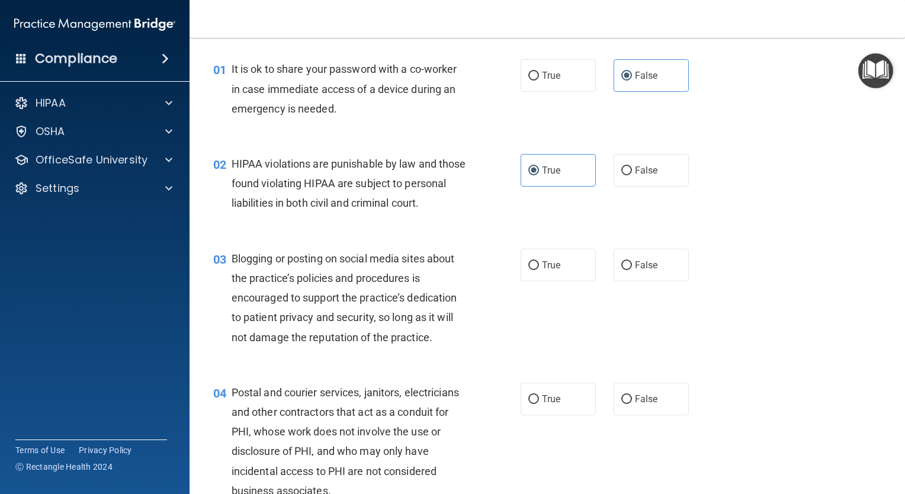
scroll to position [36, 0]
click at [626, 280] on label "False" at bounding box center [651, 264] width 75 height 33
click at [626, 269] on input "False" at bounding box center [626, 264] width 11 height 9
radio input "true"
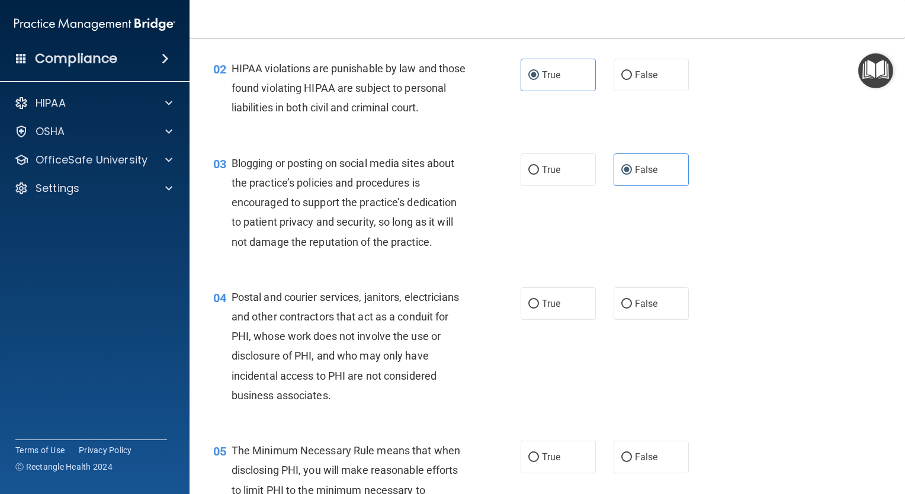
scroll to position [140, 0]
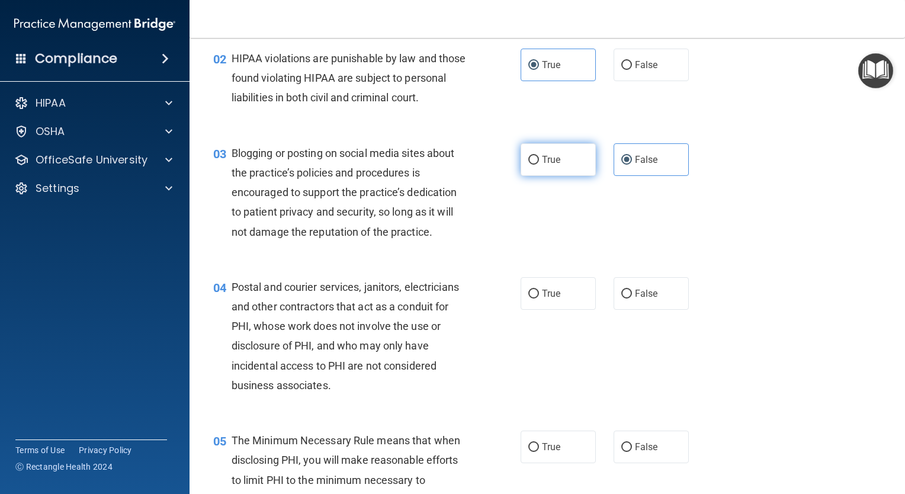
click at [564, 176] on label "True" at bounding box center [558, 159] width 75 height 33
click at [539, 165] on input "True" at bounding box center [533, 160] width 11 height 9
radio input "true"
radio input "false"
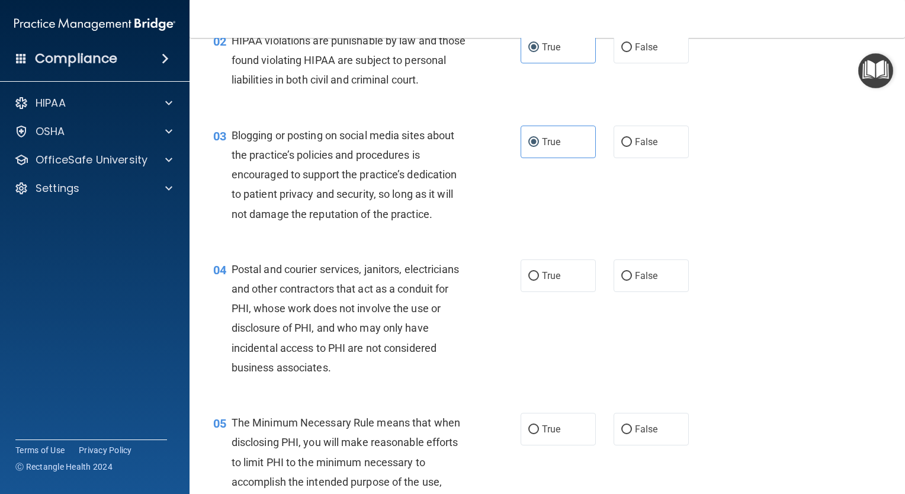
scroll to position [158, 0]
click at [550, 291] on label "True" at bounding box center [558, 275] width 75 height 33
click at [539, 280] on input "True" at bounding box center [533, 275] width 11 height 9
radio input "true"
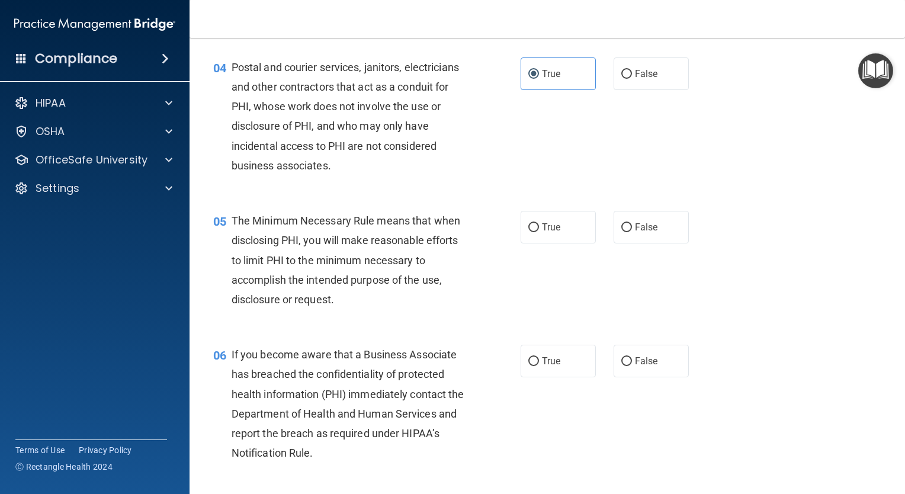
scroll to position [360, 0]
click at [549, 232] on span "True" at bounding box center [551, 226] width 18 height 11
click at [539, 232] on input "True" at bounding box center [533, 227] width 11 height 9
radio input "true"
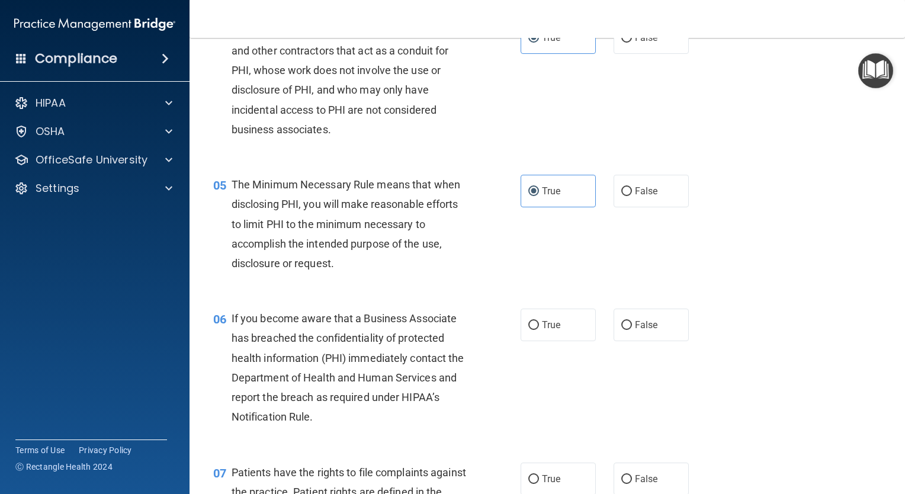
scroll to position [400, 0]
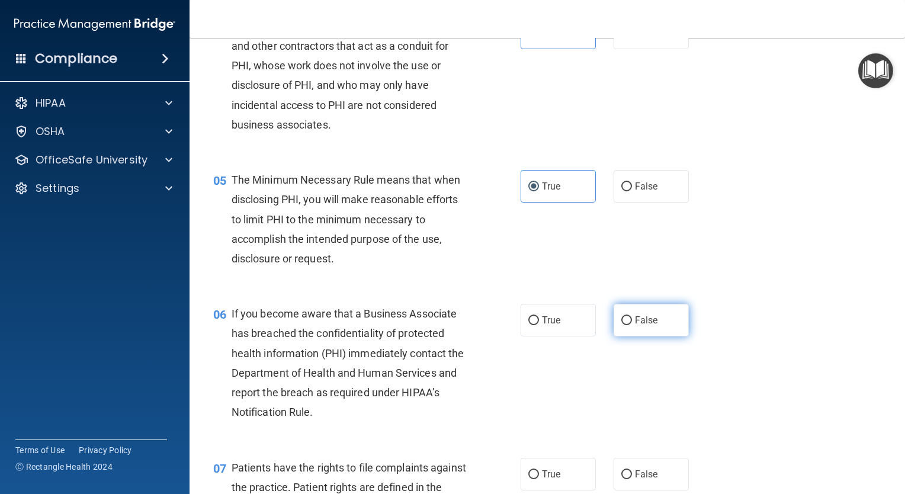
click at [660, 336] on label "False" at bounding box center [651, 320] width 75 height 33
click at [632, 325] on input "False" at bounding box center [626, 320] width 11 height 9
radio input "true"
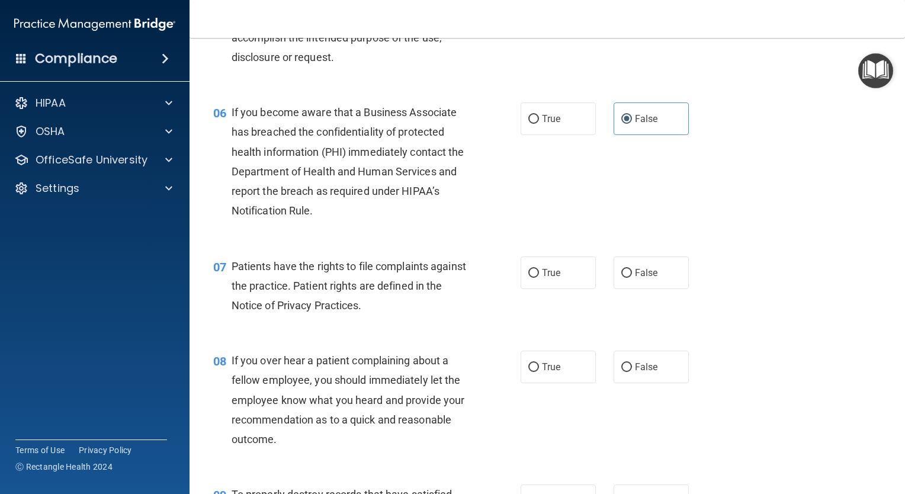
scroll to position [602, 0]
click at [564, 130] on label "True" at bounding box center [558, 118] width 75 height 33
click at [539, 124] on input "True" at bounding box center [533, 119] width 11 height 9
radio input "true"
radio input "false"
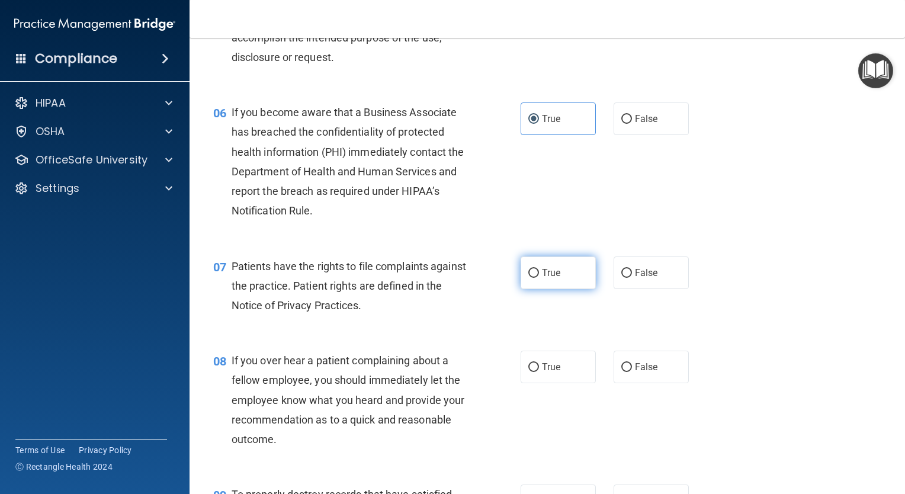
click at [531, 278] on input "True" at bounding box center [533, 273] width 11 height 9
radio input "true"
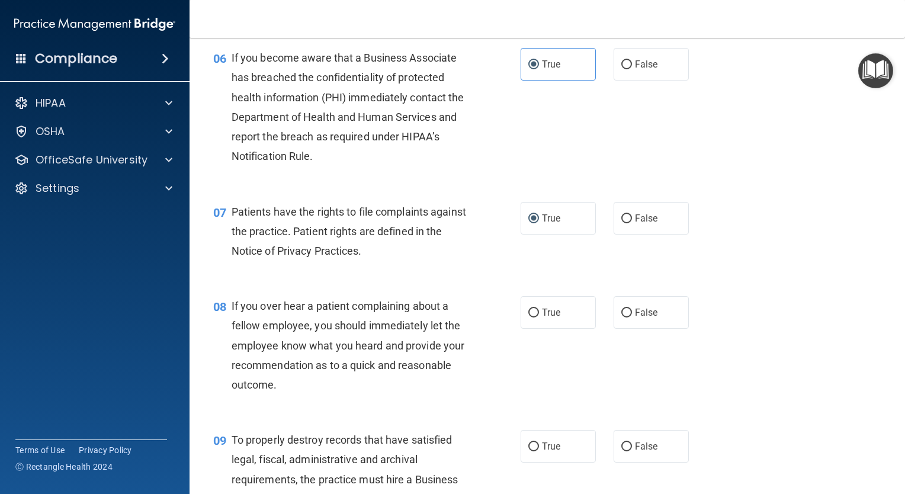
scroll to position [658, 0]
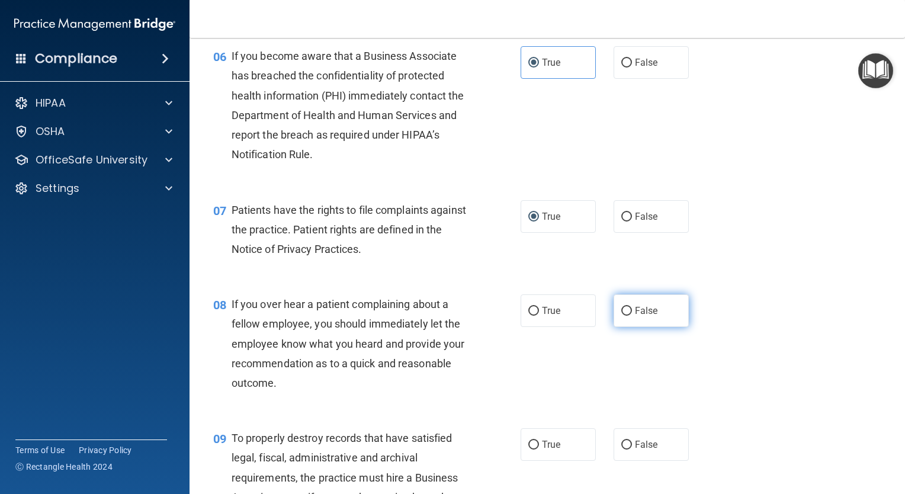
click at [628, 327] on label "False" at bounding box center [651, 310] width 75 height 33
click at [628, 316] on input "False" at bounding box center [626, 311] width 11 height 9
radio input "true"
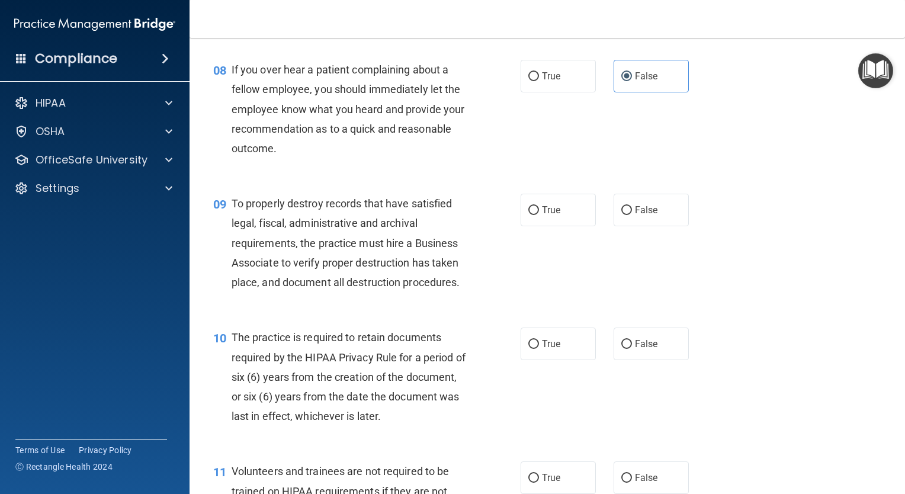
scroll to position [892, 0]
click at [543, 216] on span "True" at bounding box center [551, 210] width 18 height 11
click at [539, 216] on input "True" at bounding box center [533, 211] width 11 height 9
radio input "true"
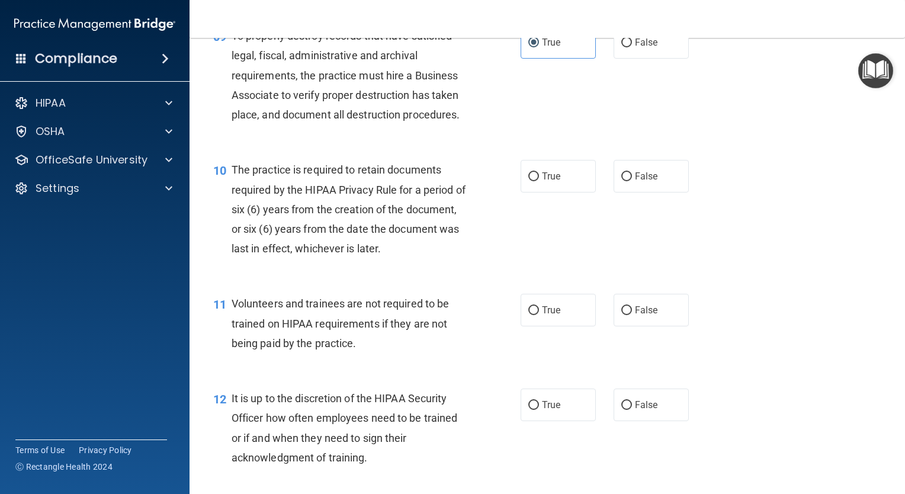
scroll to position [1061, 0]
click at [652, 190] on label "False" at bounding box center [651, 175] width 75 height 33
click at [632, 181] on input "False" at bounding box center [626, 176] width 11 height 9
radio input "true"
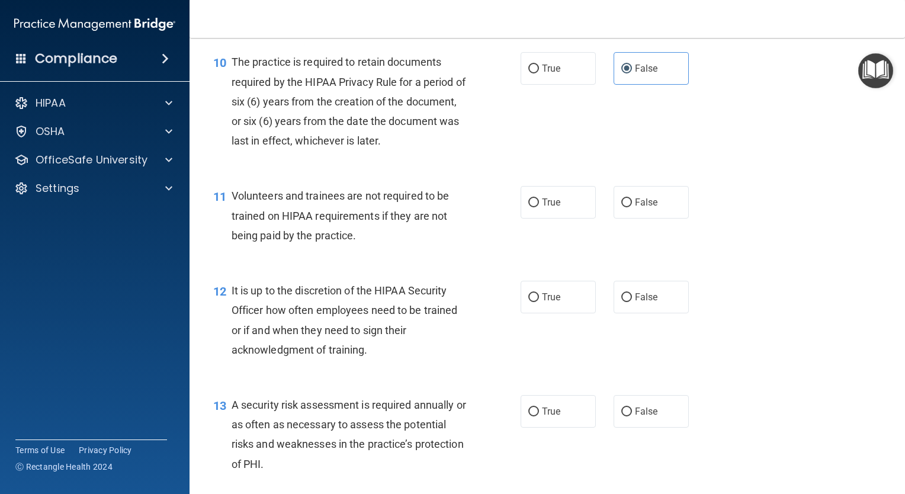
scroll to position [1169, 0]
click at [638, 217] on label "False" at bounding box center [651, 201] width 75 height 33
click at [632, 206] on input "False" at bounding box center [626, 201] width 11 height 9
radio input "true"
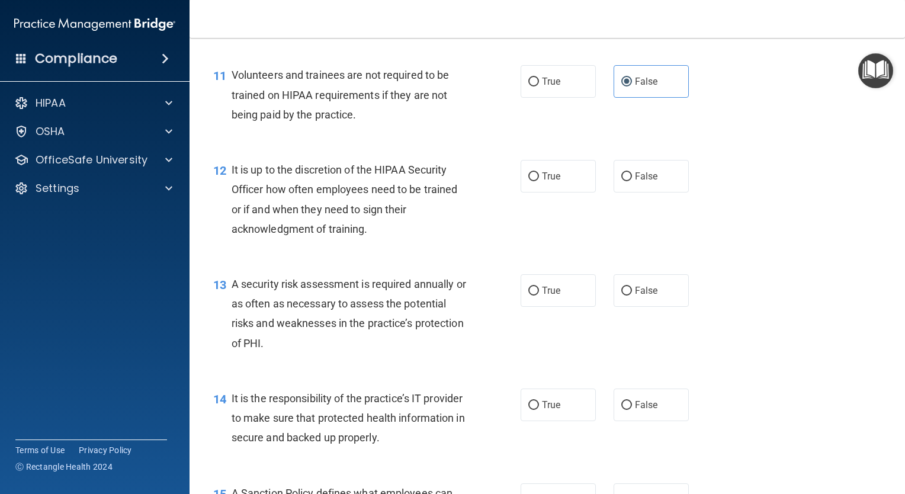
scroll to position [1291, 0]
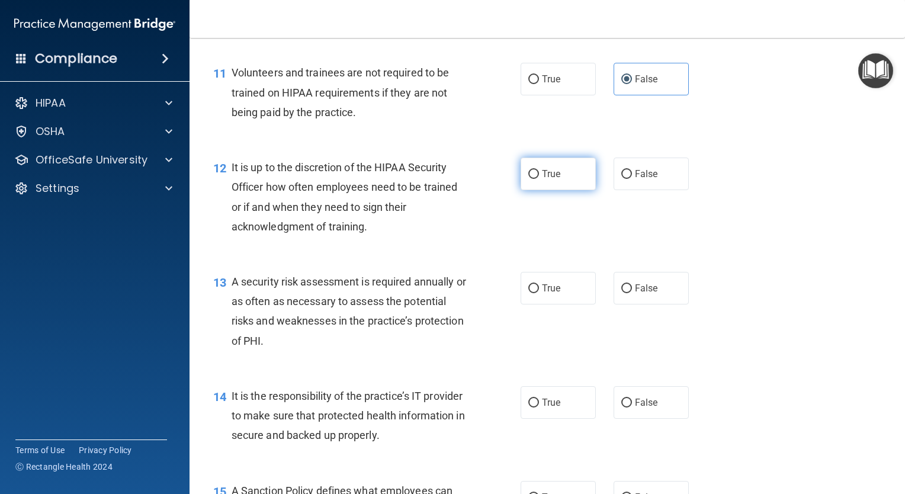
click at [551, 190] on label "True" at bounding box center [558, 174] width 75 height 33
click at [539, 179] on input "True" at bounding box center [533, 174] width 11 height 9
radio input "true"
click at [531, 304] on label "True" at bounding box center [558, 288] width 75 height 33
click at [531, 293] on input "True" at bounding box center [533, 288] width 11 height 9
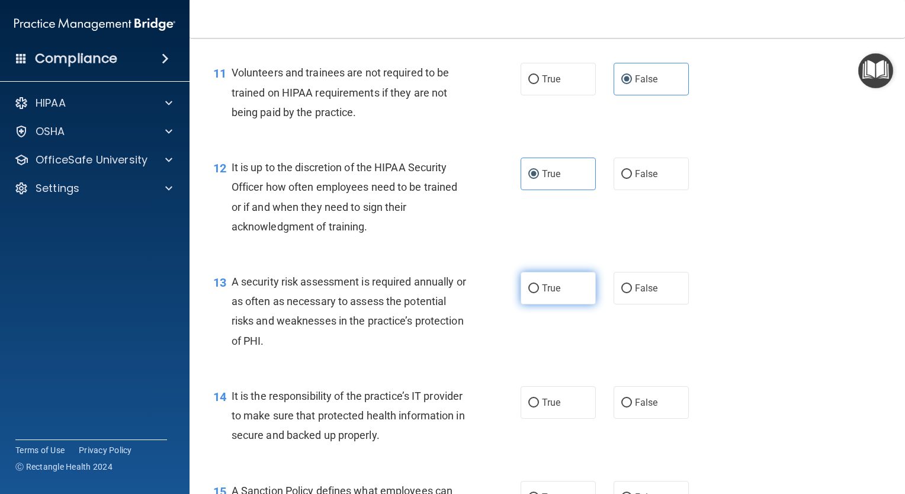
radio input "true"
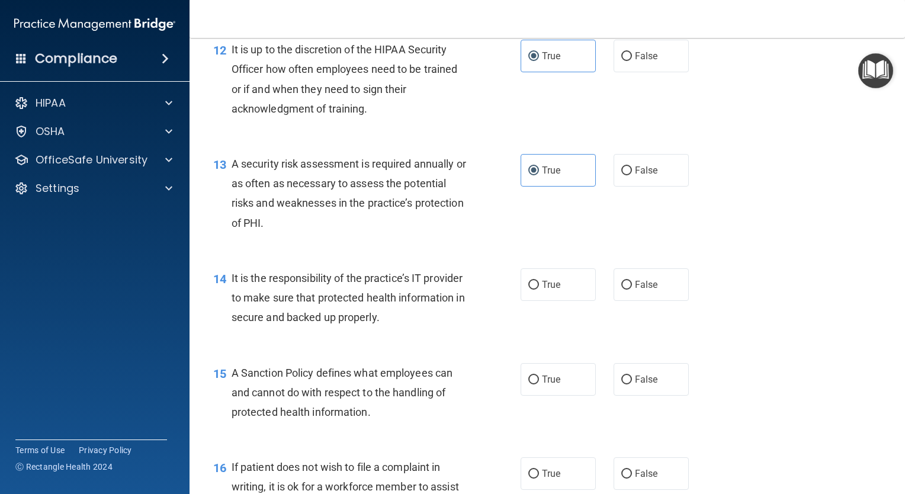
scroll to position [1410, 0]
click at [547, 290] on span "True" at bounding box center [551, 283] width 18 height 11
click at [539, 289] on input "True" at bounding box center [533, 284] width 11 height 9
radio input "true"
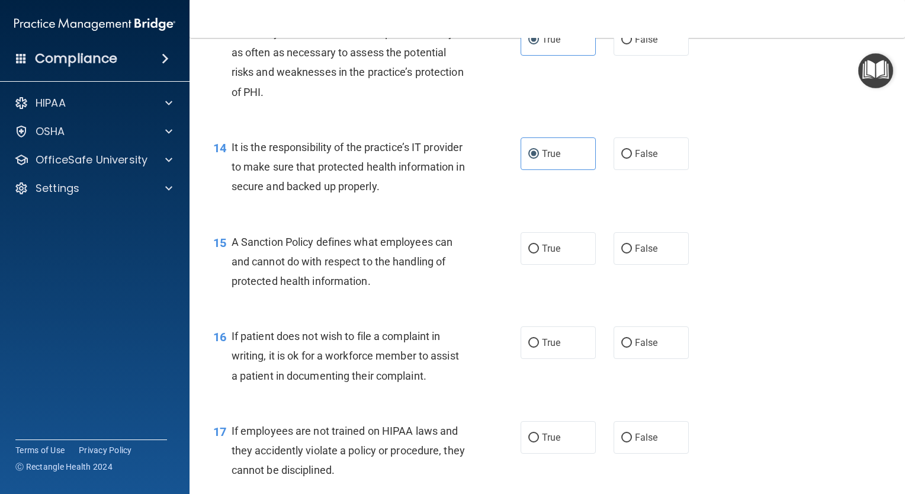
scroll to position [1570, 0]
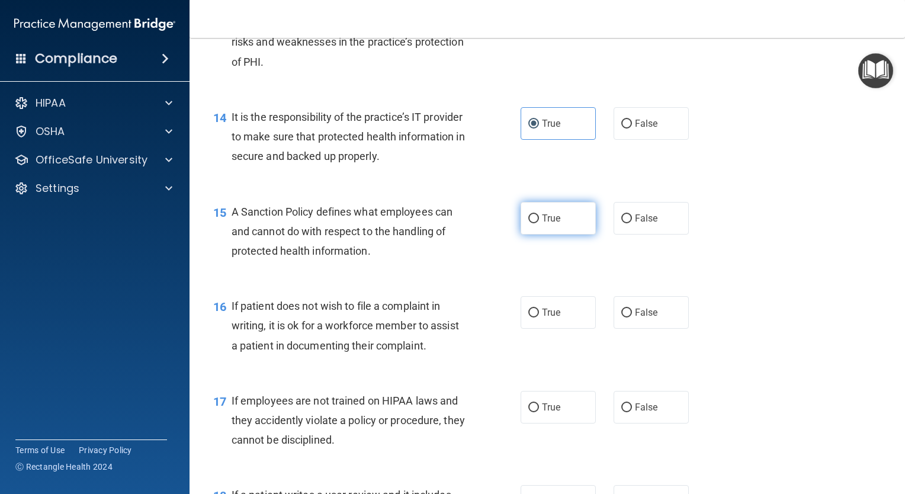
click at [560, 224] on label "True" at bounding box center [558, 218] width 75 height 33
click at [539, 223] on input "True" at bounding box center [533, 218] width 11 height 9
radio input "true"
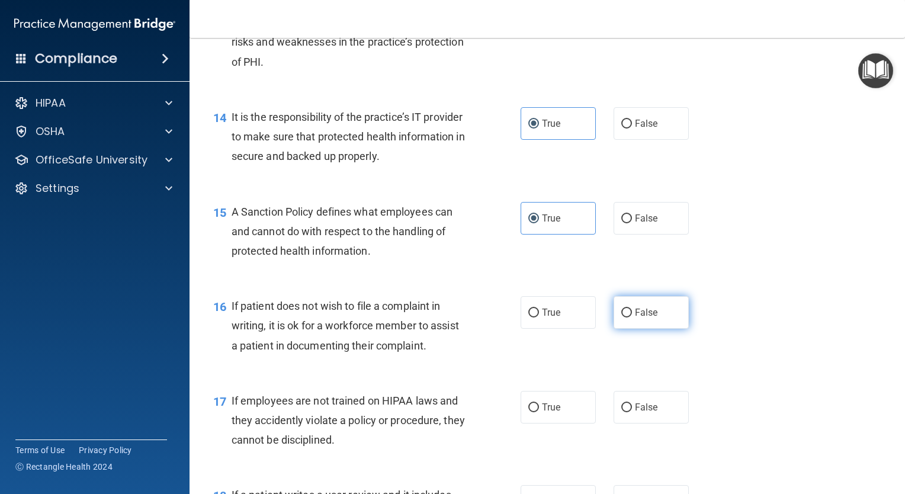
click at [614, 329] on label "False" at bounding box center [651, 312] width 75 height 33
click at [621, 317] on input "False" at bounding box center [626, 313] width 11 height 9
radio input "true"
click at [543, 324] on label "True" at bounding box center [558, 312] width 75 height 33
click at [539, 317] on input "True" at bounding box center [533, 313] width 11 height 9
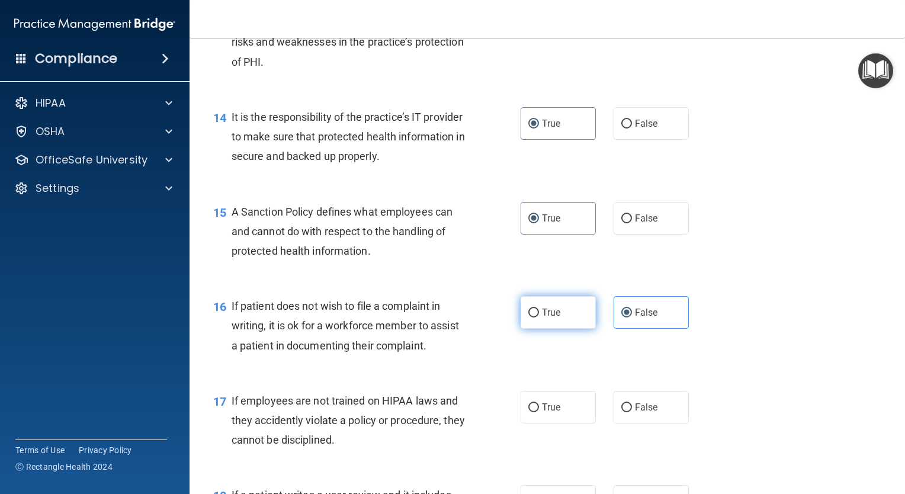
radio input "true"
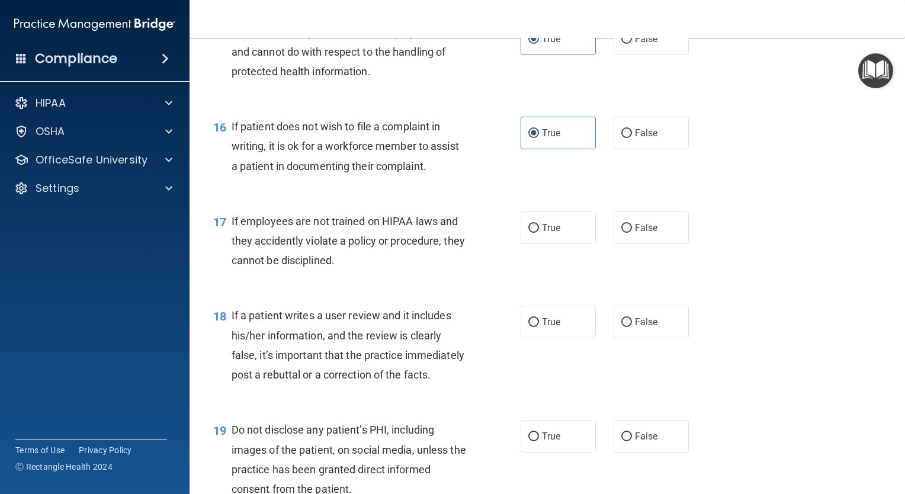
scroll to position [1748, 0]
click at [654, 150] on label "False" at bounding box center [651, 134] width 75 height 33
click at [632, 139] on input "False" at bounding box center [626, 134] width 11 height 9
radio input "true"
radio input "false"
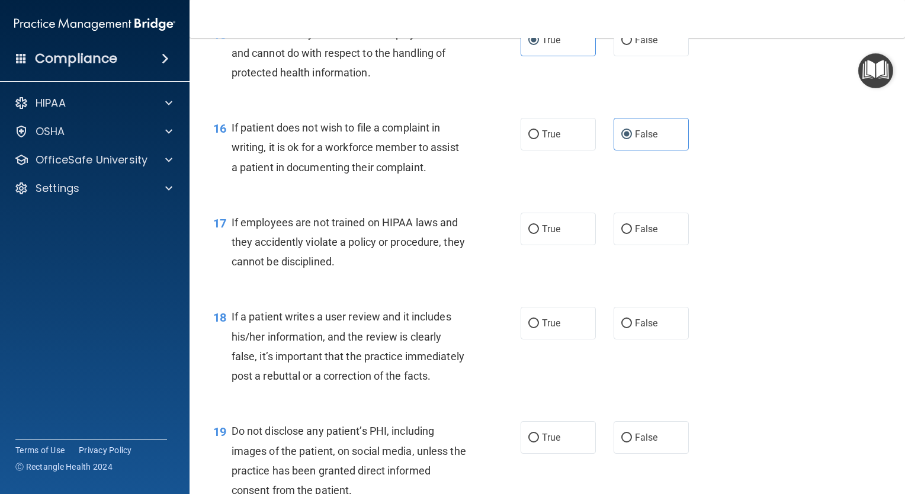
click at [508, 264] on div "17 If employees are not trained on HIPAA laws and they accidently violate a pol…" at bounding box center [366, 245] width 343 height 65
click at [521, 245] on label "True" at bounding box center [558, 229] width 75 height 33
click at [528, 234] on input "True" at bounding box center [533, 229] width 11 height 9
radio input "true"
drag, startPoint x: 646, startPoint y: 259, endPoint x: 617, endPoint y: 256, distance: 29.2
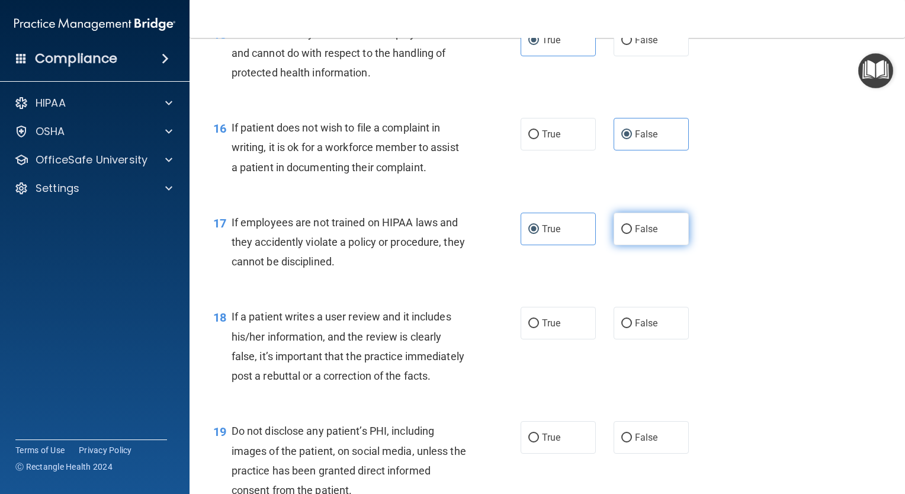
click at [617, 245] on label "False" at bounding box center [651, 229] width 75 height 33
click at [621, 234] on input "False" at bounding box center [626, 229] width 11 height 9
radio input "true"
radio input "false"
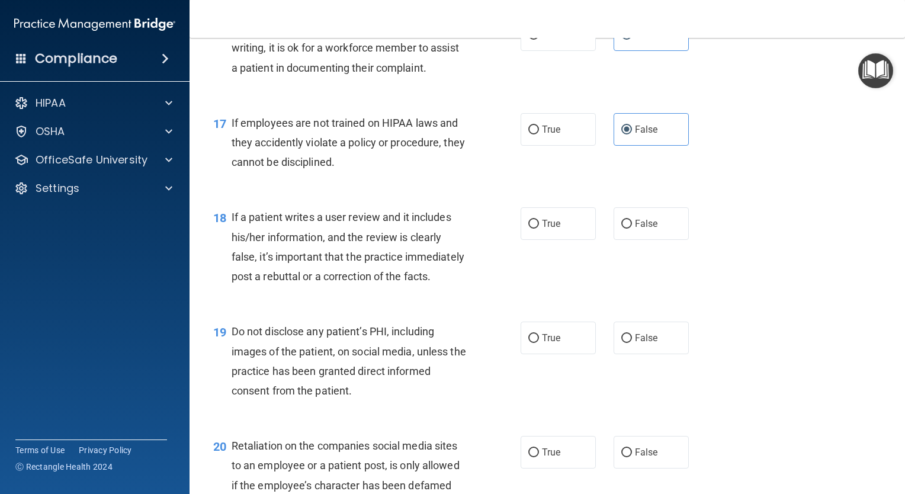
scroll to position [1853, 0]
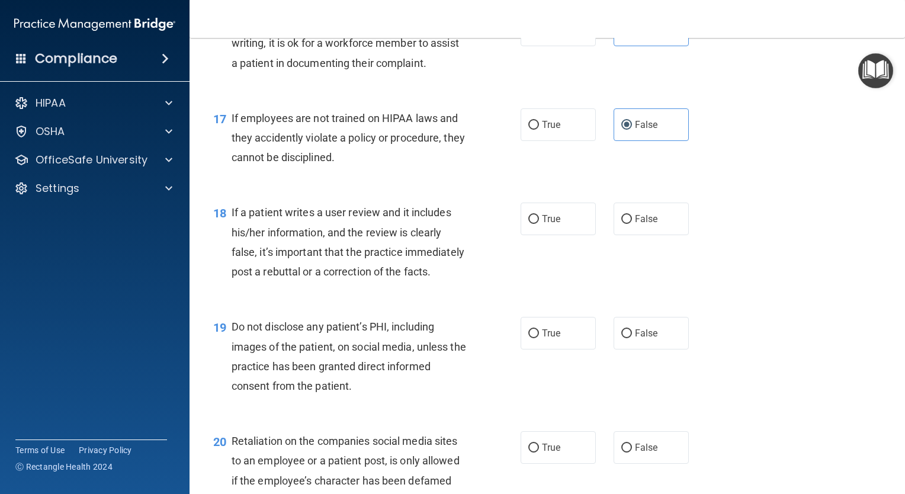
click at [680, 256] on div "18 If a patient writes a user review and it includes his/her information, and t…" at bounding box center [547, 245] width 686 height 114
click at [528, 224] on input "True" at bounding box center [533, 219] width 11 height 9
radio input "true"
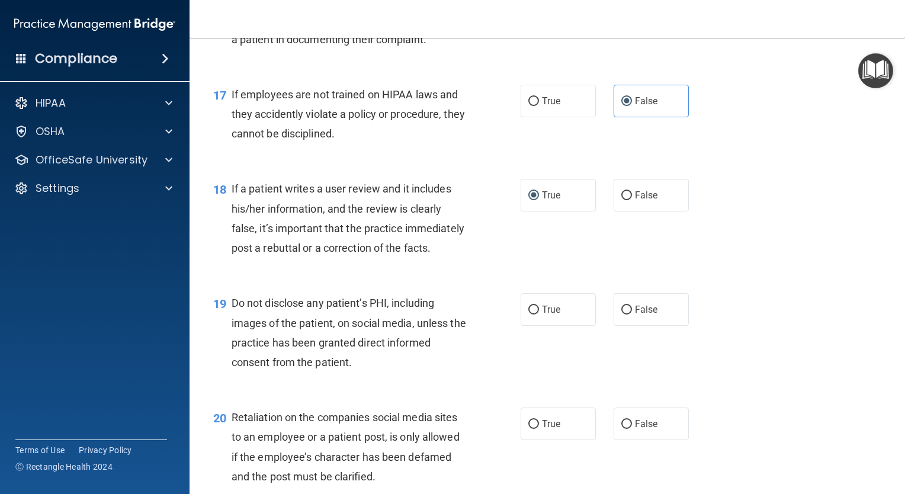
scroll to position [1951, 0]
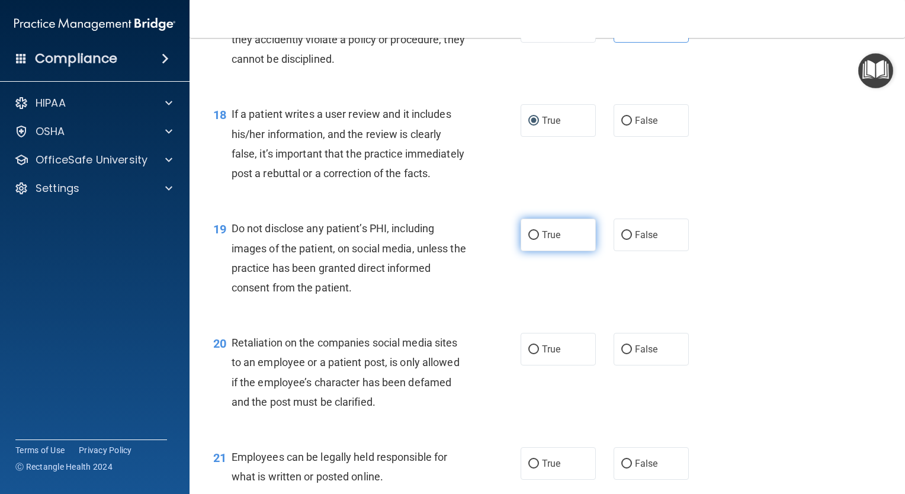
click at [531, 240] on input "True" at bounding box center [533, 235] width 11 height 9
radio input "true"
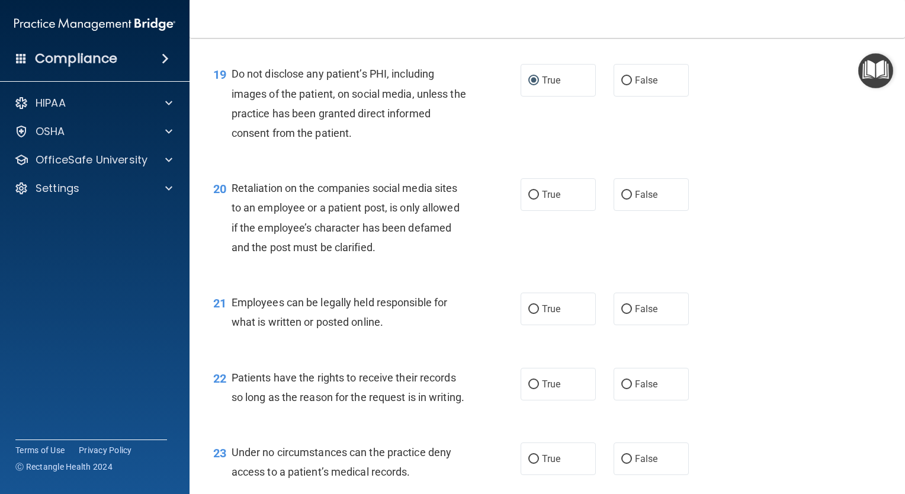
scroll to position [2106, 0]
click at [633, 210] on label "False" at bounding box center [651, 194] width 75 height 33
click at [632, 199] on input "False" at bounding box center [626, 194] width 11 height 9
radio input "true"
click at [535, 325] on label "True" at bounding box center [558, 308] width 75 height 33
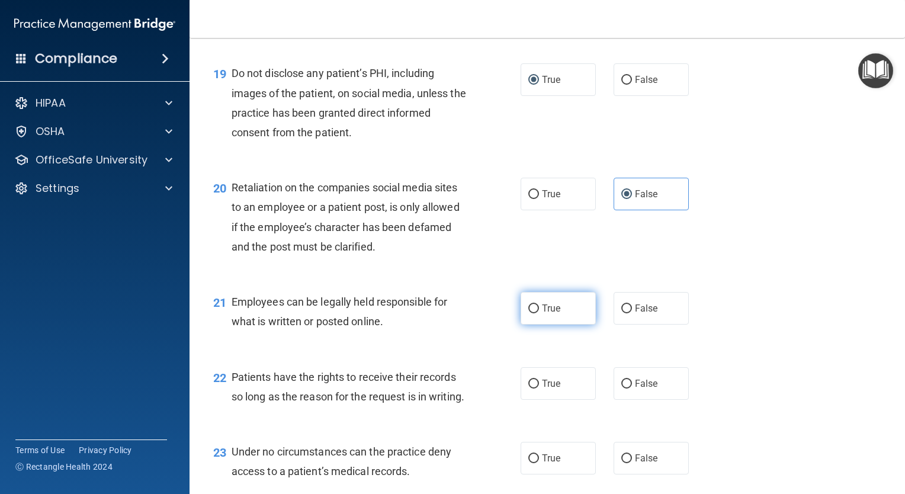
click at [535, 313] on input "True" at bounding box center [533, 308] width 11 height 9
radio input "true"
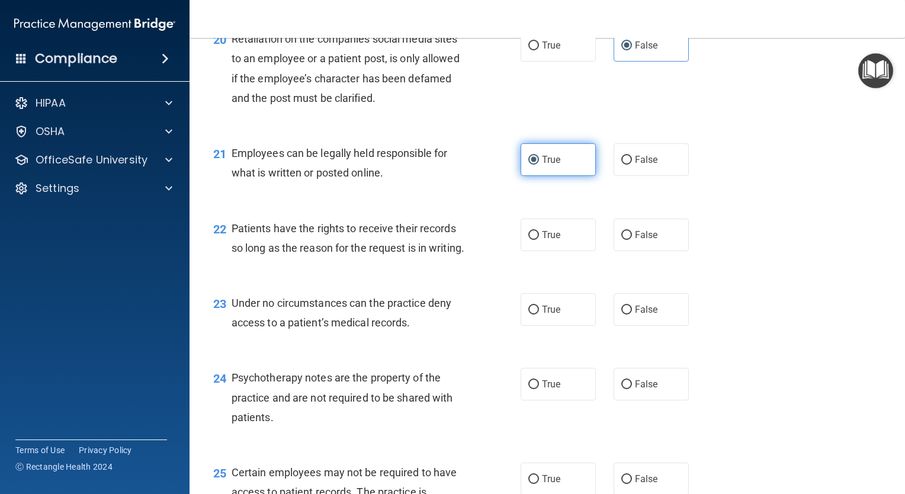
scroll to position [2274, 0]
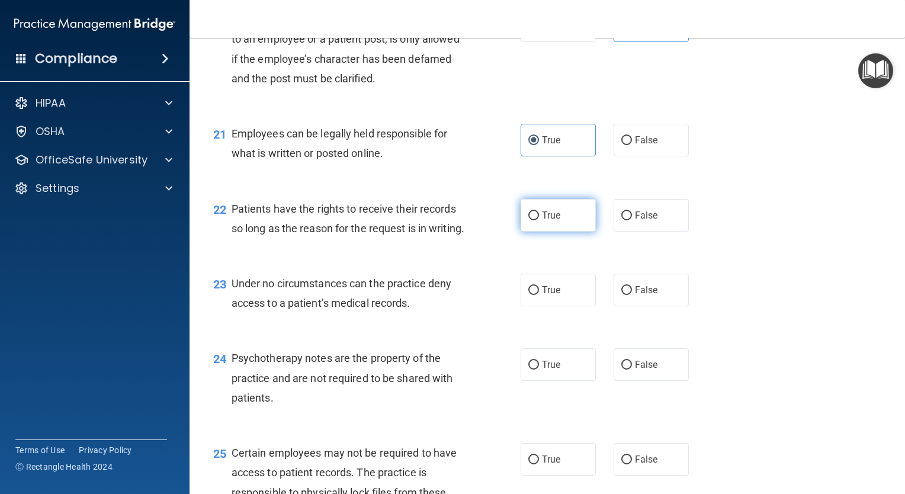
click at [560, 232] on label "True" at bounding box center [558, 215] width 75 height 33
click at [539, 220] on input "True" at bounding box center [533, 215] width 11 height 9
radio input "true"
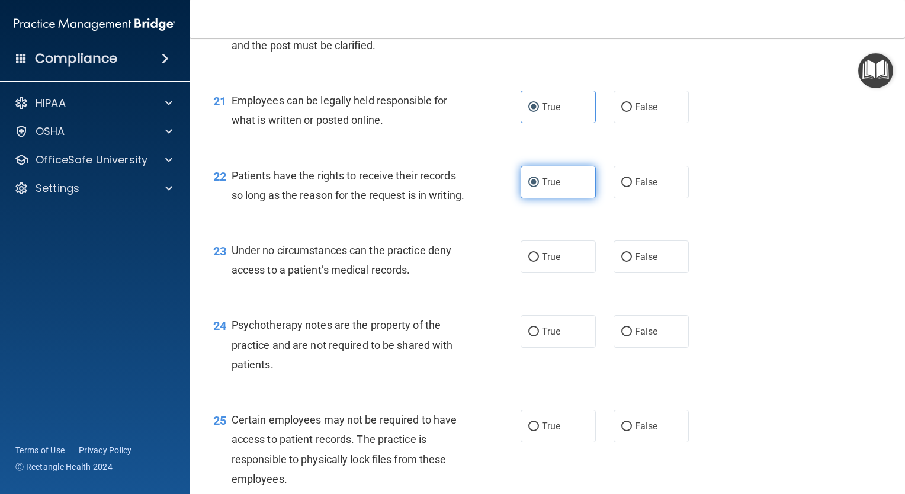
scroll to position [2309, 0]
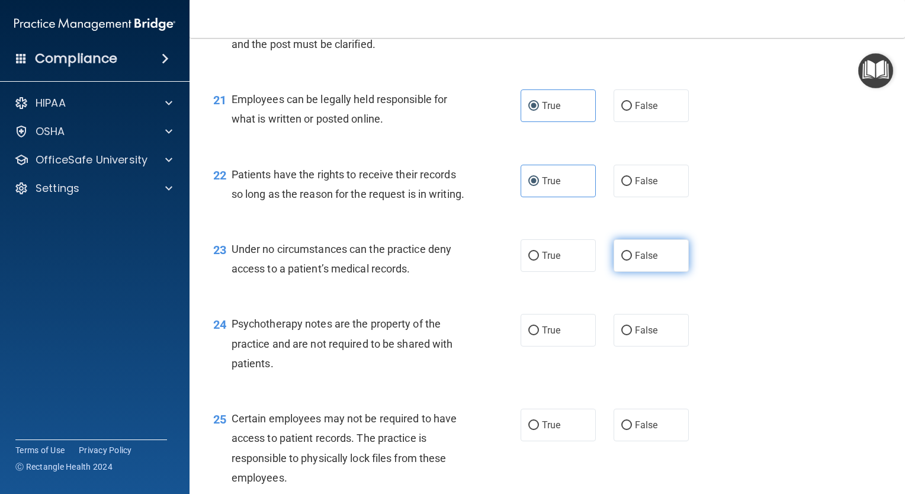
click at [629, 272] on label "False" at bounding box center [651, 255] width 75 height 33
click at [629, 261] on input "False" at bounding box center [626, 256] width 11 height 9
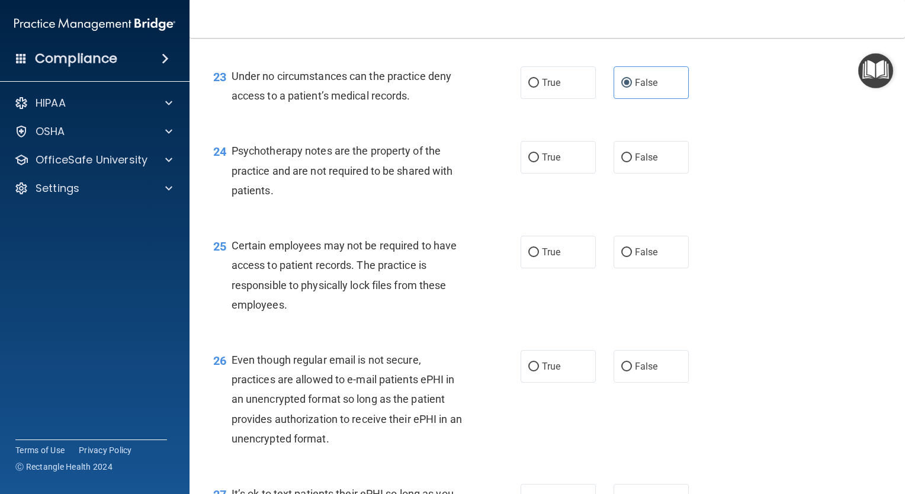
scroll to position [2496, 0]
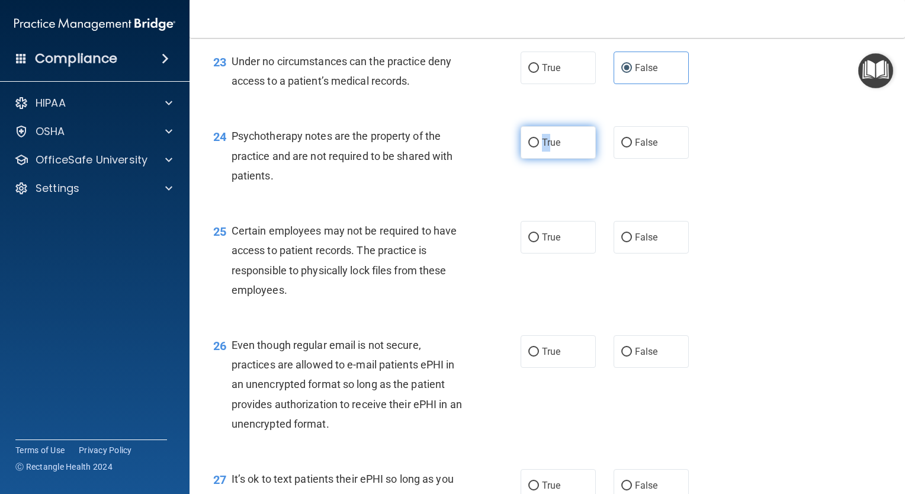
drag, startPoint x: 537, startPoint y: 195, endPoint x: 546, endPoint y: 201, distance: 10.7
click at [546, 159] on label "True" at bounding box center [558, 142] width 75 height 33
drag, startPoint x: 546, startPoint y: 201, endPoint x: 528, endPoint y: 205, distance: 18.2
click at [528, 147] on input "True" at bounding box center [533, 143] width 11 height 9
click at [536, 206] on div "24 Psychotherapy notes are the property of the practice and are not required to…" at bounding box center [547, 158] width 686 height 95
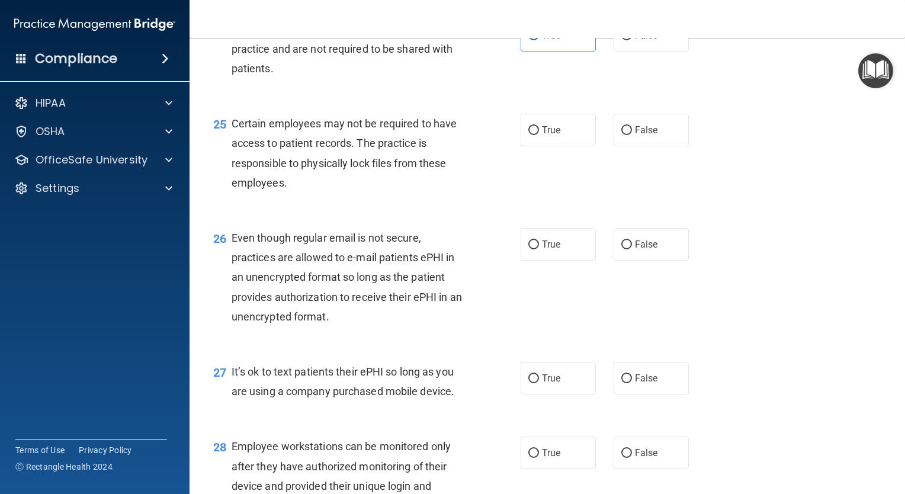
scroll to position [2604, 0]
click at [583, 146] on label "True" at bounding box center [558, 130] width 75 height 33
click at [539, 135] on input "True" at bounding box center [533, 130] width 11 height 9
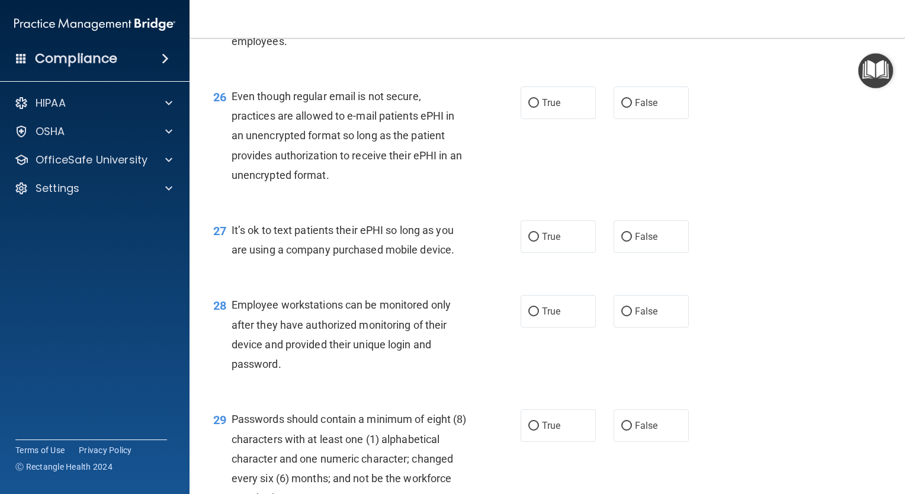
scroll to position [2746, 0]
click at [556, 118] on label "True" at bounding box center [558, 102] width 75 height 33
click at [539, 107] on input "True" at bounding box center [533, 102] width 11 height 9
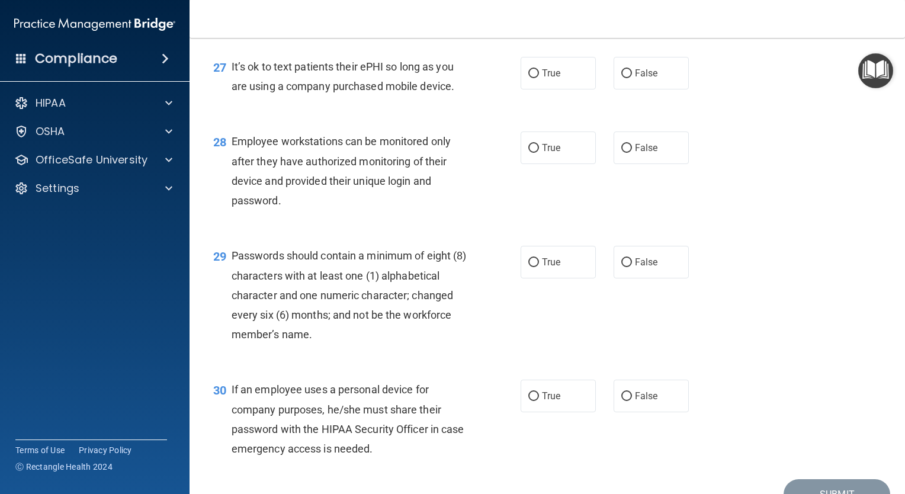
scroll to position [2909, 0]
click at [618, 116] on div "27 It’s ok to text patients their ePHI so long as you are using a company purch…" at bounding box center [547, 78] width 686 height 75
click at [641, 89] on label "False" at bounding box center [651, 72] width 75 height 33
click at [632, 78] on input "False" at bounding box center [626, 73] width 11 height 9
click at [633, 230] on div "28 Employee workstations can be monitored only after they have authorized monit…" at bounding box center [547, 173] width 686 height 114
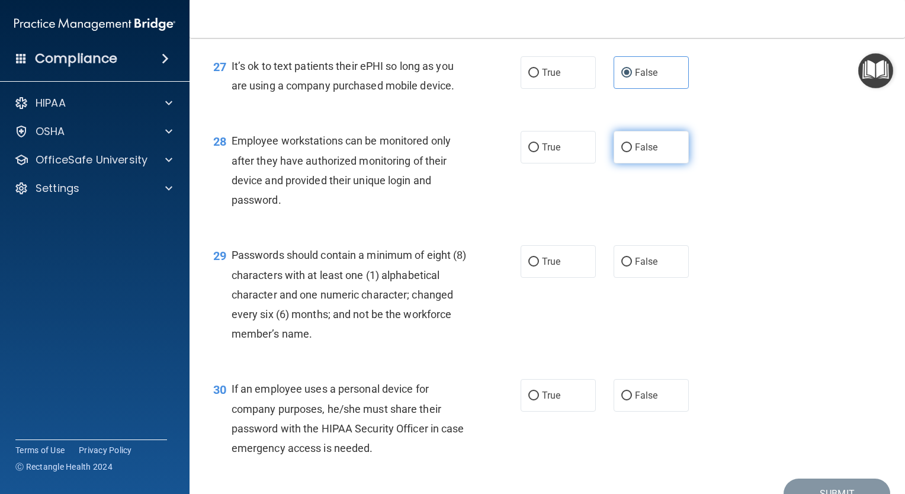
click at [634, 163] on label "False" at bounding box center [651, 147] width 75 height 33
click at [632, 152] on input "False" at bounding box center [626, 147] width 11 height 9
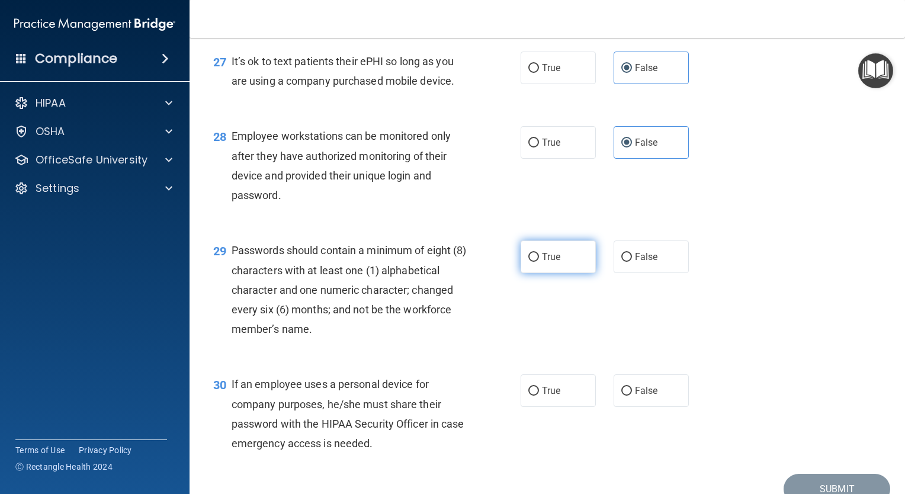
click at [554, 273] on label "True" at bounding box center [558, 256] width 75 height 33
click at [539, 262] on input "True" at bounding box center [533, 257] width 11 height 9
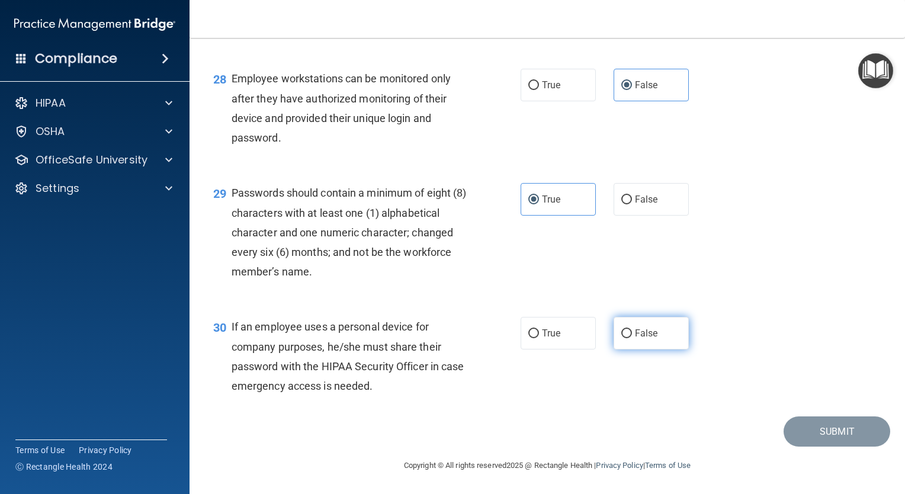
click at [635, 335] on span "False" at bounding box center [646, 333] width 23 height 11
click at [631, 335] on input "False" at bounding box center [626, 333] width 11 height 9
click at [635, 335] on span "False" at bounding box center [646, 333] width 23 height 11
click at [632, 335] on input "False" at bounding box center [626, 333] width 11 height 9
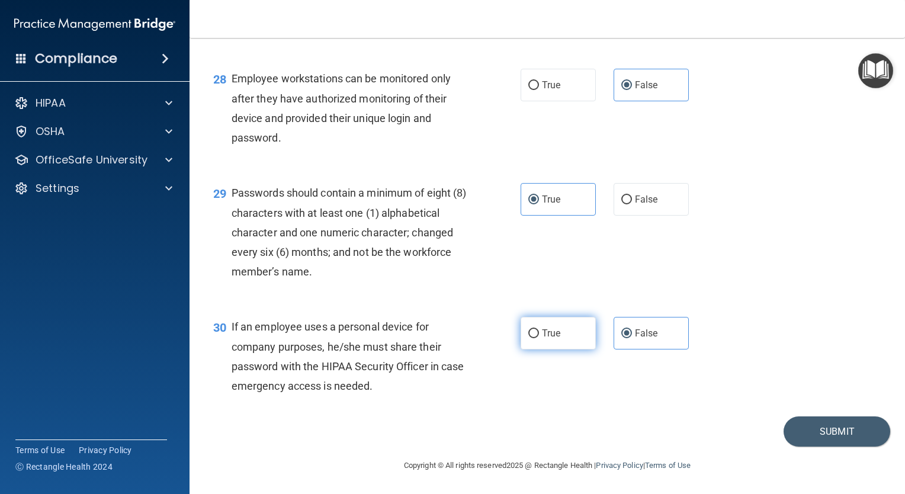
drag, startPoint x: 633, startPoint y: 335, endPoint x: 580, endPoint y: 336, distance: 52.1
click at [580, 336] on label "True" at bounding box center [558, 333] width 75 height 33
click at [539, 336] on input "True" at bounding box center [533, 333] width 11 height 9
drag, startPoint x: 580, startPoint y: 336, endPoint x: 822, endPoint y: 425, distance: 257.5
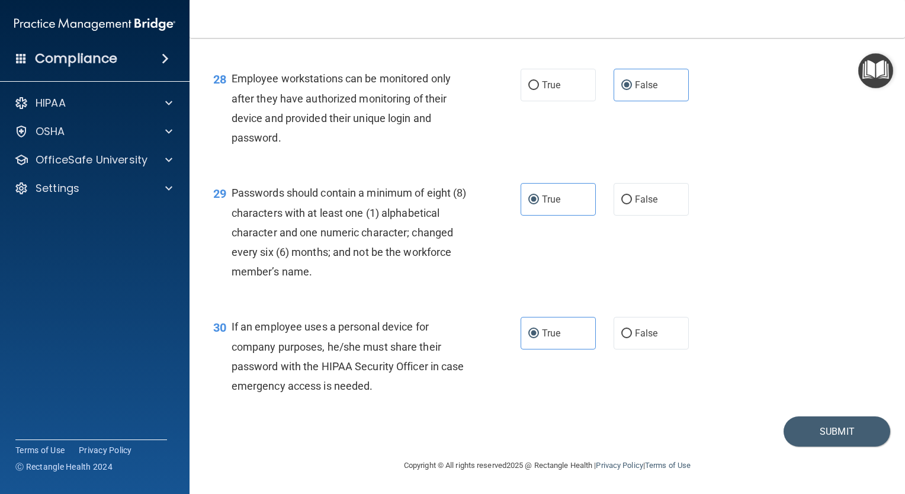
click at [767, 309] on div "30 If an employee uses a personal device for company purposes, he/she must shar…" at bounding box center [547, 359] width 686 height 114
click at [817, 439] on button "Submit" at bounding box center [837, 431] width 107 height 30
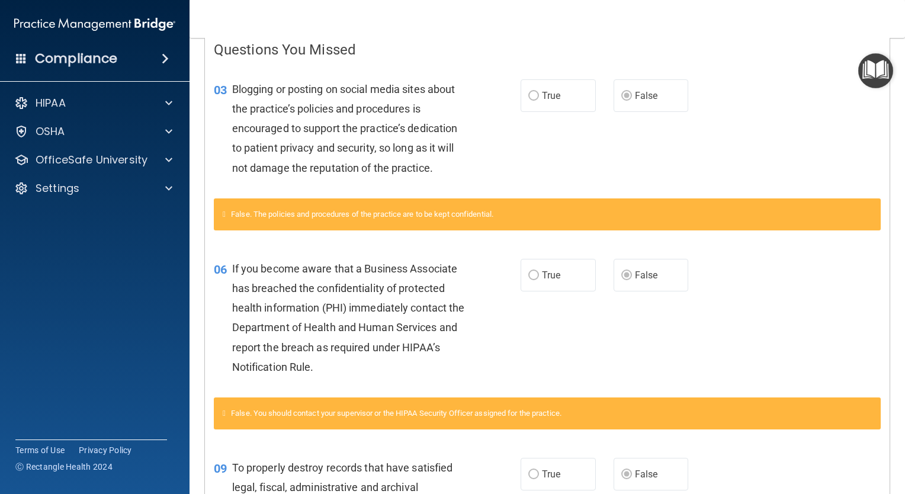
scroll to position [36, 0]
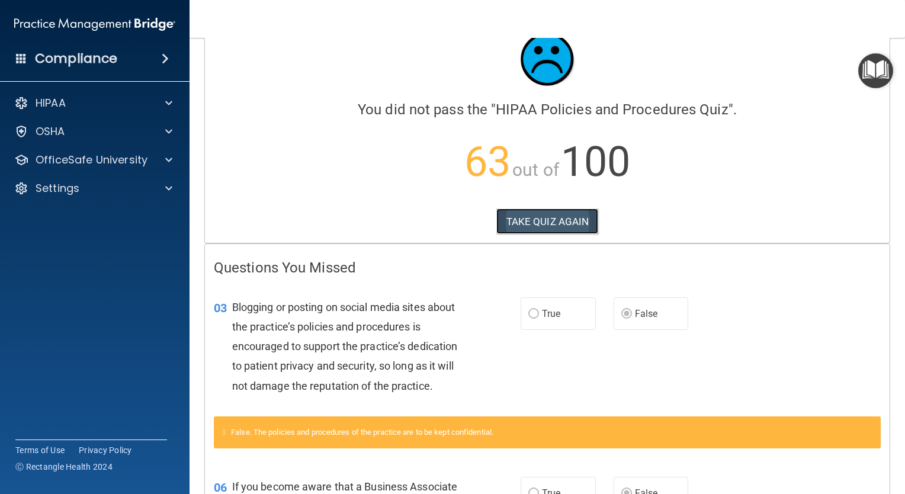
click at [533, 232] on button "TAKE QUIZ AGAIN" at bounding box center [547, 221] width 102 height 26
click at [529, 226] on button "TAKE QUIZ AGAIN" at bounding box center [547, 221] width 102 height 26
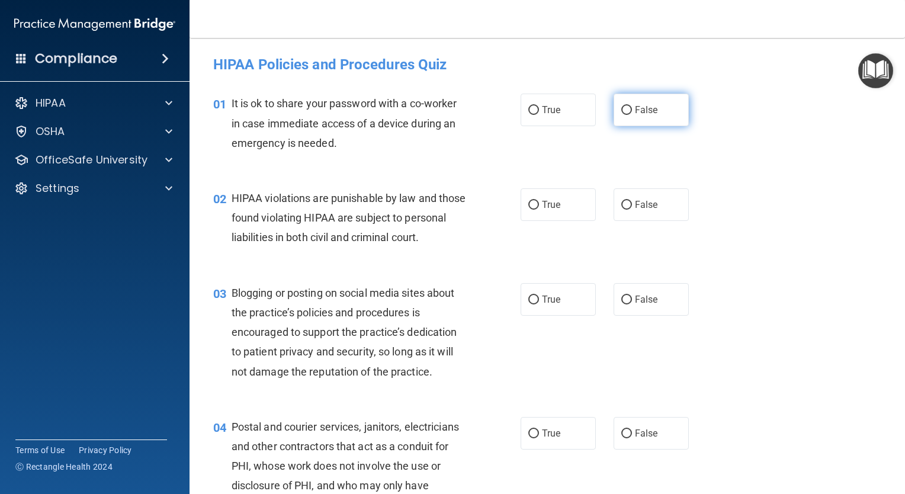
click at [614, 117] on label "False" at bounding box center [651, 110] width 75 height 33
click at [621, 115] on input "False" at bounding box center [626, 110] width 11 height 9
click at [549, 203] on span "True" at bounding box center [551, 204] width 18 height 11
click at [539, 203] on input "True" at bounding box center [533, 205] width 11 height 9
click at [616, 310] on label "False" at bounding box center [651, 299] width 75 height 33
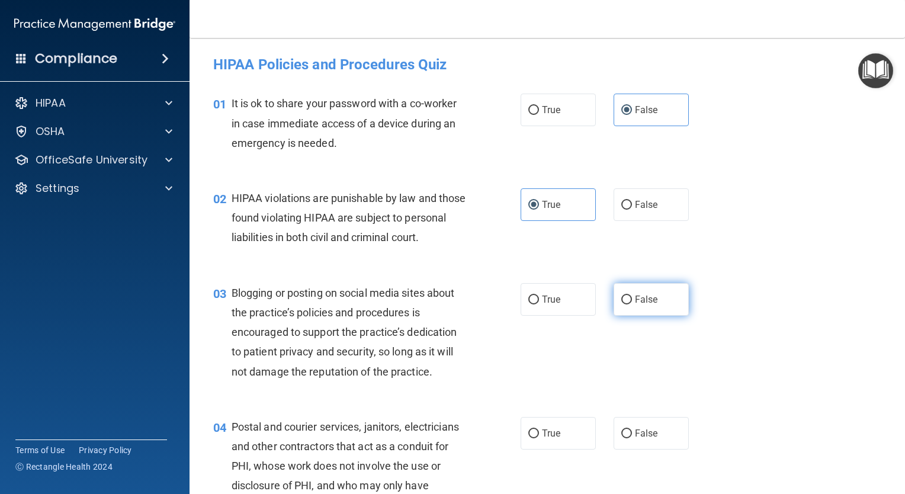
click at [621, 304] on input "False" at bounding box center [626, 300] width 11 height 9
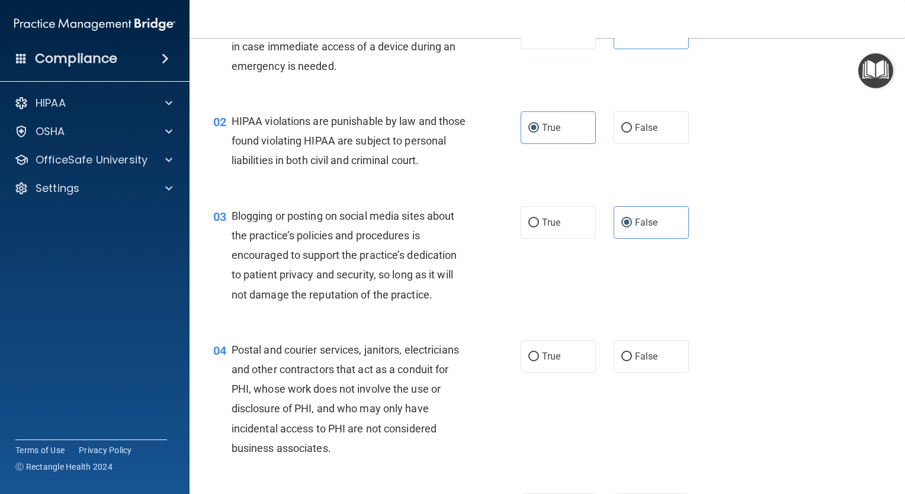
scroll to position [78, 0]
click at [548, 372] on label "True" at bounding box center [558, 355] width 75 height 33
click at [539, 361] on input "True" at bounding box center [533, 356] width 11 height 9
click at [548, 372] on label "True" at bounding box center [558, 355] width 75 height 33
click at [539, 361] on input "True" at bounding box center [533, 356] width 11 height 9
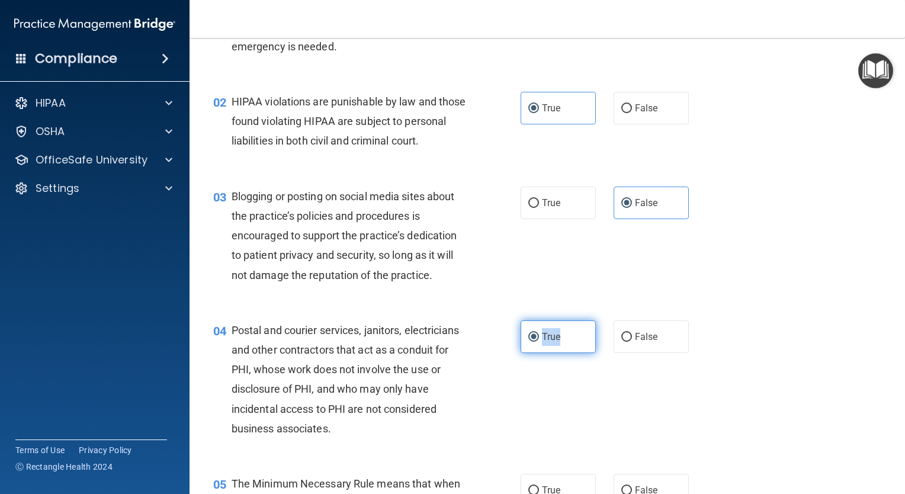
scroll to position [102, 0]
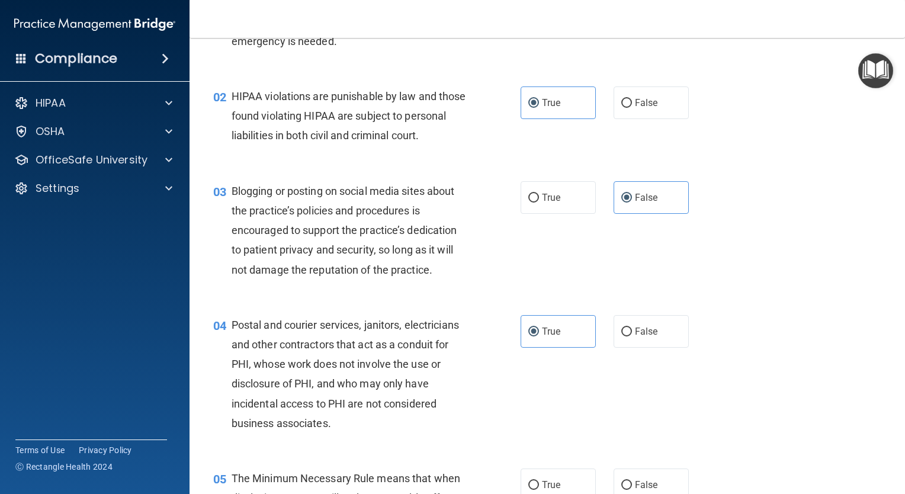
click at [766, 300] on div "03 Blogging or posting on social media sites about the practice’s policies and …" at bounding box center [547, 233] width 686 height 134
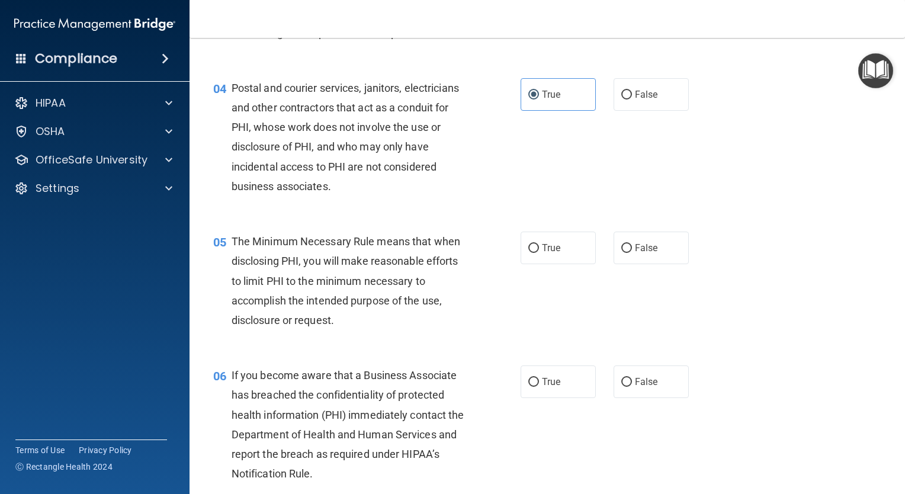
scroll to position [349, 0]
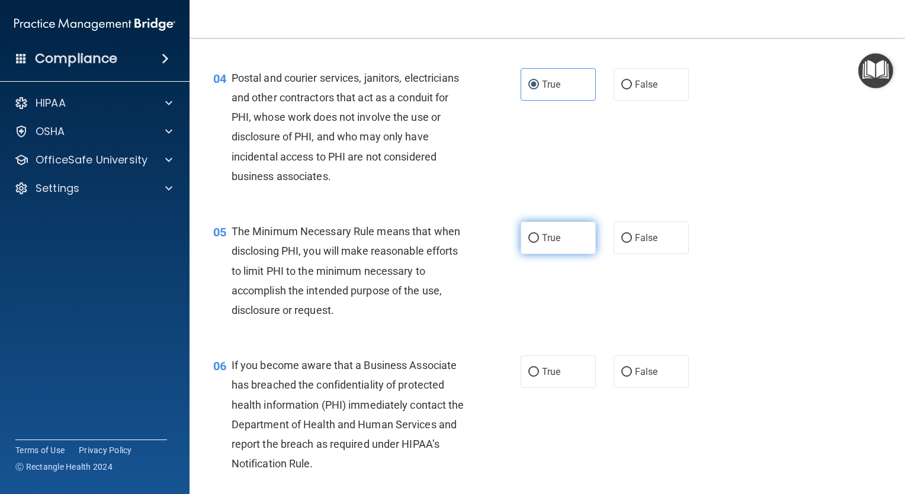
click at [571, 254] on label "True" at bounding box center [558, 238] width 75 height 33
click at [539, 243] on input "True" at bounding box center [533, 238] width 11 height 9
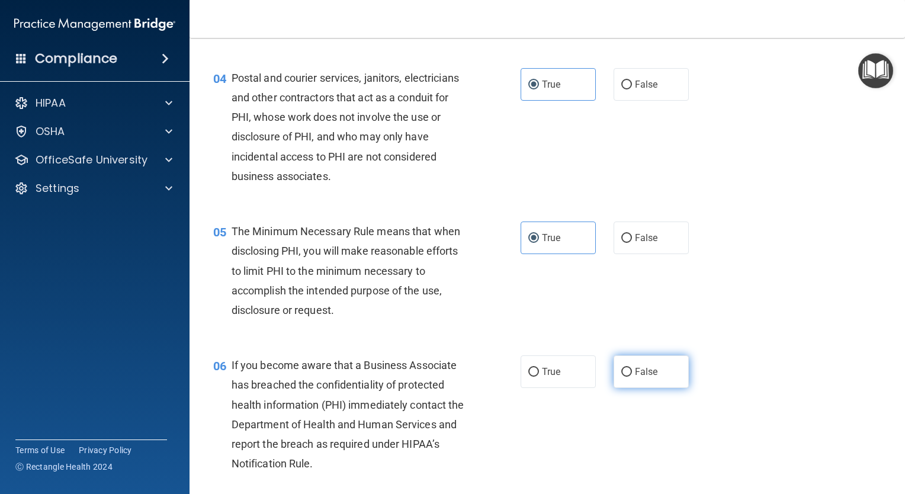
click at [635, 377] on span "False" at bounding box center [646, 371] width 23 height 11
click at [632, 377] on input "False" at bounding box center [626, 372] width 11 height 9
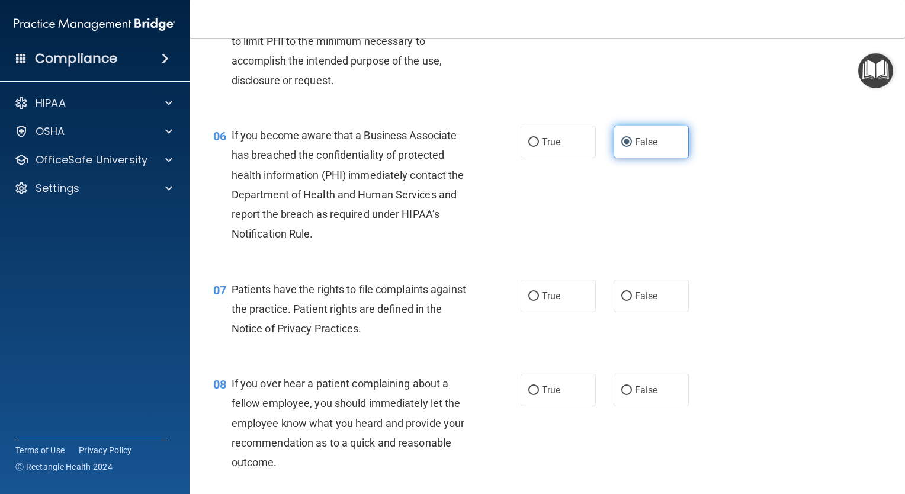
scroll to position [580, 0]
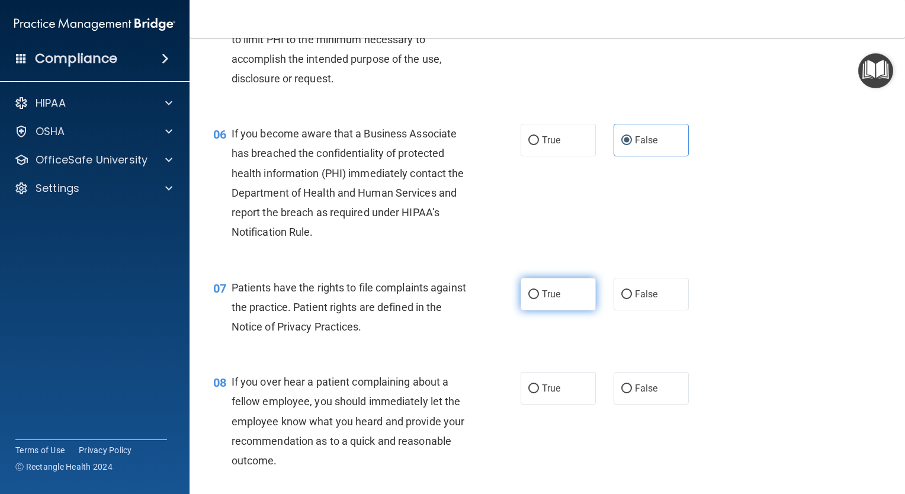
click at [521, 310] on label "True" at bounding box center [558, 294] width 75 height 33
click at [528, 299] on input "True" at bounding box center [533, 294] width 11 height 9
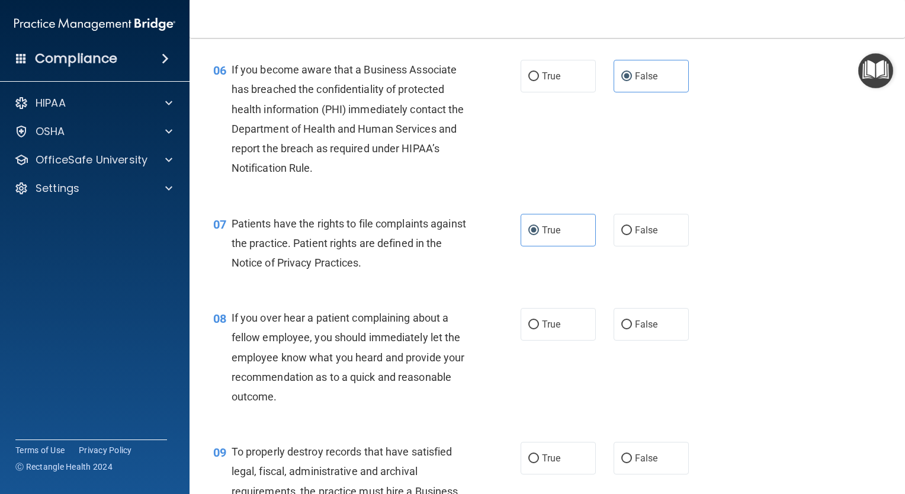
scroll to position [687, 0]
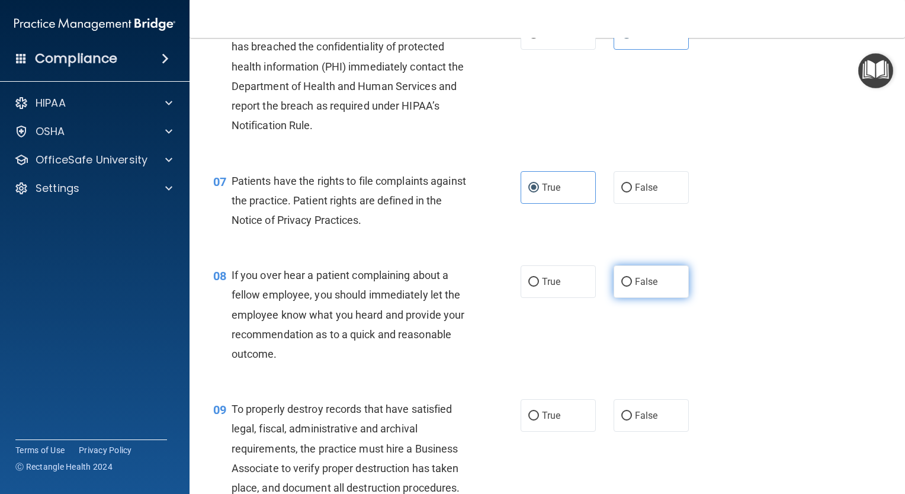
click at [637, 287] on span "False" at bounding box center [646, 281] width 23 height 11
click at [632, 287] on input "False" at bounding box center [626, 282] width 11 height 9
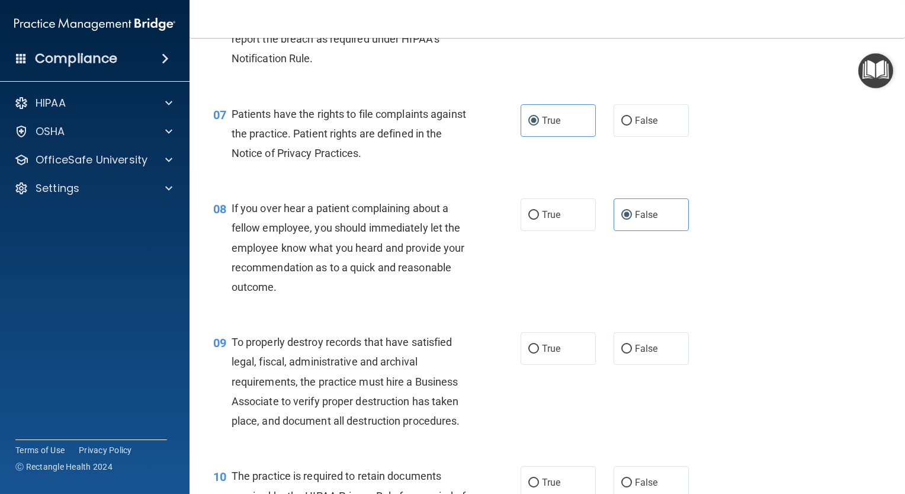
scroll to position [755, 0]
click at [542, 353] on span "True" at bounding box center [551, 347] width 18 height 11
click at [538, 352] on input "True" at bounding box center [533, 348] width 11 height 9
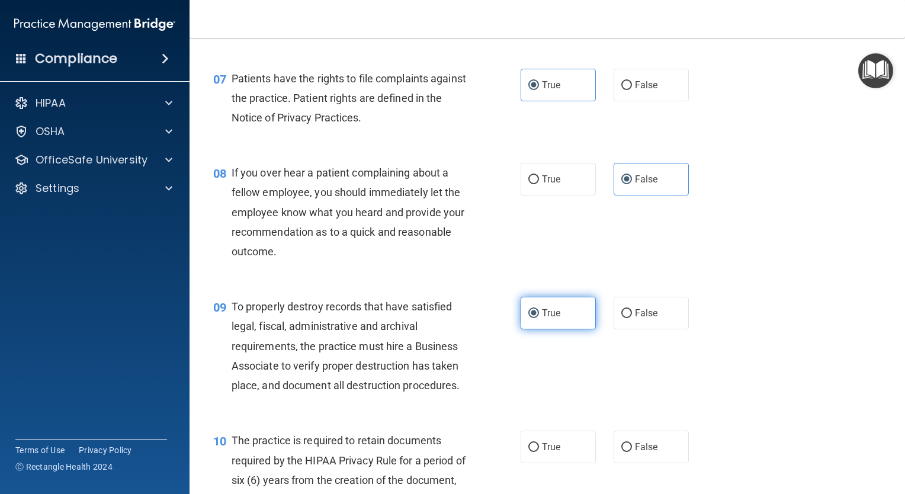
scroll to position [789, 0]
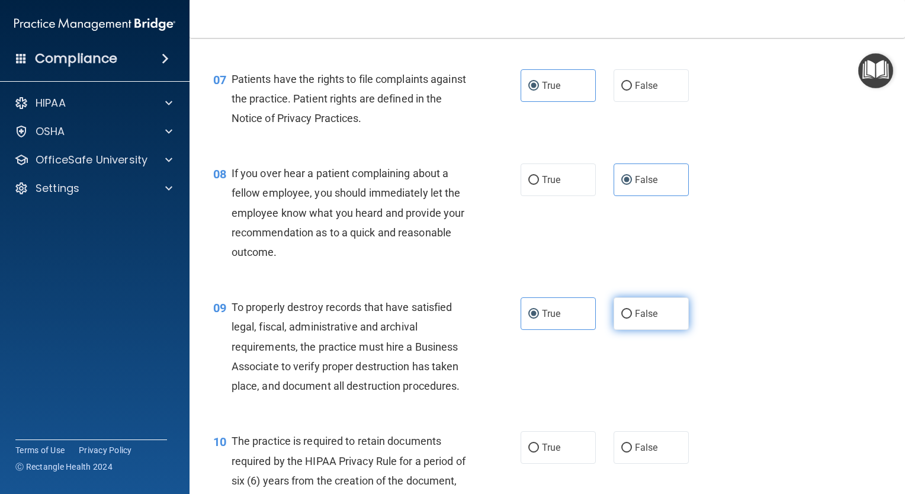
click at [644, 326] on label "False" at bounding box center [651, 313] width 75 height 33
click at [632, 319] on input "False" at bounding box center [626, 314] width 11 height 9
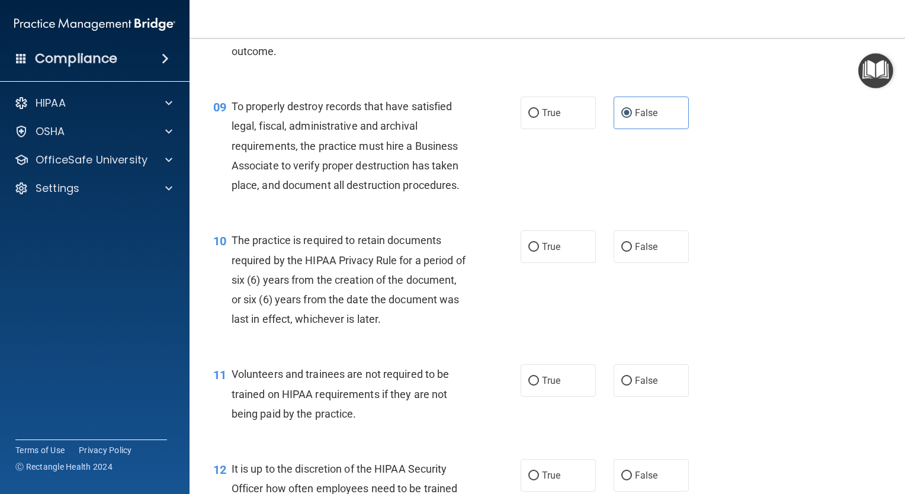
scroll to position [990, 0]
click at [521, 262] on label "True" at bounding box center [558, 246] width 75 height 33
click at [528, 251] on input "True" at bounding box center [533, 246] width 11 height 9
click at [649, 396] on label "False" at bounding box center [651, 380] width 75 height 33
click at [632, 385] on input "False" at bounding box center [626, 380] width 11 height 9
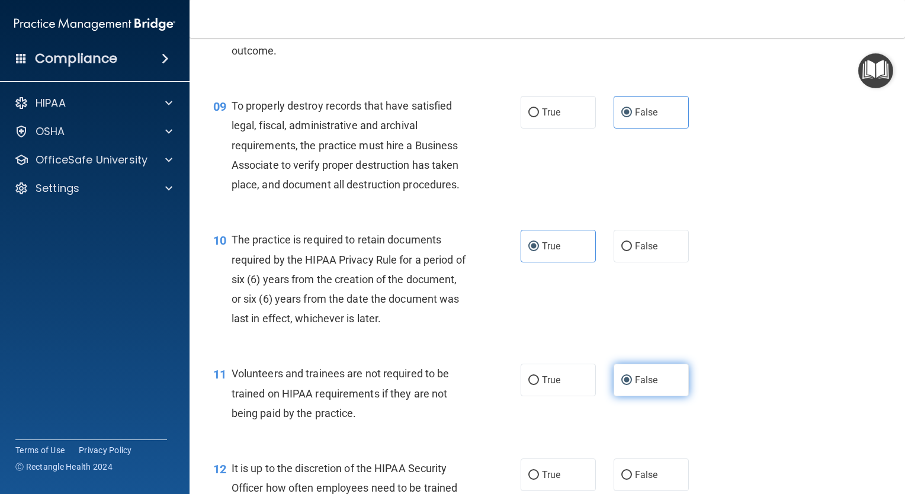
click at [649, 396] on label "False" at bounding box center [651, 380] width 75 height 33
click at [632, 385] on input "False" at bounding box center [626, 380] width 11 height 9
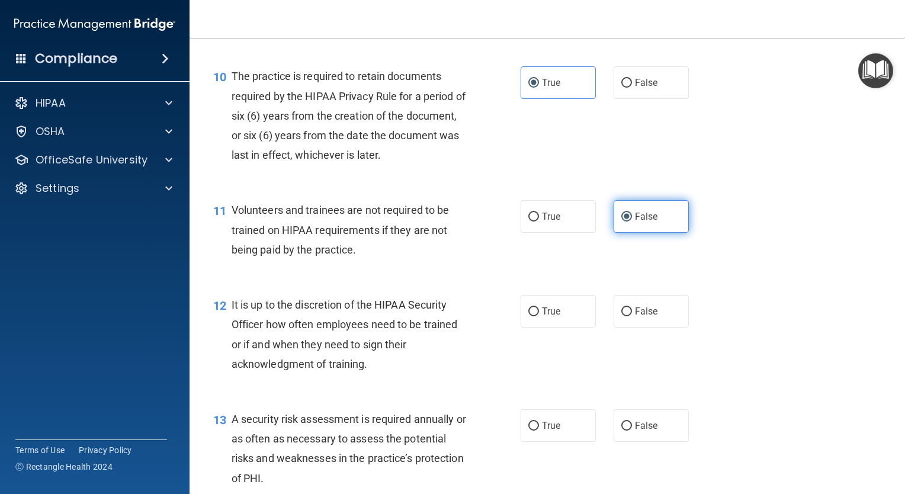
scroll to position [1158, 0]
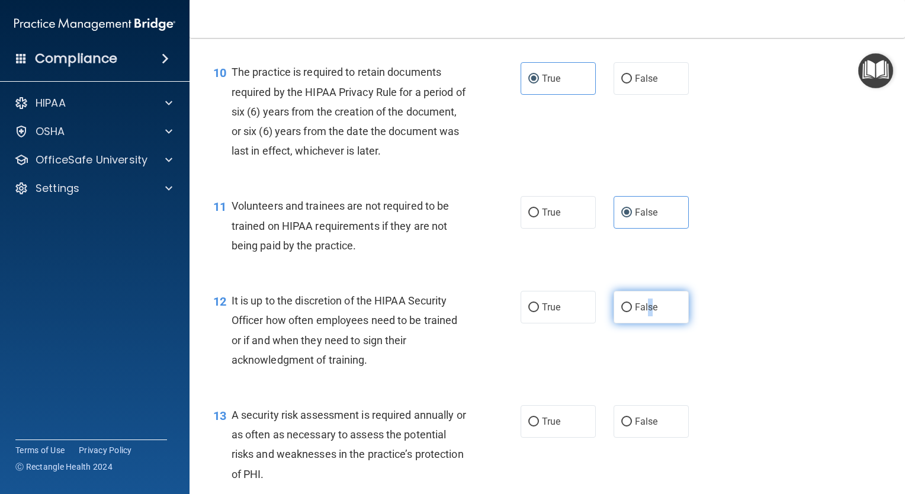
click at [644, 313] on span "False" at bounding box center [646, 306] width 23 height 11
click at [632, 312] on input "False" at bounding box center [626, 307] width 11 height 9
click at [736, 375] on div "12 It is up to the discretion of the HIPAA Security Officer how often employees…" at bounding box center [547, 333] width 686 height 114
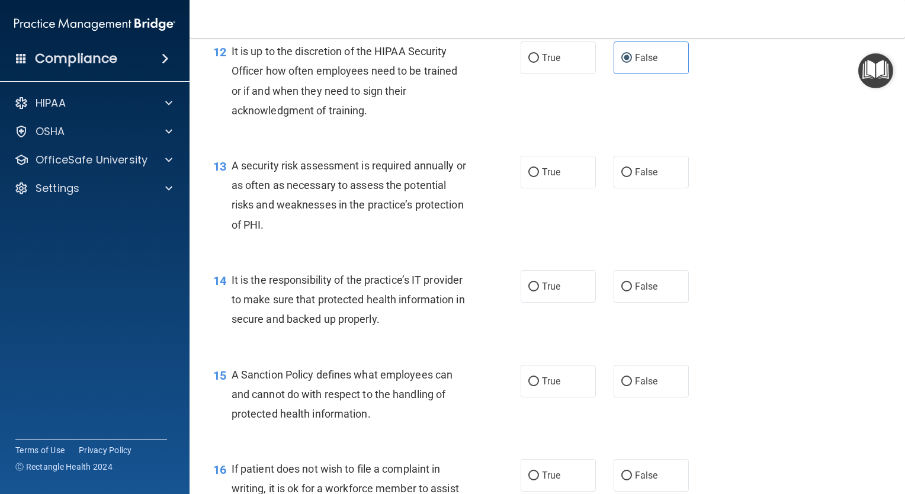
scroll to position [1409, 0]
drag, startPoint x: 559, startPoint y: 182, endPoint x: 538, endPoint y: 192, distance: 23.3
click at [542, 176] on span "True" at bounding box center [551, 170] width 18 height 11
click at [538, 175] on input "True" at bounding box center [533, 170] width 11 height 9
click at [554, 290] on span "True" at bounding box center [551, 284] width 18 height 11
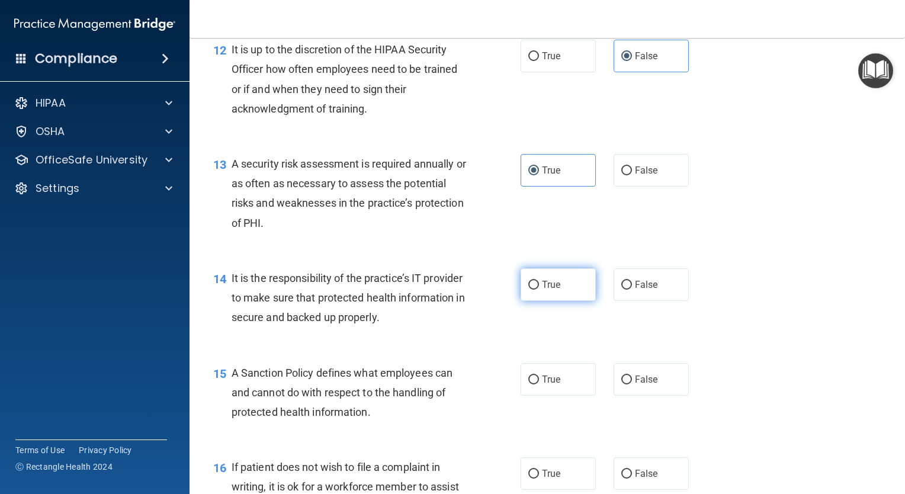
click at [539, 290] on input "True" at bounding box center [533, 285] width 11 height 9
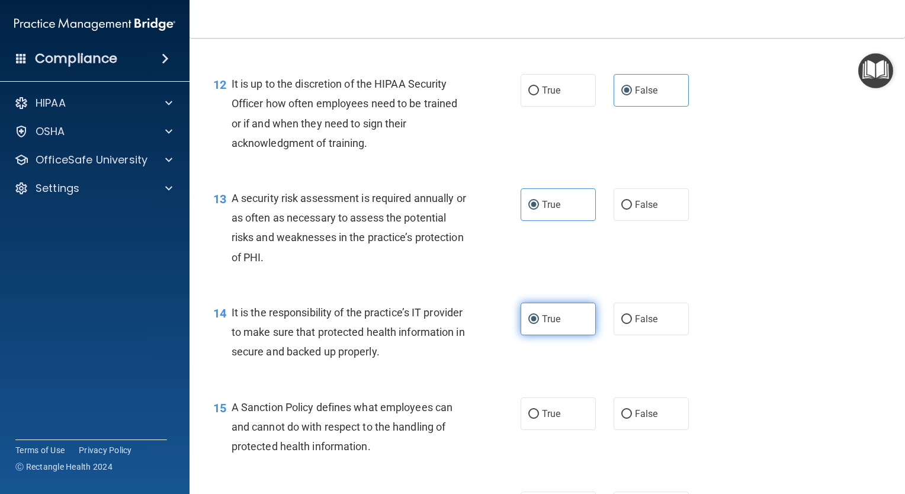
scroll to position [1376, 0]
click at [621, 322] on input "False" at bounding box center [626, 317] width 11 height 9
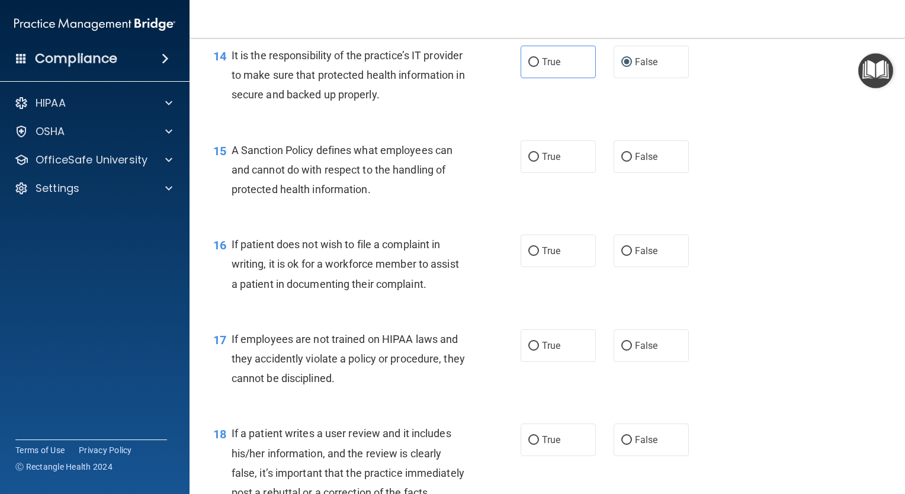
scroll to position [1635, 0]
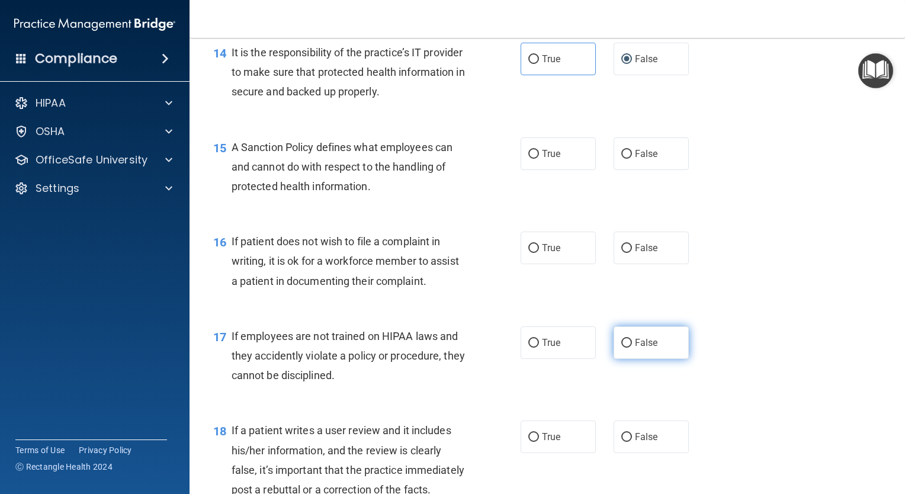
click at [625, 348] on label "False" at bounding box center [651, 342] width 75 height 33
click at [625, 348] on input "False" at bounding box center [626, 343] width 11 height 9
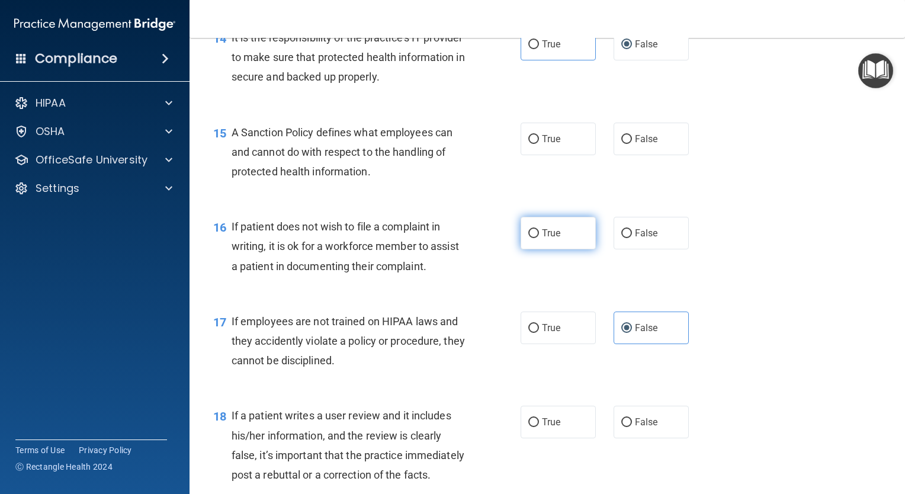
drag, startPoint x: 548, startPoint y: 262, endPoint x: 525, endPoint y: 264, distance: 23.8
click at [525, 249] on label "True" at bounding box center [558, 233] width 75 height 33
click at [528, 238] on input "True" at bounding box center [533, 233] width 11 height 9
click at [641, 155] on label "False" at bounding box center [651, 139] width 75 height 33
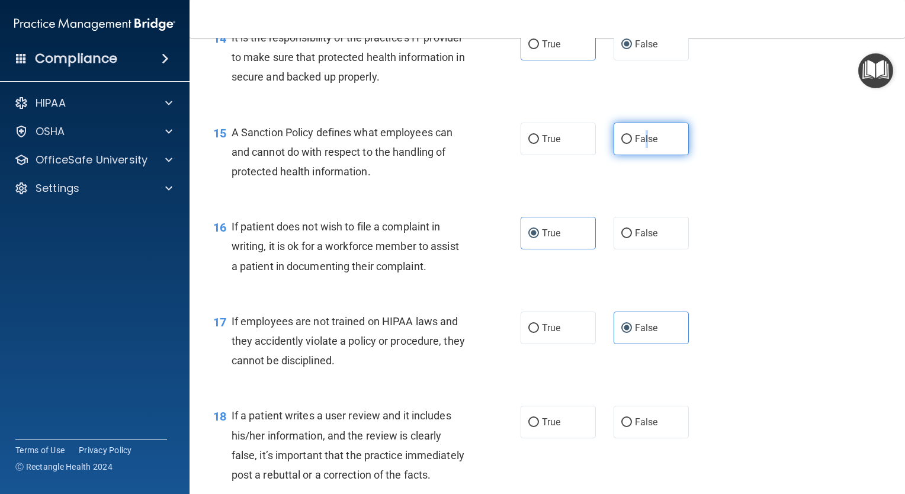
click at [632, 144] on input "False" at bounding box center [626, 139] width 11 height 9
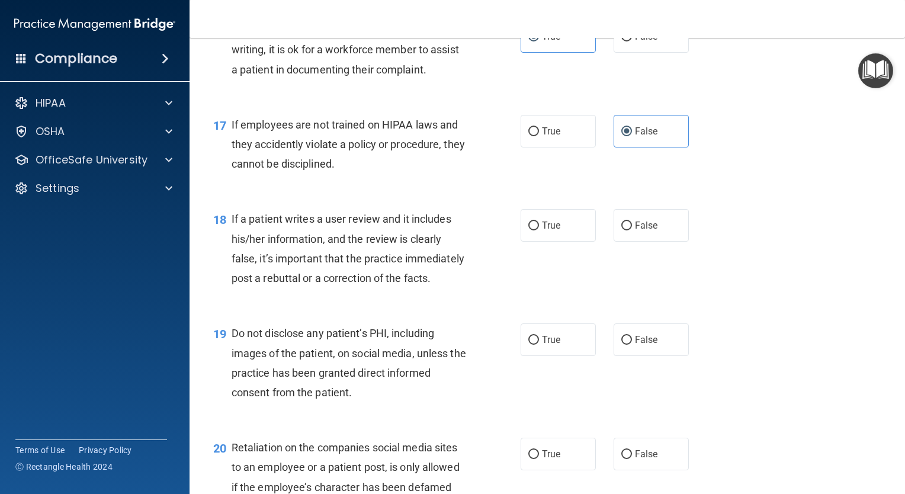
click at [748, 309] on div "18 If a patient writes a user review and it includes his/her information, and t…" at bounding box center [547, 251] width 686 height 114
click at [635, 231] on span "False" at bounding box center [646, 225] width 23 height 11
click at [631, 230] on input "False" at bounding box center [626, 226] width 11 height 9
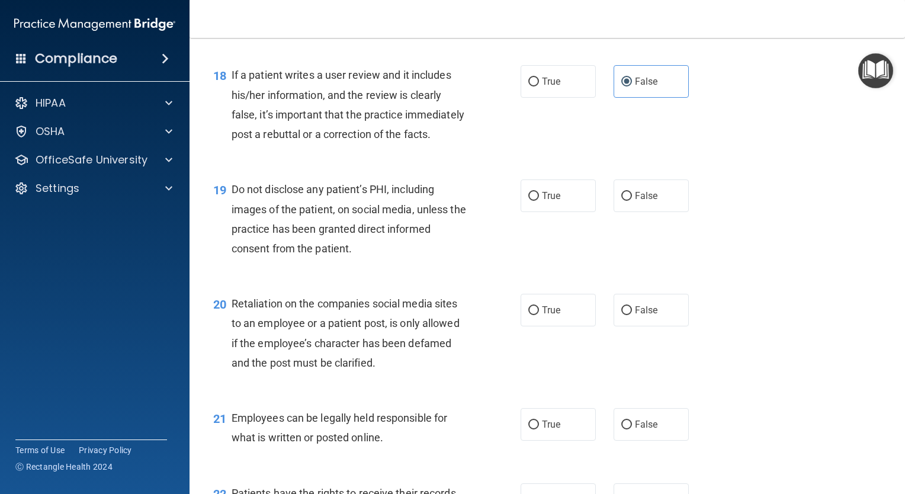
scroll to position [1991, 0]
click at [545, 211] on label "True" at bounding box center [558, 195] width 75 height 33
click at [539, 200] on input "True" at bounding box center [533, 195] width 11 height 9
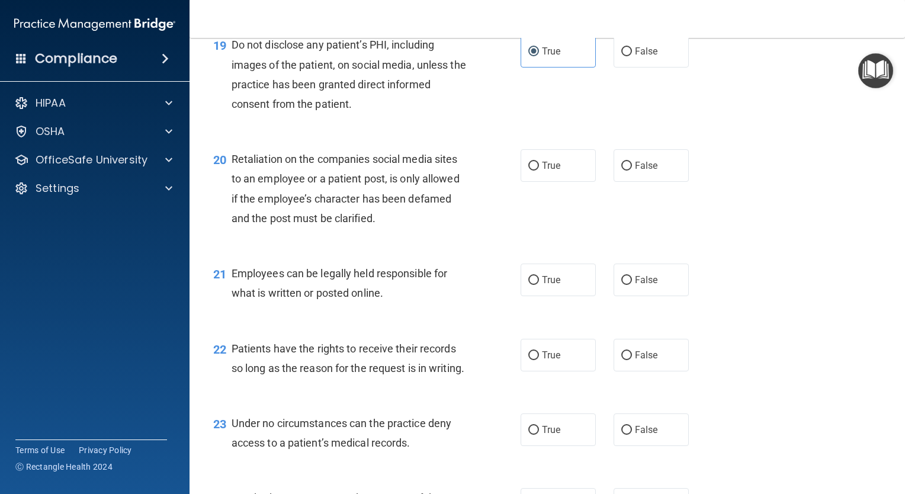
scroll to position [2146, 0]
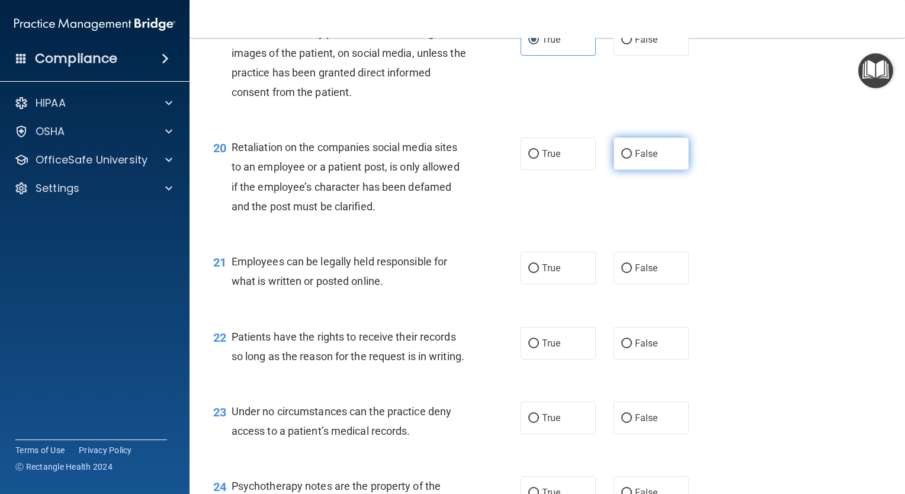
click at [649, 159] on span "False" at bounding box center [646, 153] width 23 height 11
click at [632, 159] on input "False" at bounding box center [626, 154] width 11 height 9
drag, startPoint x: 543, startPoint y: 310, endPoint x: 528, endPoint y: 309, distance: 14.3
click at [528, 273] on input "True" at bounding box center [533, 268] width 11 height 9
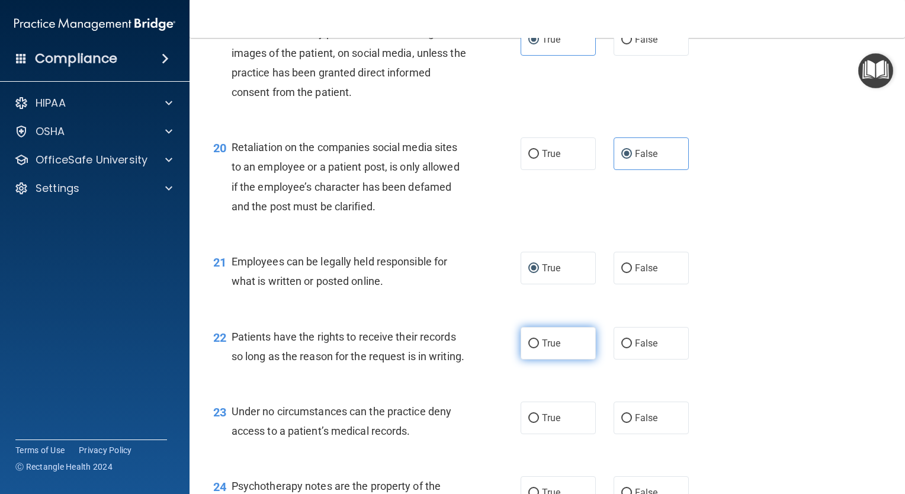
drag, startPoint x: 559, startPoint y: 379, endPoint x: 567, endPoint y: 385, distance: 10.2
click at [567, 360] on label "True" at bounding box center [558, 343] width 75 height 33
click at [539, 348] on input "True" at bounding box center [533, 343] width 11 height 9
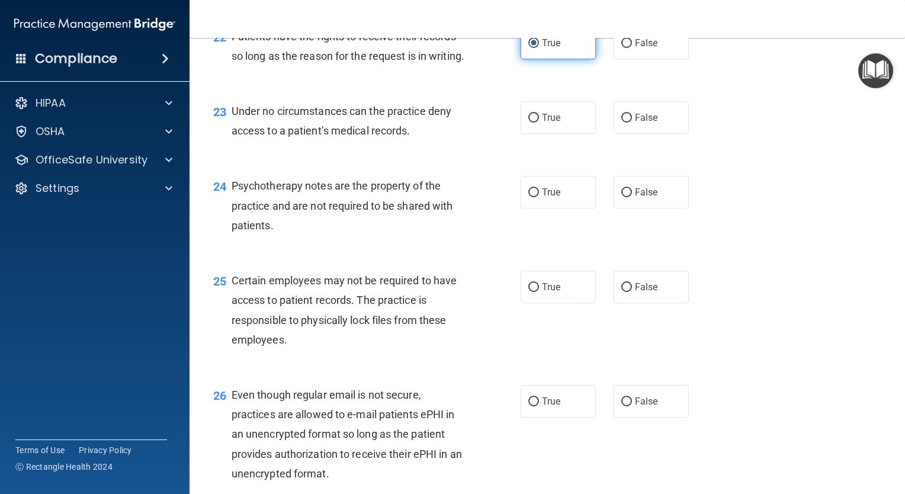
scroll to position [2447, 0]
click at [641, 123] on span "False" at bounding box center [646, 116] width 23 height 11
click at [632, 122] on input "False" at bounding box center [626, 117] width 11 height 9
click at [763, 224] on div "24 Psychotherapy notes are the property of the practice and are not required to…" at bounding box center [547, 208] width 686 height 95
click at [521, 208] on label "True" at bounding box center [558, 191] width 75 height 33
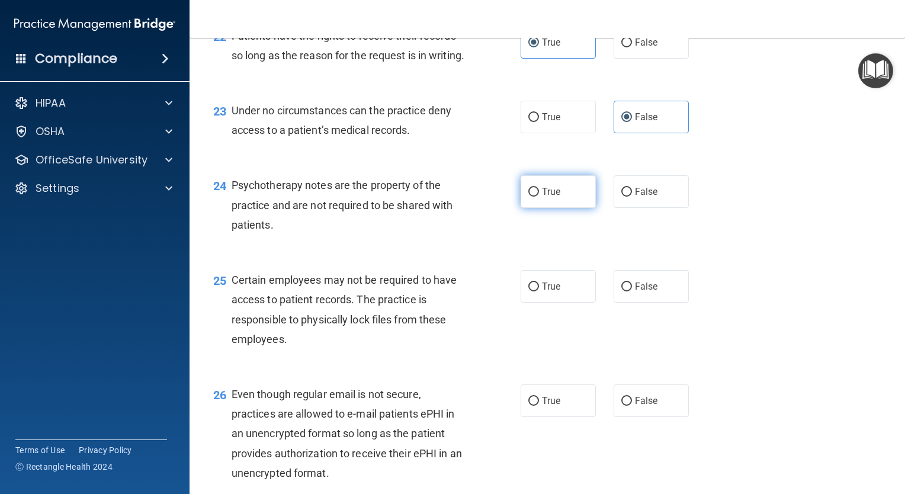
click at [528, 197] on input "True" at bounding box center [533, 192] width 11 height 9
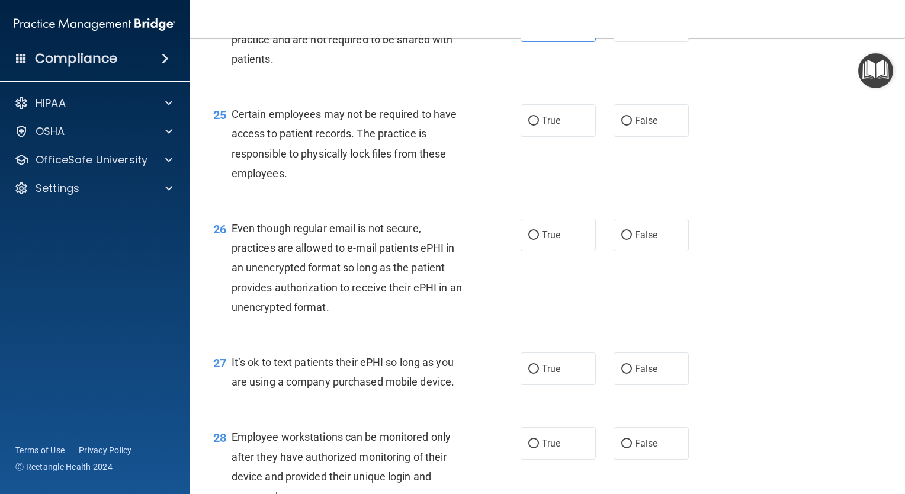
scroll to position [2615, 0]
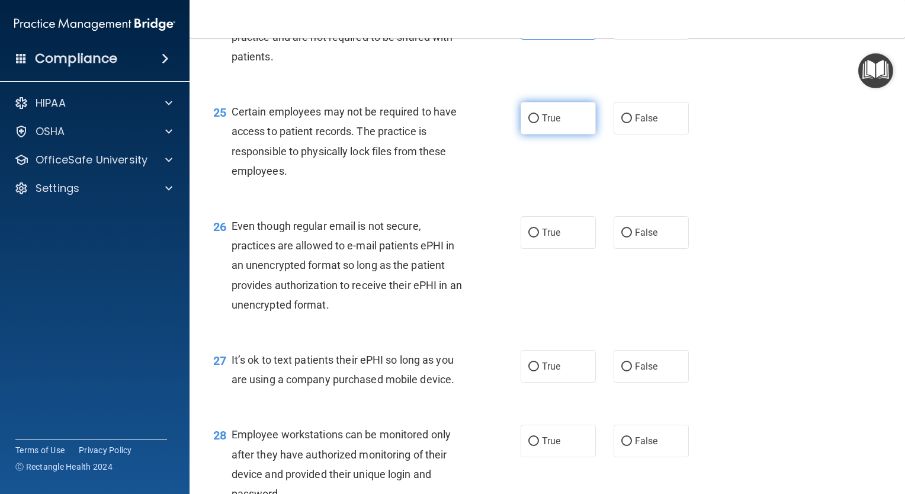
click at [547, 124] on span "True" at bounding box center [551, 118] width 18 height 11
click at [539, 123] on input "True" at bounding box center [533, 118] width 11 height 9
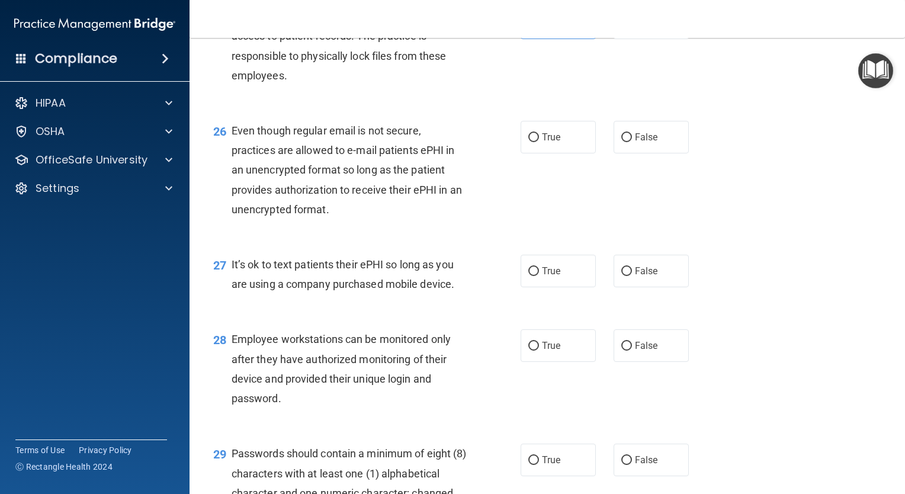
scroll to position [2712, 0]
click at [550, 152] on label "True" at bounding box center [558, 136] width 75 height 33
click at [539, 141] on input "True" at bounding box center [533, 136] width 11 height 9
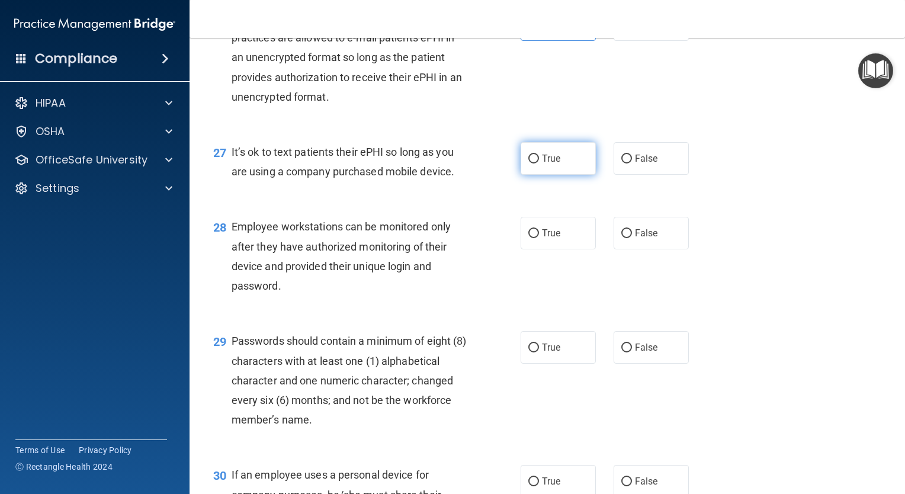
scroll to position [2838, 0]
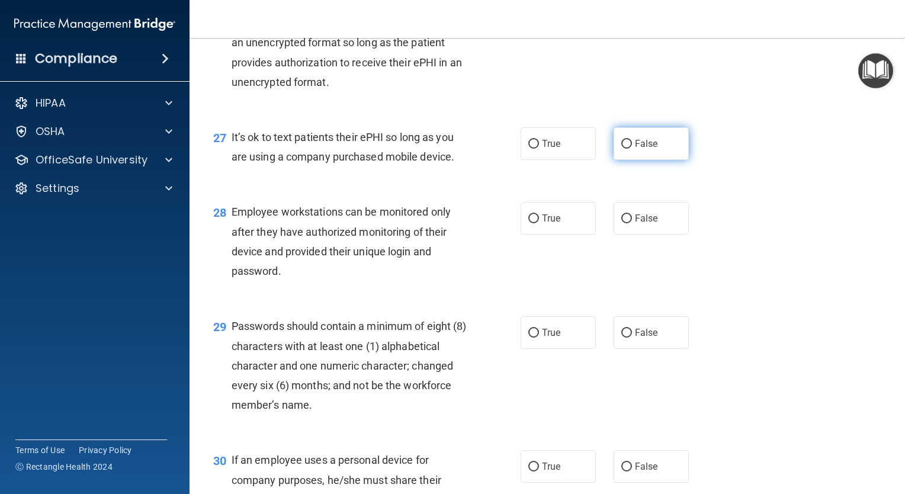
click at [662, 160] on label "False" at bounding box center [651, 143] width 75 height 33
click at [632, 149] on input "False" at bounding box center [626, 144] width 11 height 9
click at [662, 160] on label "False" at bounding box center [651, 143] width 75 height 33
click at [632, 149] on input "False" at bounding box center [626, 144] width 11 height 9
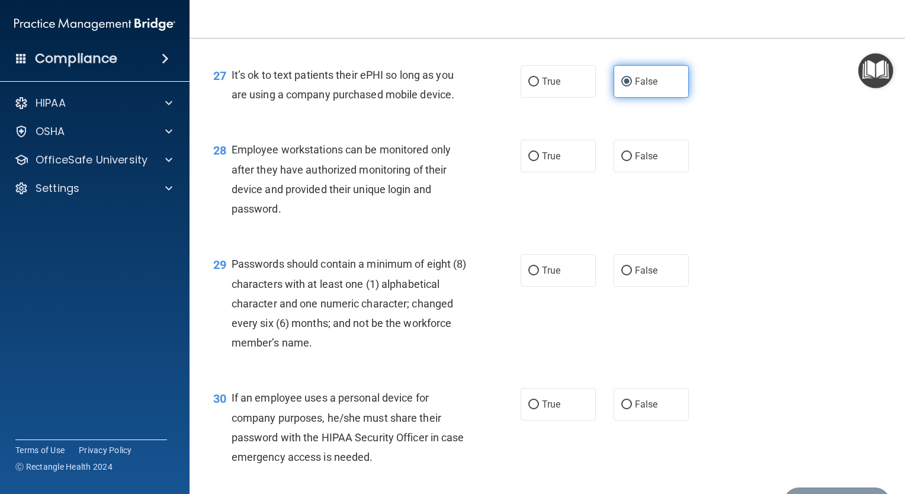
scroll to position [2902, 0]
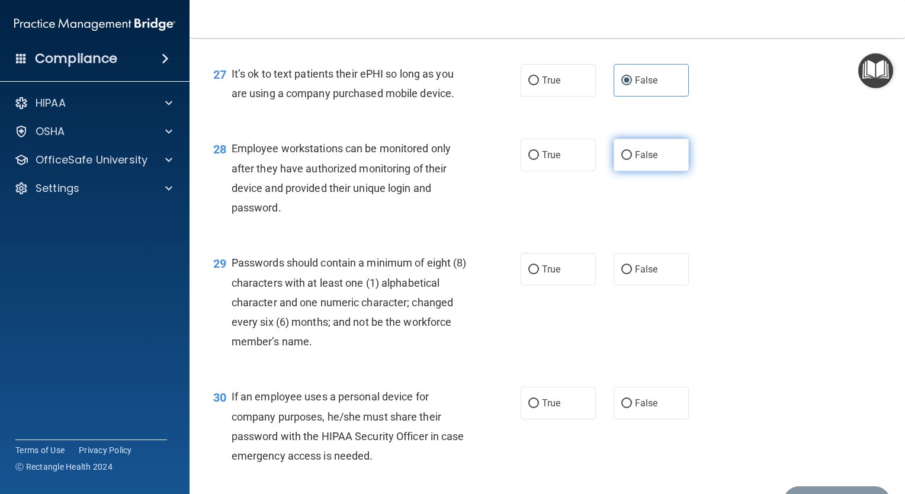
click at [639, 171] on label "False" at bounding box center [651, 155] width 75 height 33
click at [632, 160] on input "False" at bounding box center [626, 155] width 11 height 9
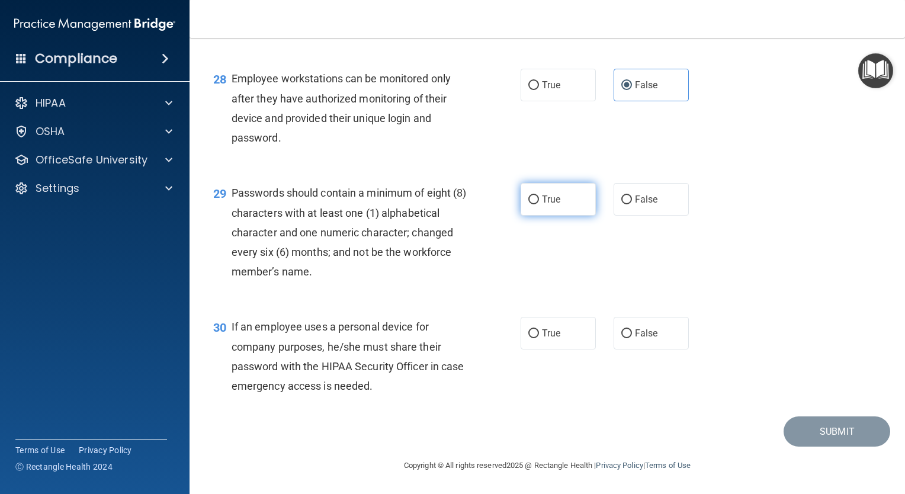
click at [529, 207] on label "True" at bounding box center [558, 199] width 75 height 33
click at [529, 204] on input "True" at bounding box center [533, 199] width 11 height 9
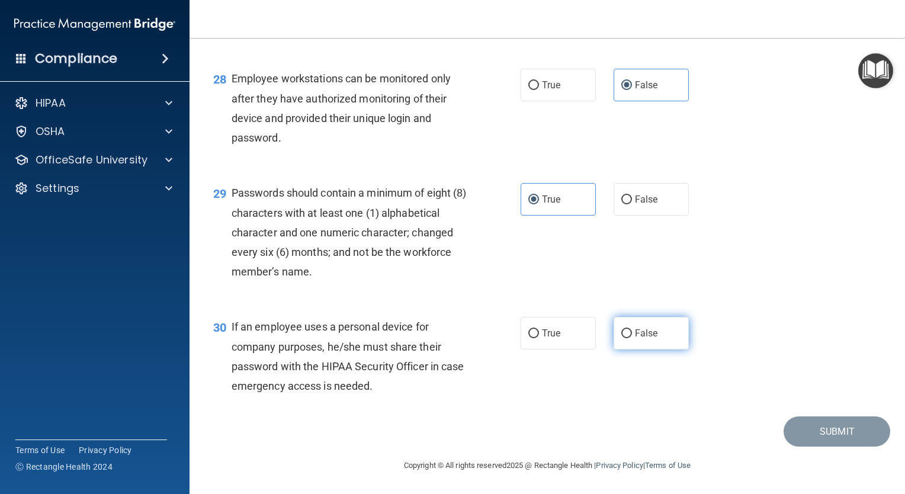
drag, startPoint x: 620, startPoint y: 328, endPoint x: 651, endPoint y: 340, distance: 33.6
click at [651, 340] on label "False" at bounding box center [651, 333] width 75 height 33
click at [632, 338] on input "False" at bounding box center [626, 333] width 11 height 9
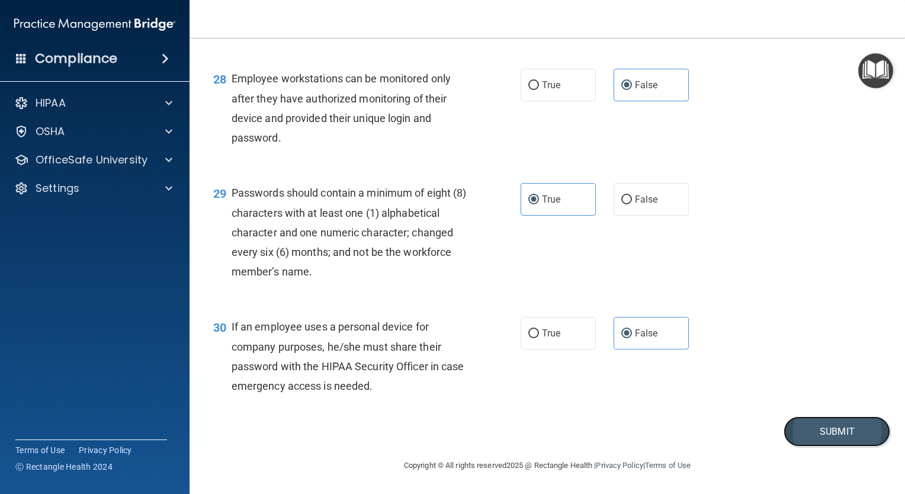
drag, startPoint x: 811, startPoint y: 426, endPoint x: 820, endPoint y: 432, distance: 10.2
click at [820, 432] on button "Submit" at bounding box center [837, 431] width 107 height 30
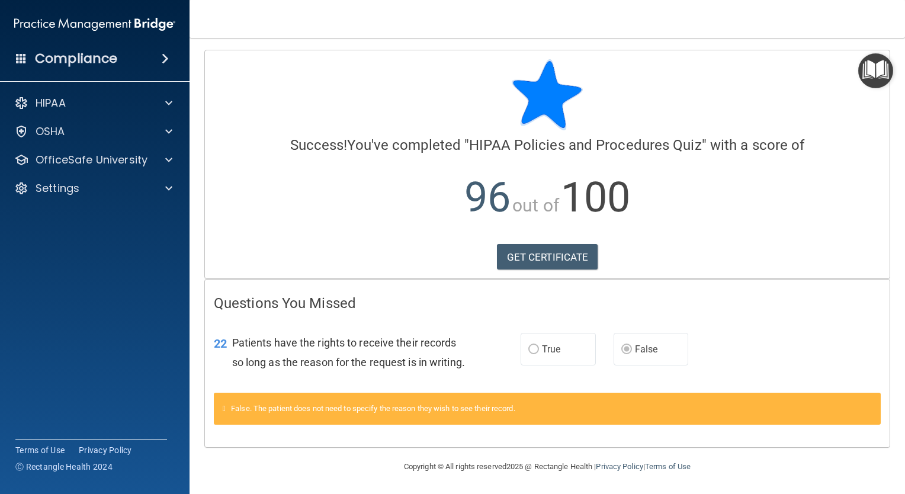
scroll to position [20, 0]
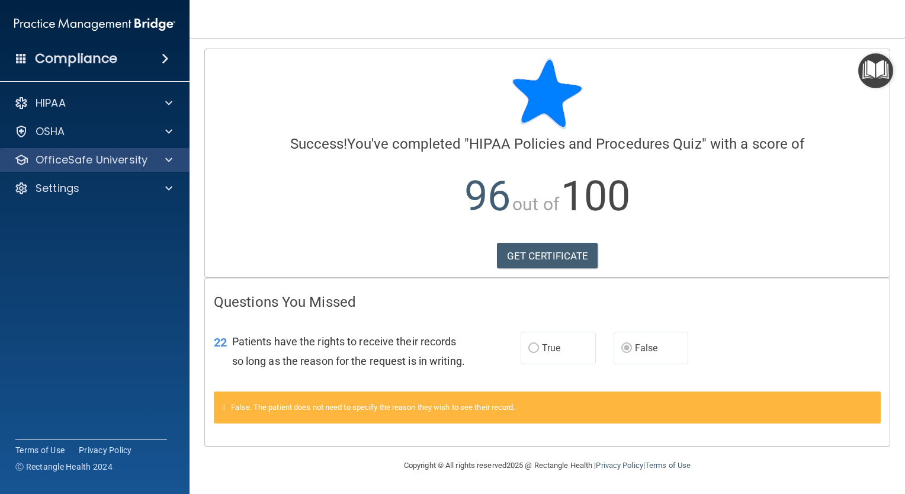
click at [165, 148] on div "OfficeSafe University" at bounding box center [95, 160] width 190 height 24
click at [169, 153] on span at bounding box center [168, 160] width 7 height 14
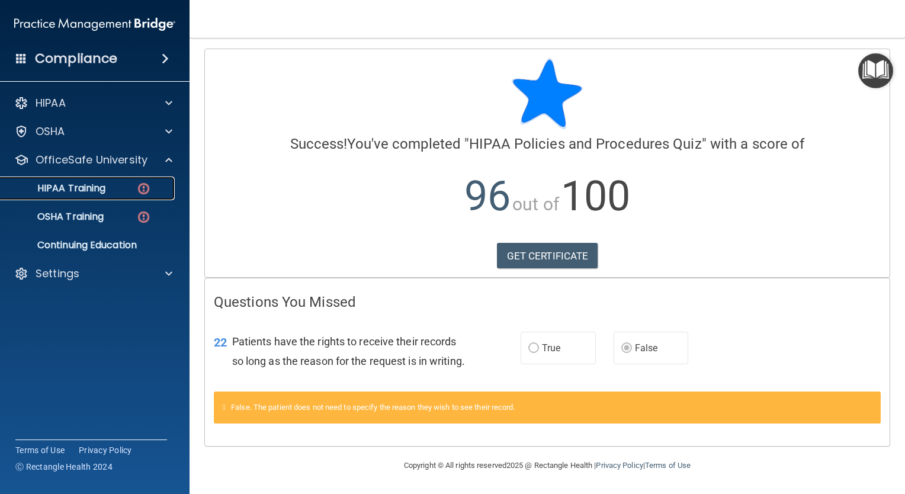
click at [142, 181] on img at bounding box center [143, 188] width 15 height 15
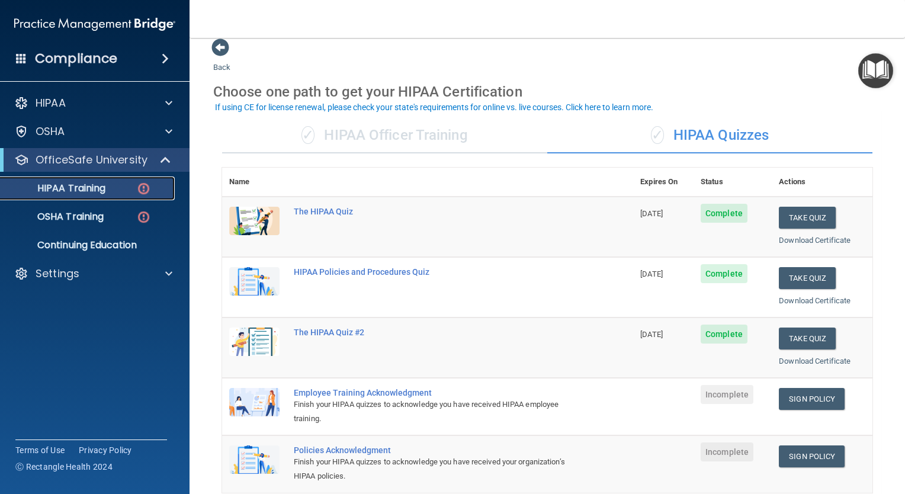
scroll to position [13, 0]
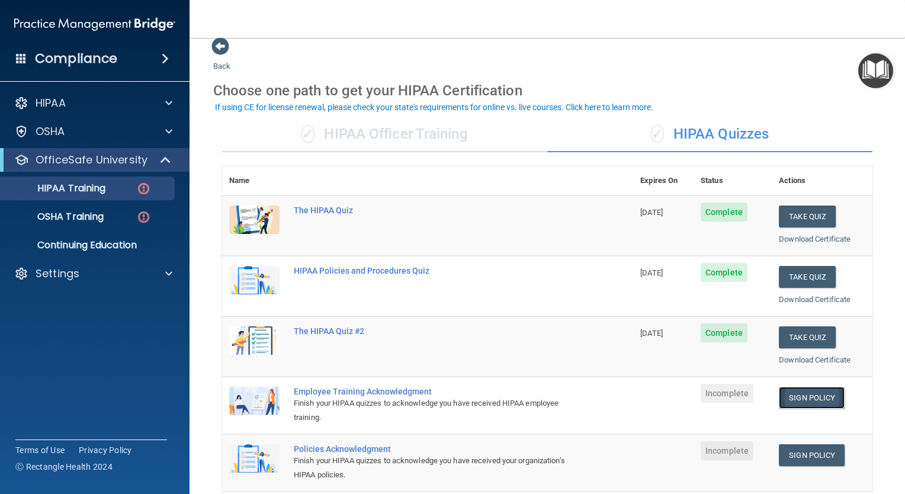
click at [803, 387] on link "Sign Policy" at bounding box center [812, 398] width 66 height 22
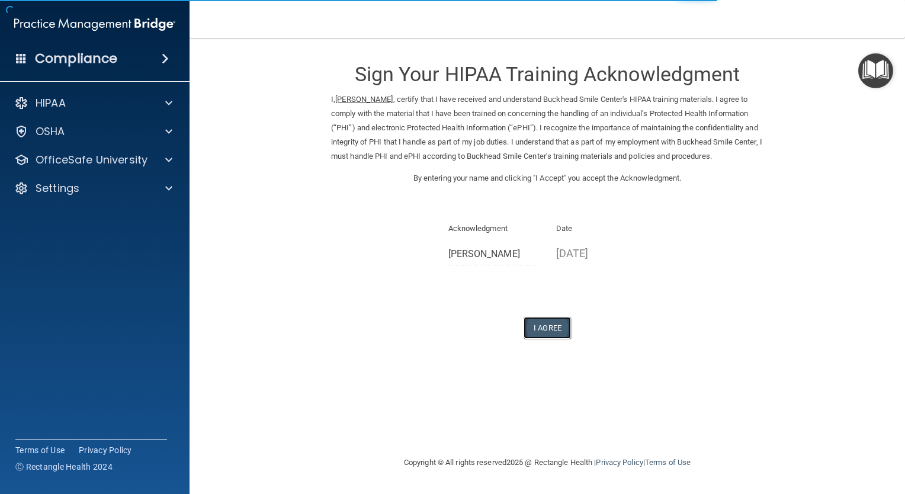
click at [529, 327] on button "I Agree" at bounding box center [547, 328] width 47 height 22
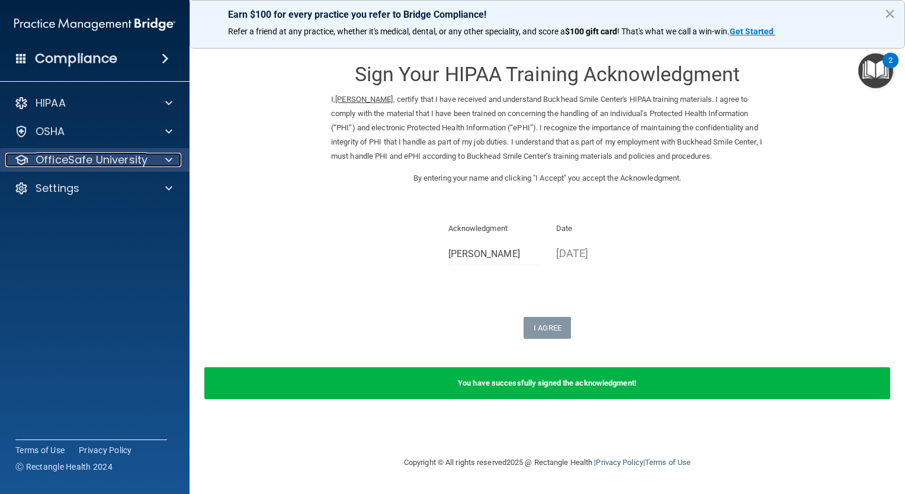
click at [163, 164] on div at bounding box center [167, 160] width 30 height 14
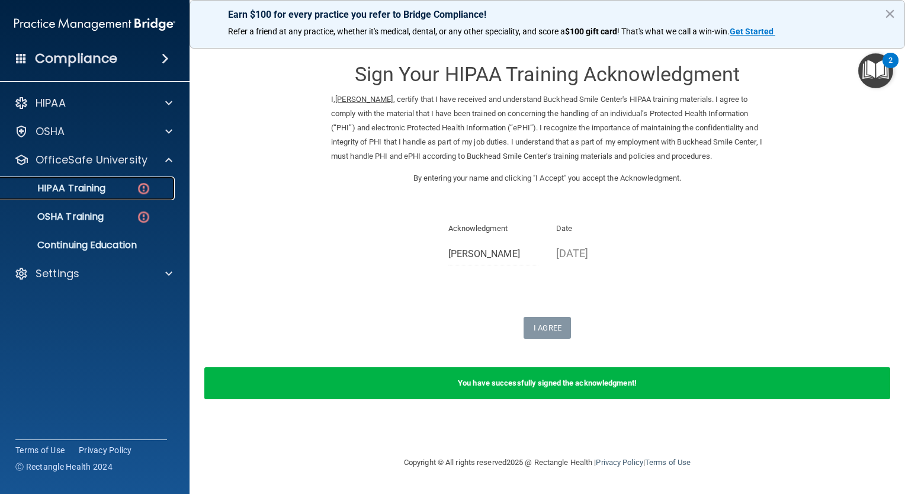
click at [127, 184] on div "HIPAA Training" at bounding box center [89, 188] width 162 height 12
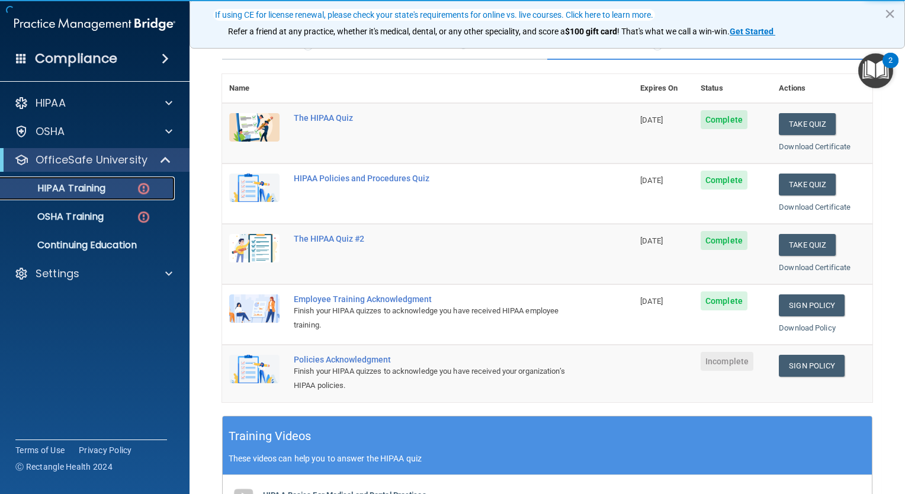
scroll to position [107, 0]
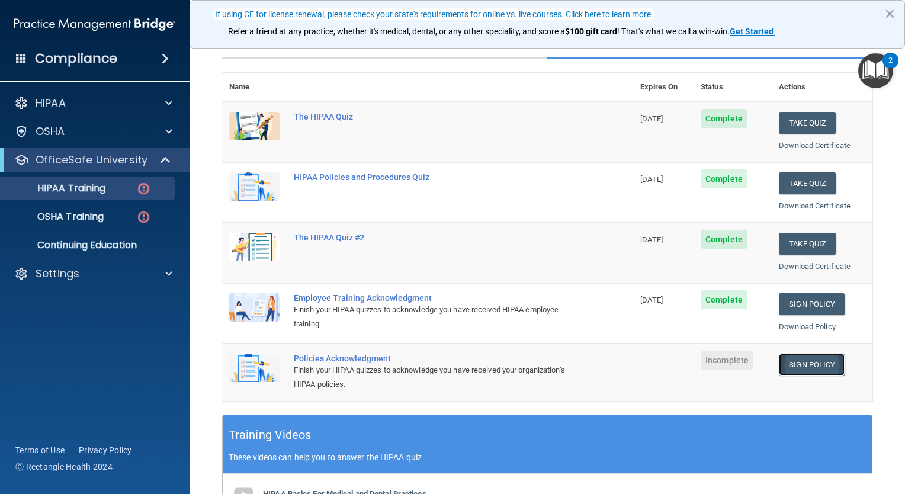
click at [795, 368] on link "Sign Policy" at bounding box center [812, 365] width 66 height 22
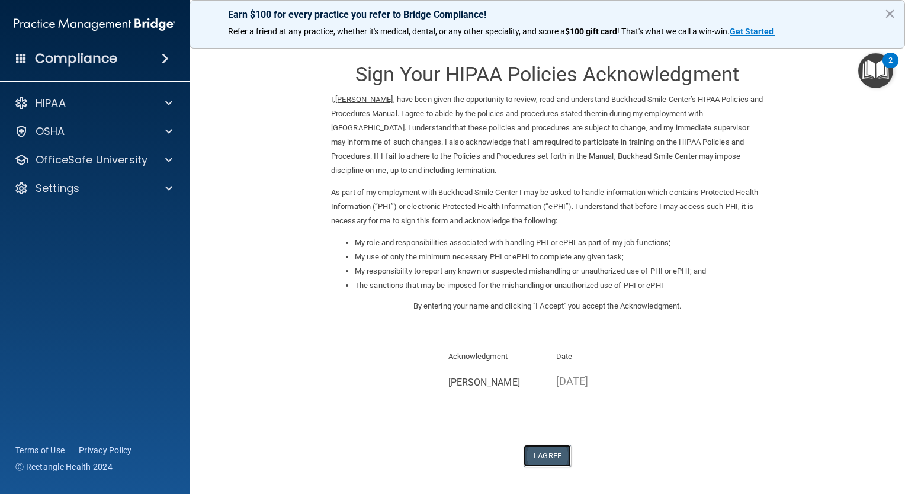
click at [531, 460] on button "I Agree" at bounding box center [547, 456] width 47 height 22
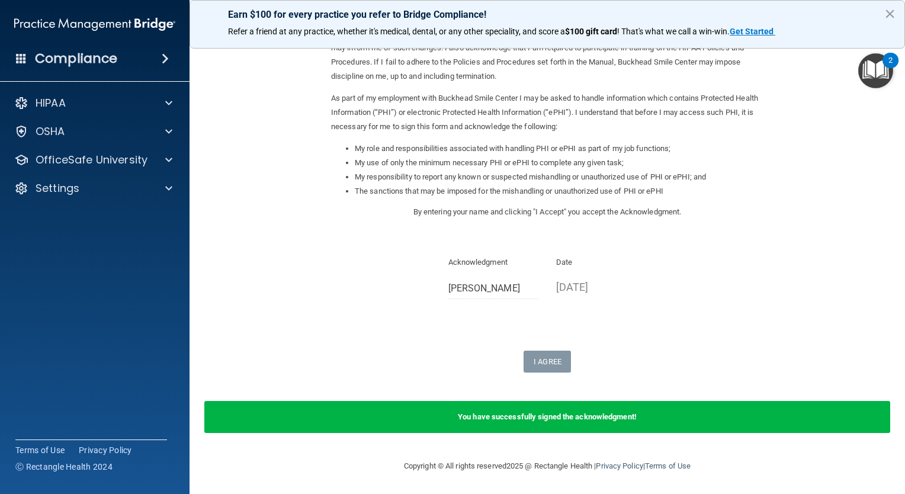
click at [476, 302] on div "Acknowledgment Samar Gibbs" at bounding box center [493, 281] width 108 height 53
click at [161, 172] on div "HIPAA Documents and Policies Report an Incident Business Associates Emergency P…" at bounding box center [95, 147] width 190 height 123
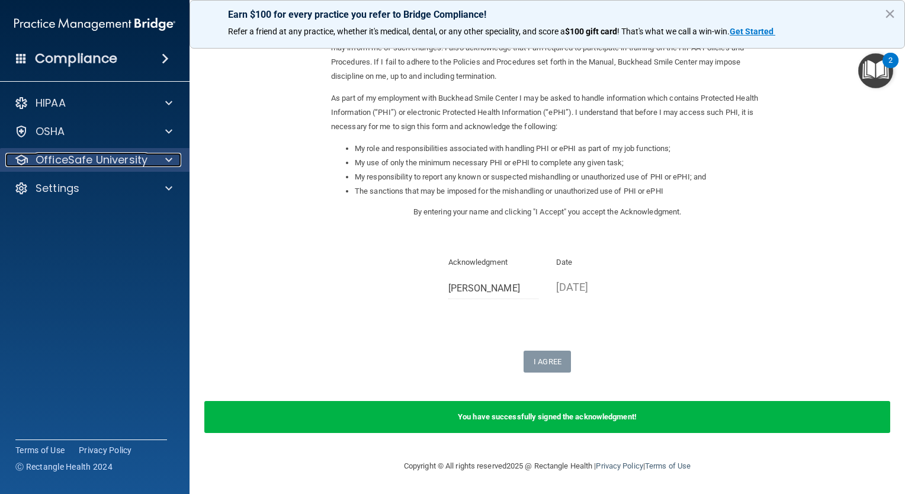
click at [163, 166] on div at bounding box center [167, 160] width 30 height 14
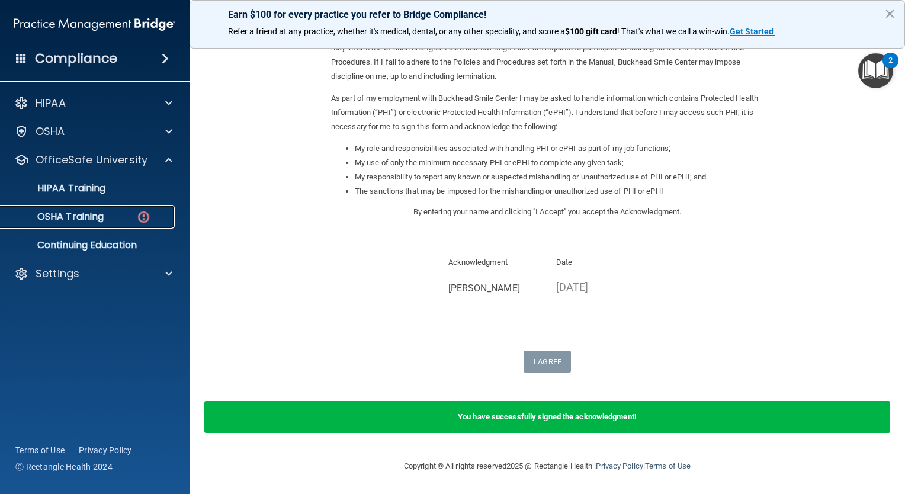
click at [133, 218] on div "OSHA Training" at bounding box center [89, 217] width 162 height 12
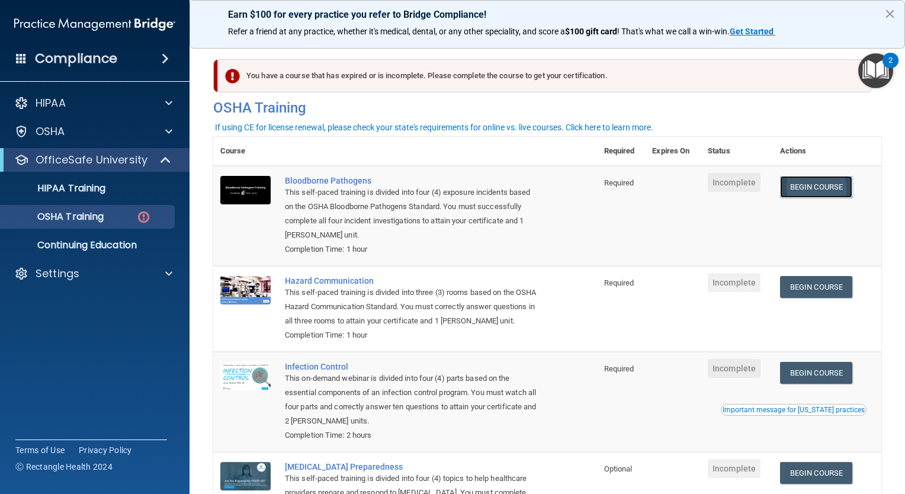
click at [810, 181] on link "Begin Course" at bounding box center [816, 187] width 72 height 22
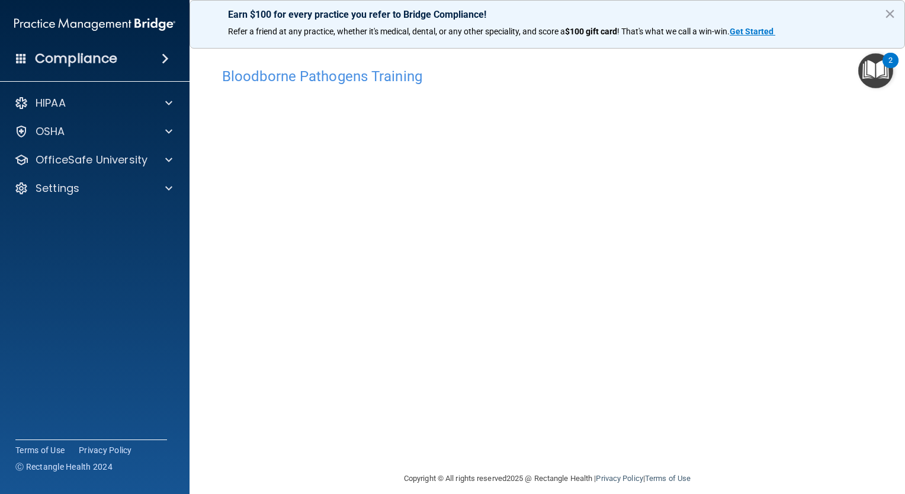
click at [871, 193] on div "Bloodborne Pathogens Training This course doesn’t expire until . Are you sure y…" at bounding box center [547, 267] width 668 height 410
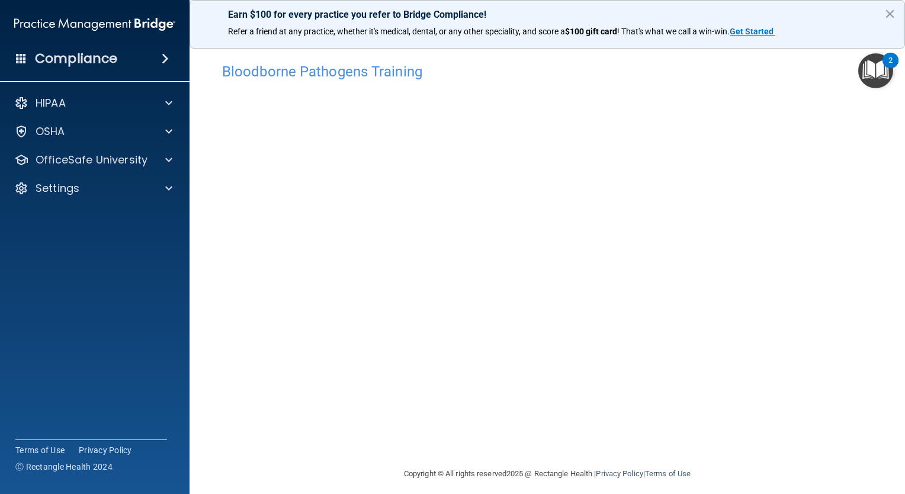
click at [873, 73] on img "Open Resource Center, 2 new notifications" at bounding box center [875, 70] width 35 height 35
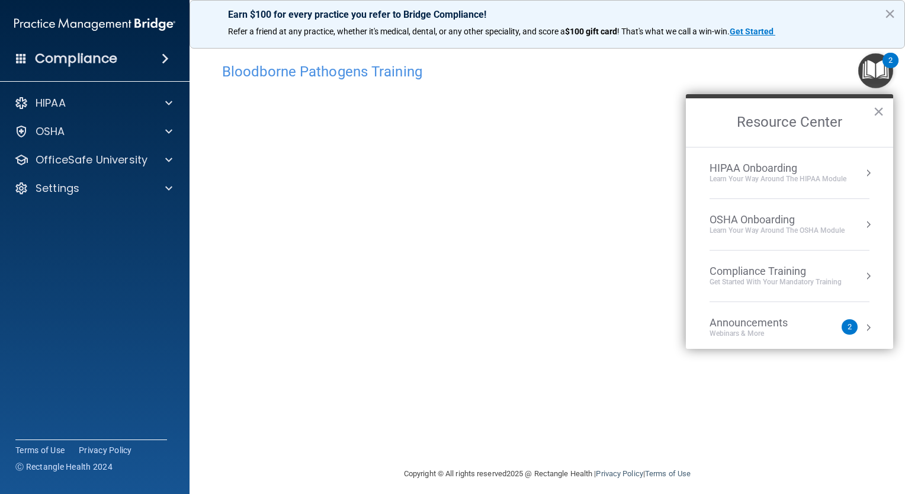
drag, startPoint x: 879, startPoint y: 105, endPoint x: 884, endPoint y: 110, distance: 6.7
click at [884, 110] on button "×" at bounding box center [878, 111] width 11 height 19
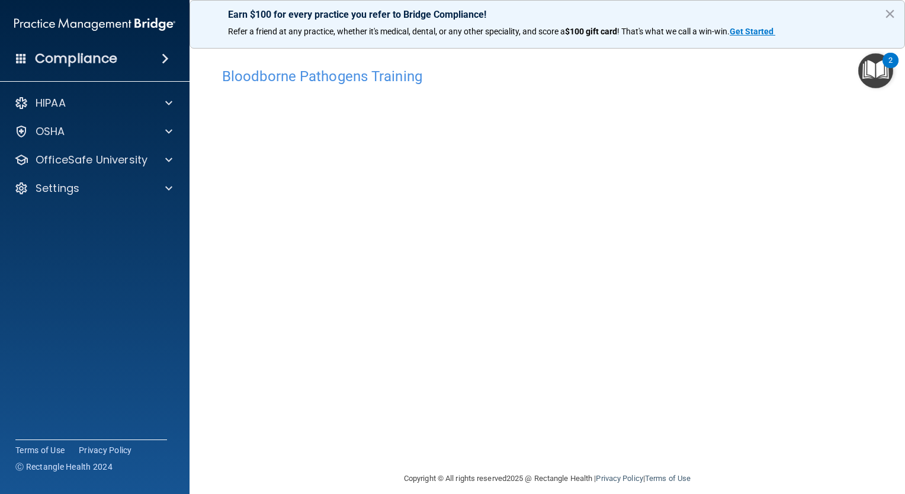
scroll to position [0, 0]
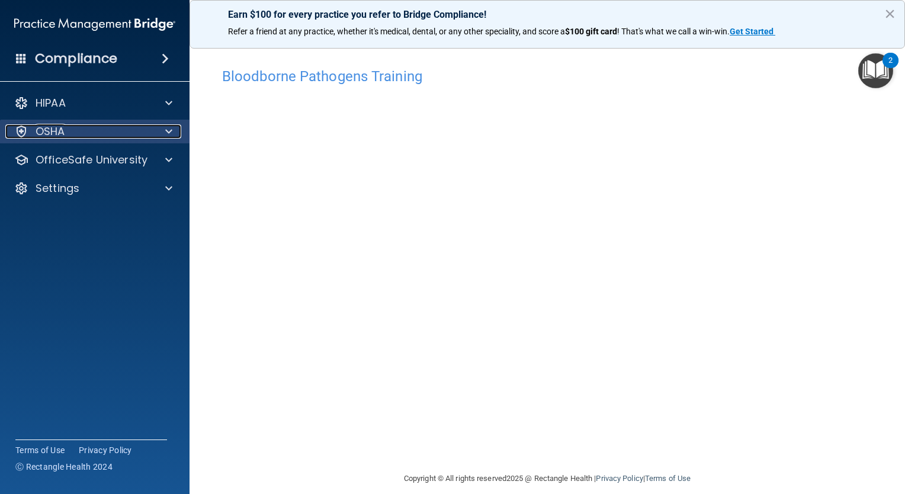
click at [163, 138] on div at bounding box center [167, 131] width 30 height 14
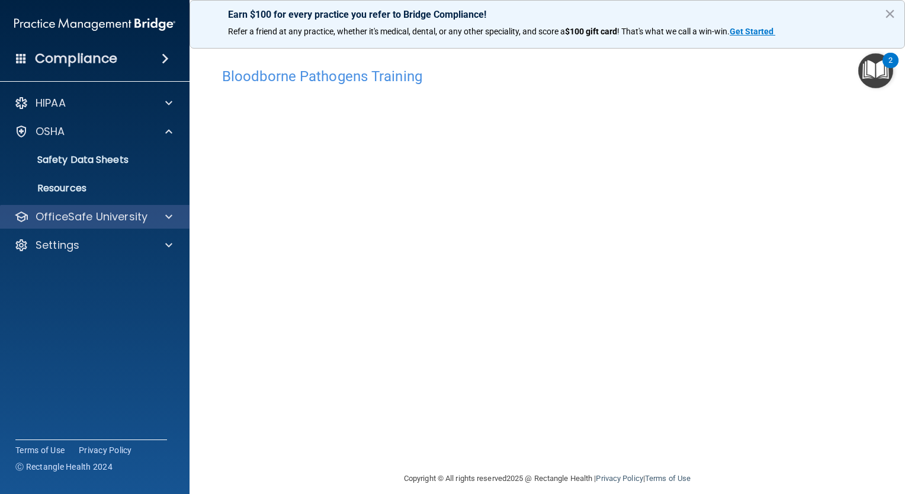
click at [167, 207] on div "OfficeSafe University" at bounding box center [95, 217] width 190 height 24
click at [163, 217] on div at bounding box center [167, 217] width 30 height 14
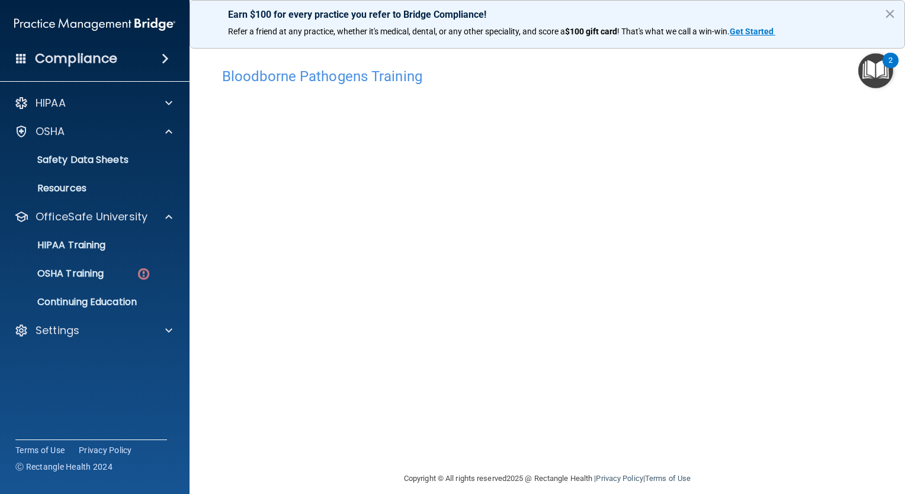
click at [124, 261] on ul "HIPAA Training OSHA Training Continuing Education" at bounding box center [95, 271] width 214 height 85
click at [127, 269] on div "OSHA Training" at bounding box center [89, 274] width 162 height 12
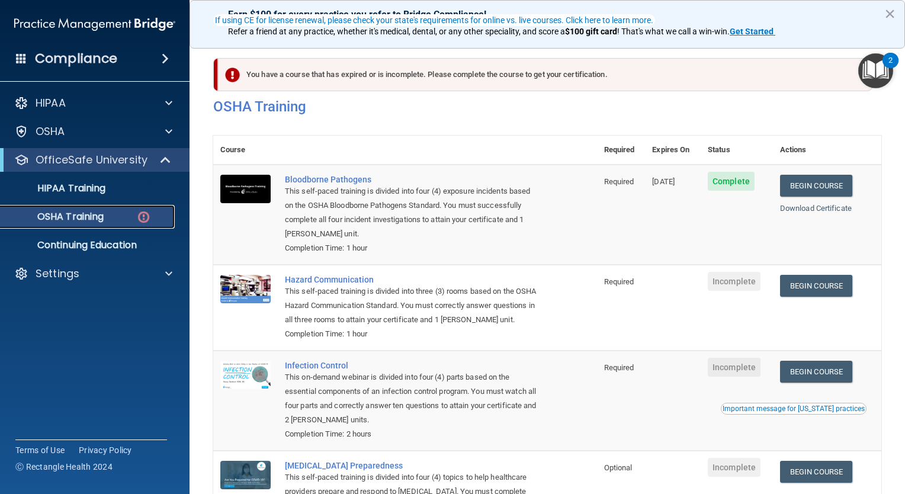
scroll to position [121, 0]
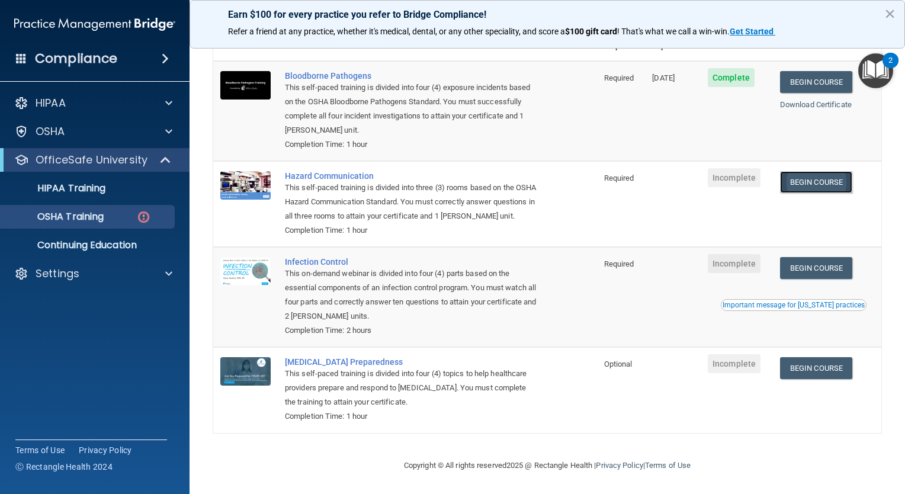
click at [817, 171] on link "Begin Course" at bounding box center [816, 182] width 72 height 22
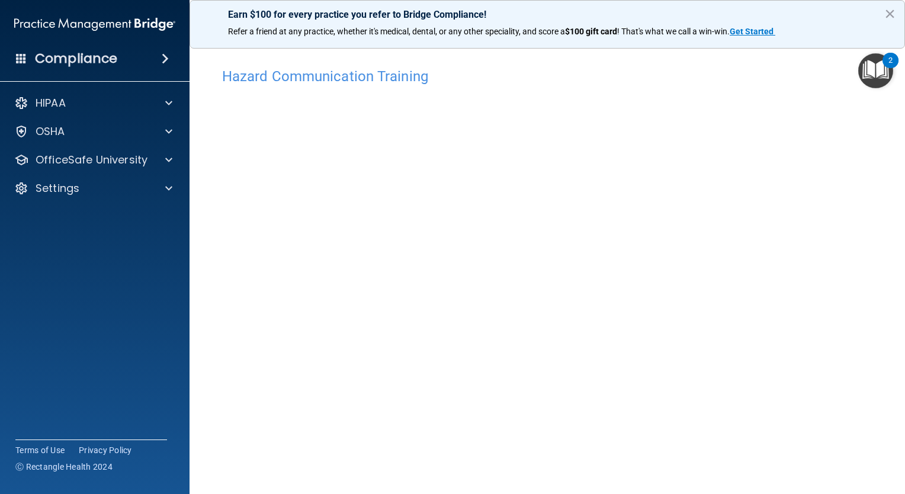
click at [855, 180] on div "Hazard Communication Training This course doesn’t expire until . Are you sure y…" at bounding box center [547, 280] width 668 height 436
click main "Hazard Communication Training This course doesn’t expire until . Are you sure y…"
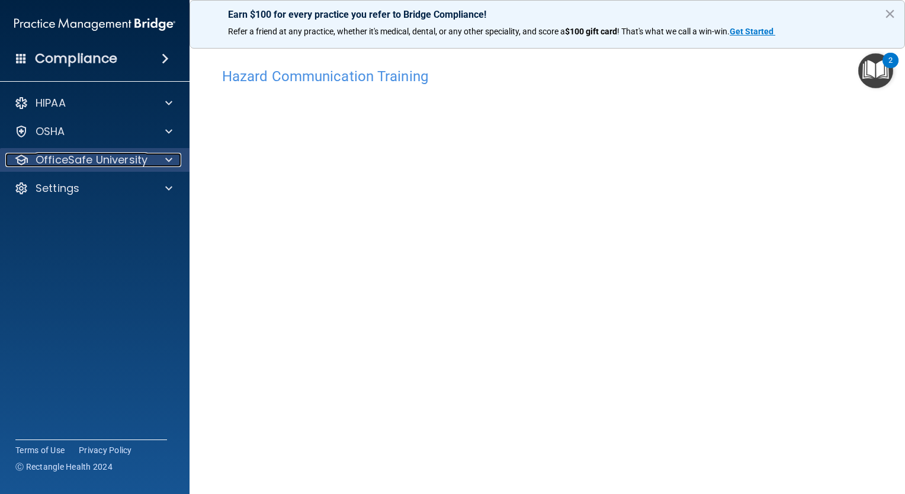
click span
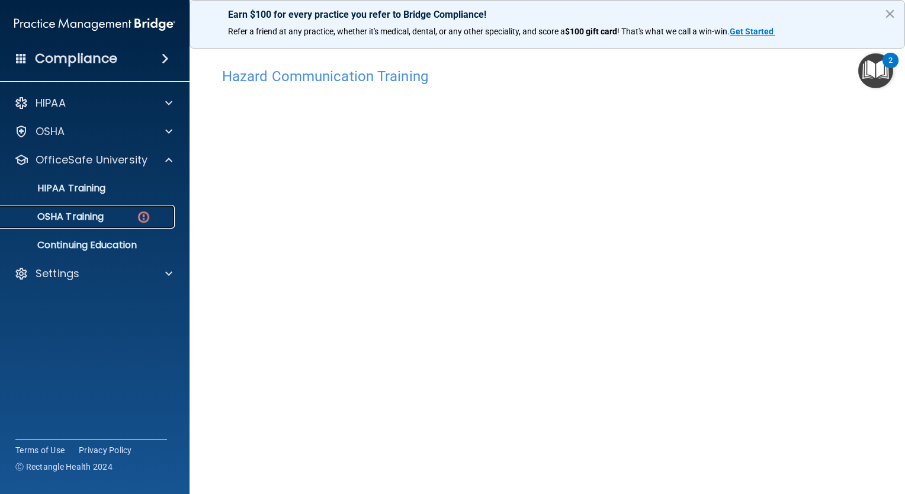
click img
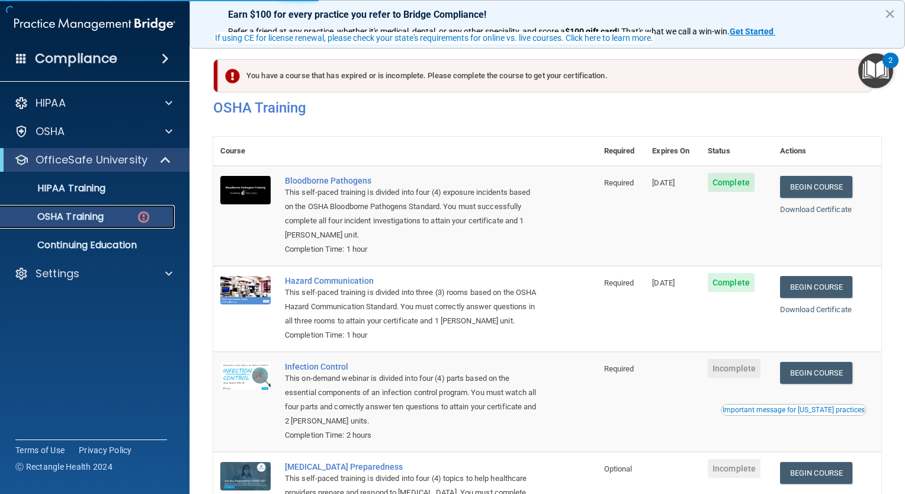
scroll to position [121, 0]
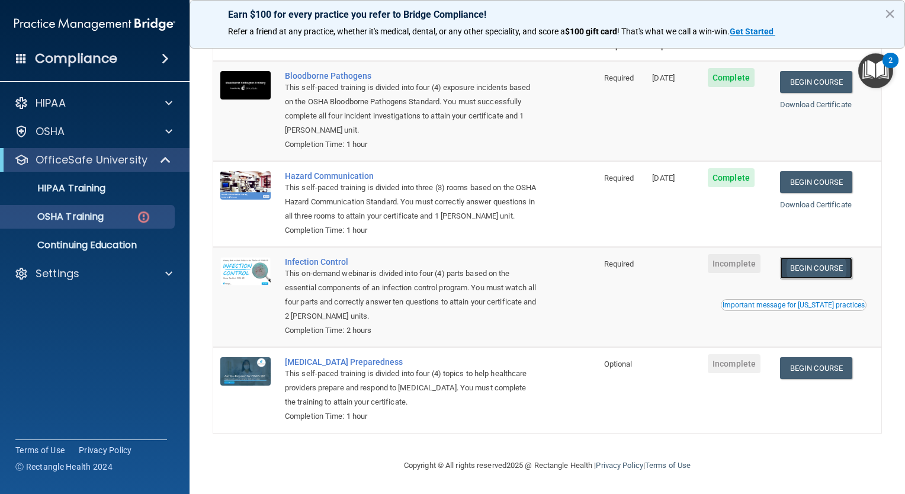
click link "Begin Course"
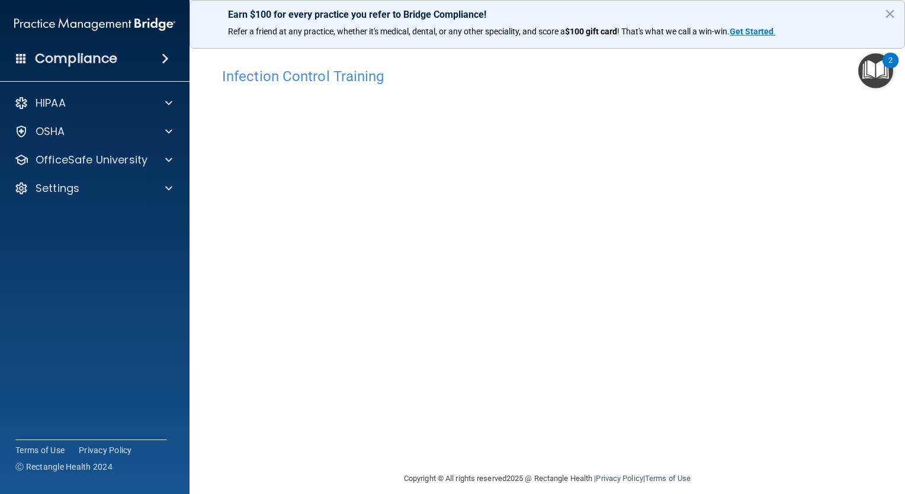
click at [614, 70] on h4 "Infection Control Training" at bounding box center [547, 76] width 650 height 15
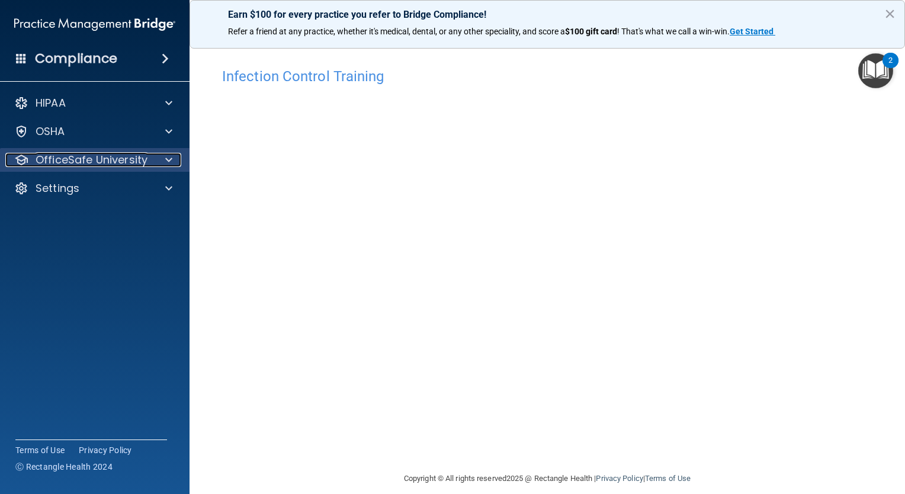
click at [166, 166] on span at bounding box center [168, 160] width 7 height 14
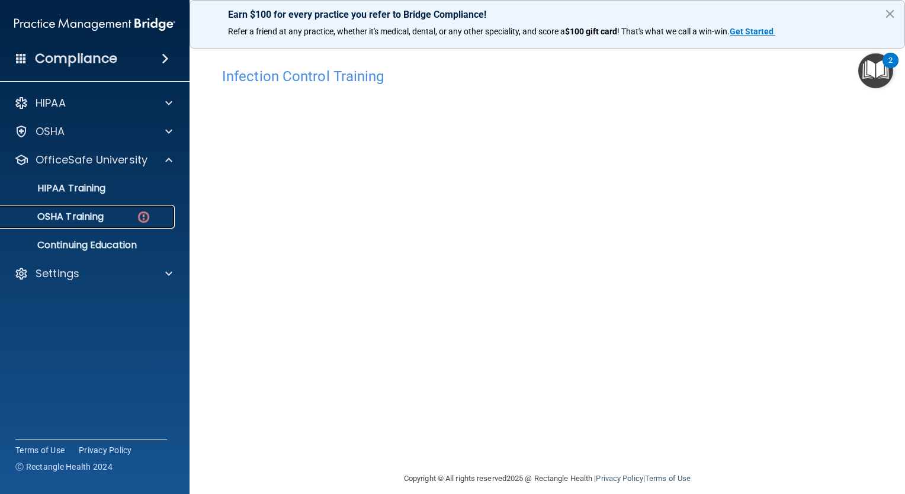
click at [152, 211] on div "OSHA Training" at bounding box center [89, 217] width 162 height 12
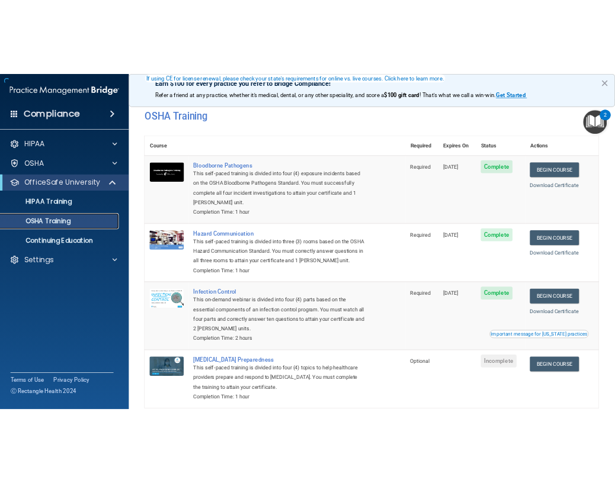
scroll to position [88, 0]
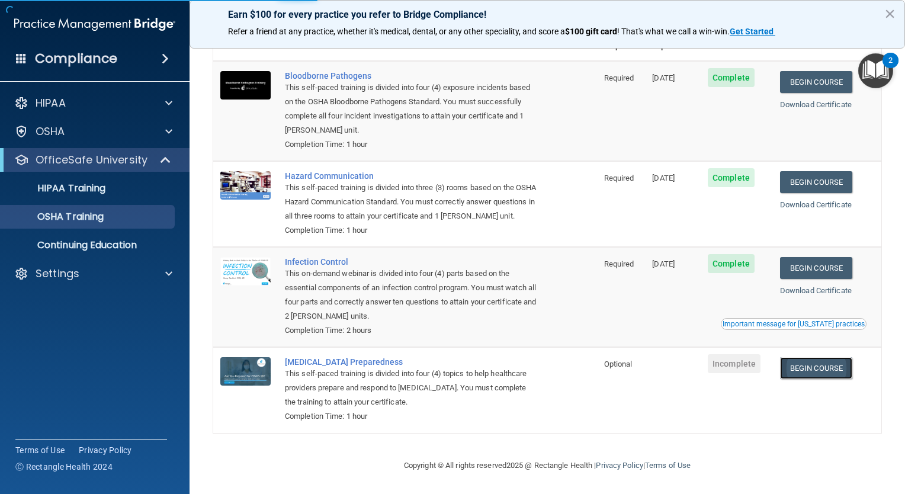
click at [819, 371] on link "Begin Course" at bounding box center [816, 368] width 72 height 22
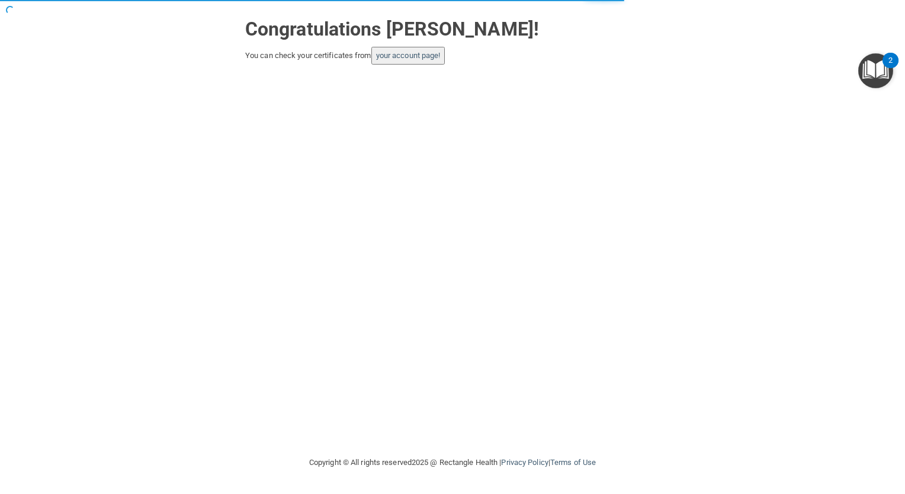
click at [430, 60] on button "your account page!" at bounding box center [408, 56] width 74 height 18
click at [417, 52] on link "your account page!" at bounding box center [408, 55] width 65 height 9
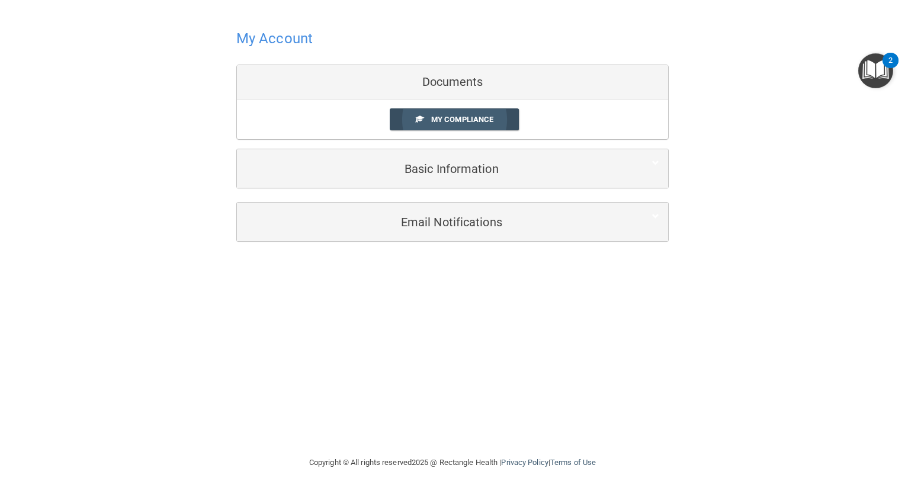
click at [434, 113] on link "My Compliance" at bounding box center [455, 119] width 130 height 22
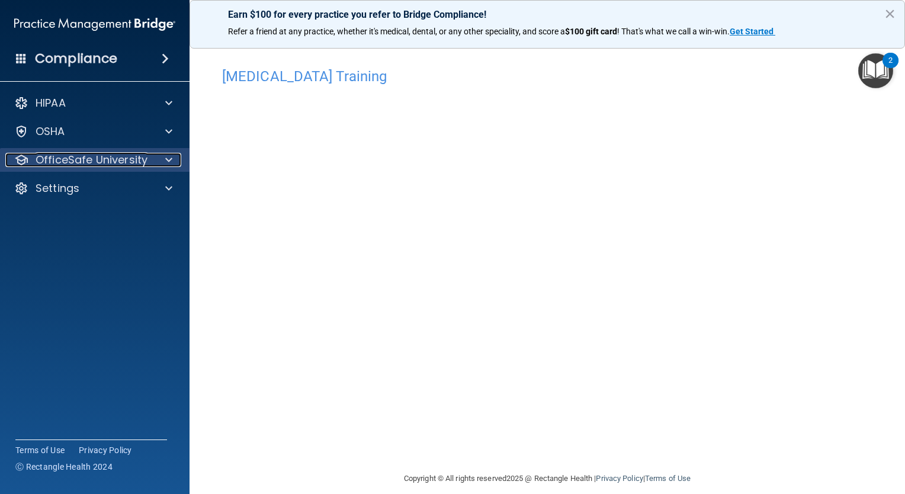
click at [171, 159] on span at bounding box center [168, 160] width 7 height 14
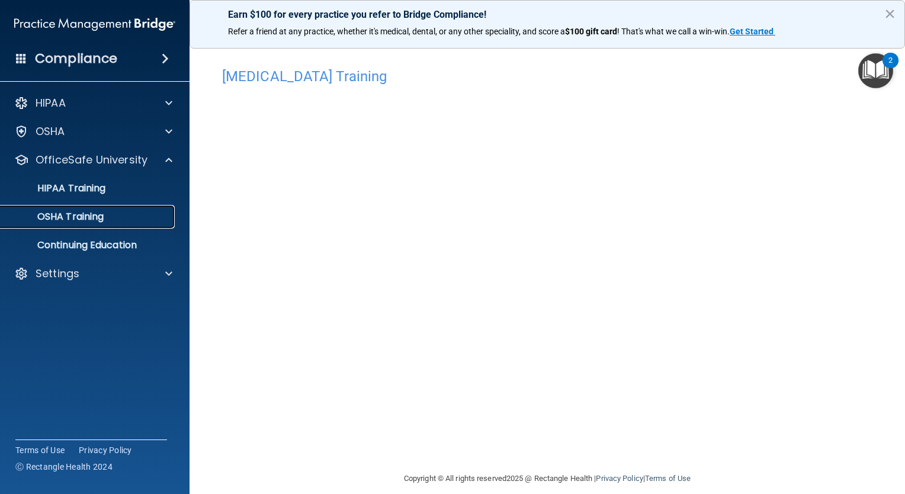
click at [107, 223] on link "OSHA Training" at bounding box center [81, 217] width 187 height 24
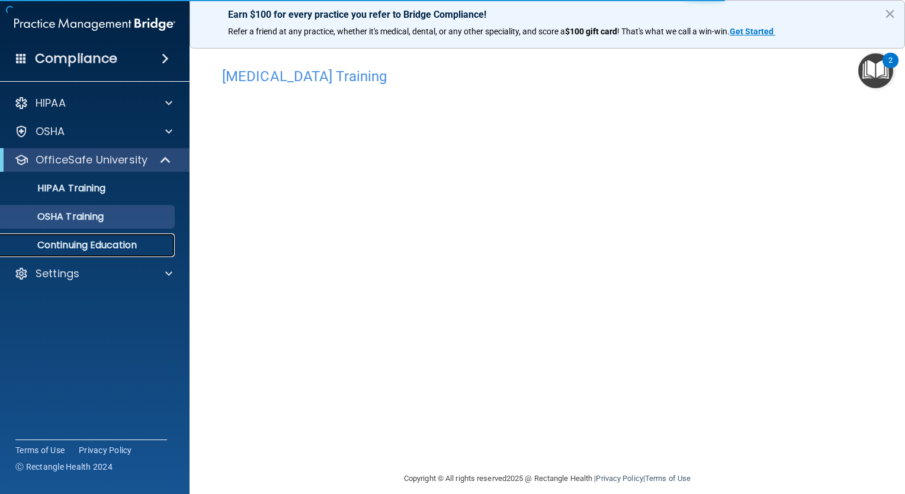
click at [114, 250] on p "Continuing Education" at bounding box center [89, 245] width 162 height 12
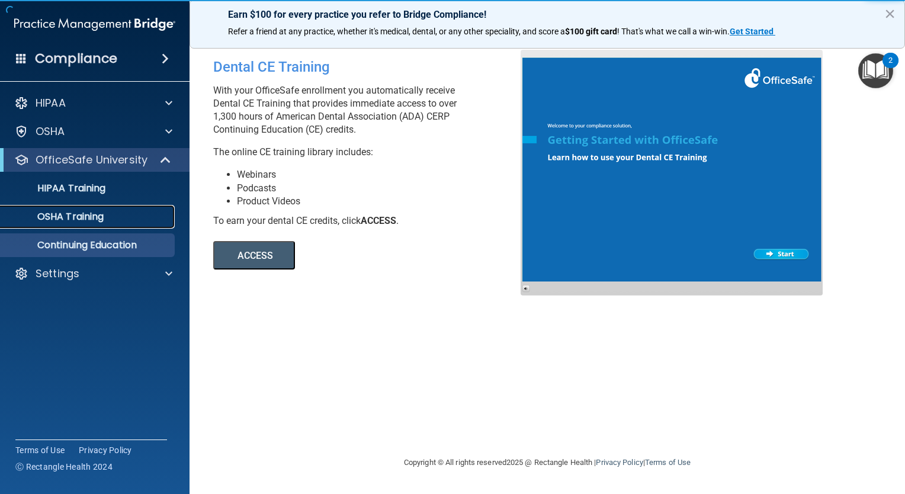
click at [73, 214] on p "OSHA Training" at bounding box center [56, 217] width 96 height 12
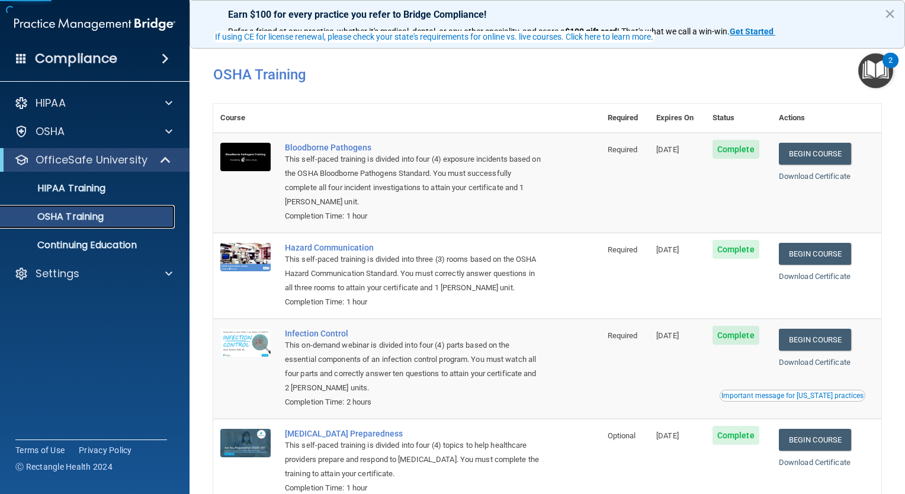
scroll to position [71, 0]
